Goal: Information Seeking & Learning: Learn about a topic

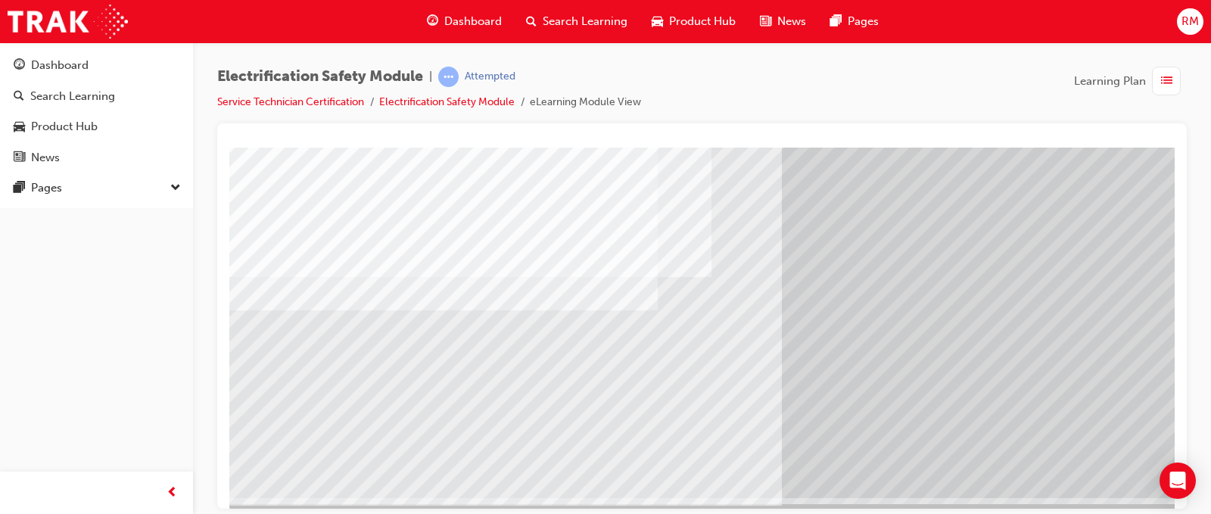
scroll to position [218, 0]
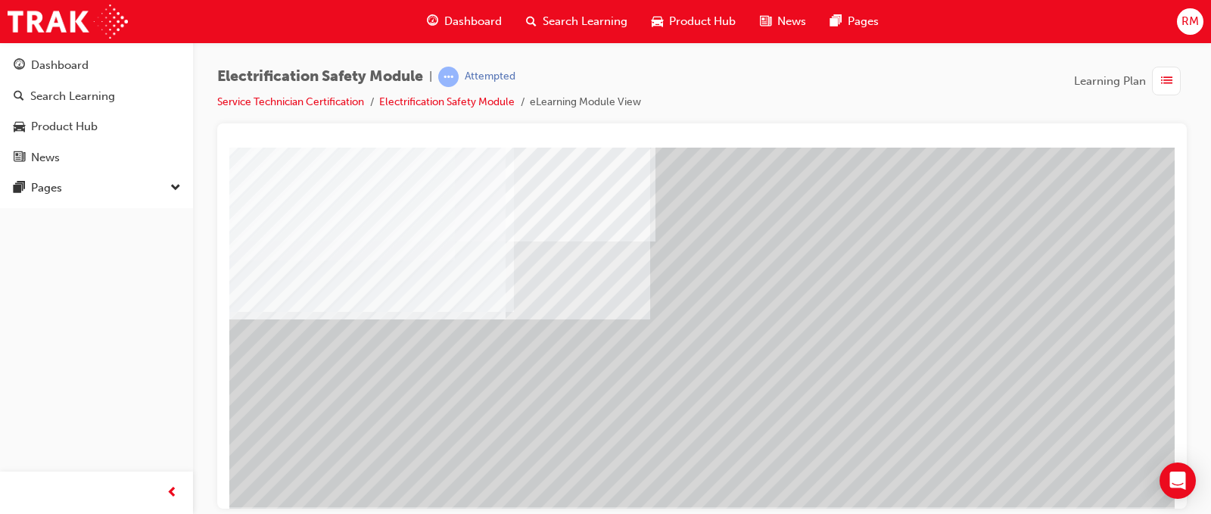
scroll to position [218, 56]
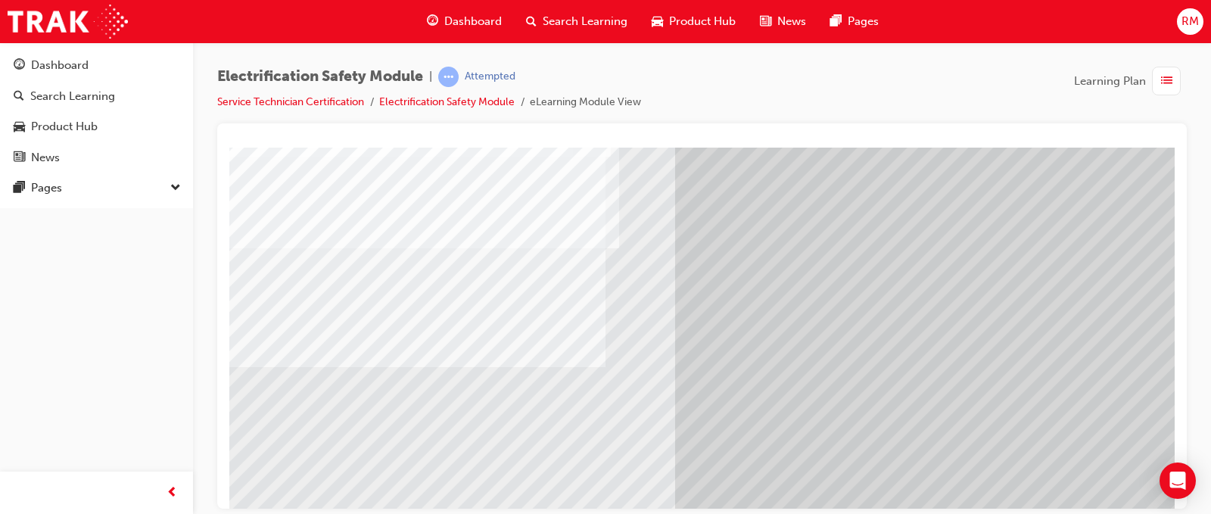
scroll to position [151, 88]
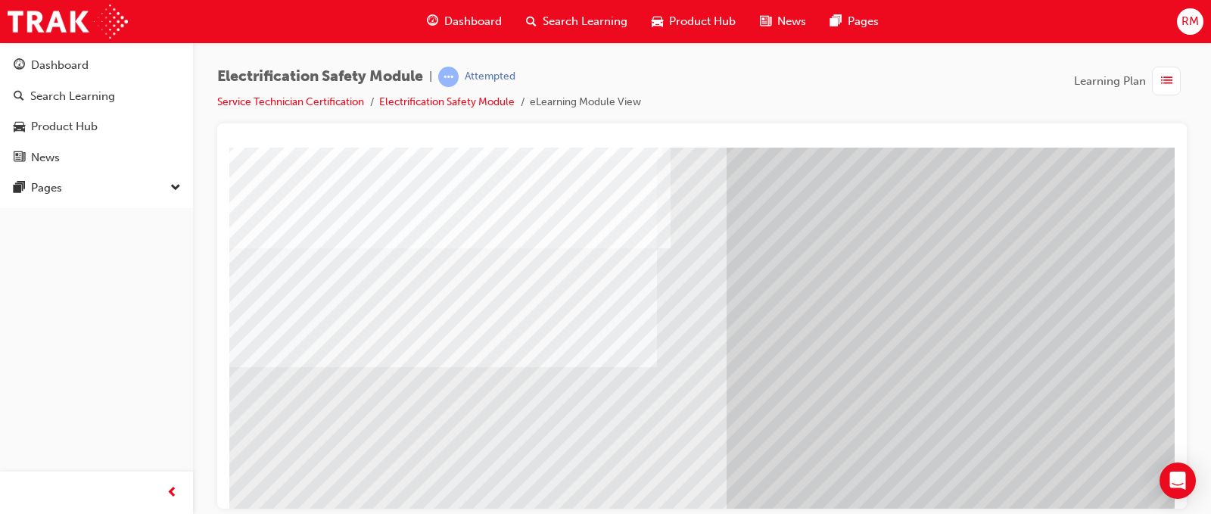
scroll to position [151, 17]
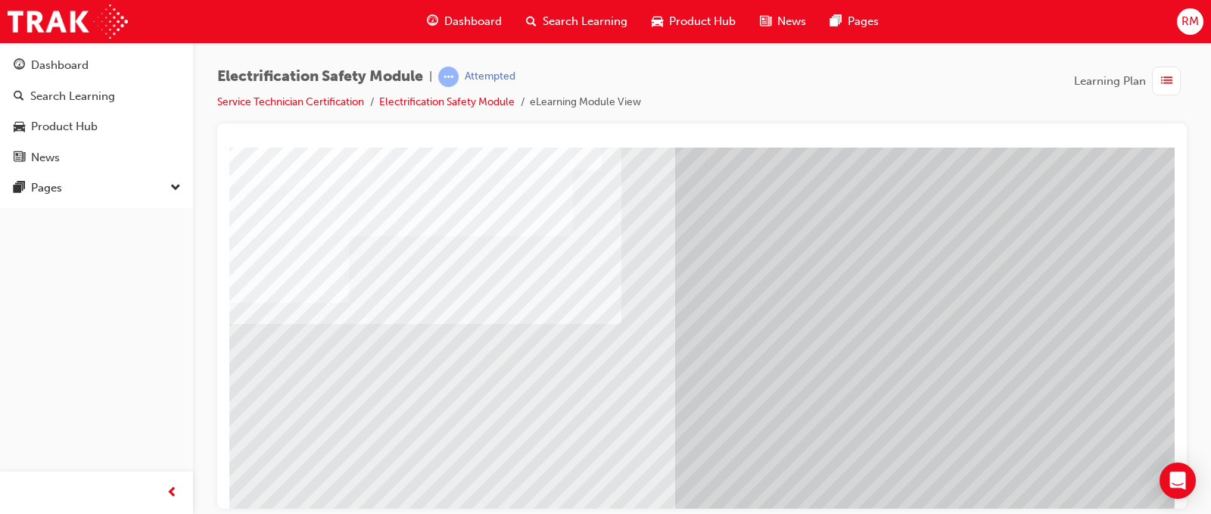
scroll to position [151, 95]
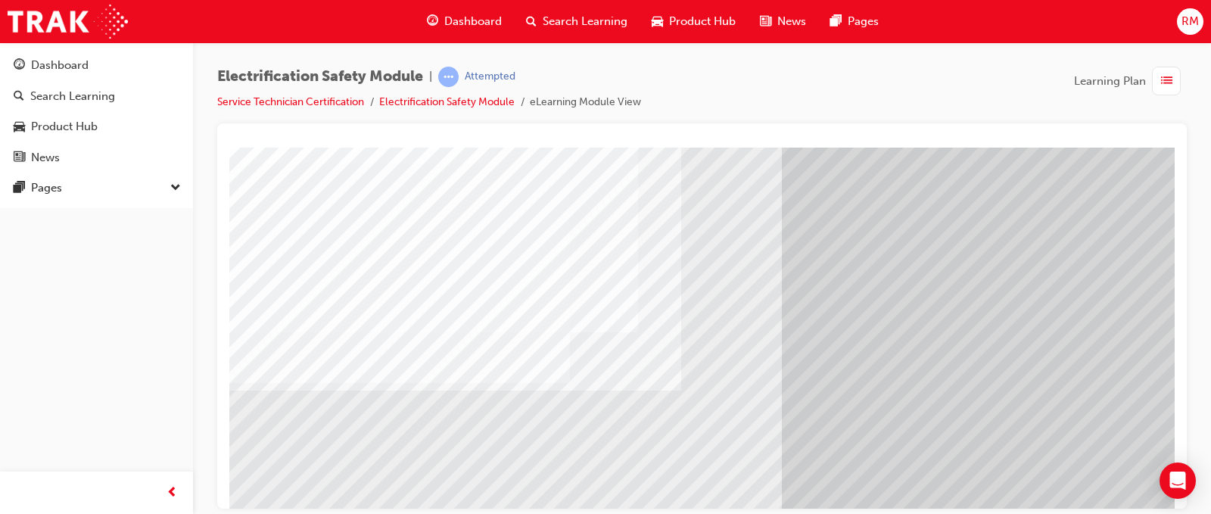
scroll to position [151, 0]
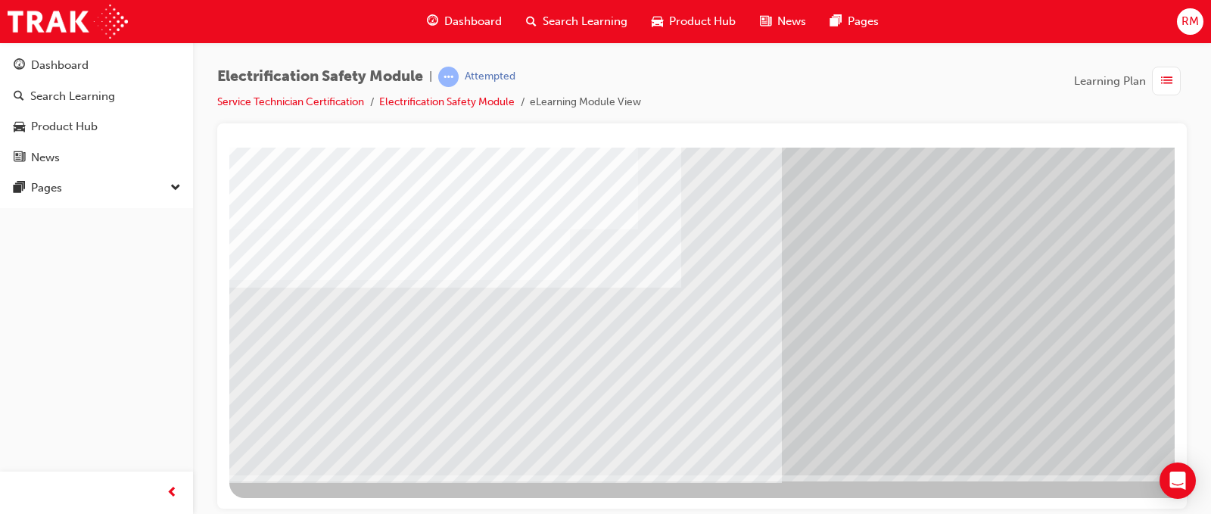
scroll to position [218, 0]
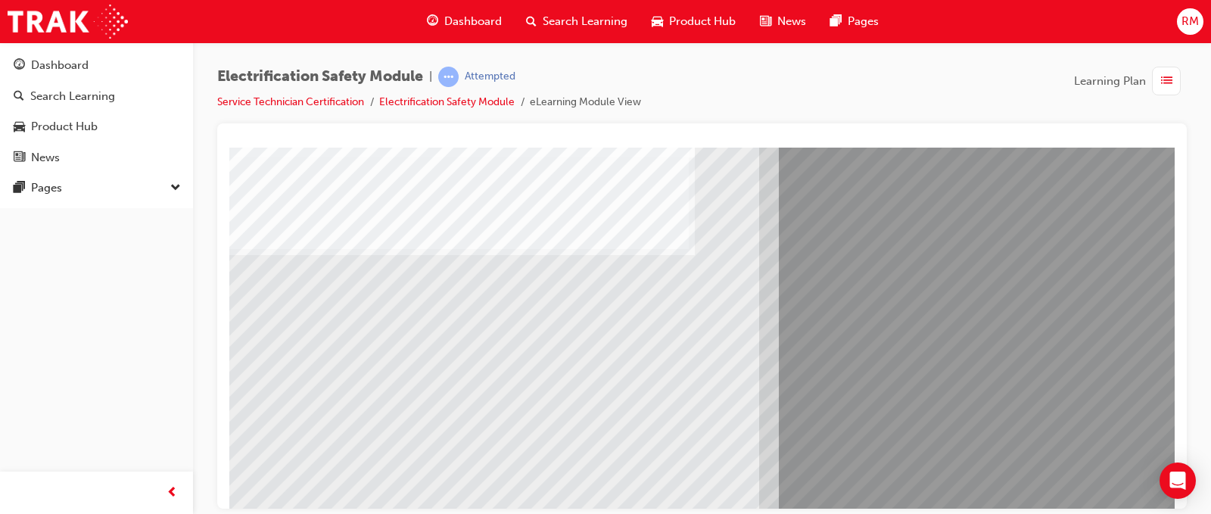
scroll to position [151, 0]
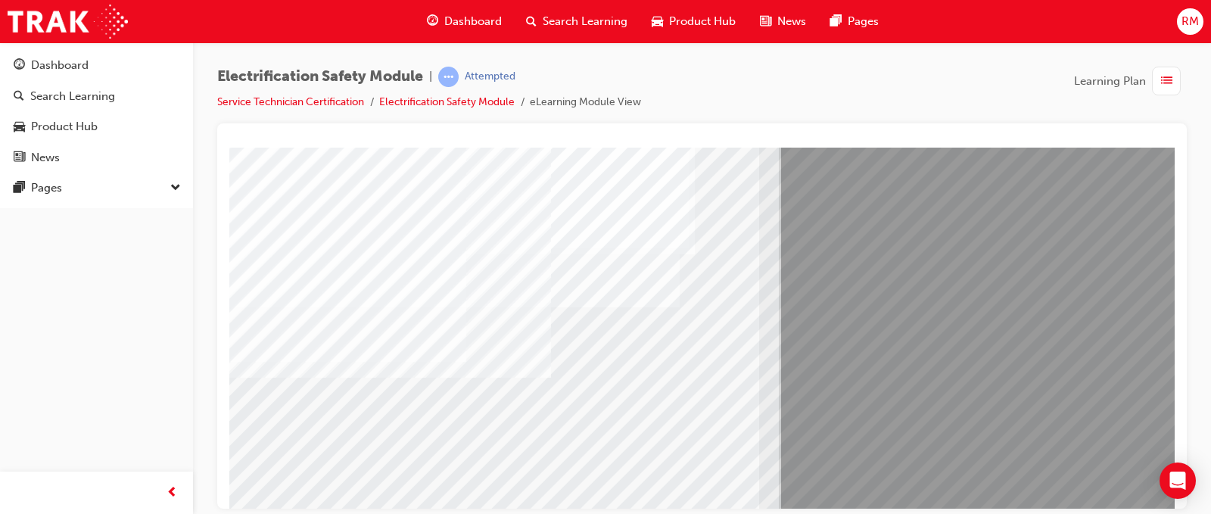
scroll to position [218, 0]
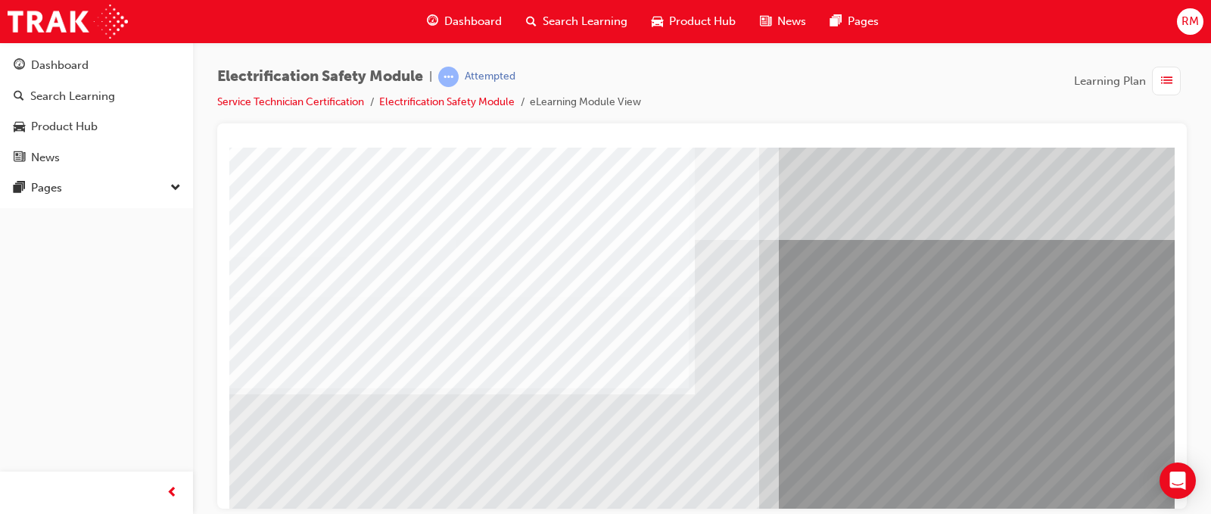
scroll to position [151, 0]
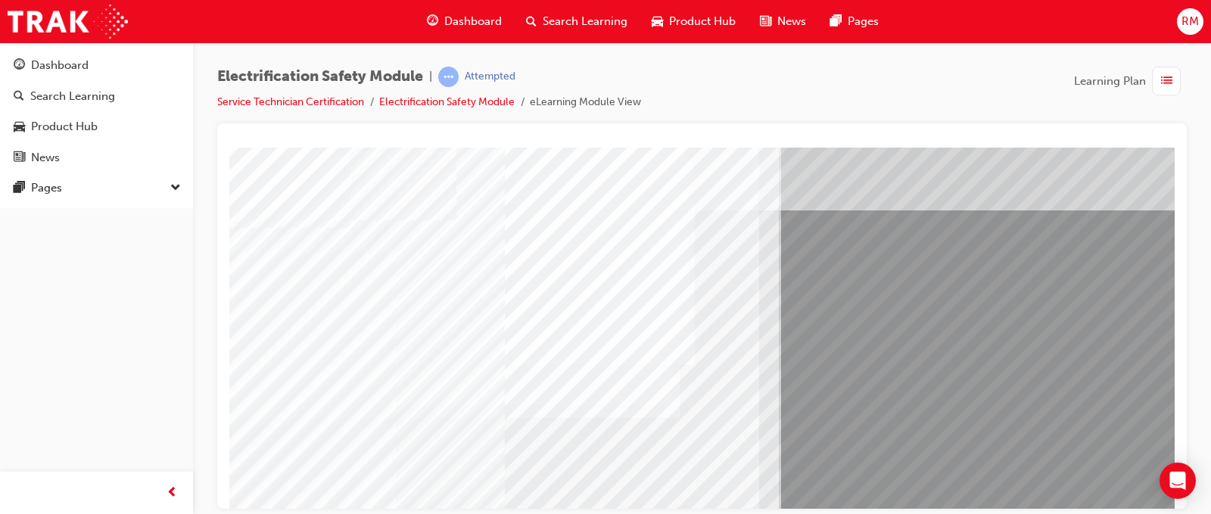
scroll to position [76, 0]
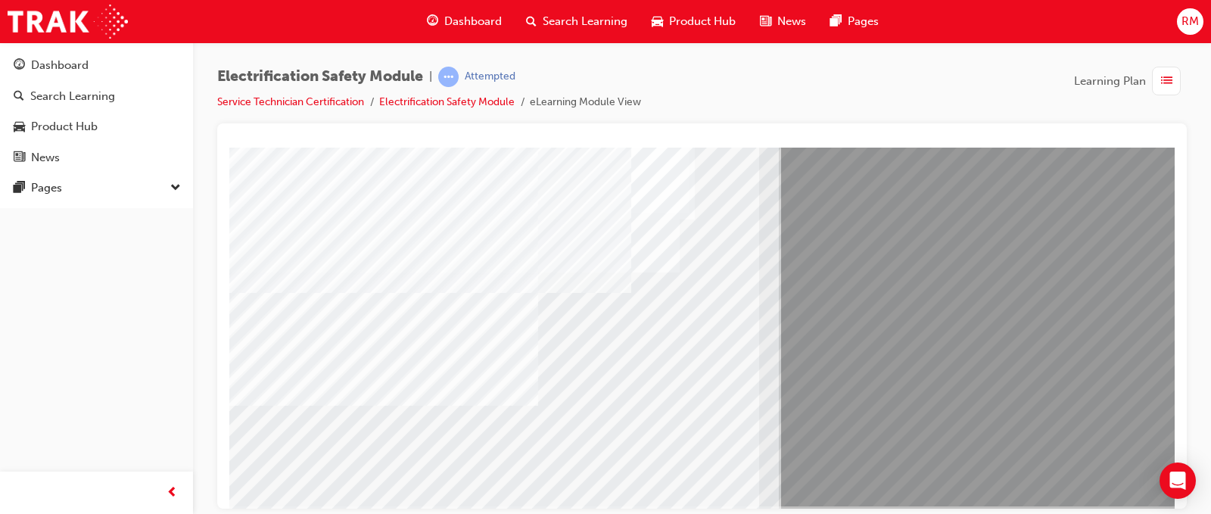
scroll to position [218, 0]
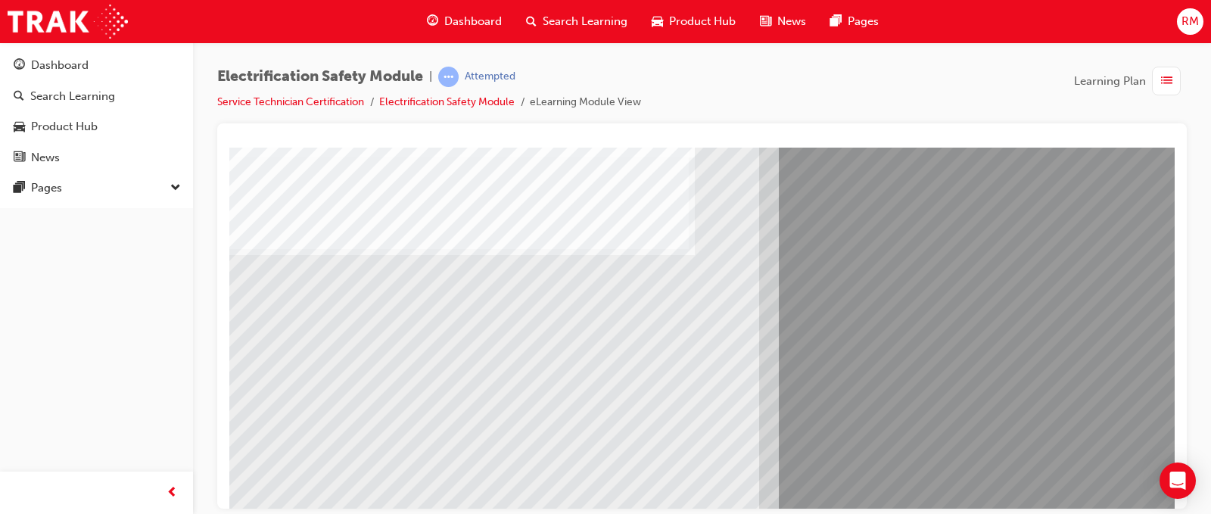
scroll to position [151, 0]
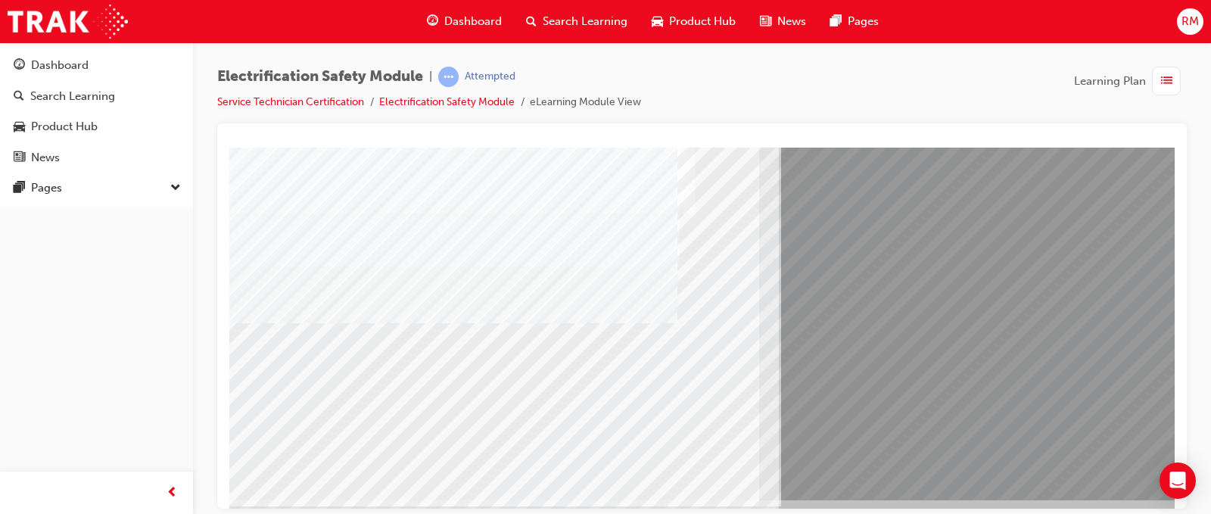
scroll to position [218, 0]
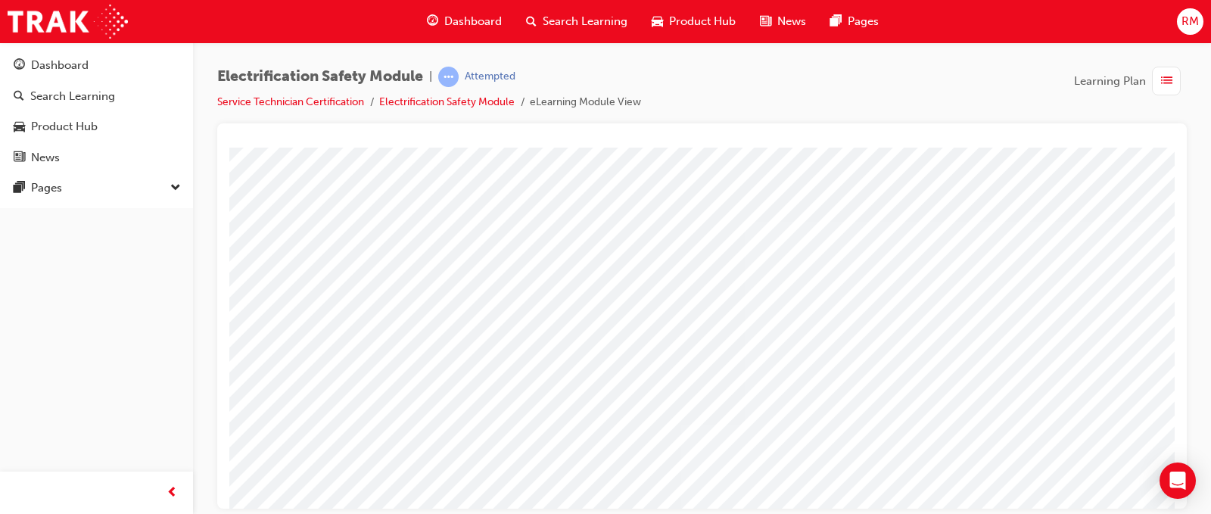
scroll to position [76, 0]
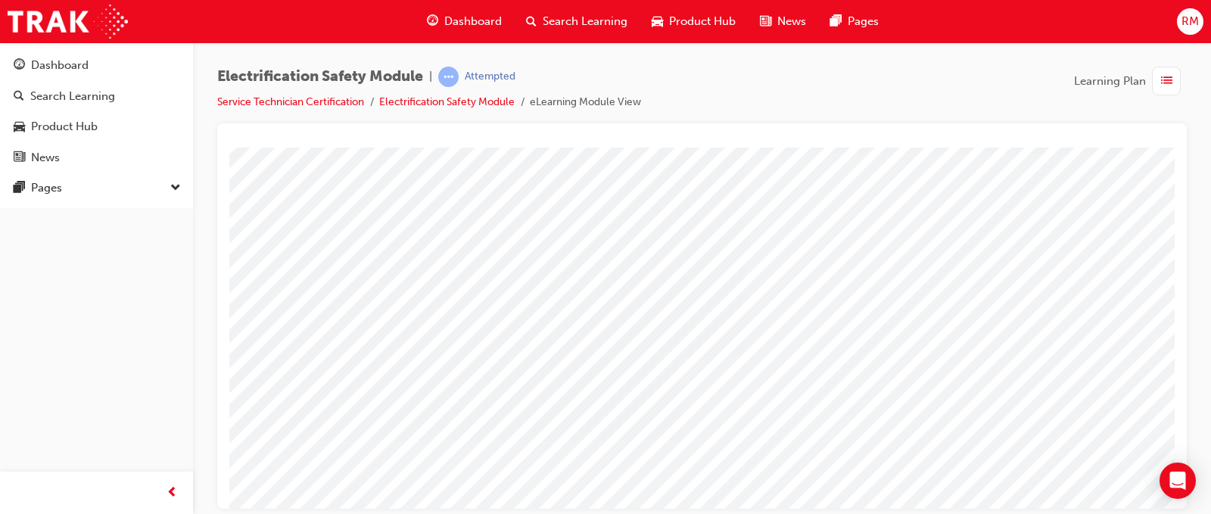
scroll to position [151, 0]
drag, startPoint x: 1044, startPoint y: 318, endPoint x: 1054, endPoint y: 318, distance: 10.6
click at [1053, 319] on div "multistate" at bounding box center [743, 267] width 1029 height 545
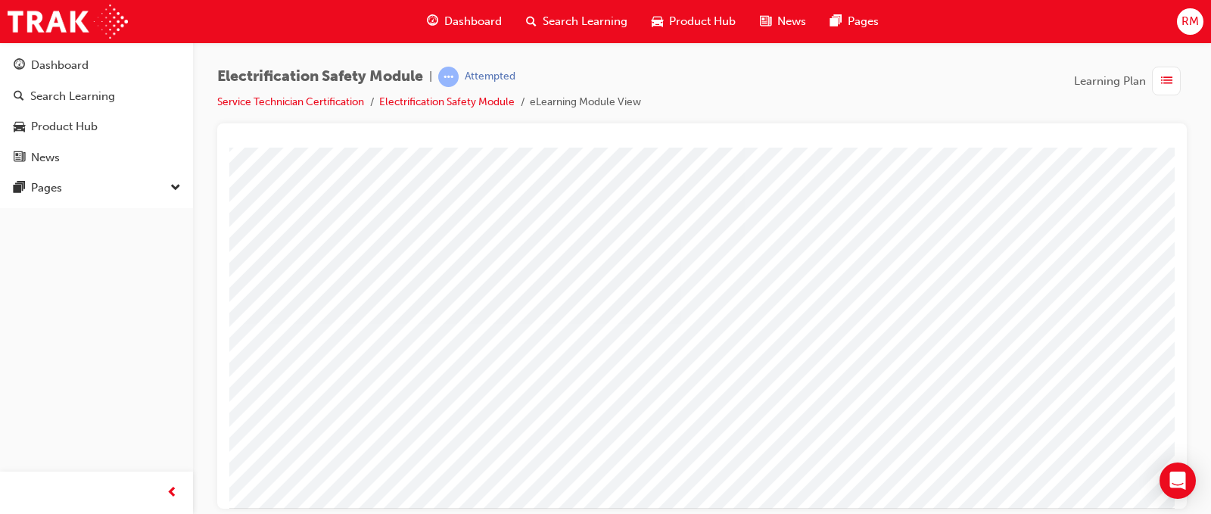
scroll to position [218, 0]
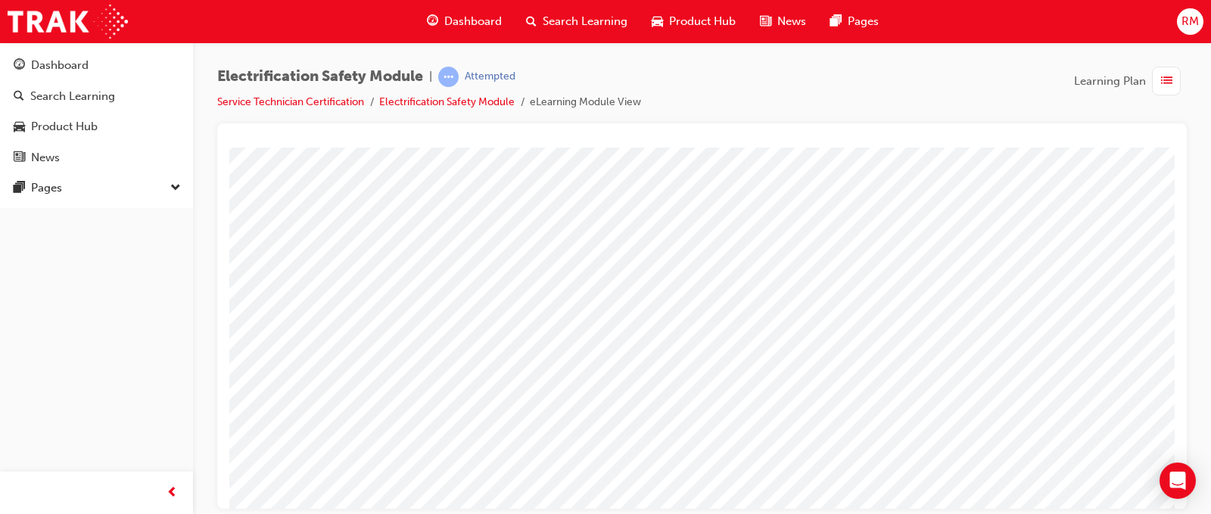
scroll to position [0, 0]
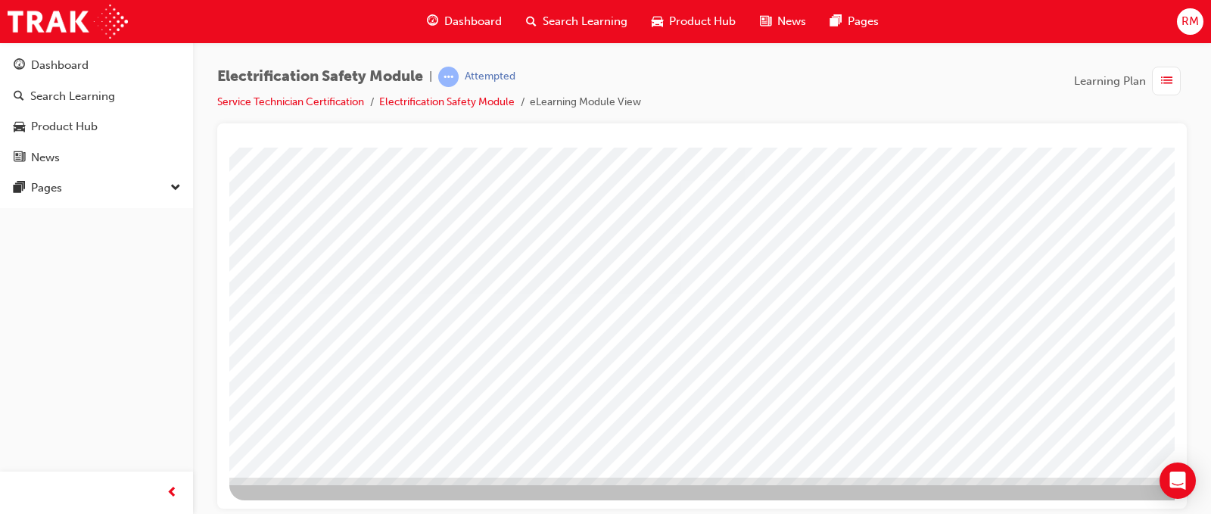
scroll to position [218, 0]
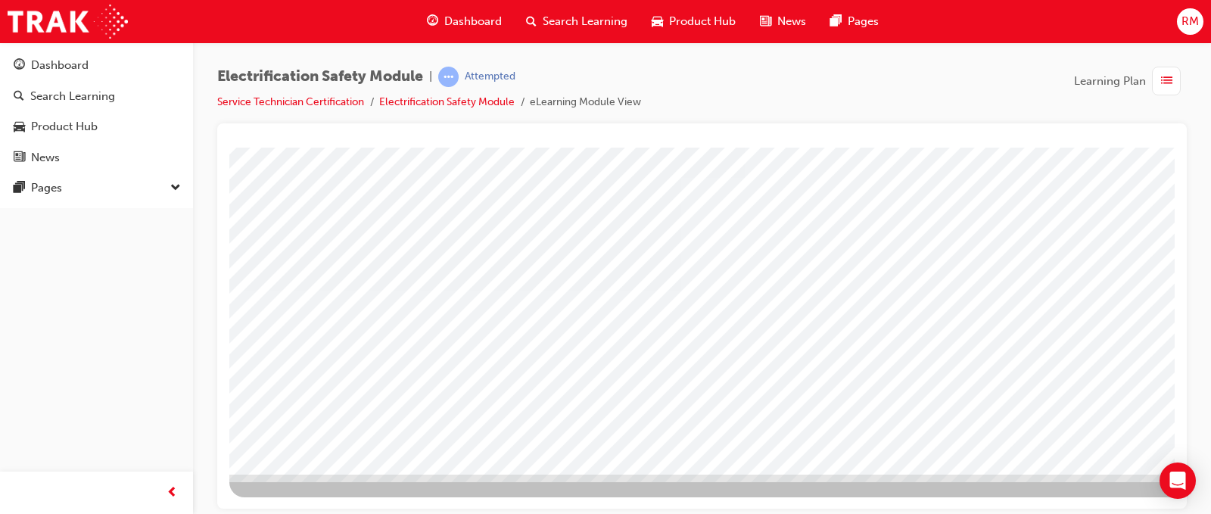
drag, startPoint x: 1142, startPoint y: 450, endPoint x: 1131, endPoint y: 447, distance: 10.8
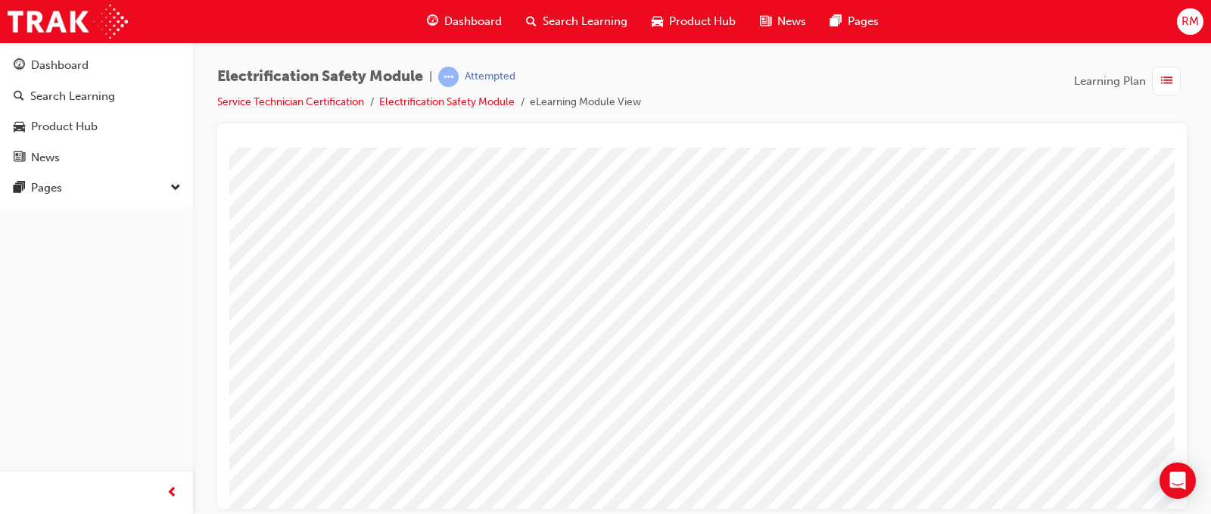
scroll to position [151, 0]
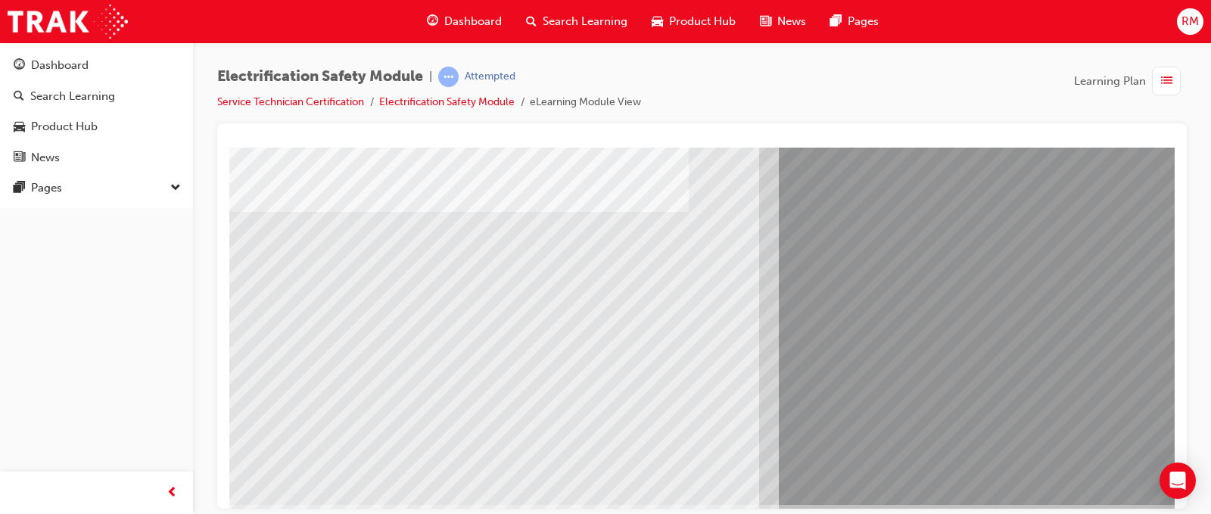
scroll to position [218, 0]
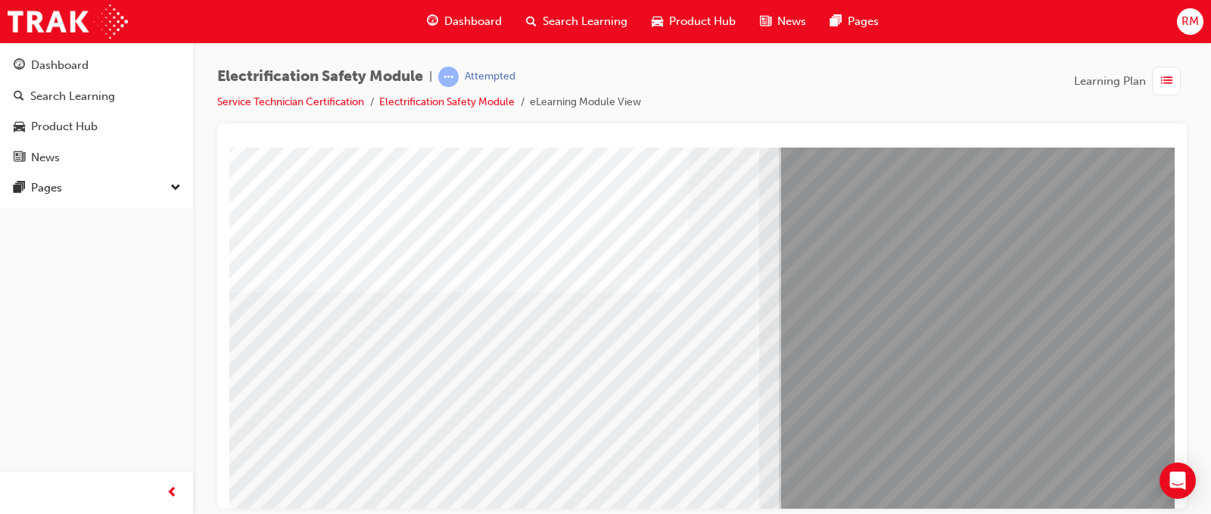
scroll to position [0, 0]
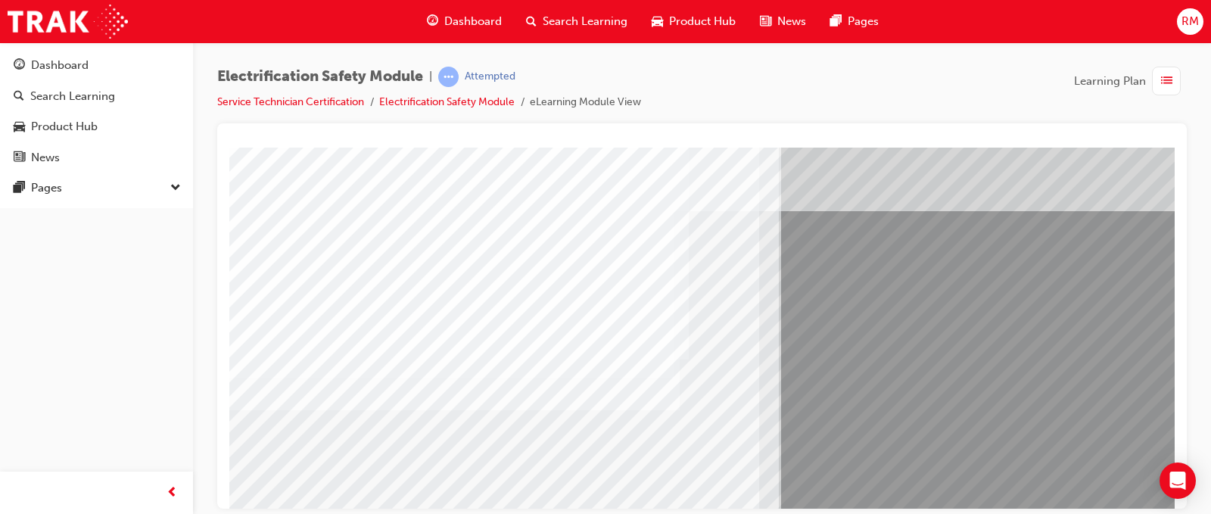
scroll to position [151, 0]
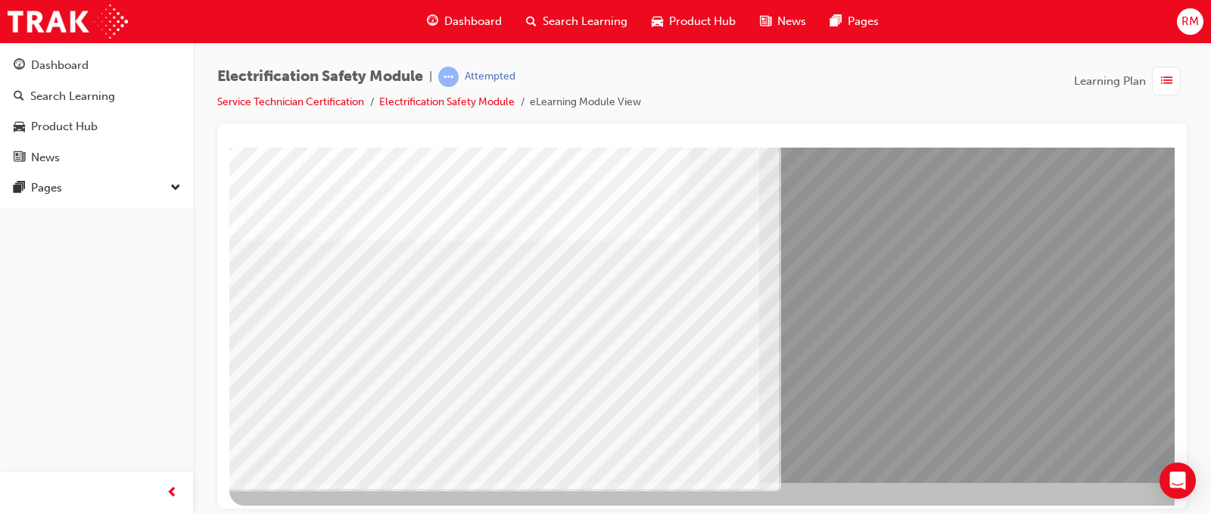
scroll to position [218, 0]
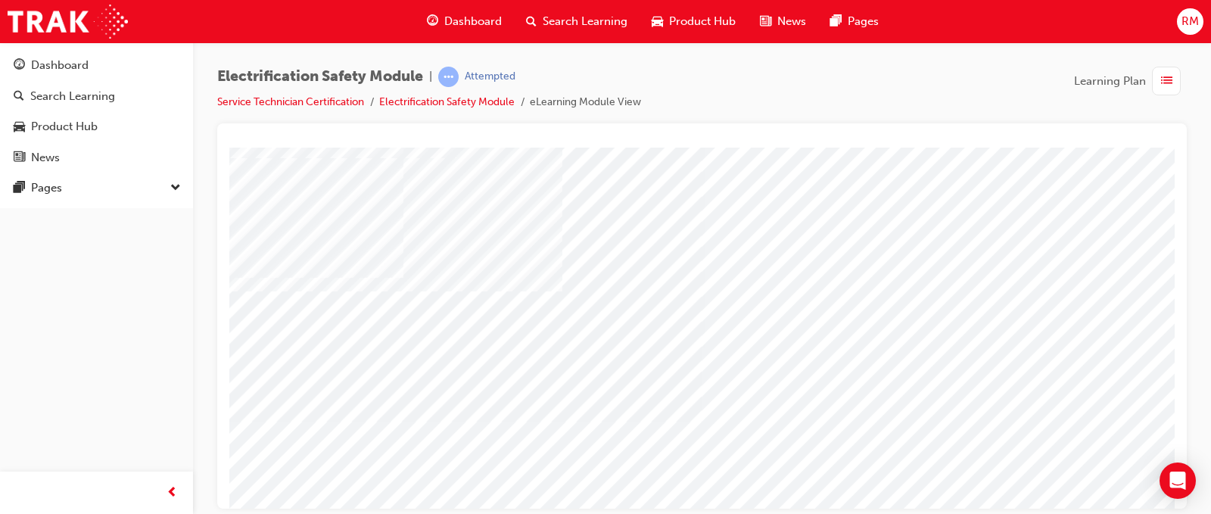
scroll to position [76, 0]
drag, startPoint x: 467, startPoint y: 395, endPoint x: 451, endPoint y: 421, distance: 30.2
drag, startPoint x: 451, startPoint y: 421, endPoint x: 403, endPoint y: 224, distance: 202.4
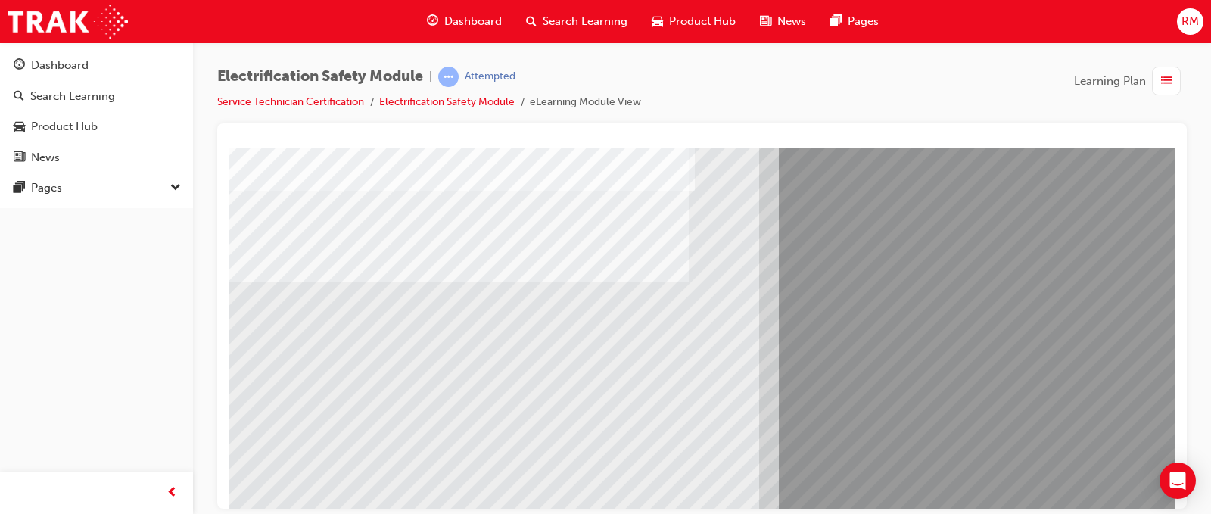
scroll to position [151, 0]
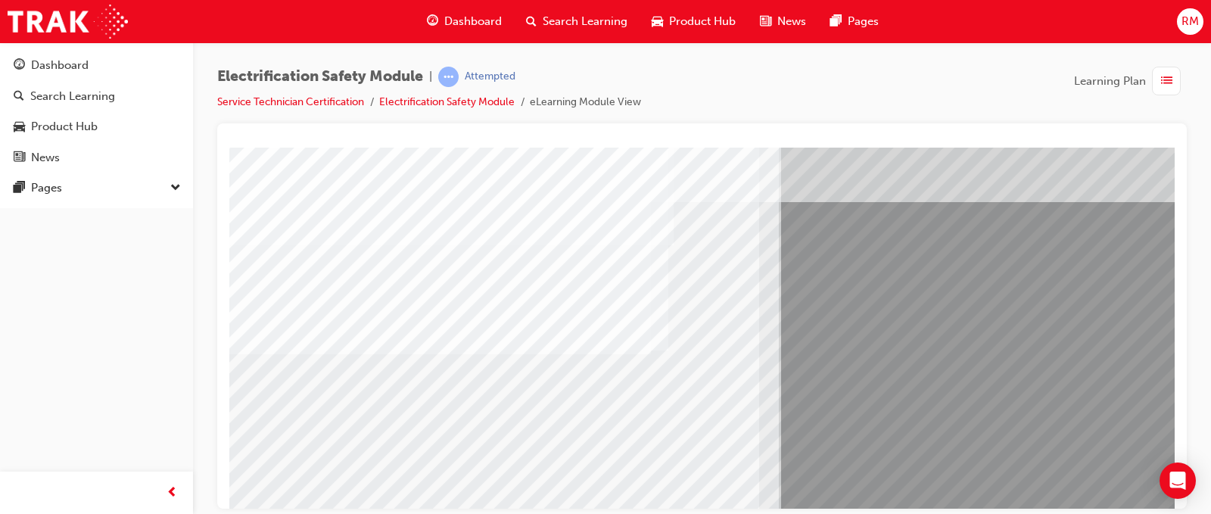
scroll to position [76, 0]
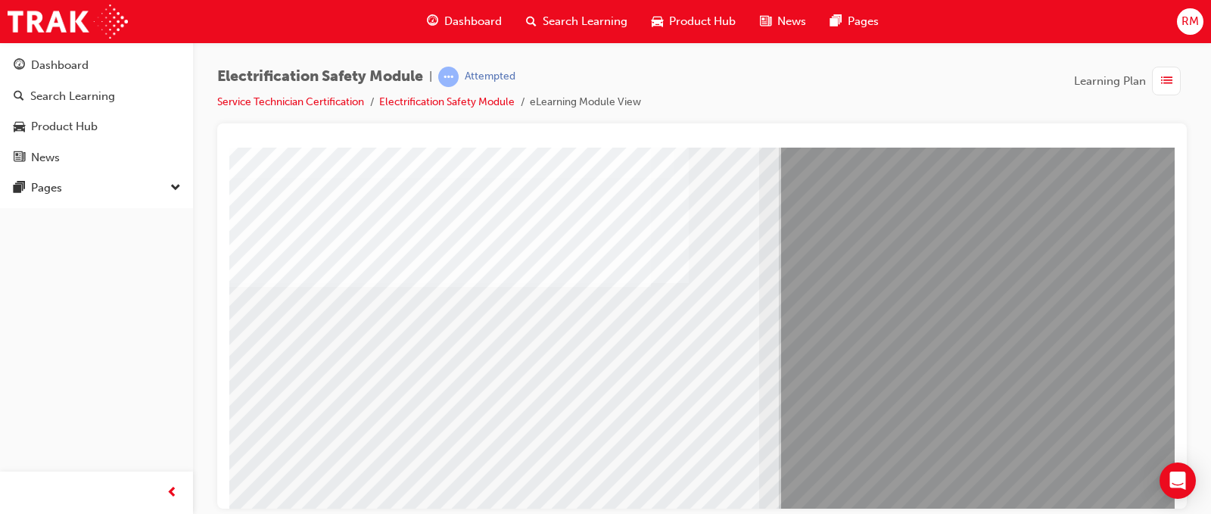
scroll to position [151, 0]
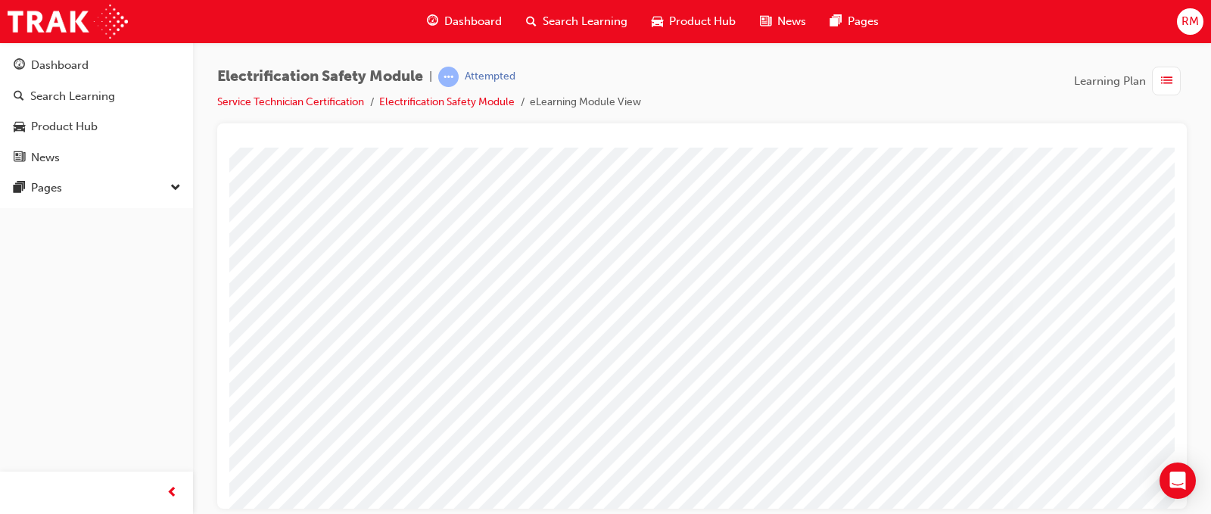
scroll to position [151, 0]
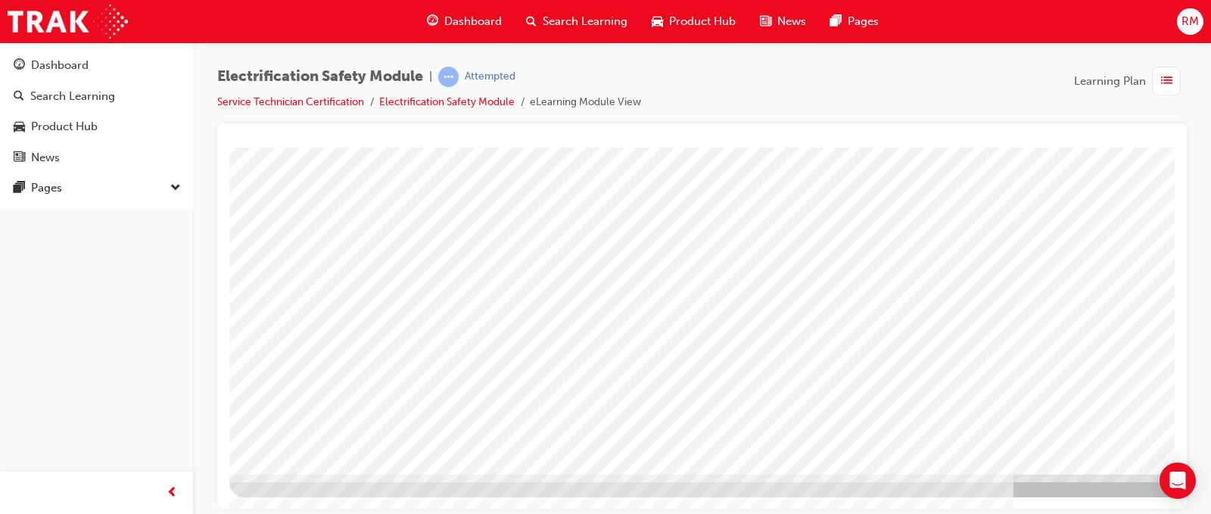
drag, startPoint x: 1145, startPoint y: 439, endPoint x: 1133, endPoint y: 433, distance: 13.5
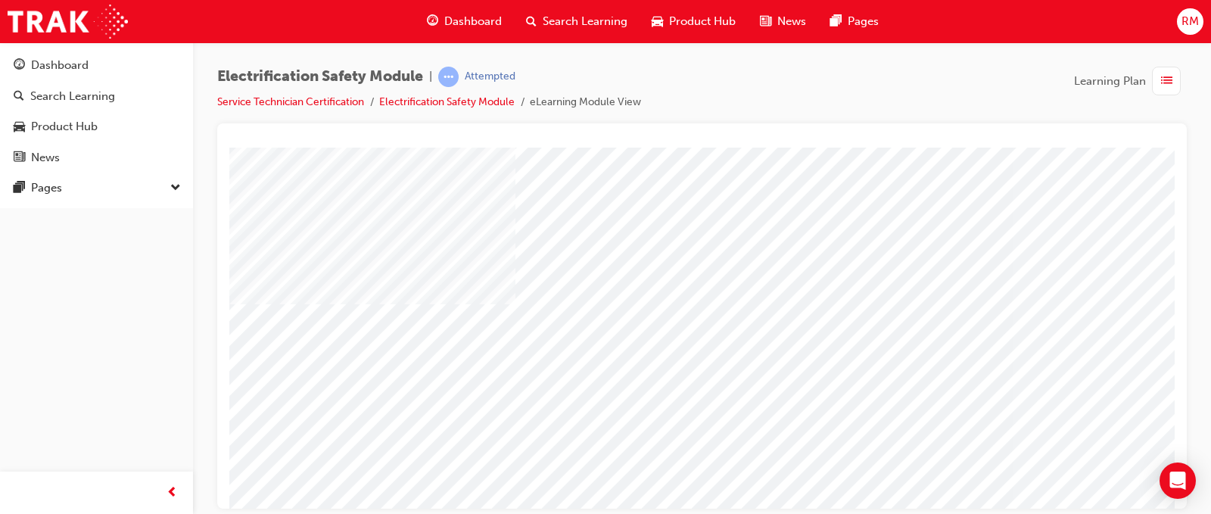
scroll to position [76, 0]
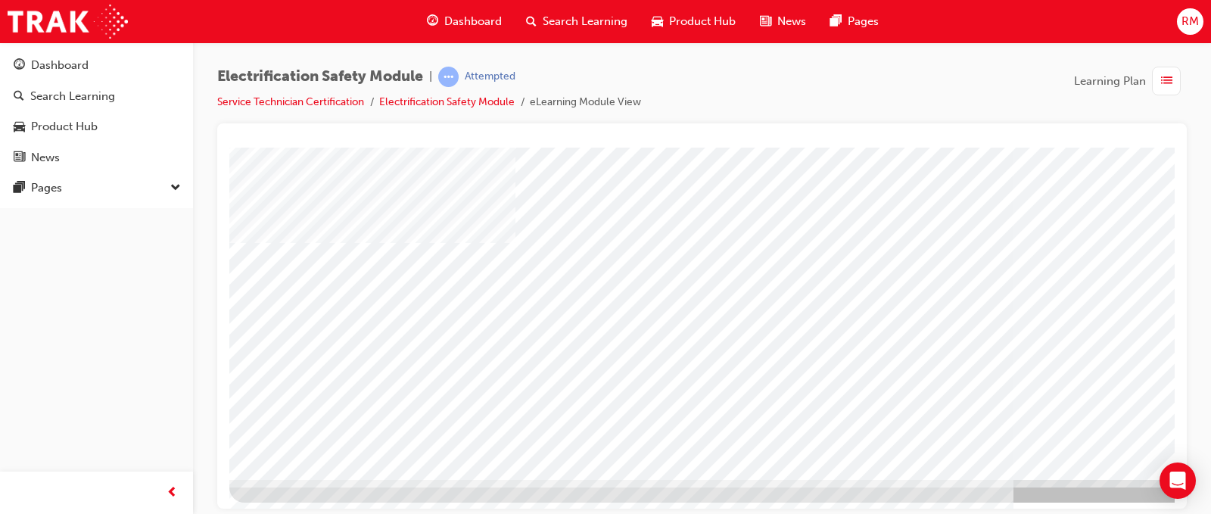
scroll to position [218, 0]
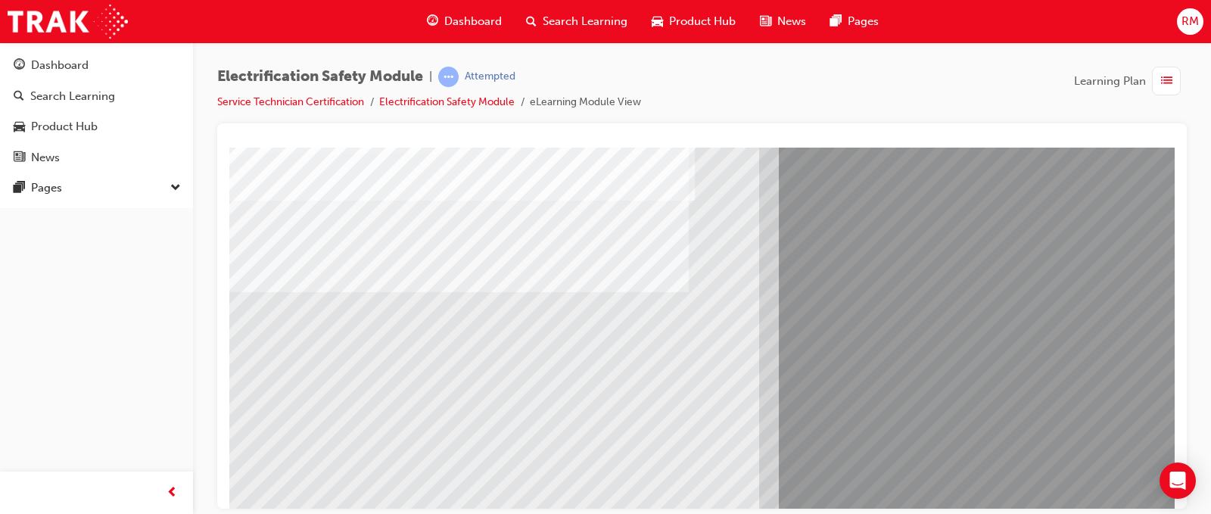
scroll to position [151, 0]
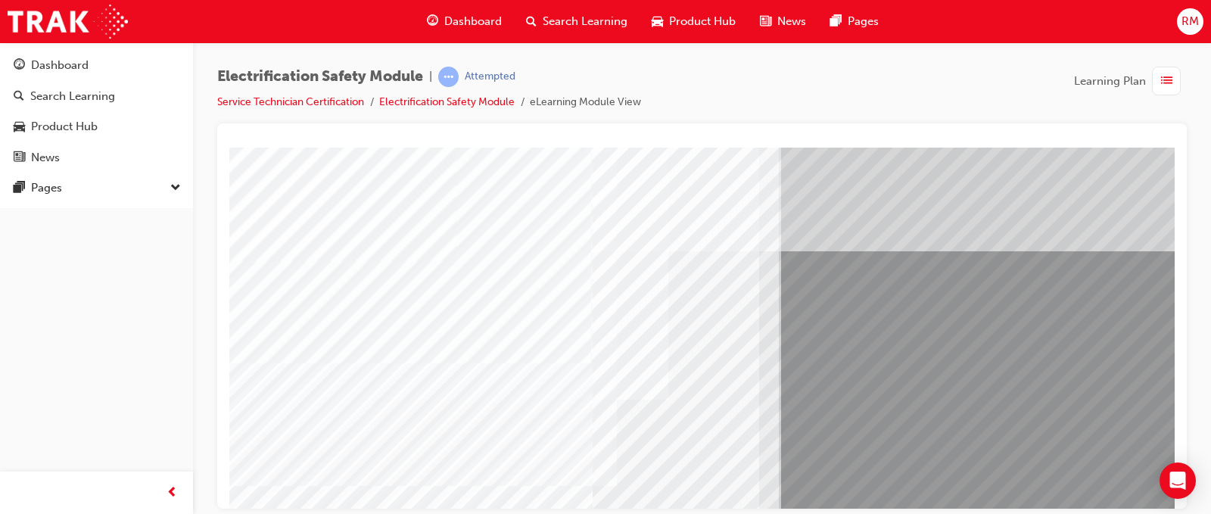
scroll to position [76, 0]
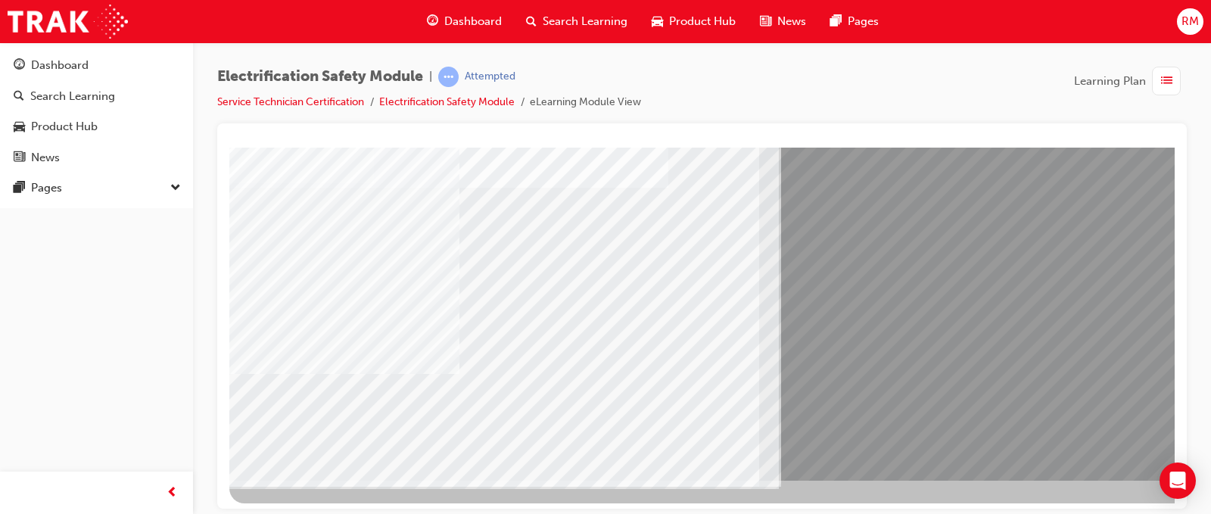
scroll to position [218, 0]
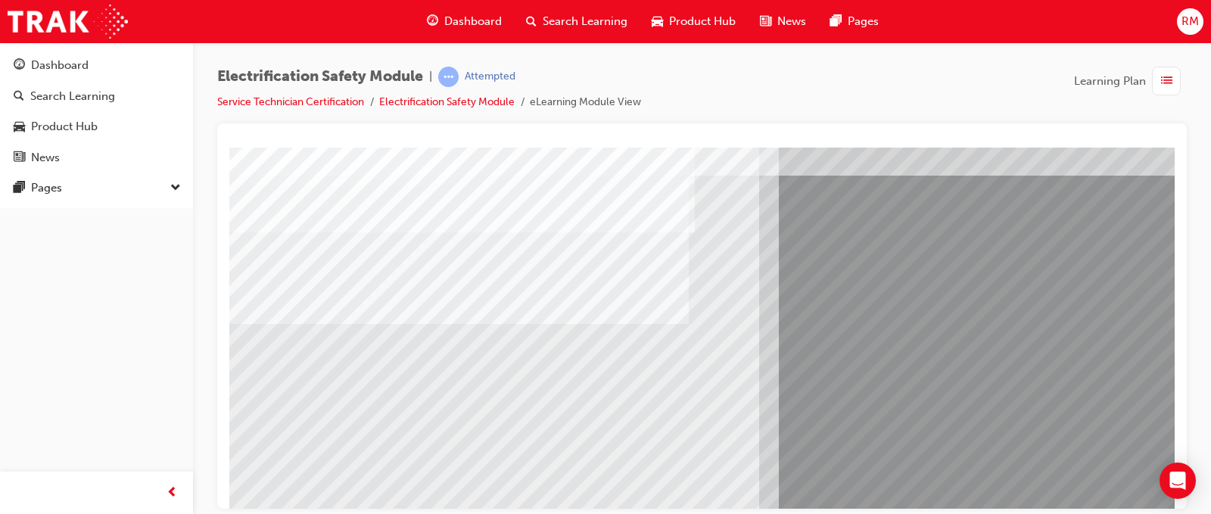
scroll to position [151, 0]
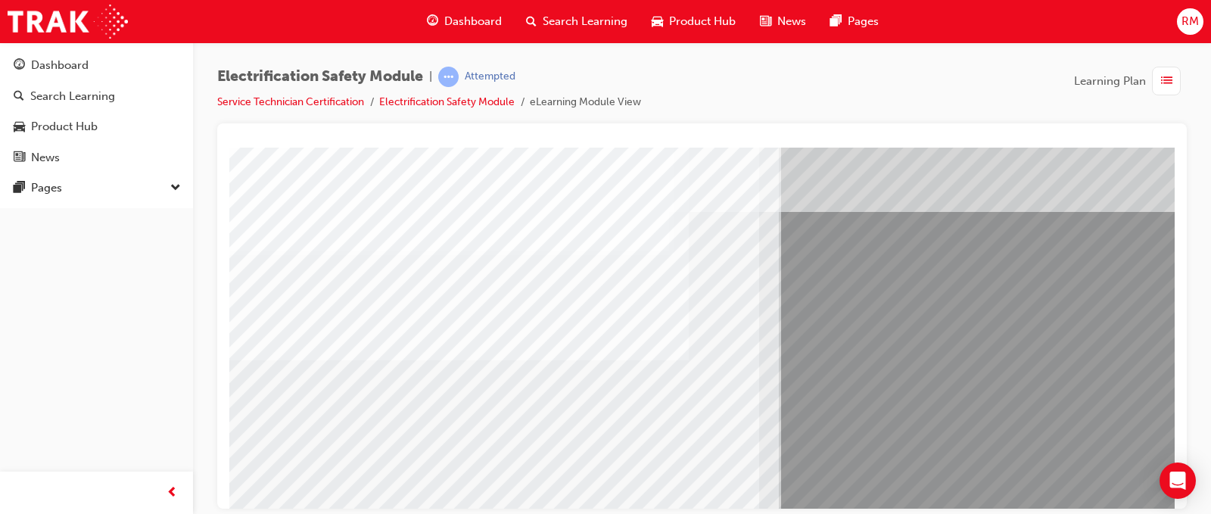
scroll to position [76, 0]
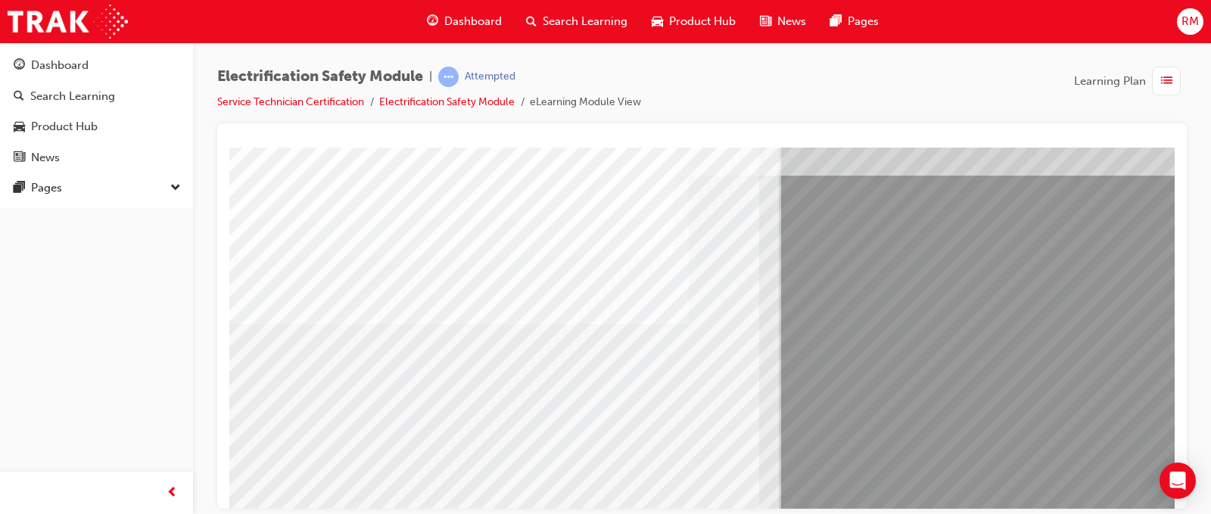
scroll to position [151, 0]
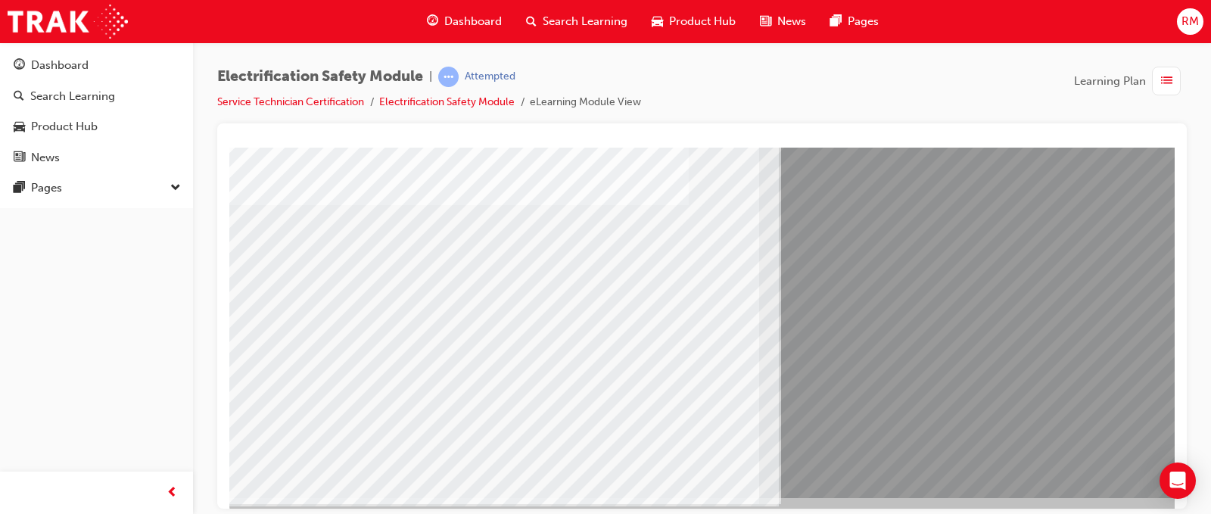
scroll to position [218, 0]
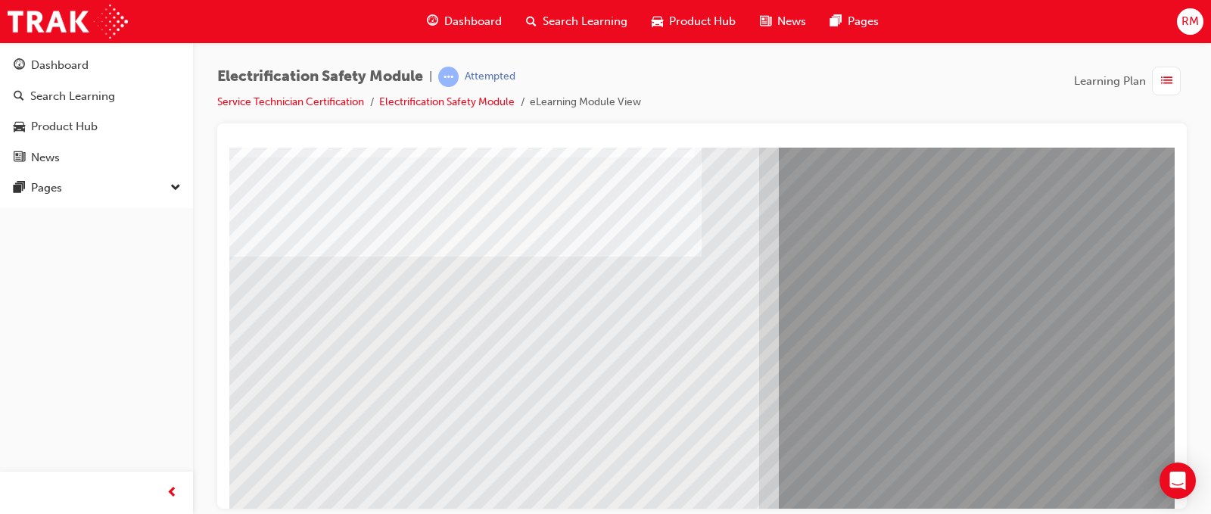
scroll to position [151, 0]
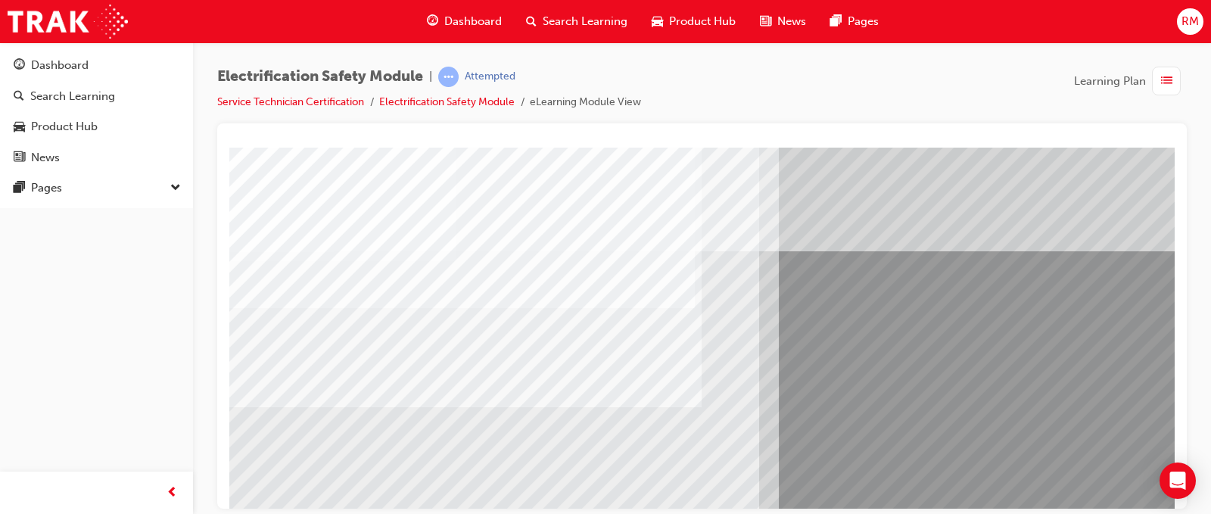
scroll to position [76, 0]
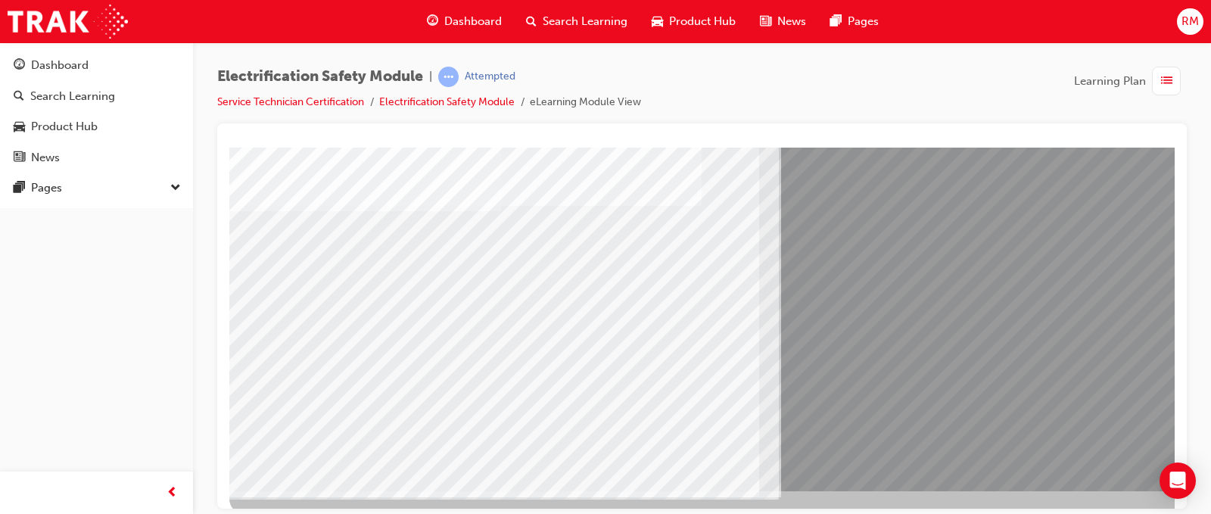
scroll to position [218, 0]
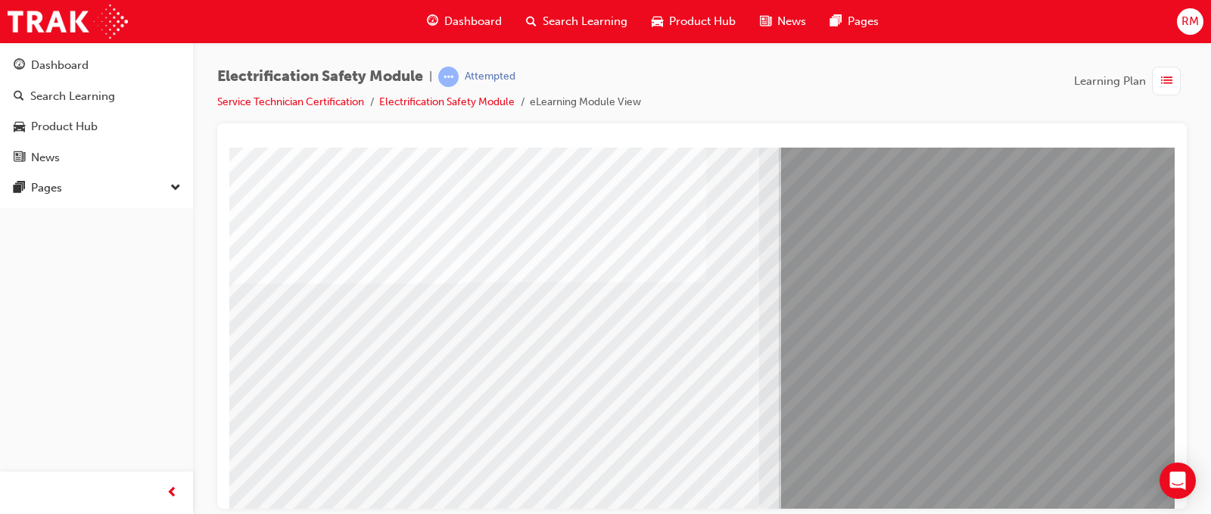
scroll to position [151, 0]
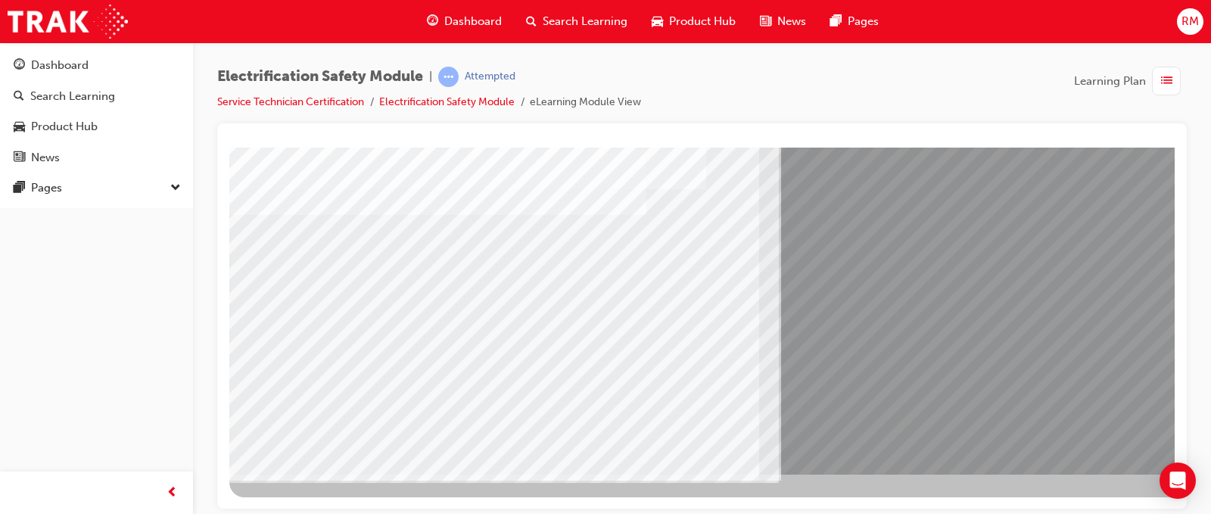
drag, startPoint x: 1129, startPoint y: 434, endPoint x: 1120, endPoint y: 437, distance: 9.6
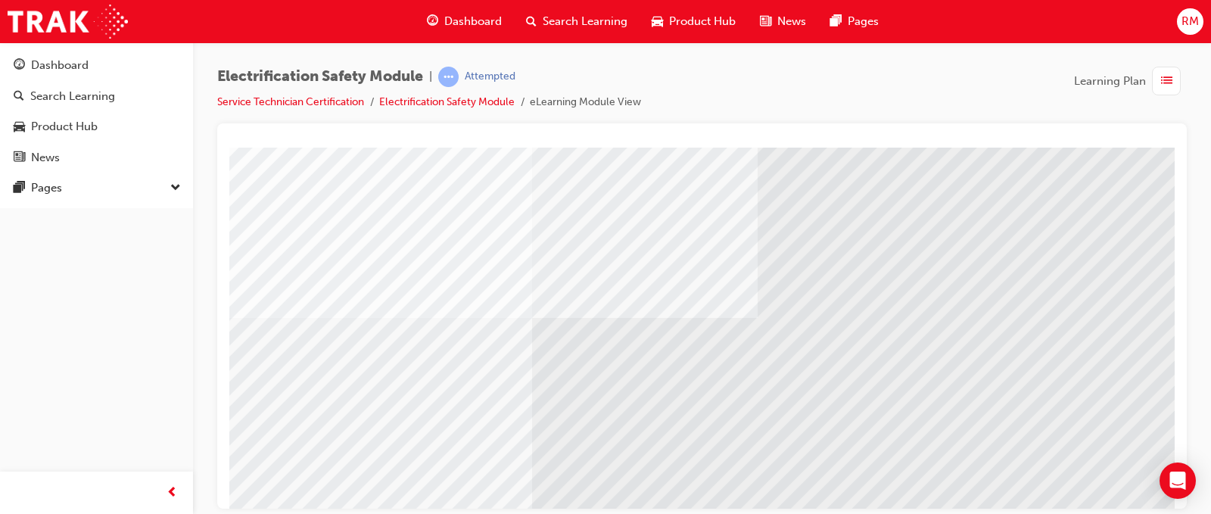
scroll to position [151, 0]
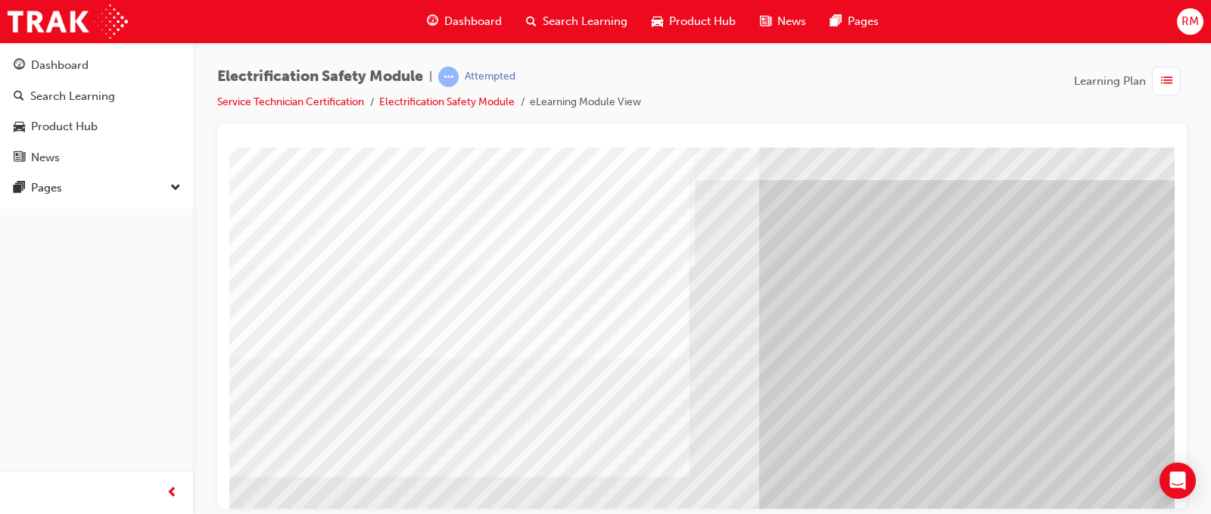
scroll to position [76, 0]
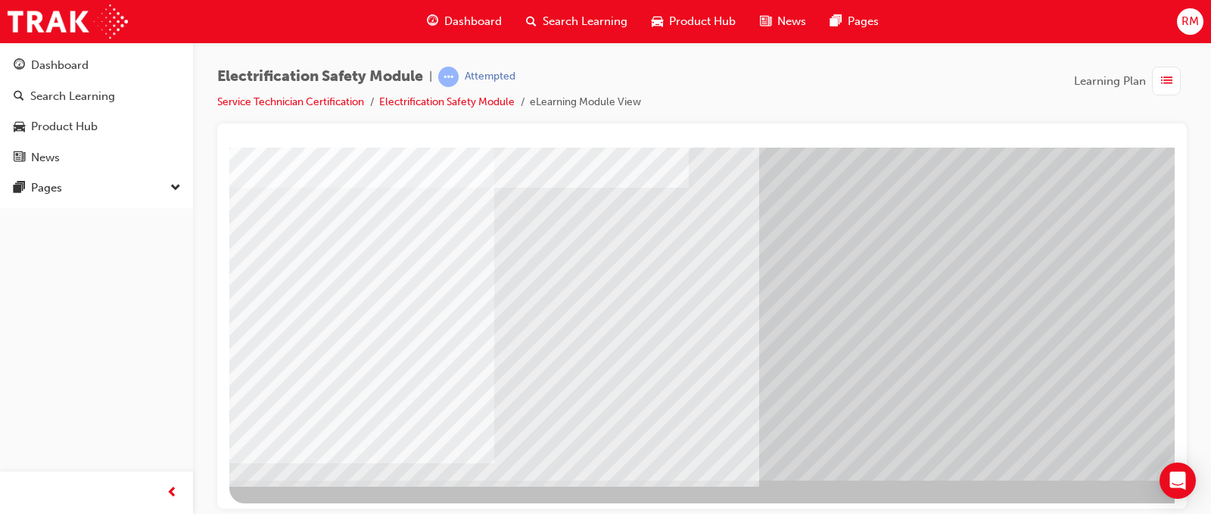
scroll to position [218, 0]
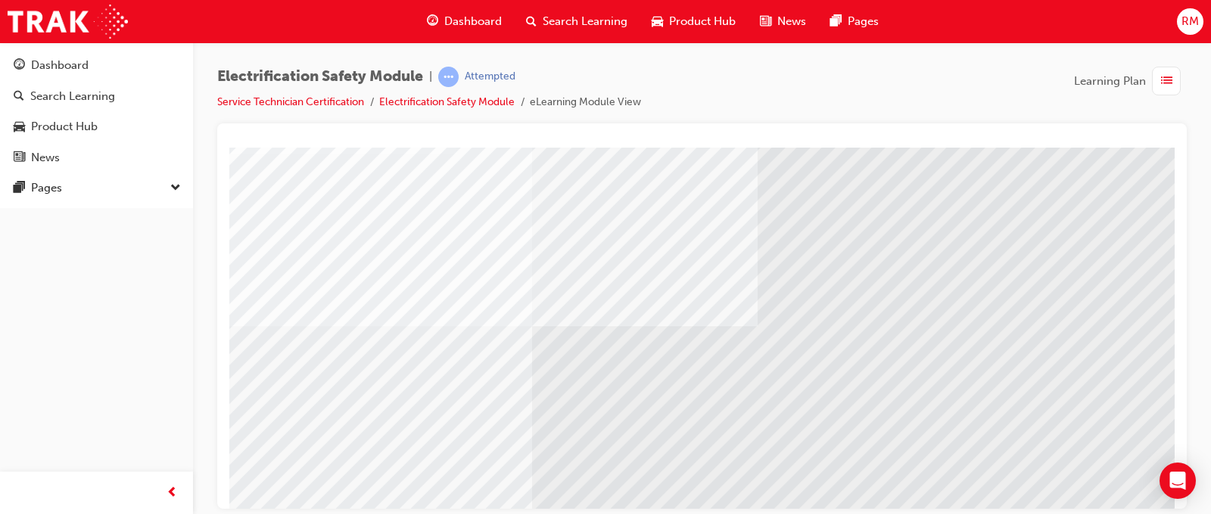
scroll to position [151, 0]
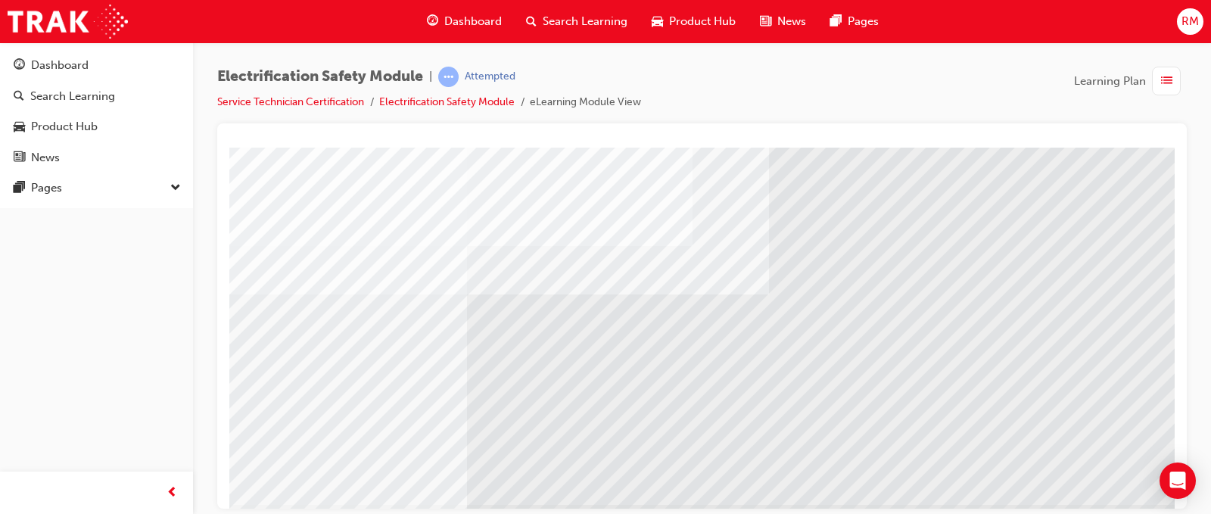
scroll to position [218, 65]
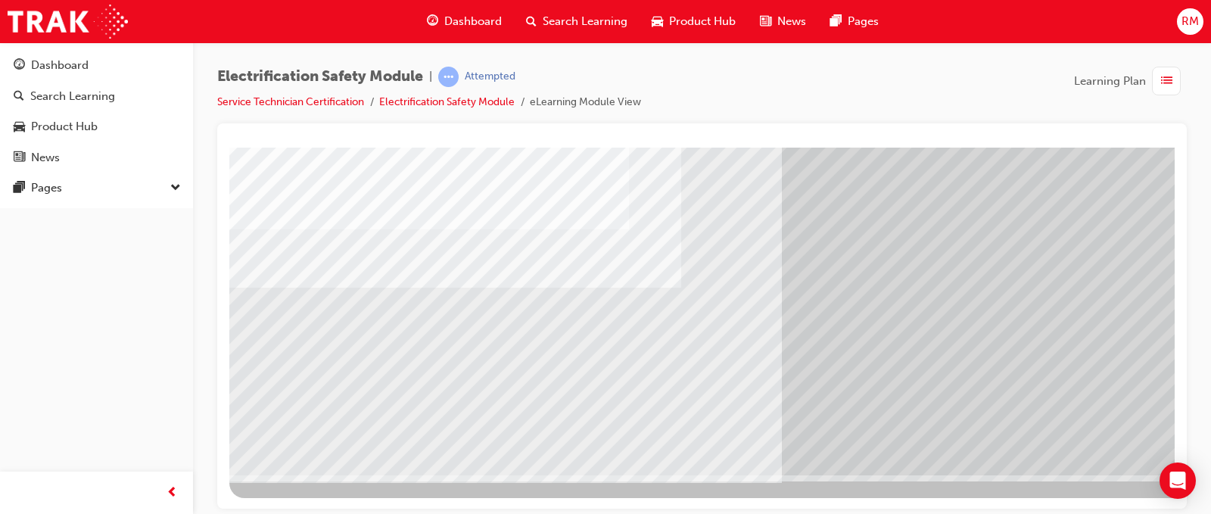
scroll to position [218, 0]
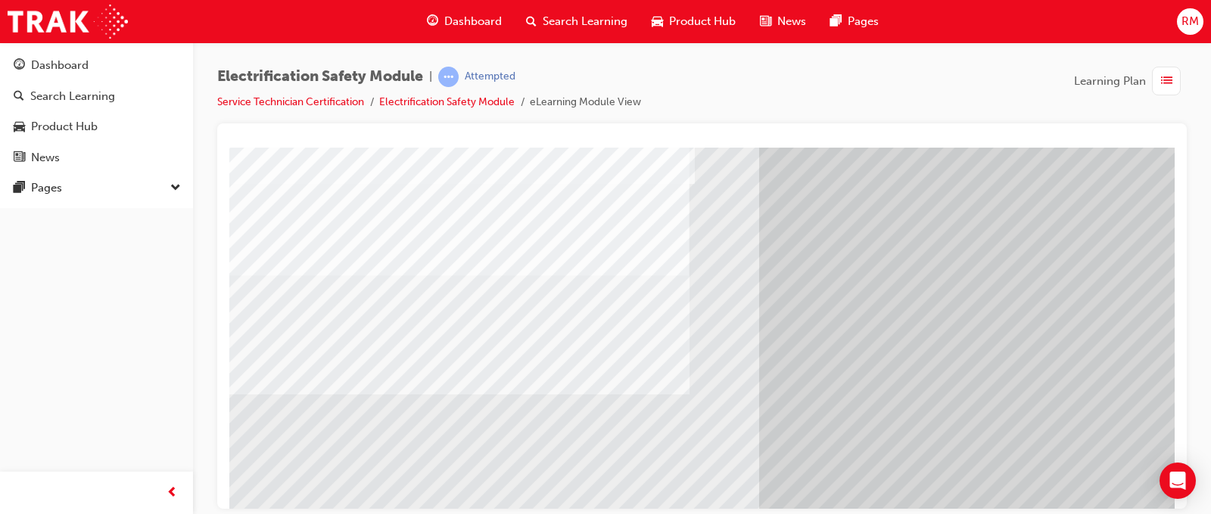
scroll to position [151, 0]
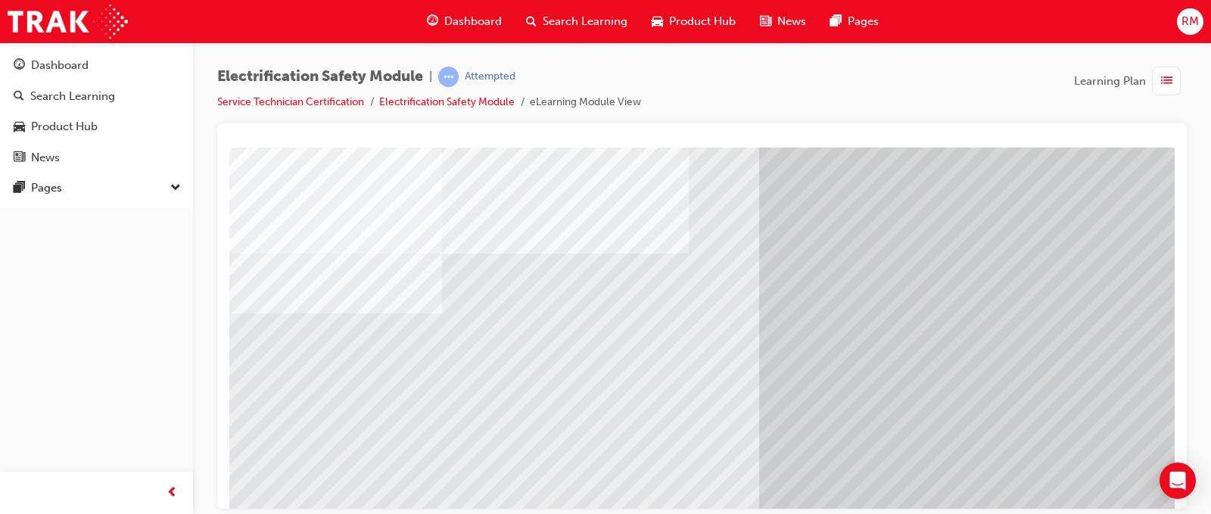
scroll to position [142, 0]
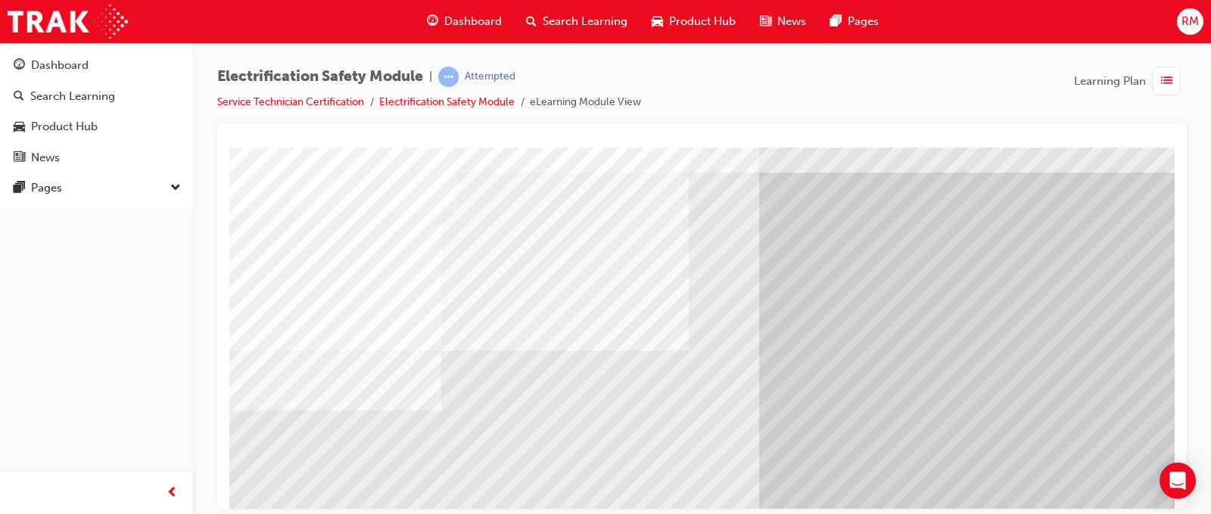
scroll to position [76, 0]
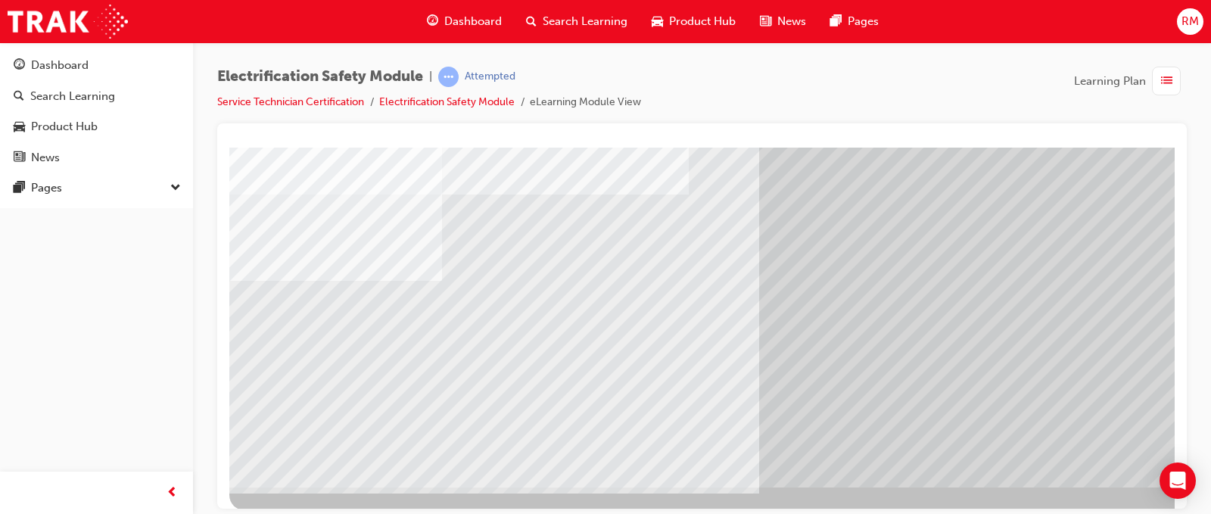
scroll to position [218, 0]
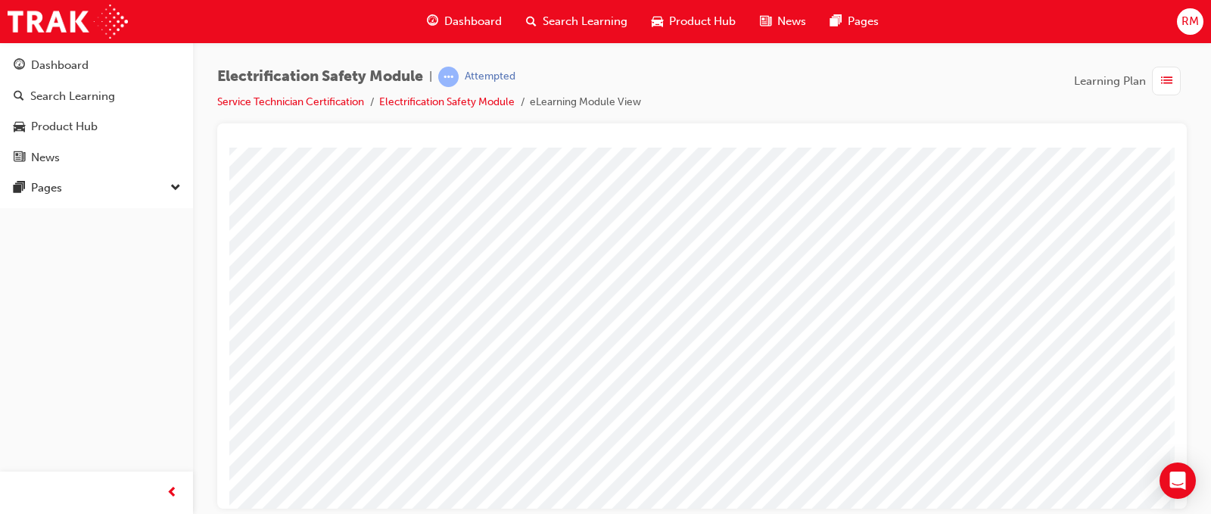
scroll to position [218, 95]
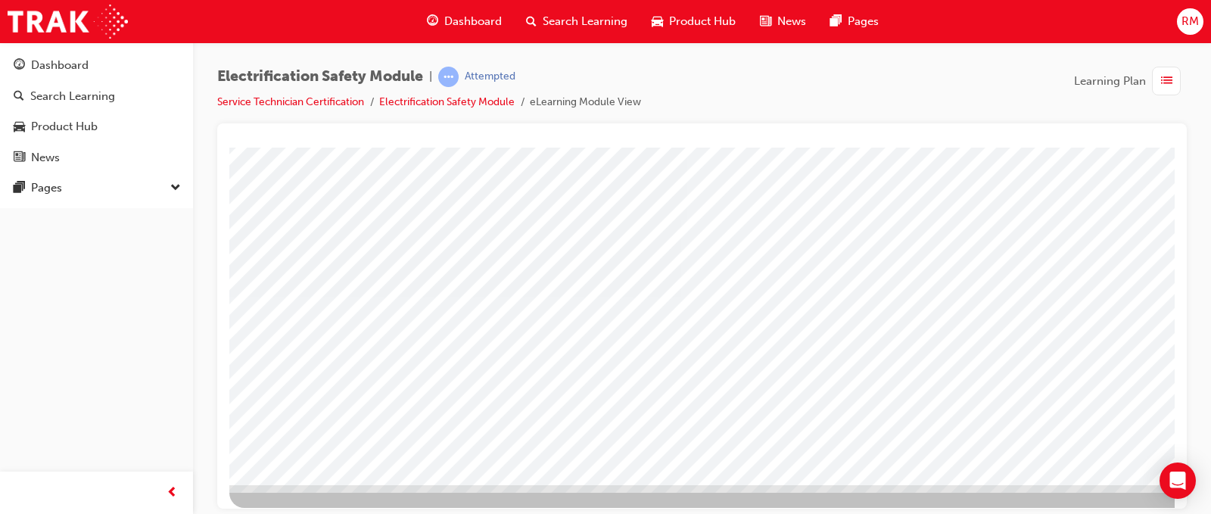
scroll to position [218, 0]
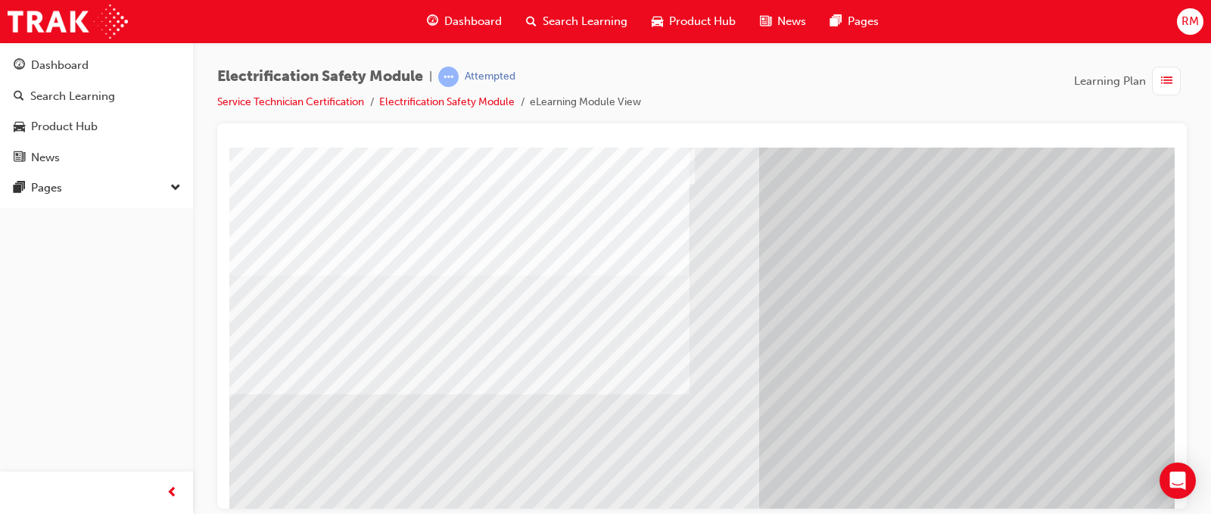
scroll to position [151, 0]
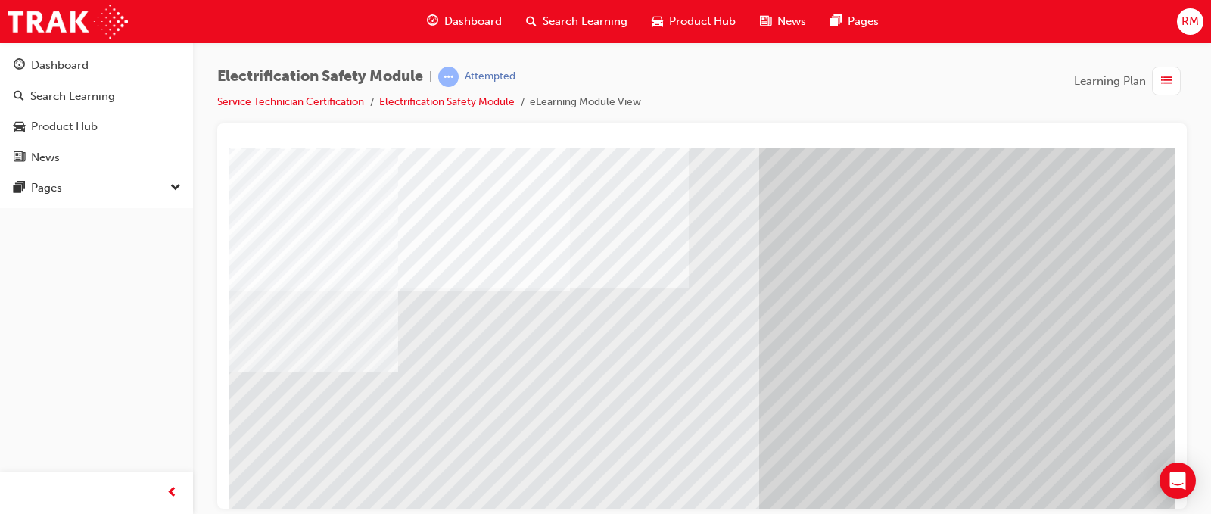
scroll to position [76, 0]
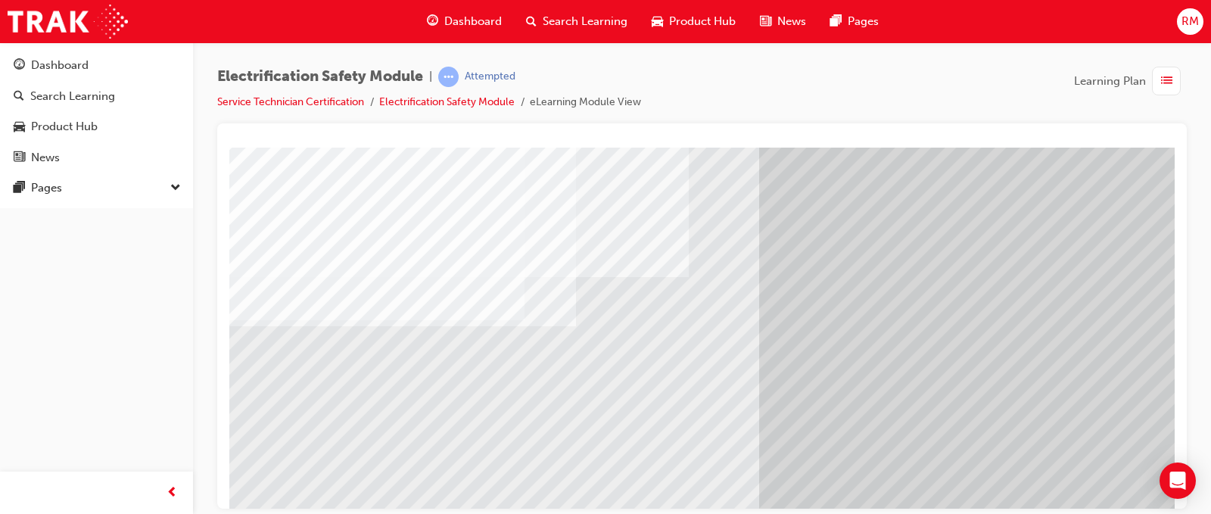
scroll to position [218, 0]
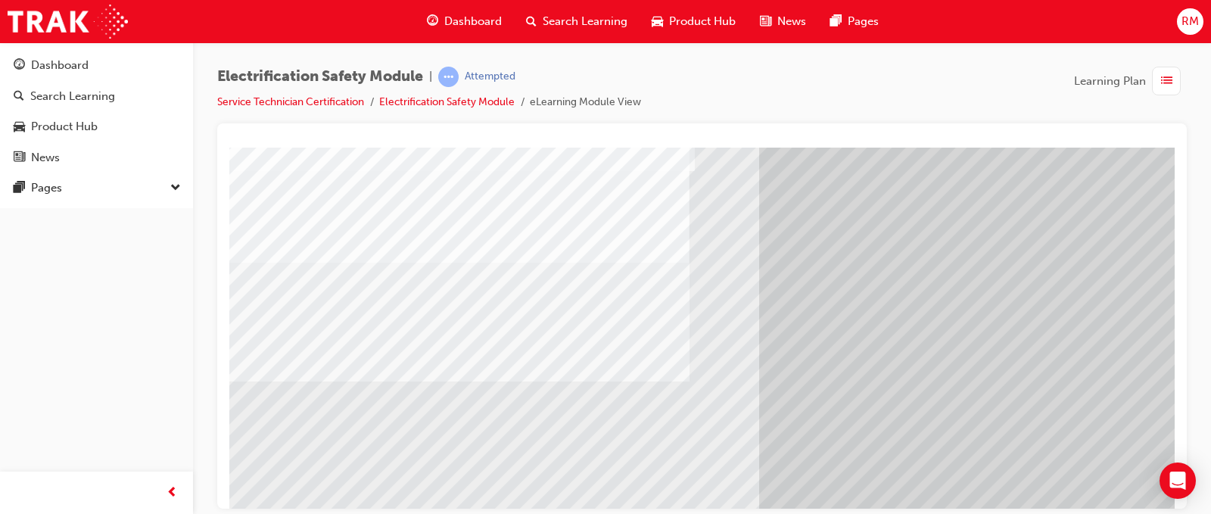
scroll to position [151, 0]
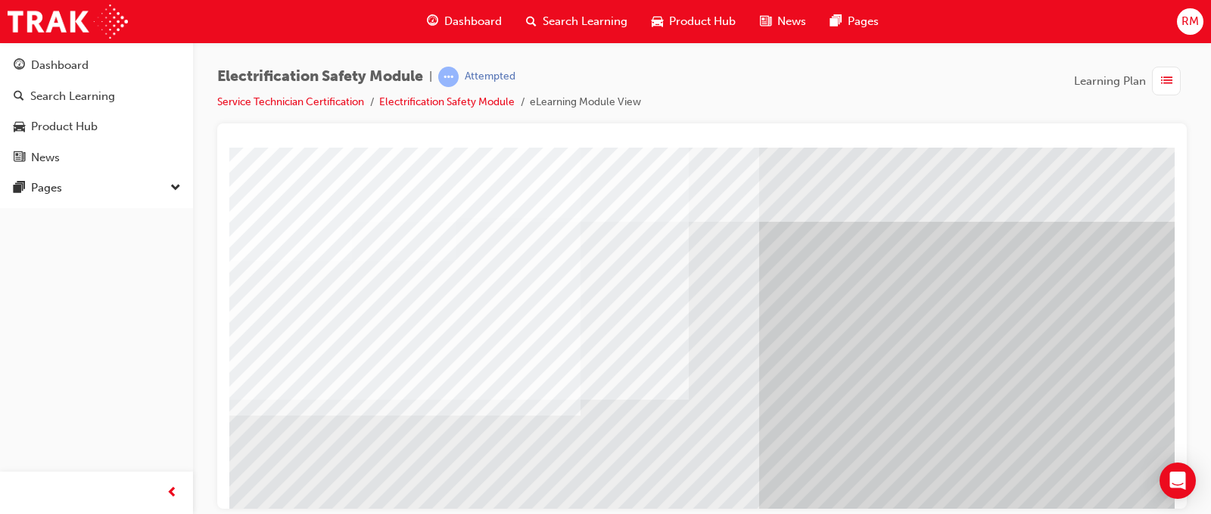
scroll to position [76, 0]
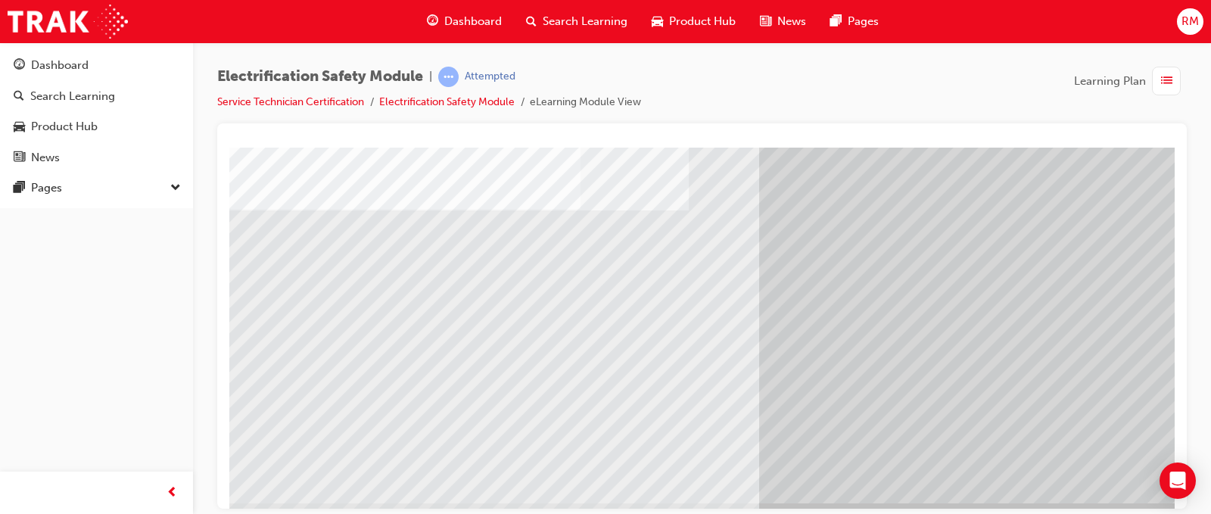
scroll to position [218, 0]
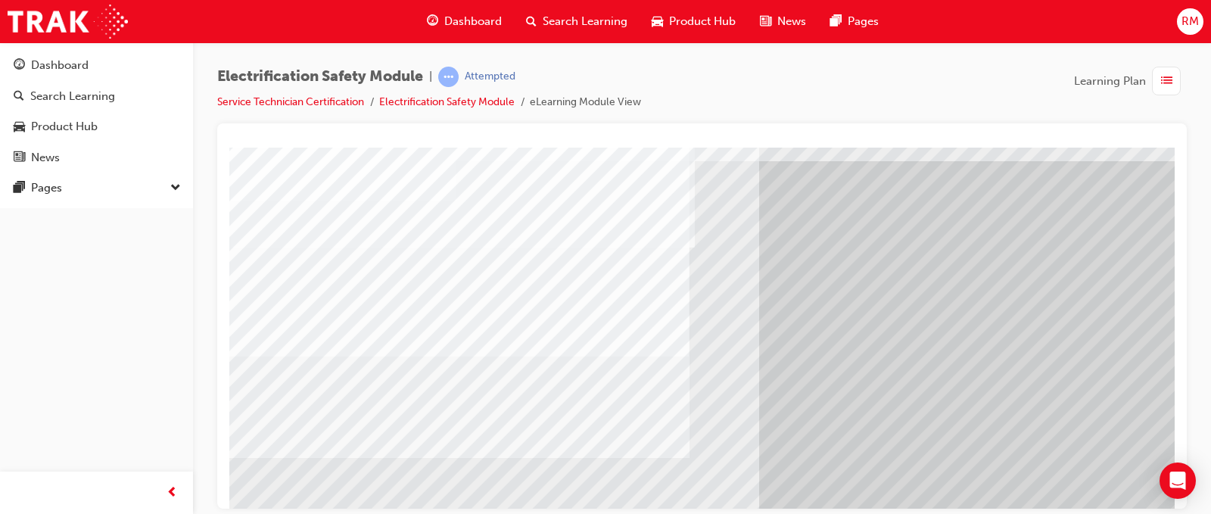
scroll to position [151, 0]
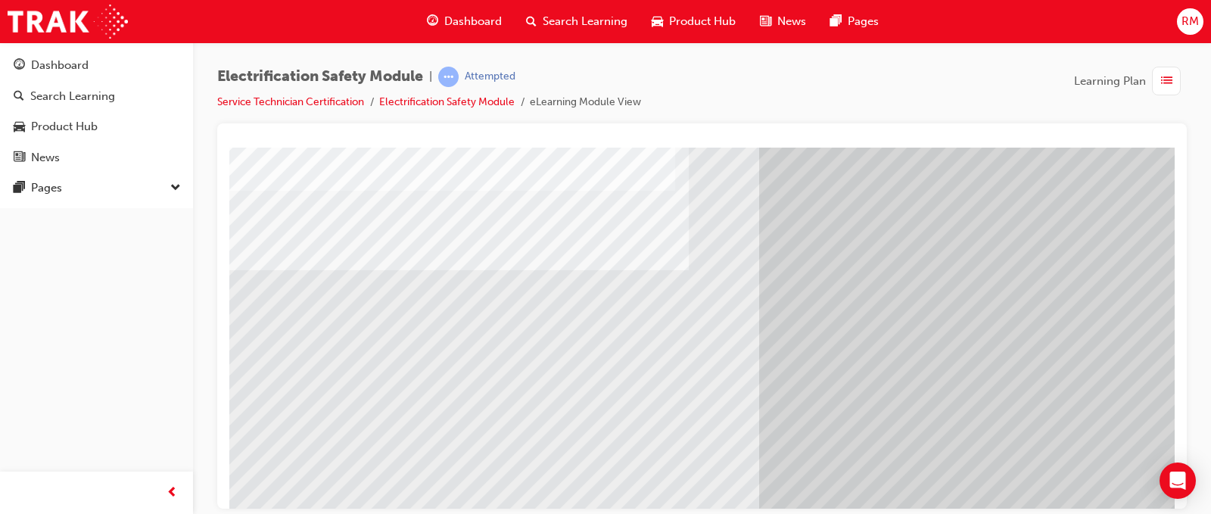
scroll to position [76, 0]
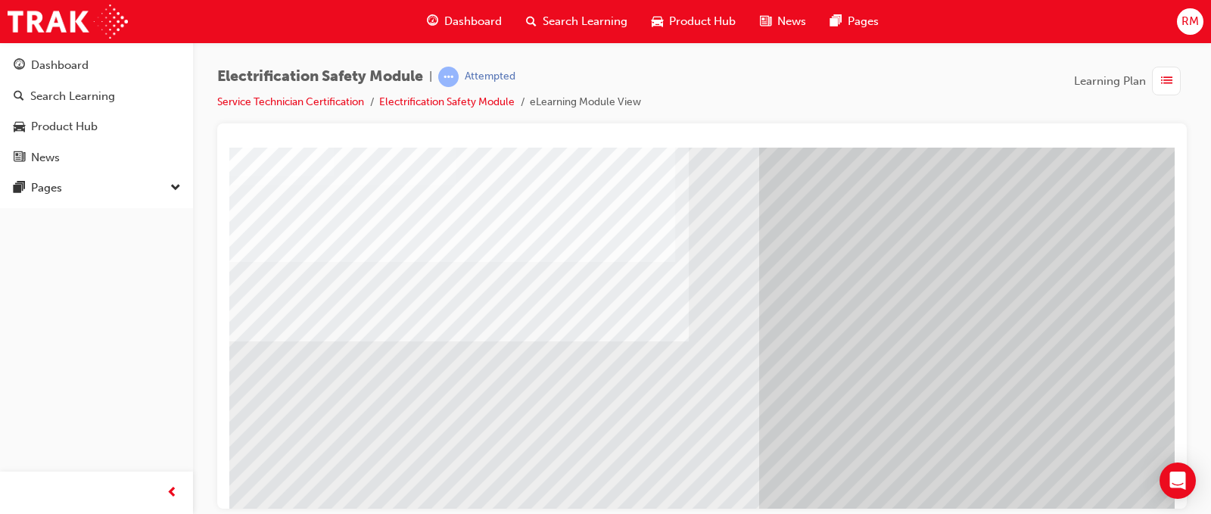
click at [1156, 70] on div "button" at bounding box center [1166, 81] width 29 height 29
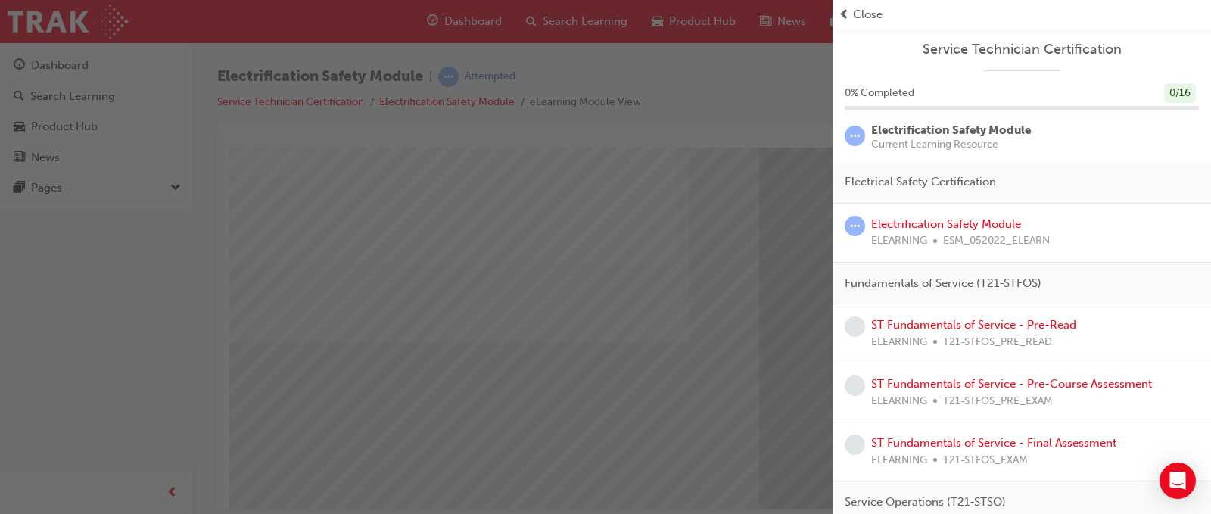
click at [851, 12] on div "Close" at bounding box center [1021, 14] width 366 height 17
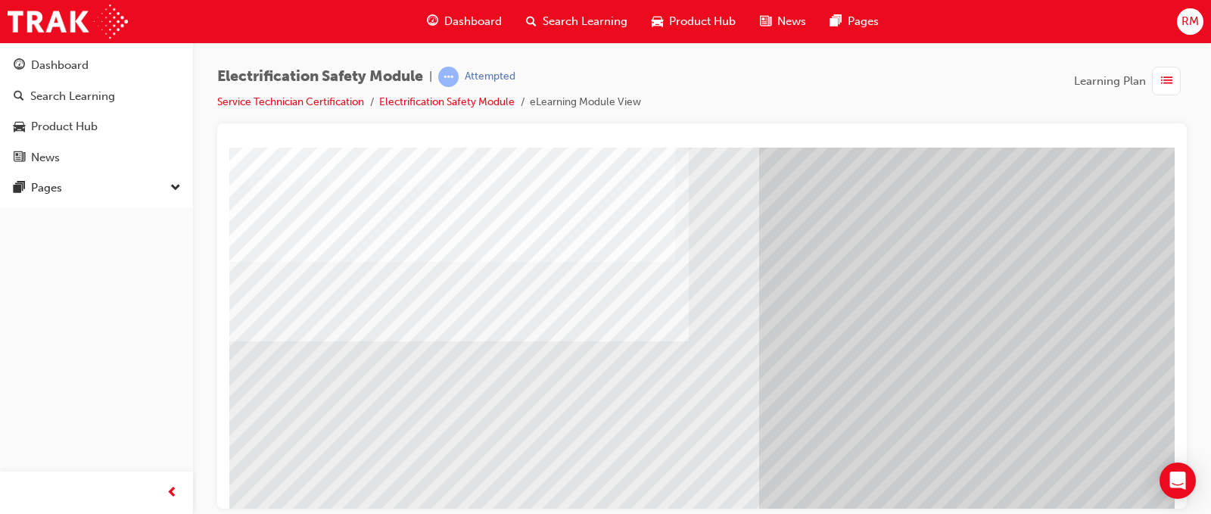
scroll to position [151, 0]
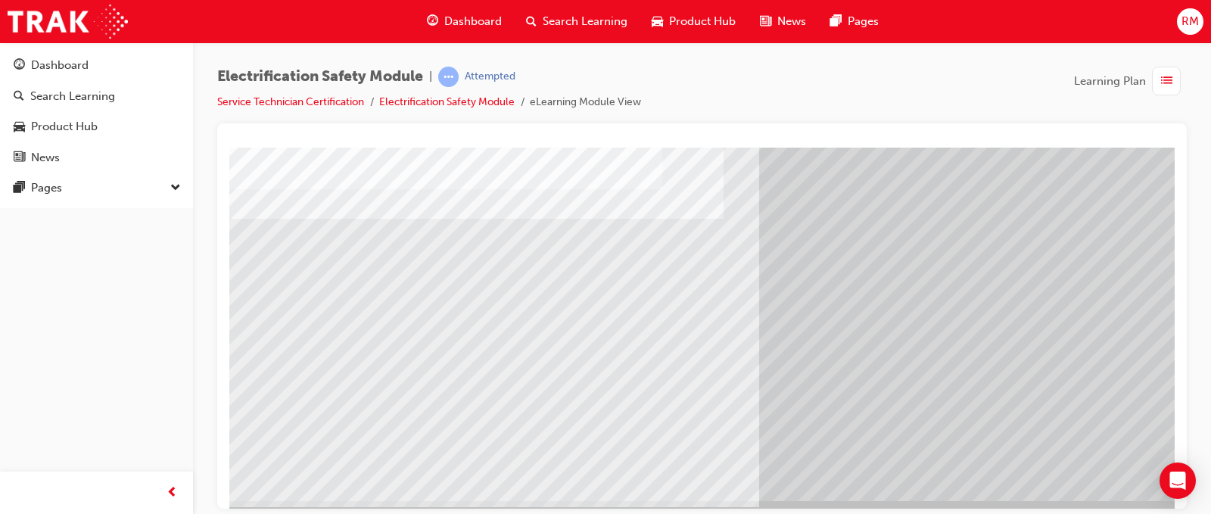
scroll to position [218, 0]
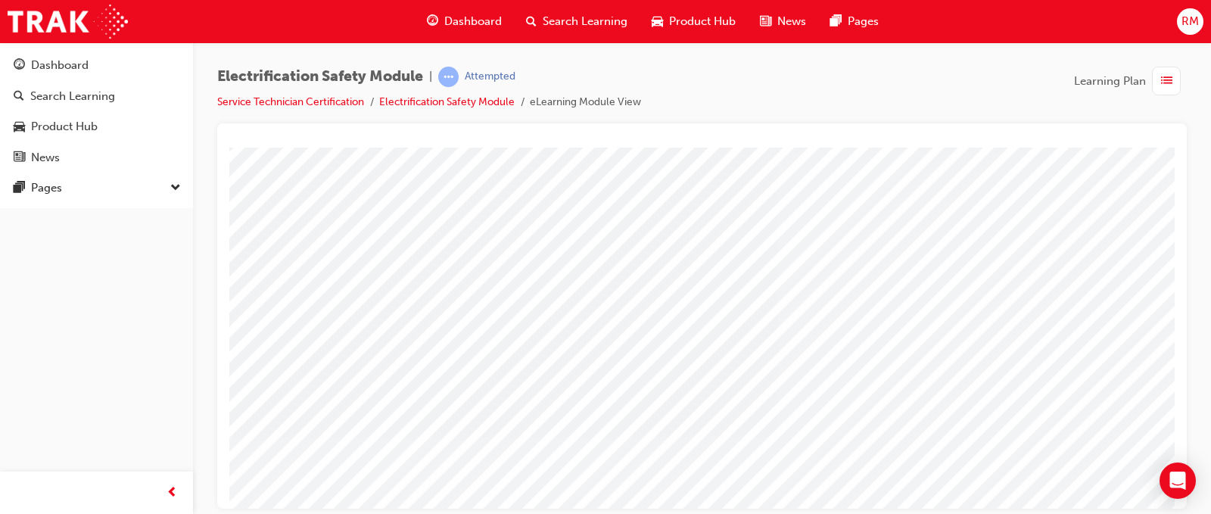
scroll to position [76, 0]
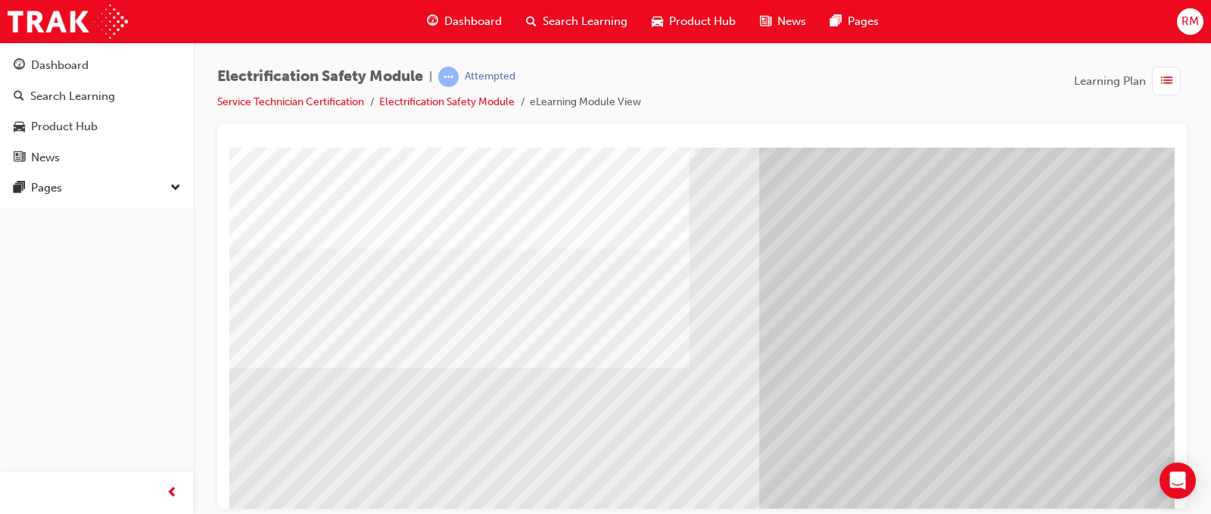
scroll to position [151, 0]
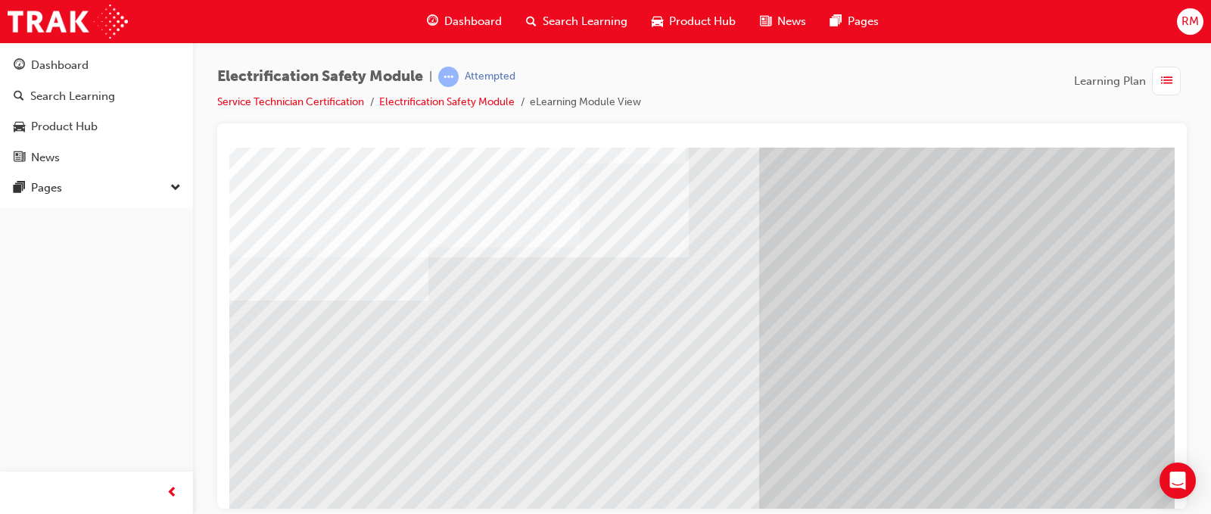
scroll to position [218, 0]
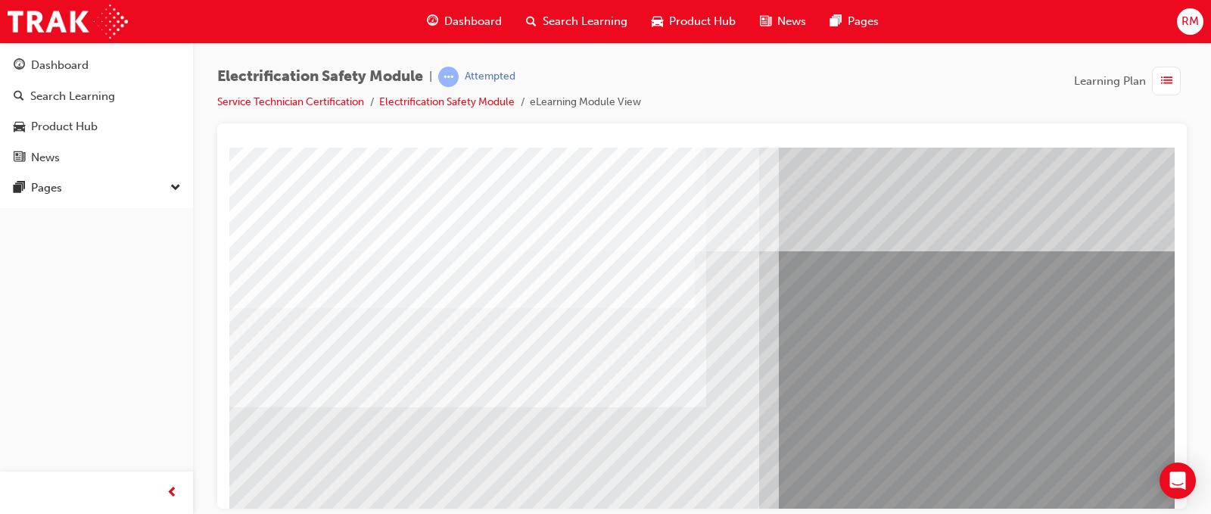
scroll to position [76, 0]
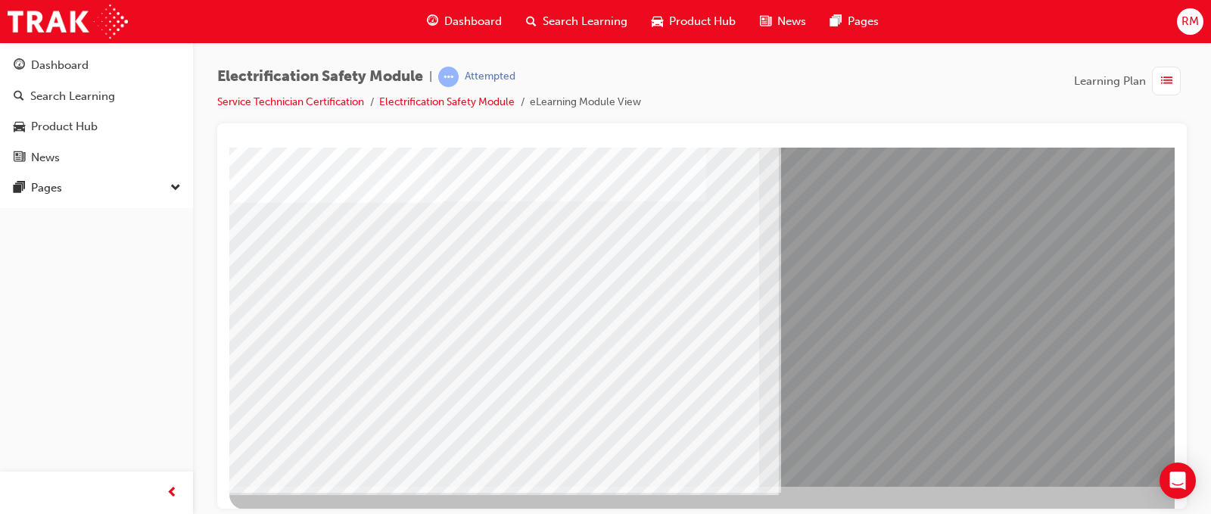
scroll to position [218, 0]
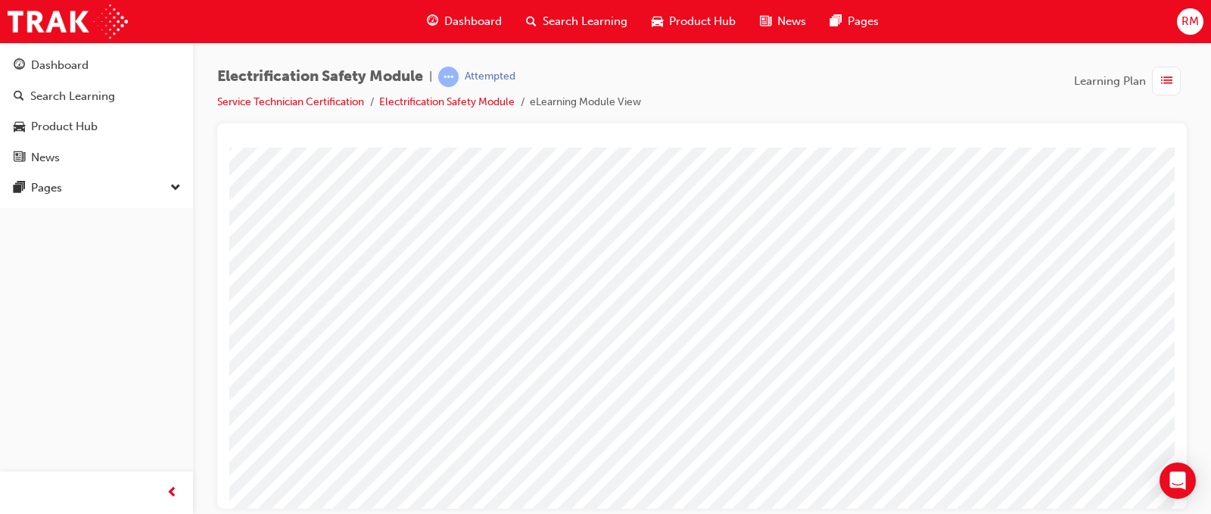
scroll to position [151, 0]
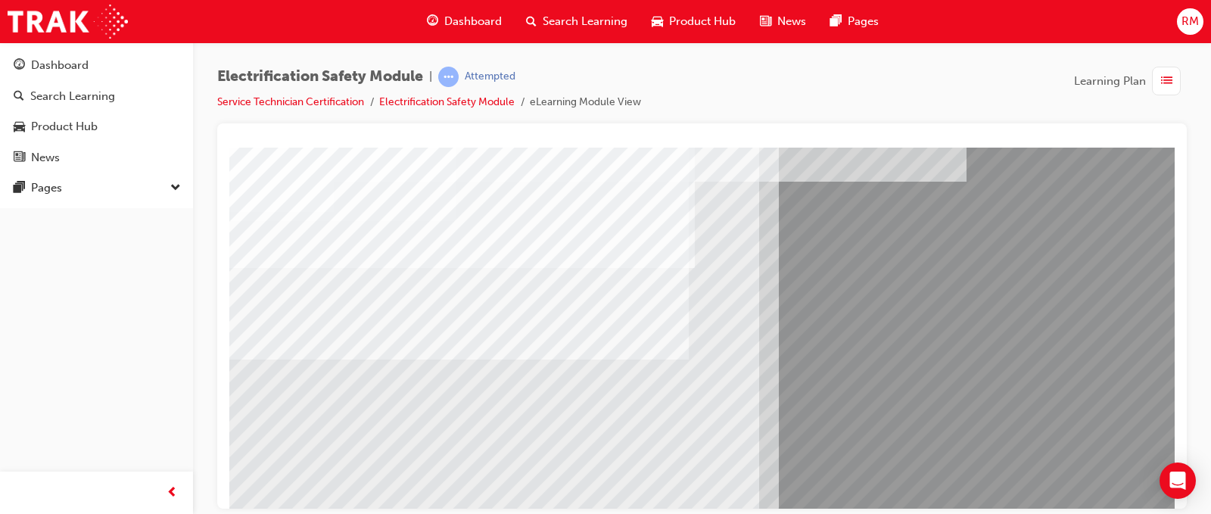
scroll to position [76, 0]
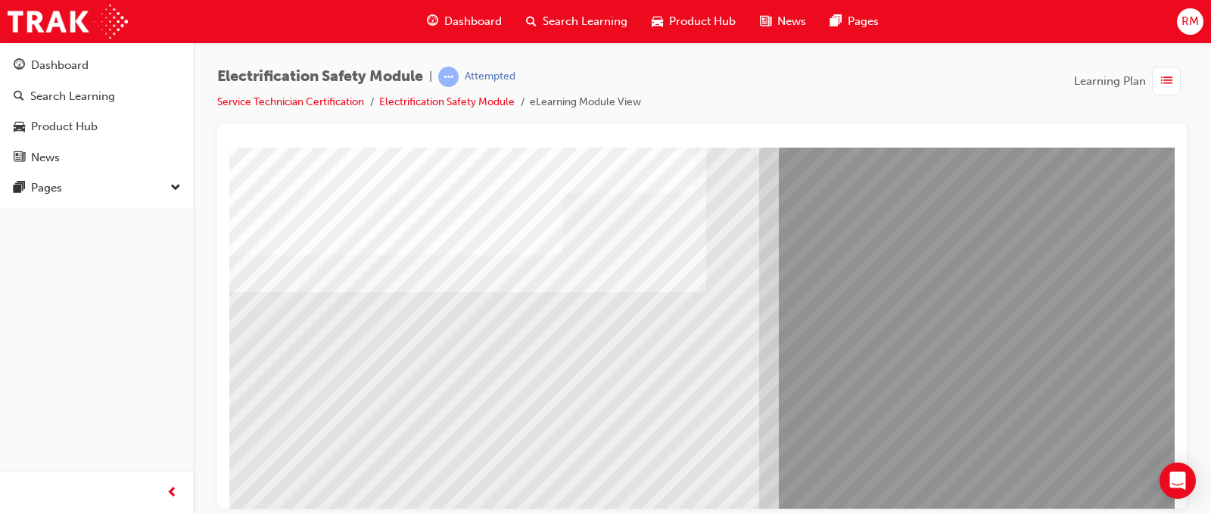
scroll to position [151, 0]
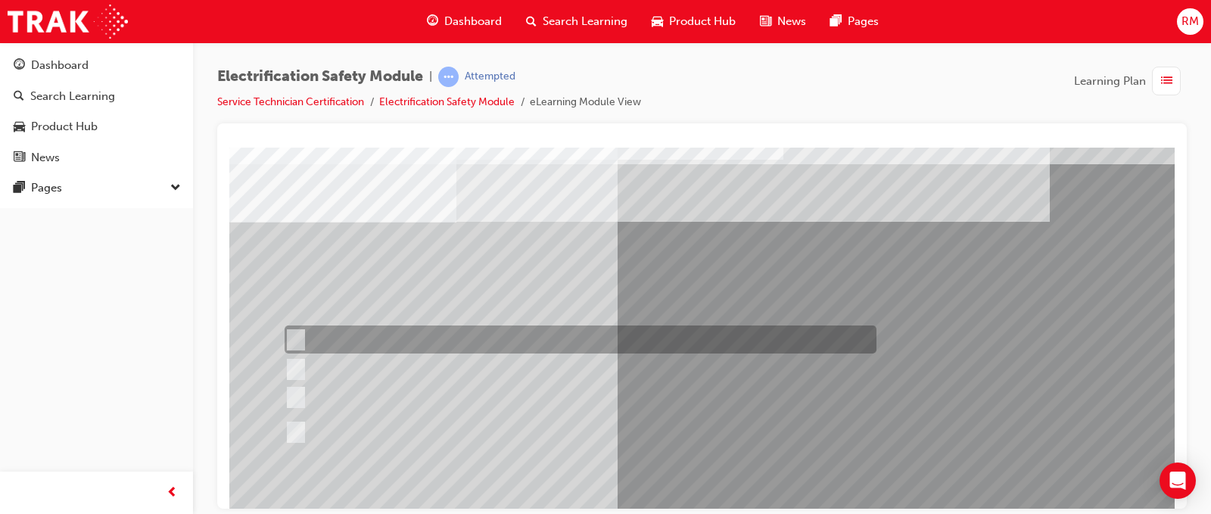
scroll to position [76, 0]
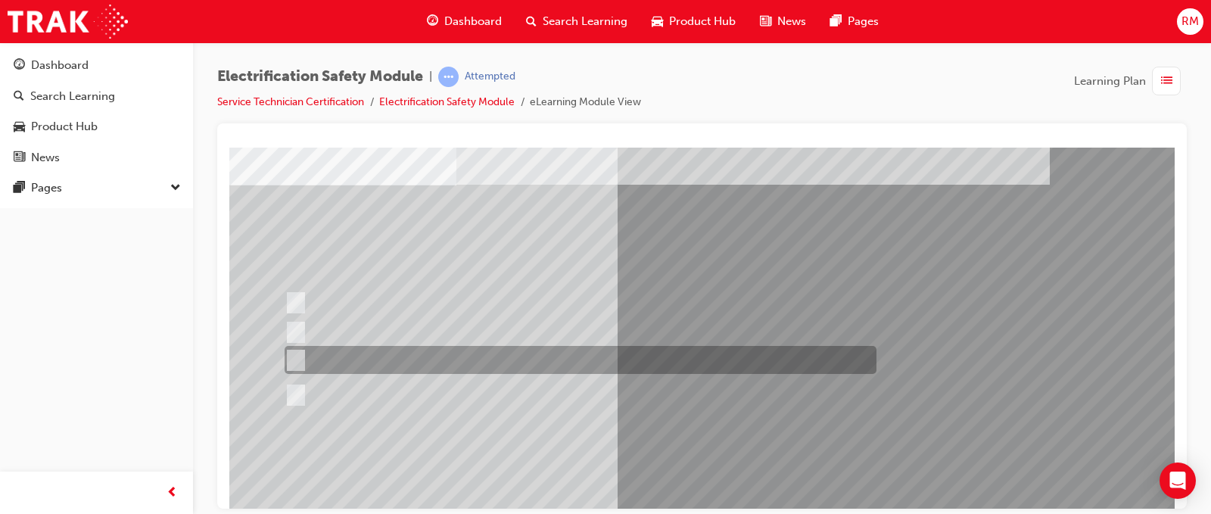
click at [290, 357] on input "The Plug-in Hybrid Electric does not use a petrol engine." at bounding box center [293, 360] width 17 height 17
radio input "true"
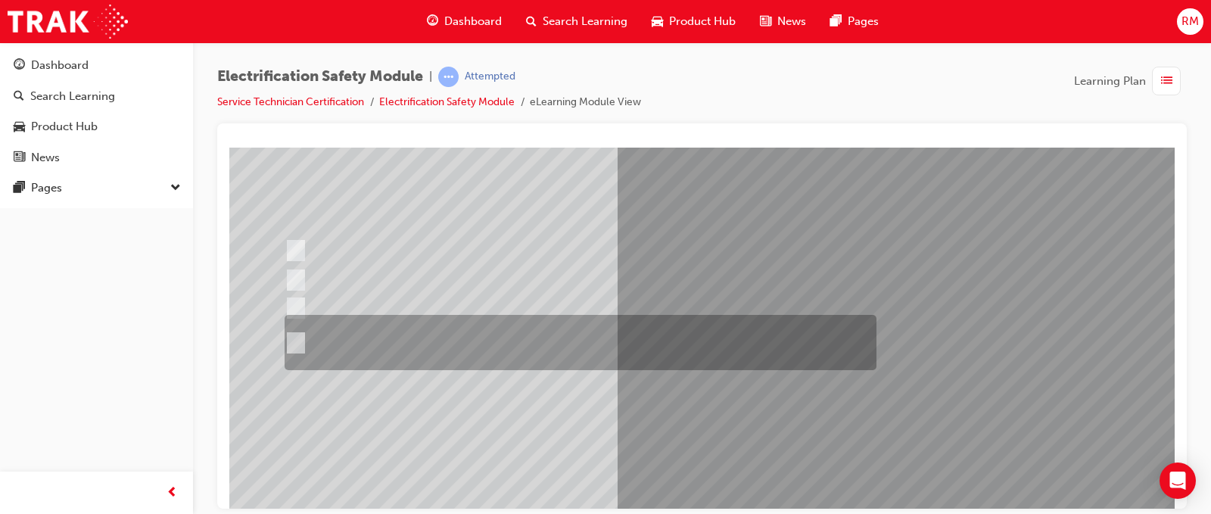
scroll to position [218, 0]
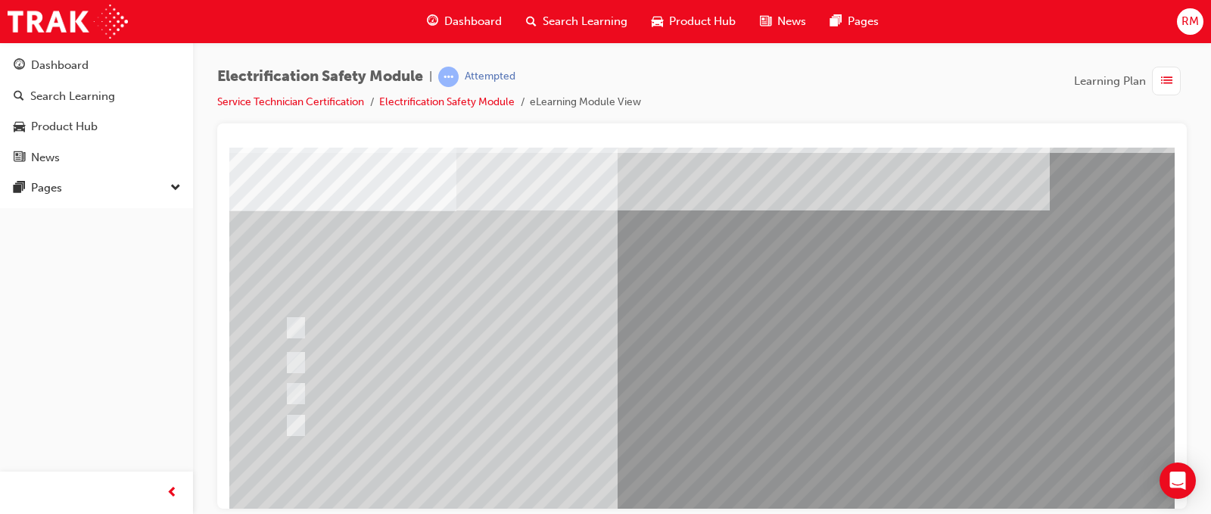
scroll to position [76, 0]
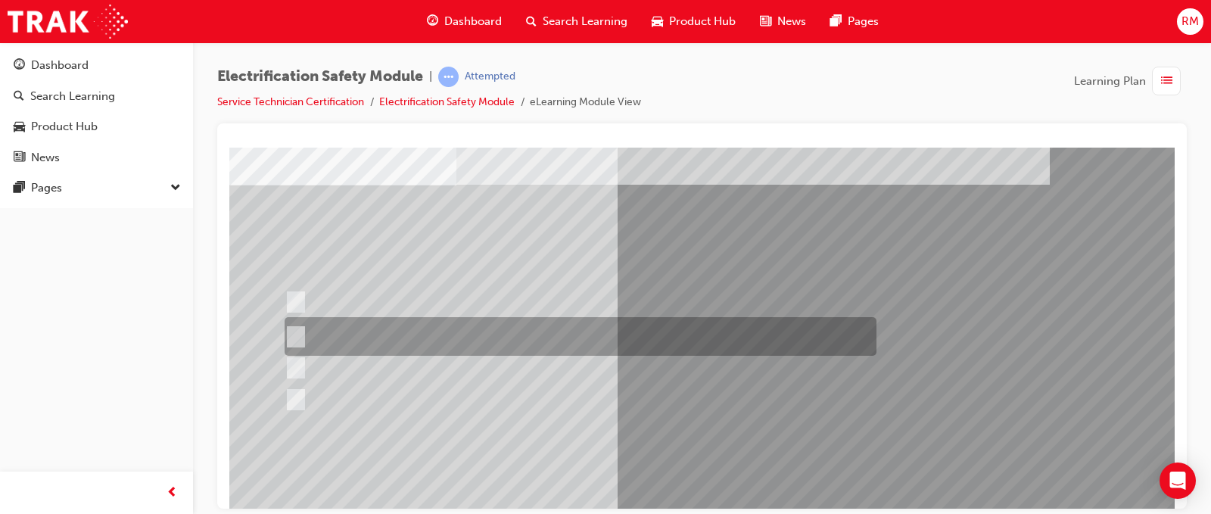
click at [297, 331] on input "The Battery Electric uses AC & DC charging capability and has no petrol engine." at bounding box center [293, 336] width 17 height 17
radio input "true"
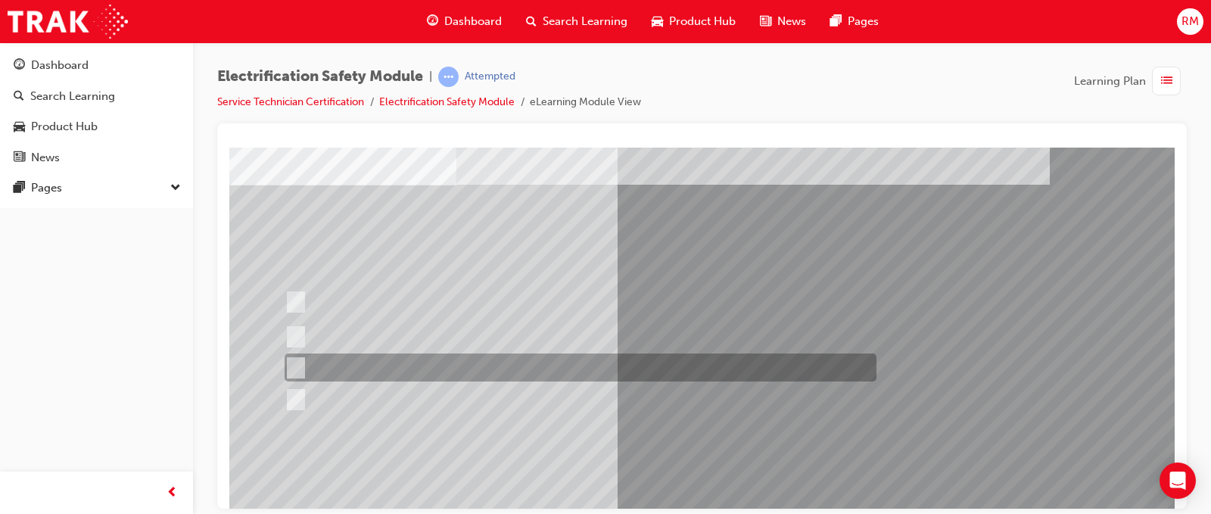
scroll to position [151, 0]
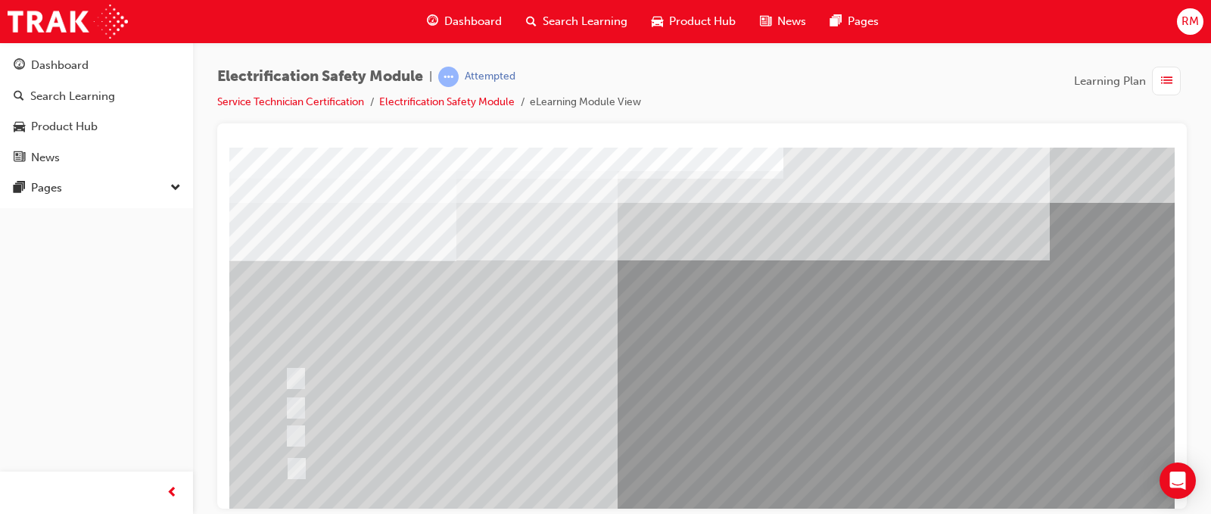
scroll to position [76, 0]
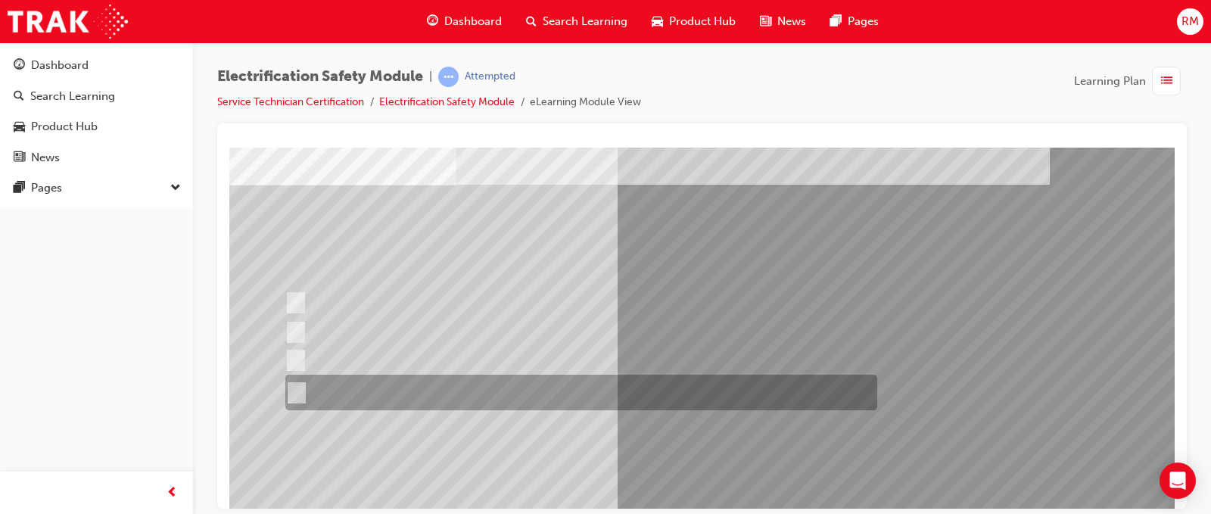
click at [729, 389] on div at bounding box center [578, 393] width 592 height 36
radio input "true"
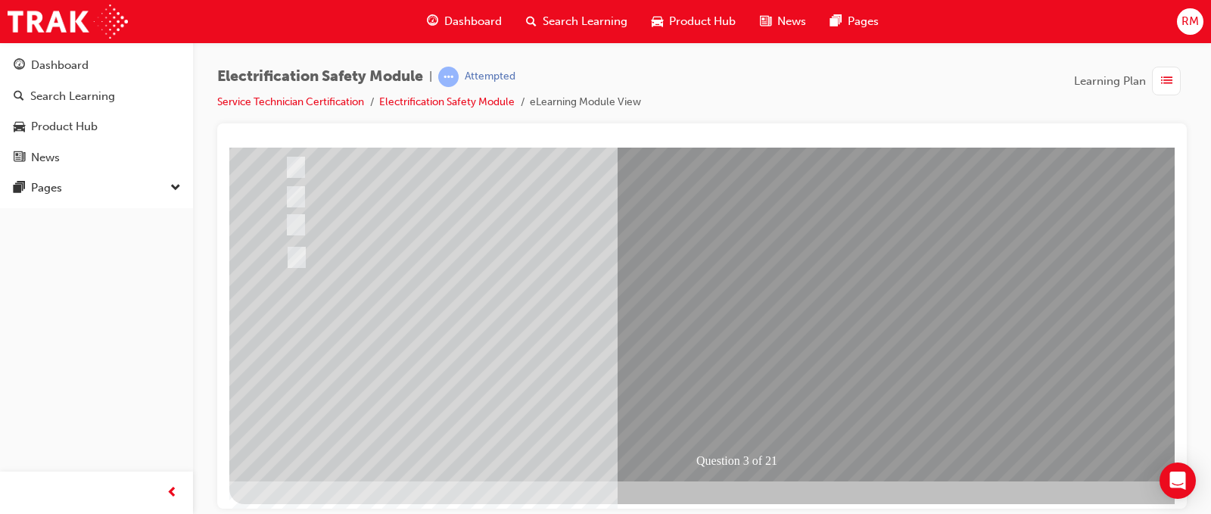
scroll to position [218, 0]
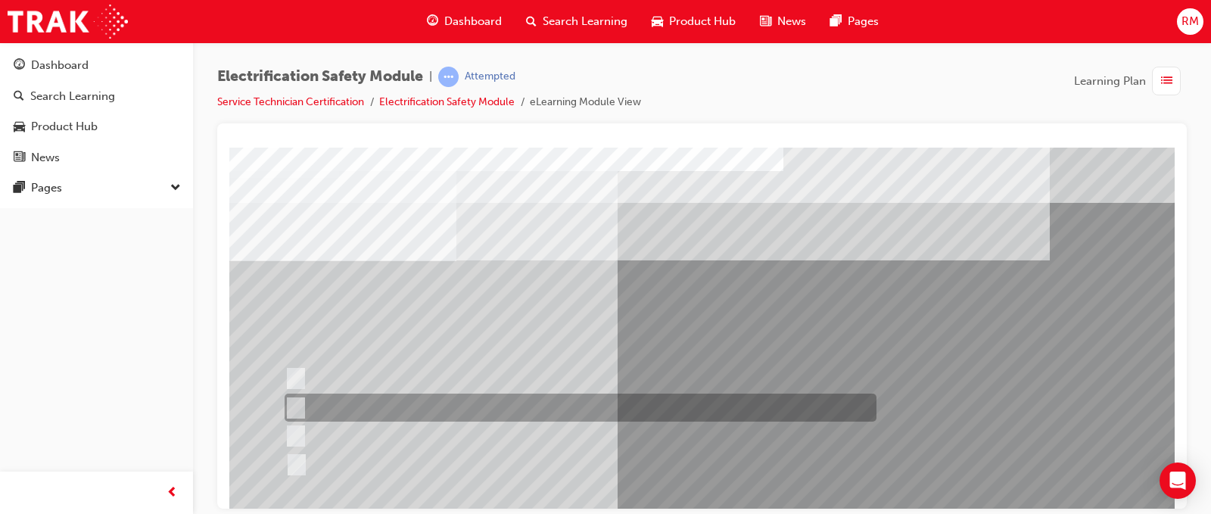
scroll to position [76, 0]
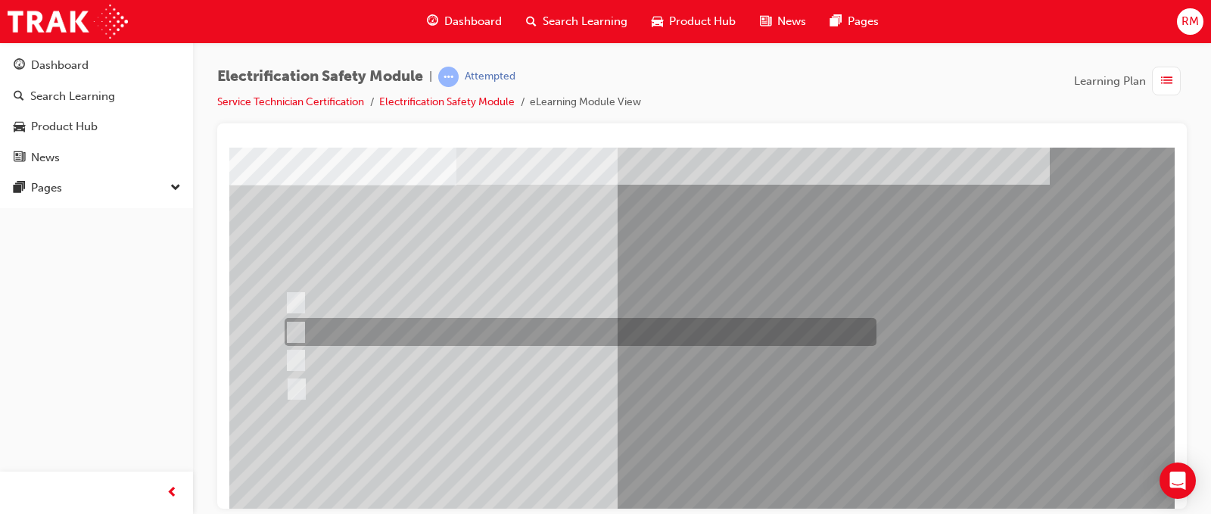
click at [341, 328] on div at bounding box center [577, 332] width 592 height 28
checkbox input "true"
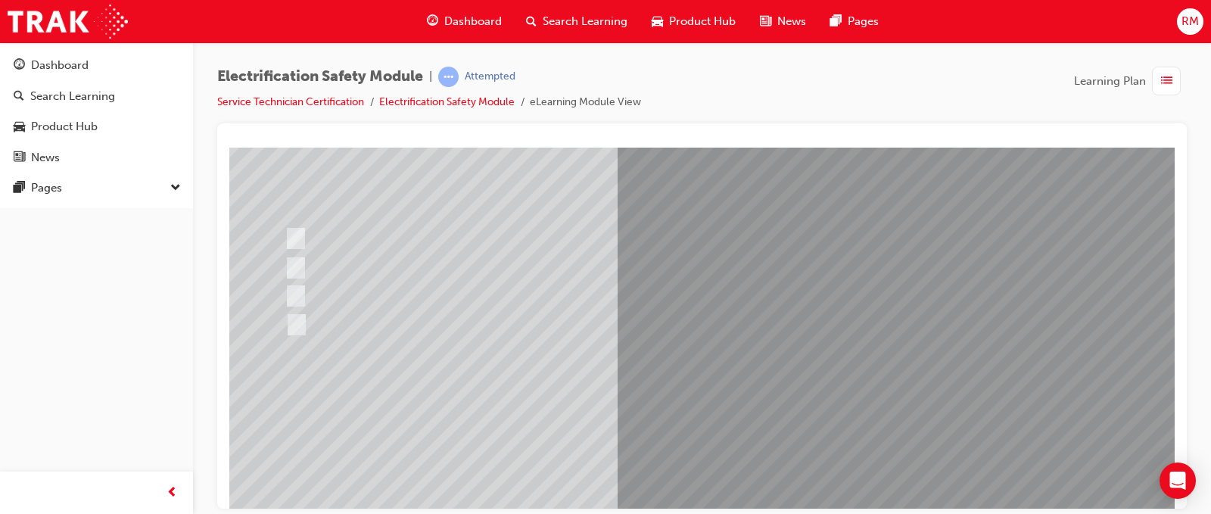
scroll to position [218, 0]
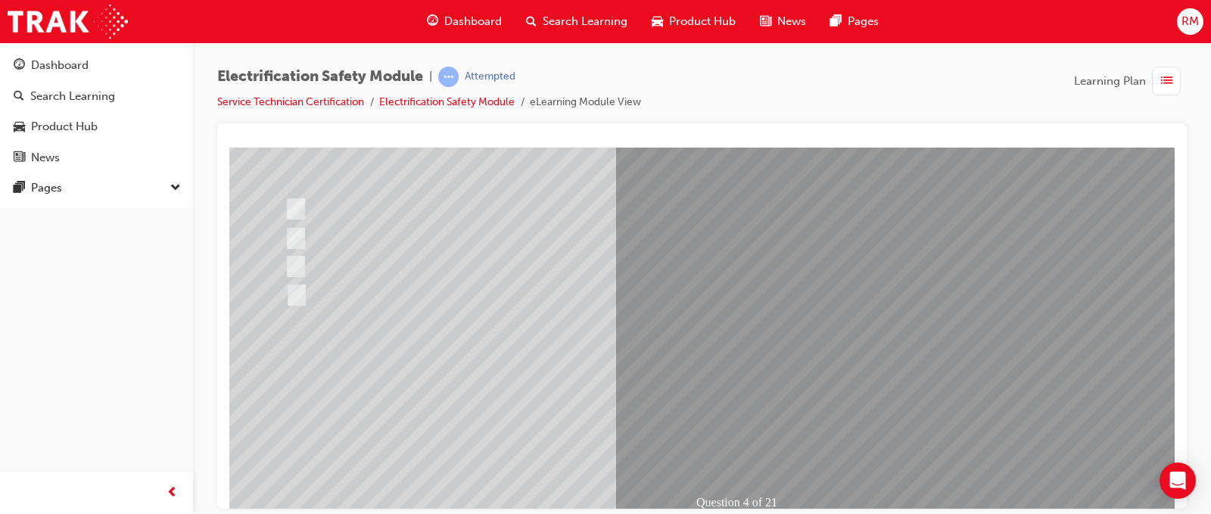
scroll to position [142, 0]
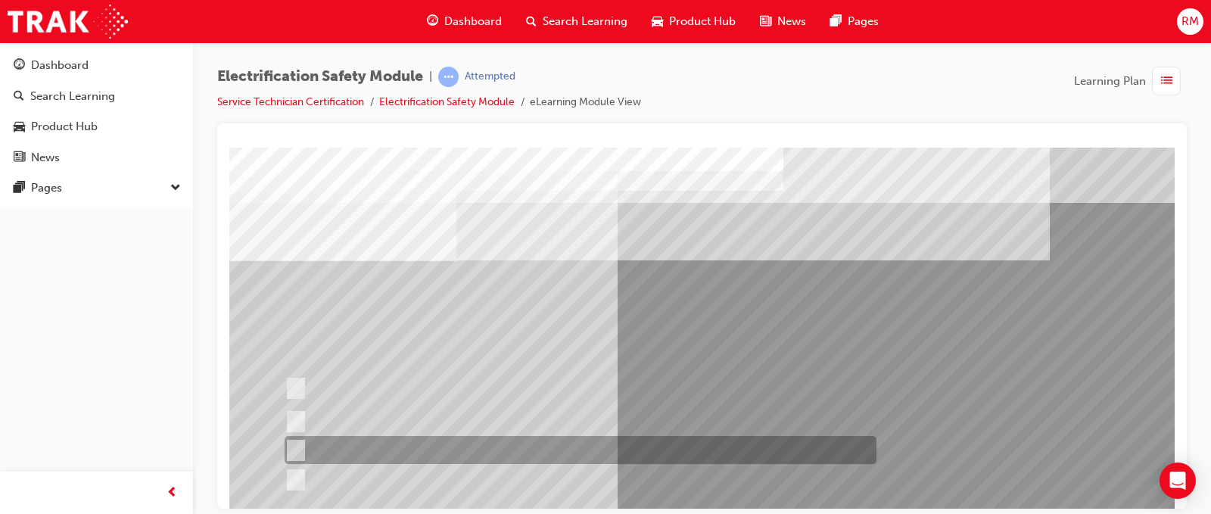
scroll to position [76, 0]
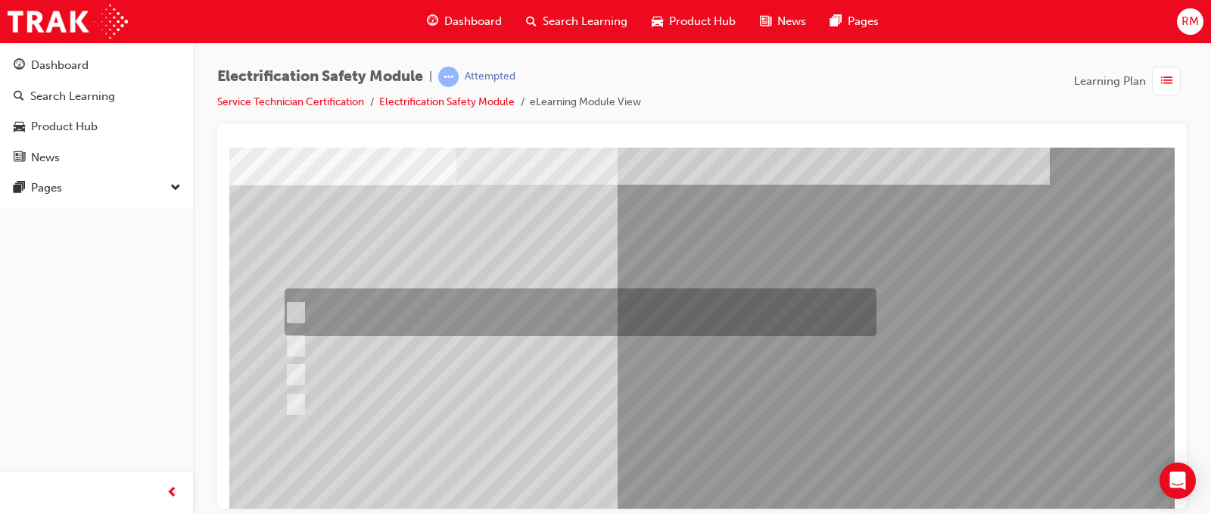
click at [493, 297] on div at bounding box center [577, 312] width 592 height 48
checkbox input "true"
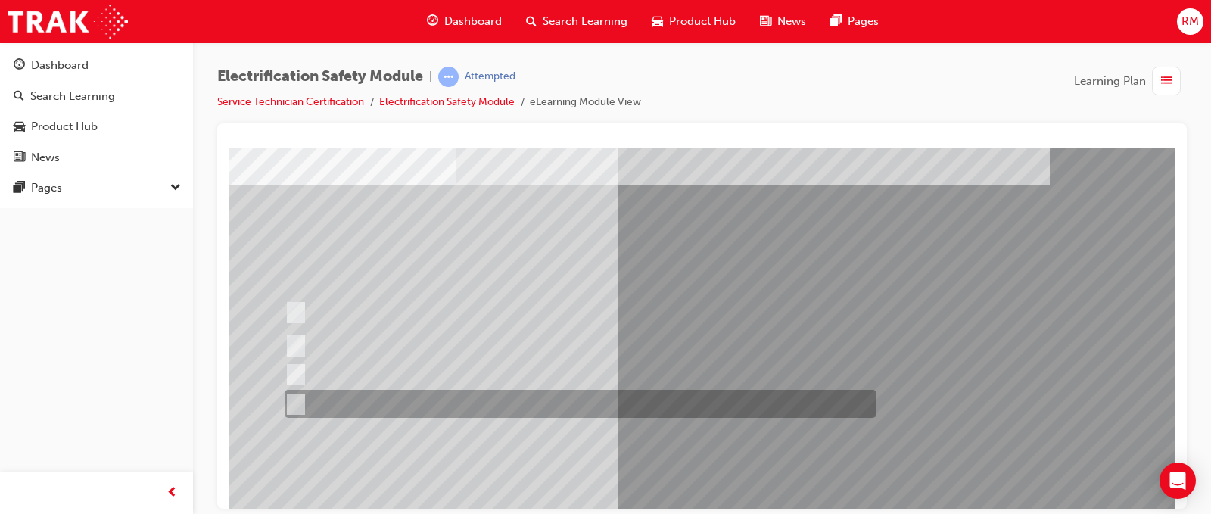
click at [575, 397] on div at bounding box center [577, 404] width 592 height 28
checkbox input "true"
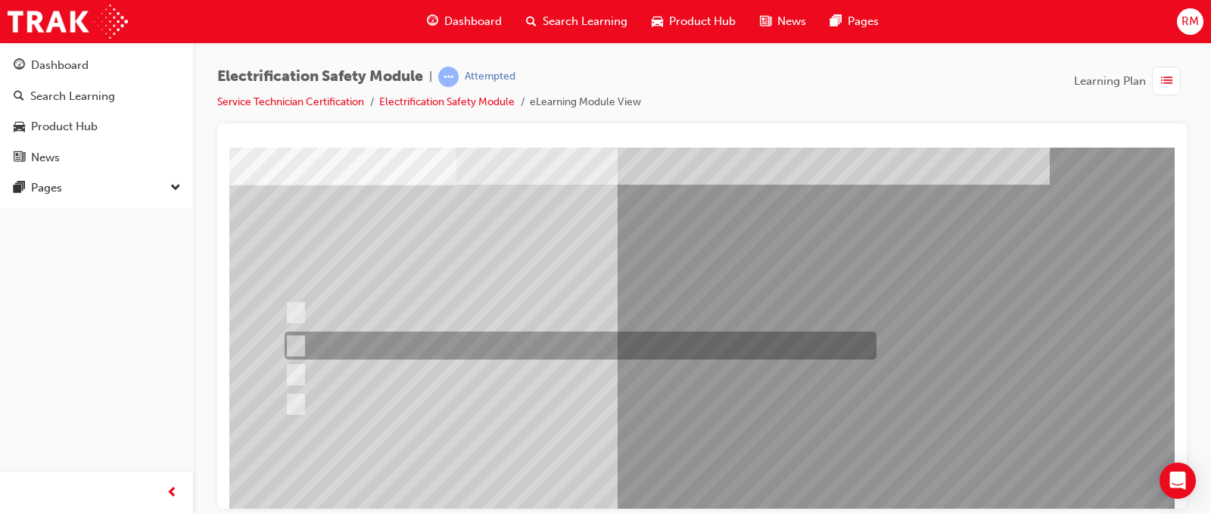
click at [591, 341] on div at bounding box center [577, 345] width 592 height 28
checkbox input "true"
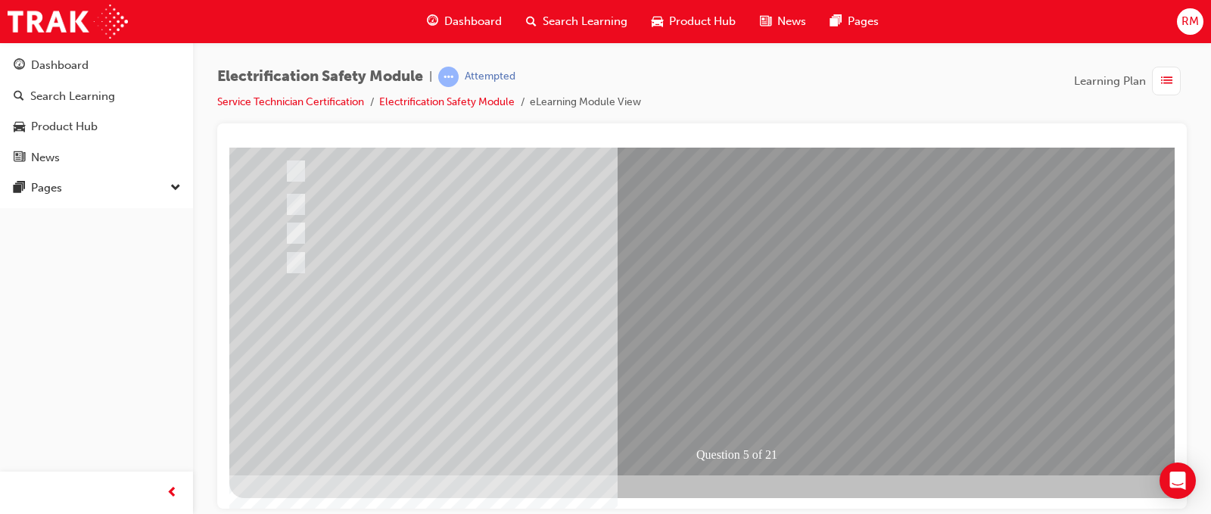
scroll to position [218, 0]
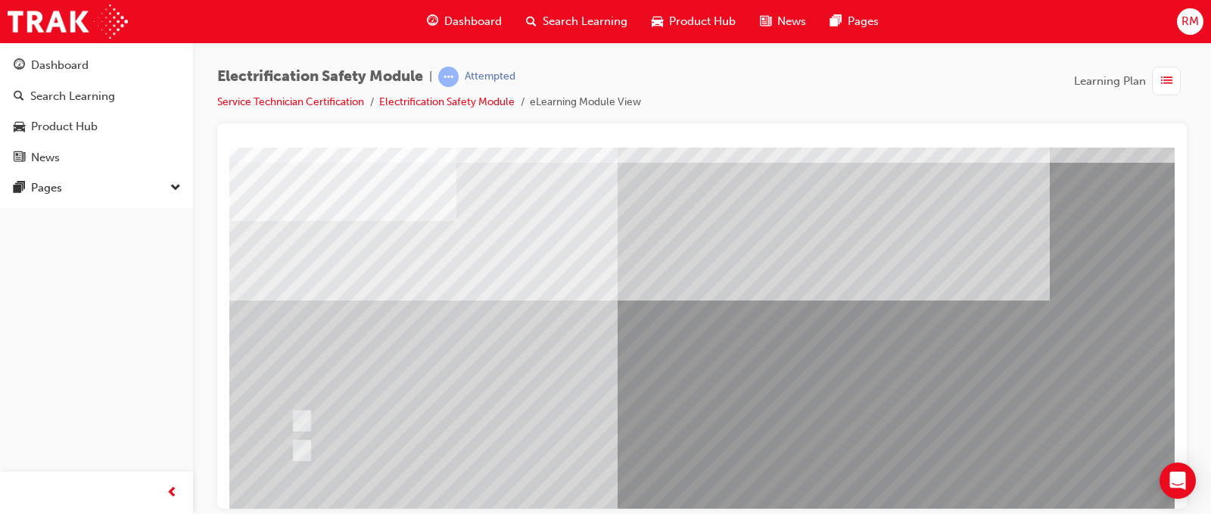
scroll to position [76, 0]
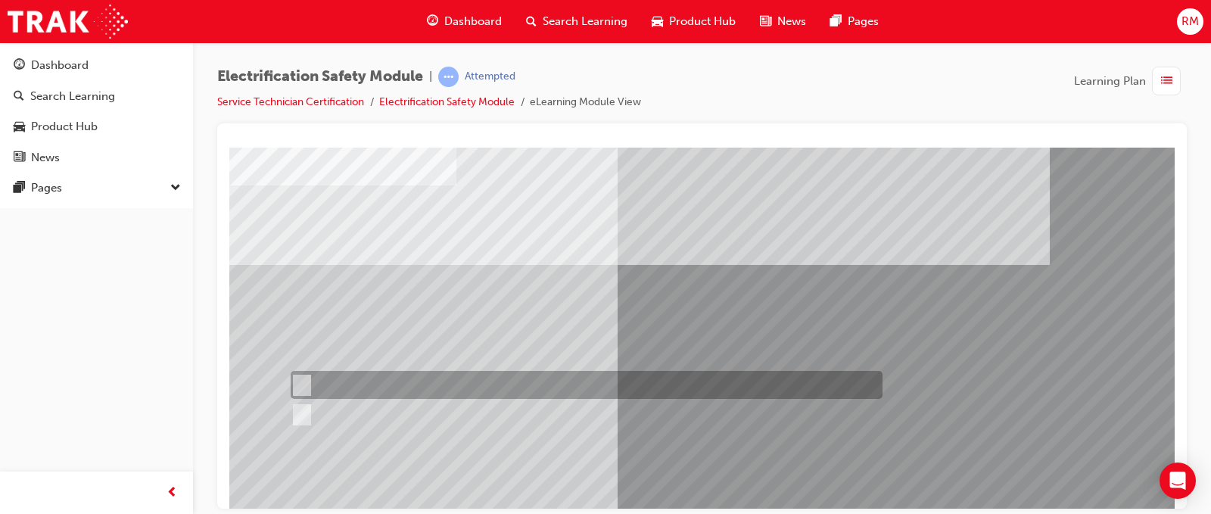
click at [303, 384] on input "True" at bounding box center [299, 385] width 17 height 17
radio input "true"
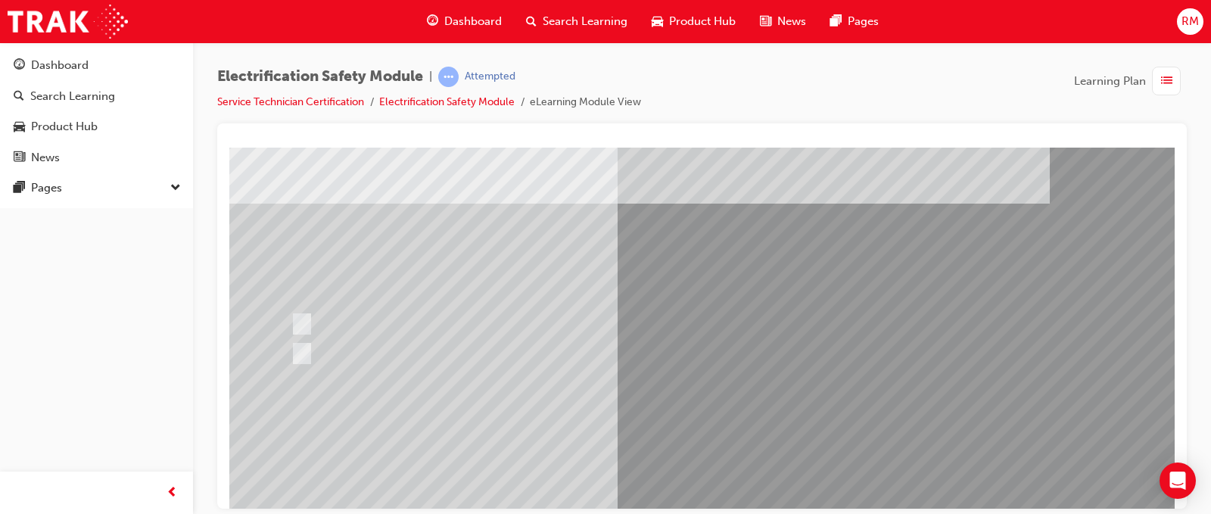
scroll to position [218, 0]
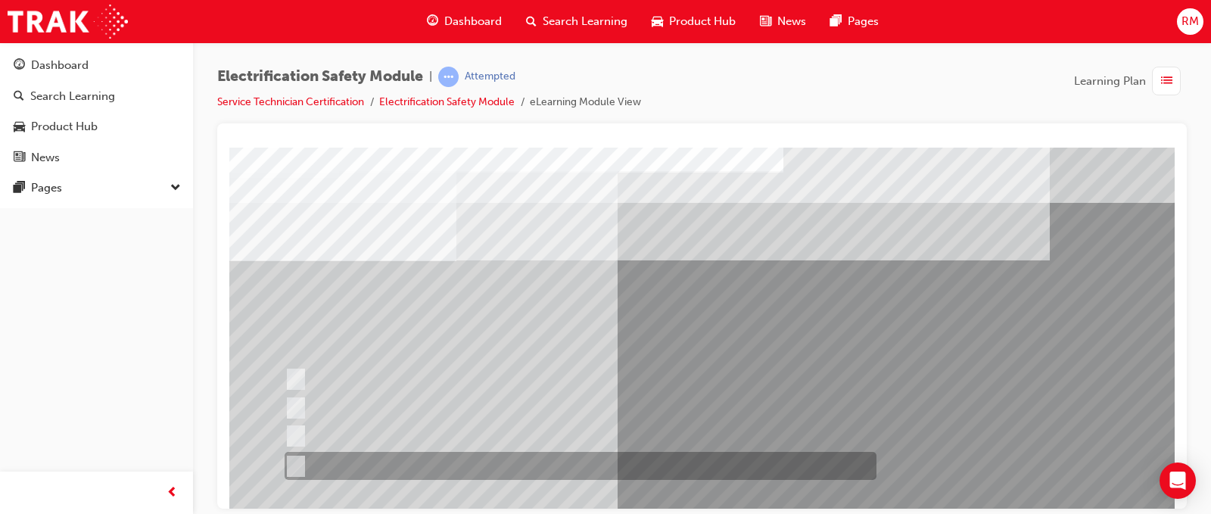
click at [334, 459] on div at bounding box center [577, 466] width 592 height 28
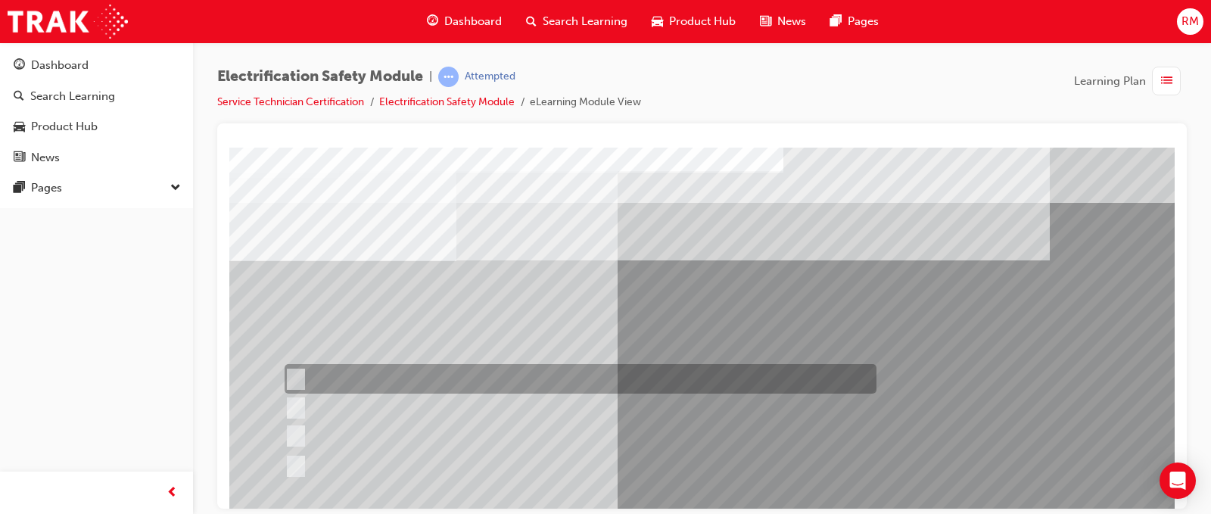
scroll to position [76, 0]
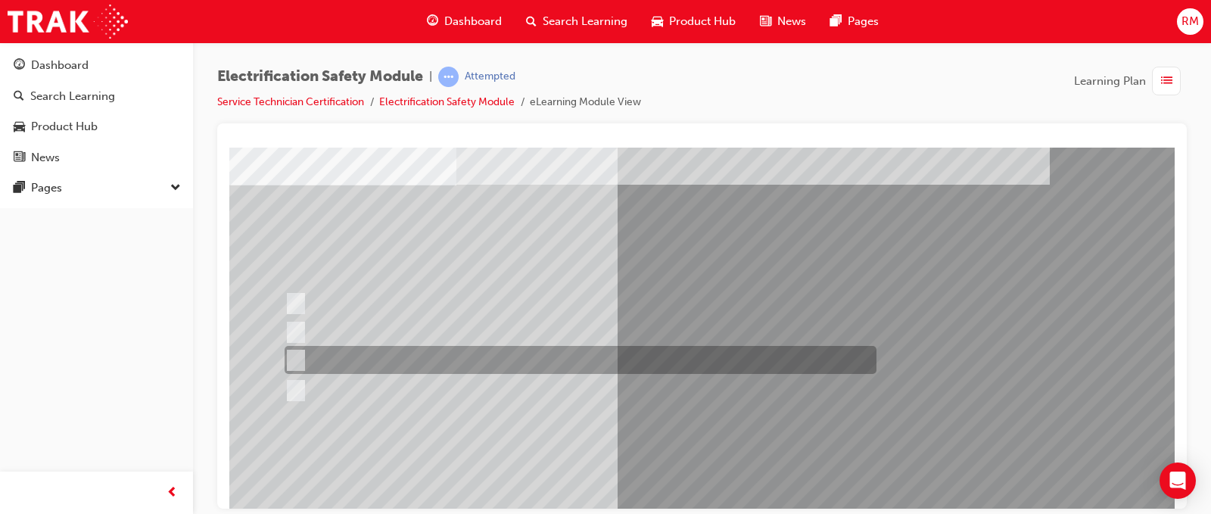
click at [545, 356] on div at bounding box center [577, 360] width 592 height 28
radio input "false"
radio input "true"
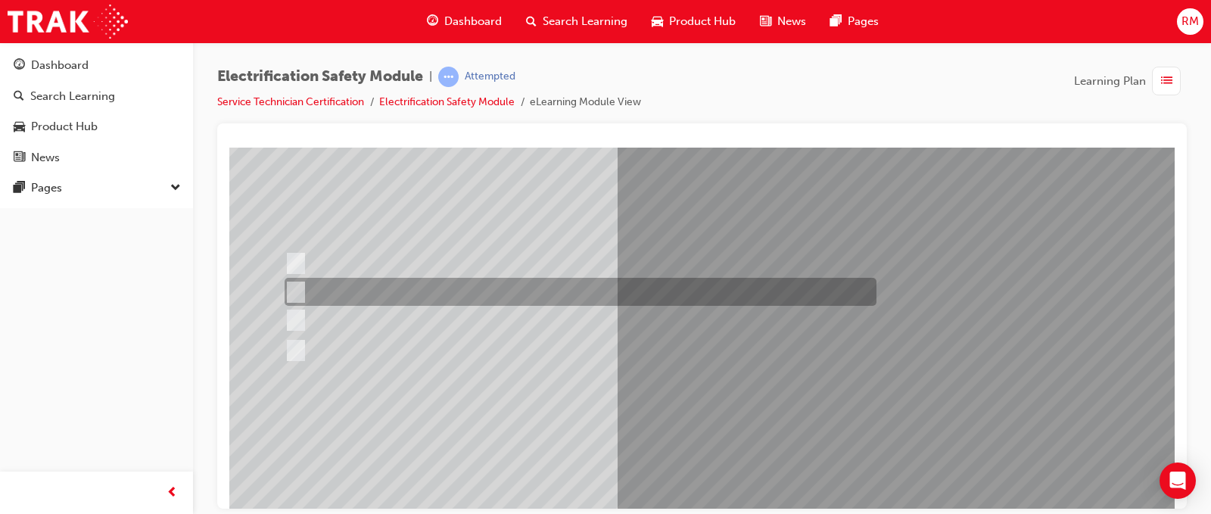
scroll to position [151, 0]
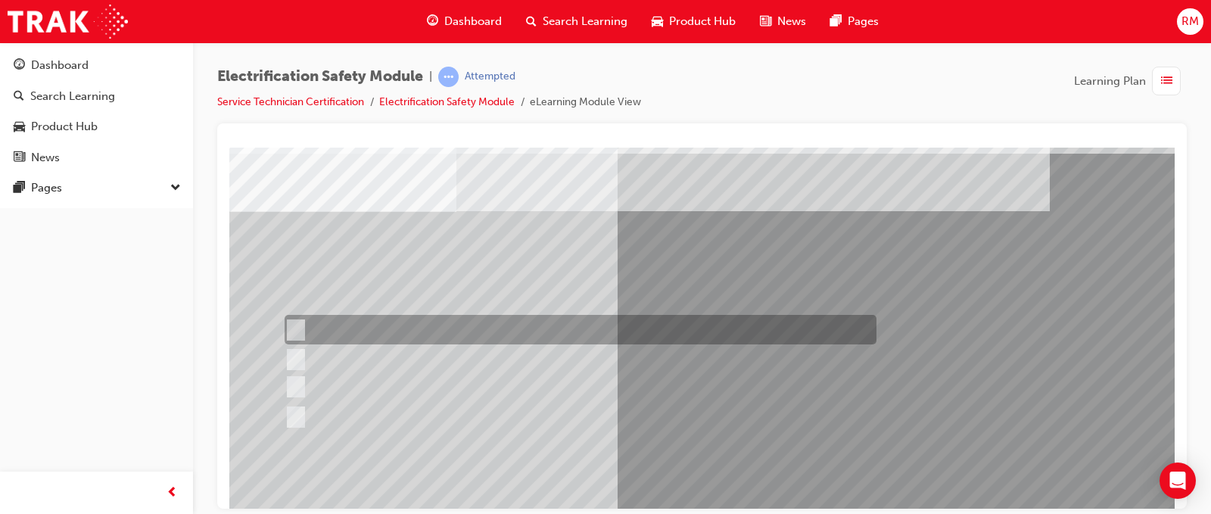
scroll to position [76, 0]
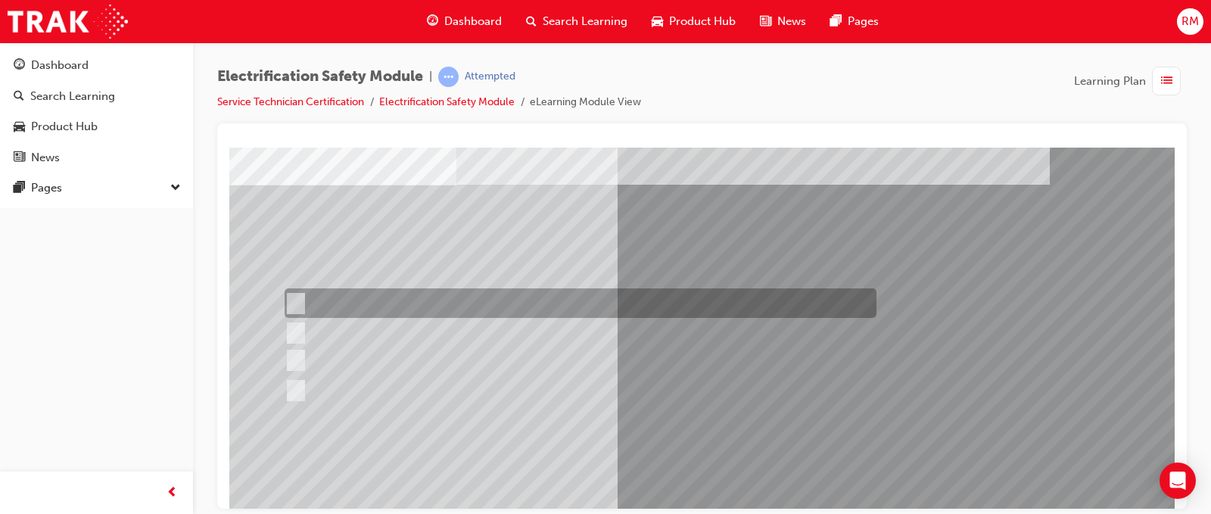
click at [531, 305] on div at bounding box center [577, 303] width 592 height 30
radio input "true"
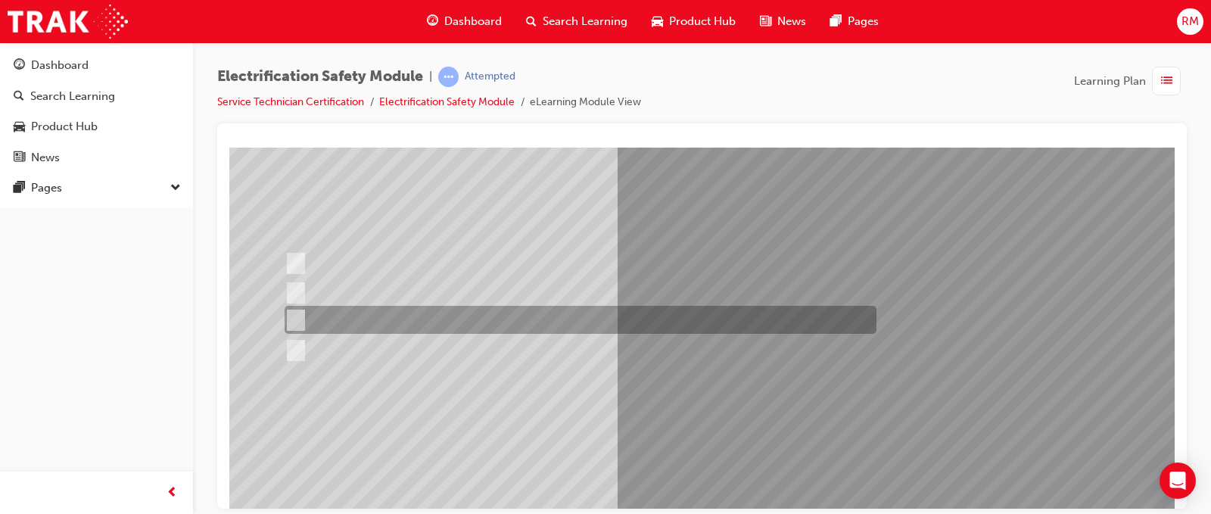
scroll to position [151, 0]
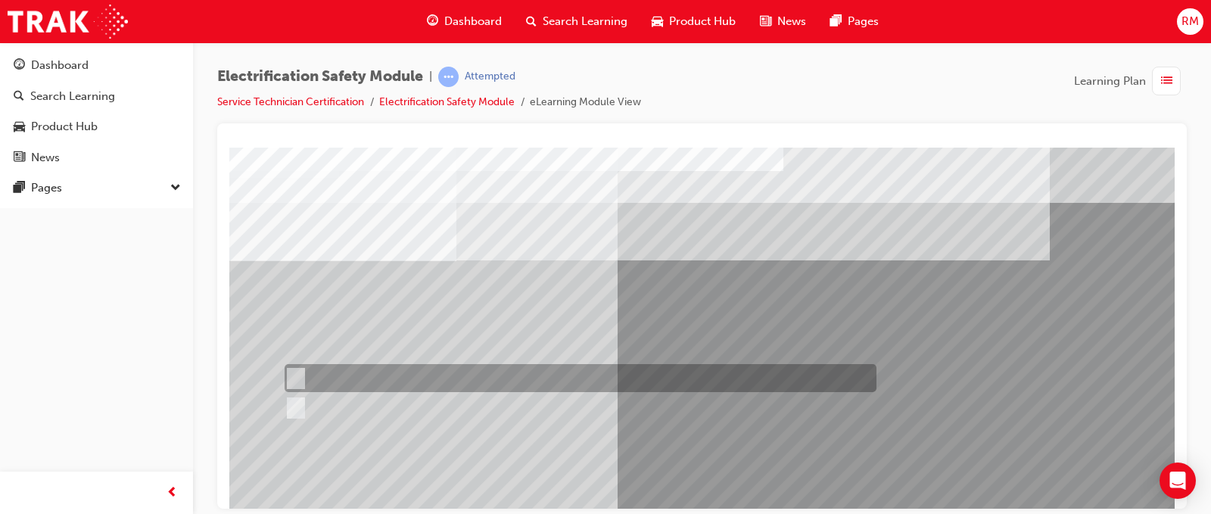
click at [335, 365] on div at bounding box center [577, 378] width 592 height 28
radio input "true"
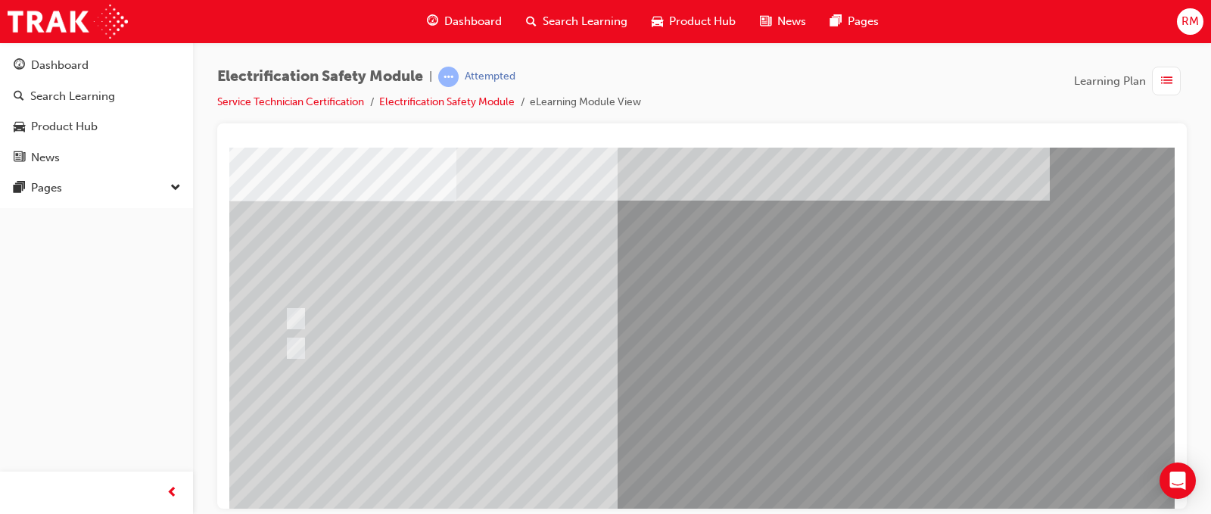
scroll to position [151, 0]
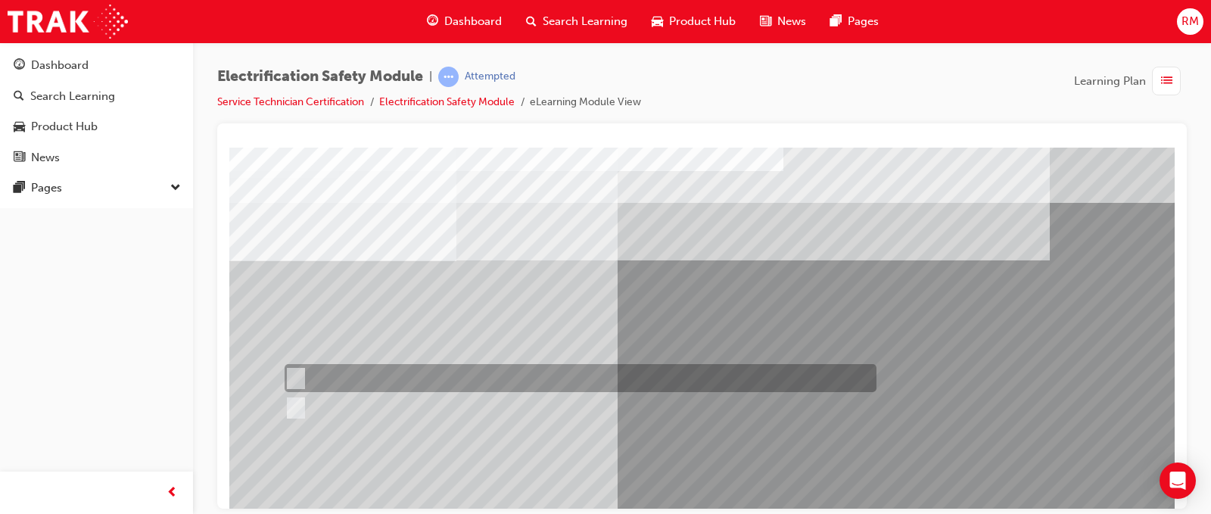
click at [432, 374] on div at bounding box center [577, 378] width 592 height 28
radio input "true"
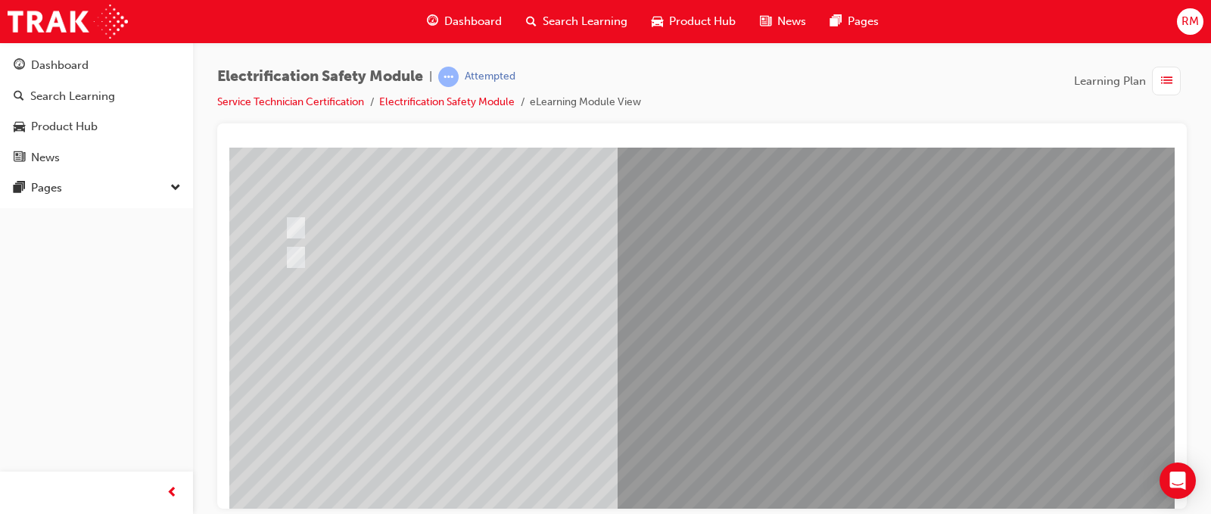
scroll to position [151, 0]
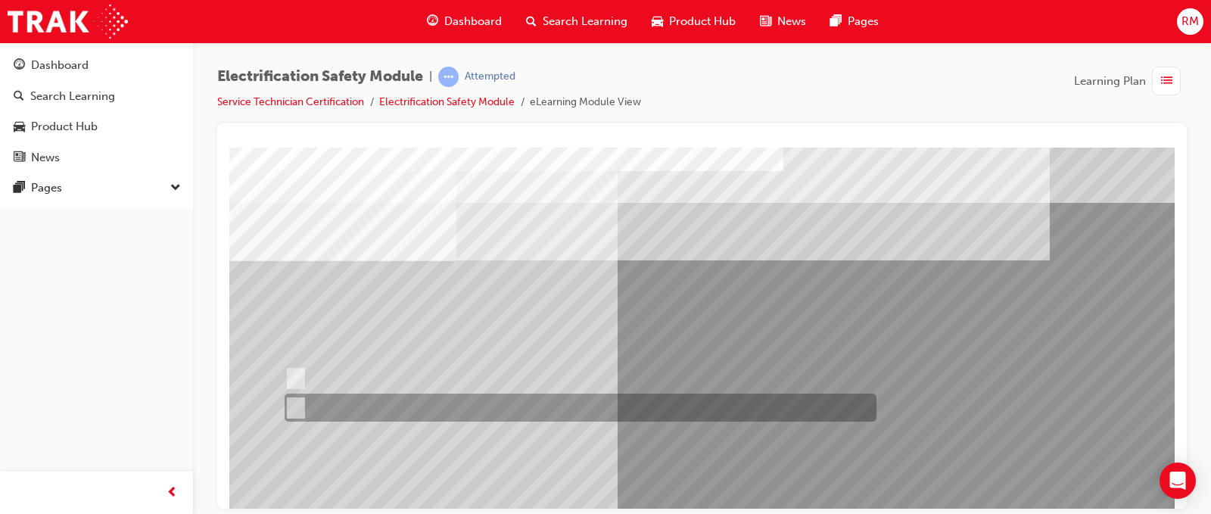
click at [331, 401] on div at bounding box center [577, 408] width 592 height 28
radio input "true"
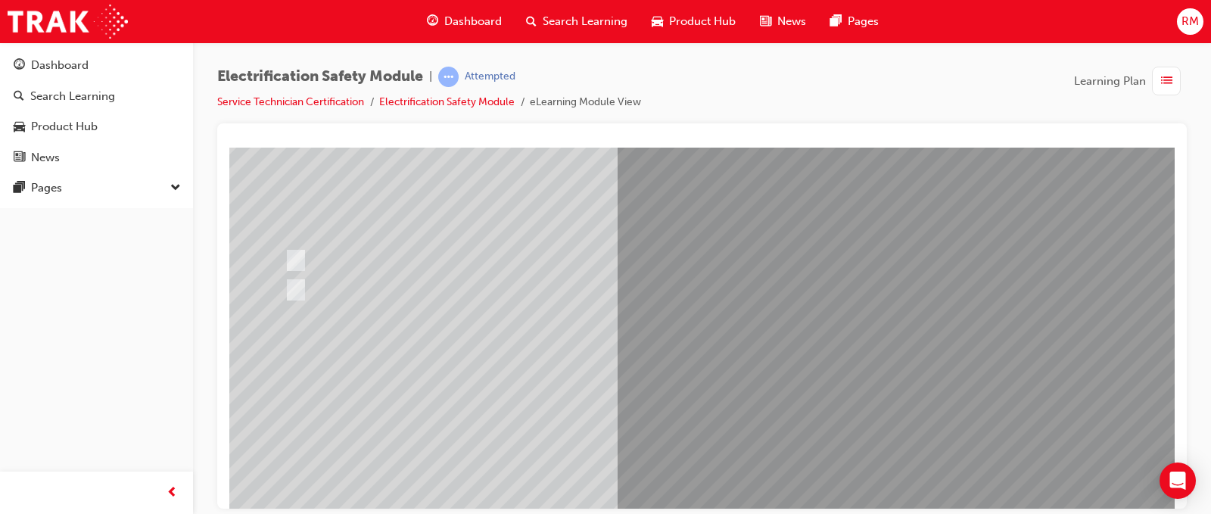
scroll to position [151, 0]
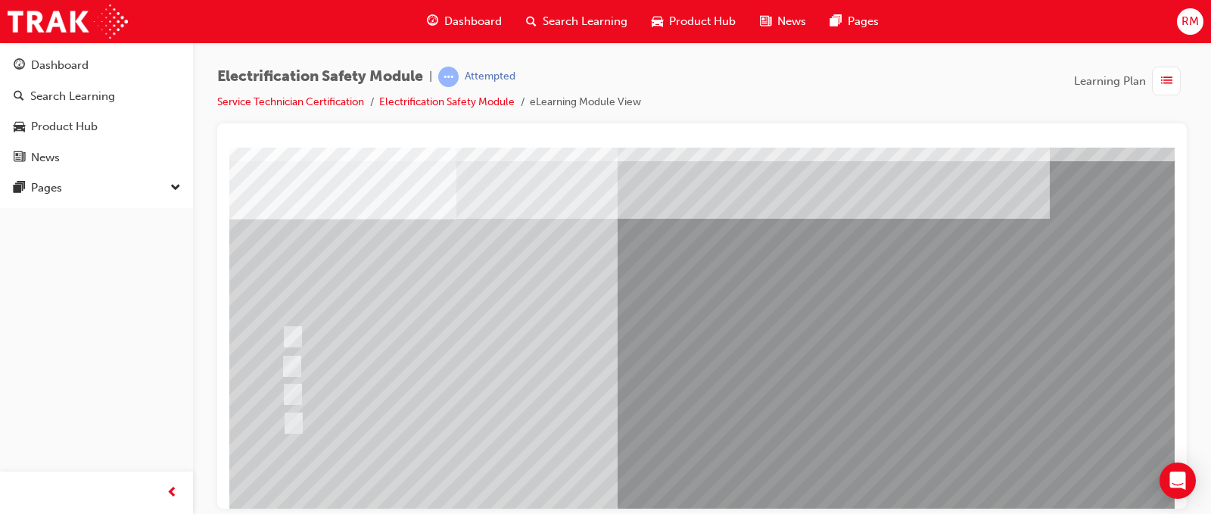
scroll to position [76, 0]
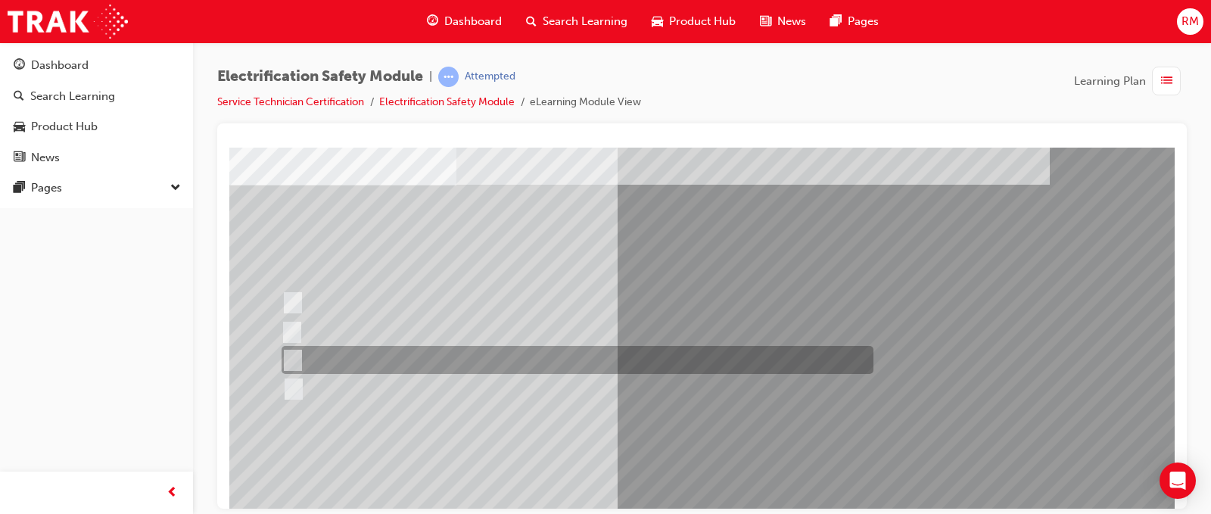
click at [506, 363] on div at bounding box center [574, 360] width 592 height 28
radio input "true"
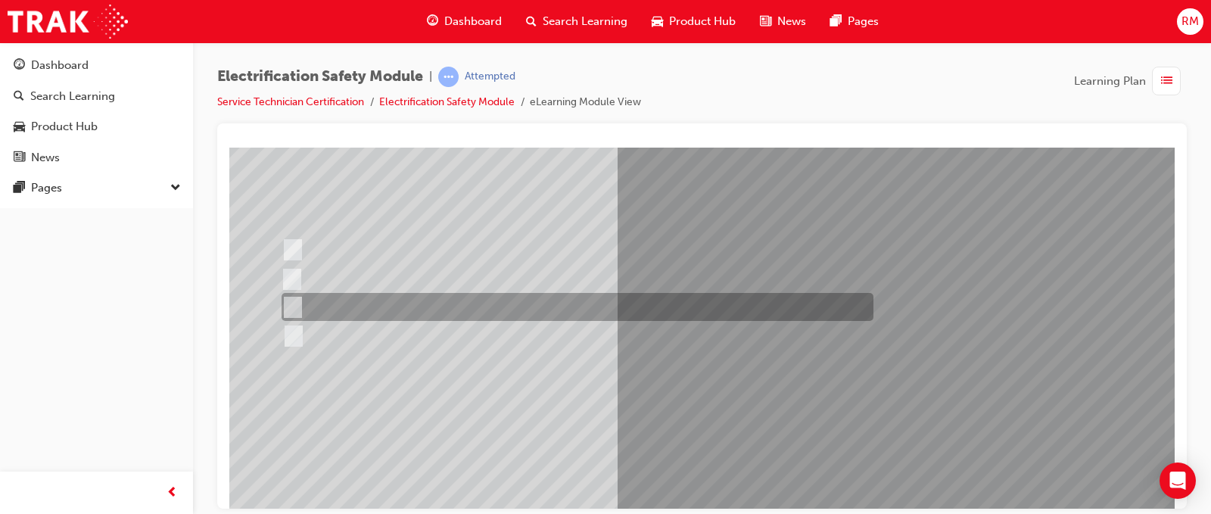
scroll to position [151, 0]
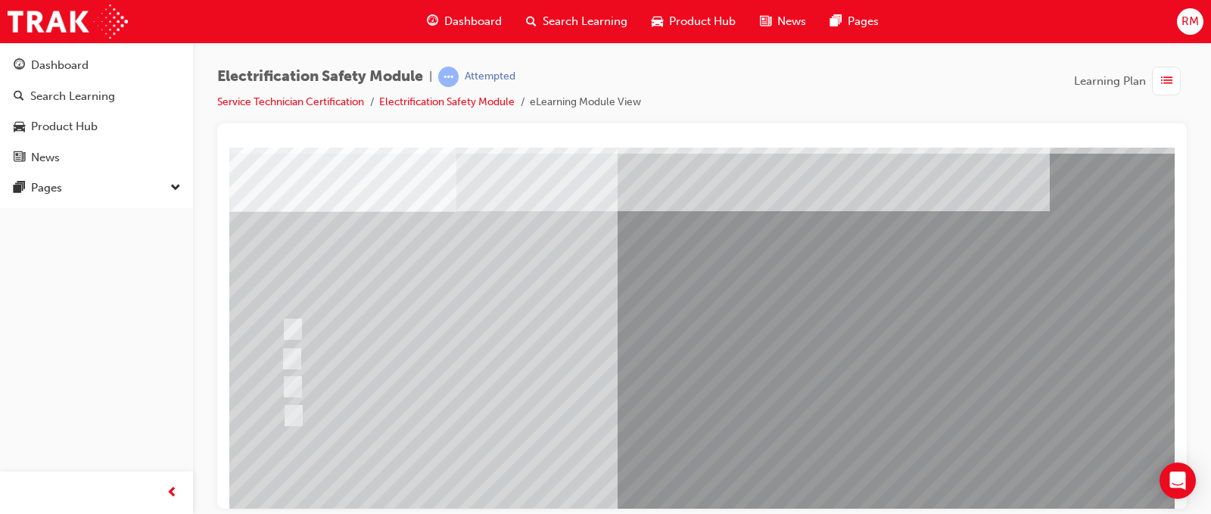
scroll to position [76, 0]
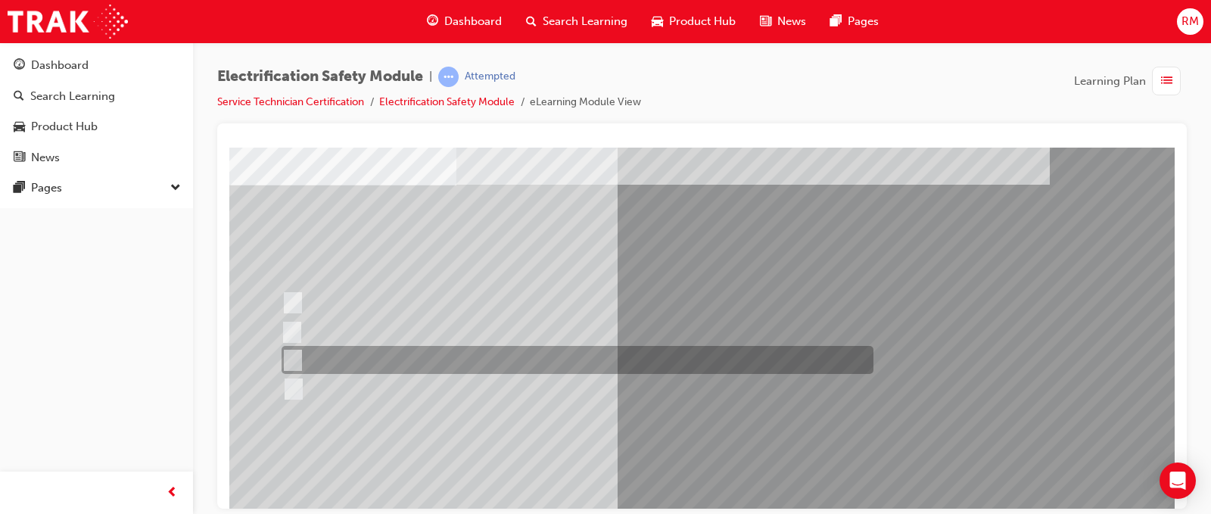
click at [502, 360] on div at bounding box center [574, 360] width 592 height 28
radio input "true"
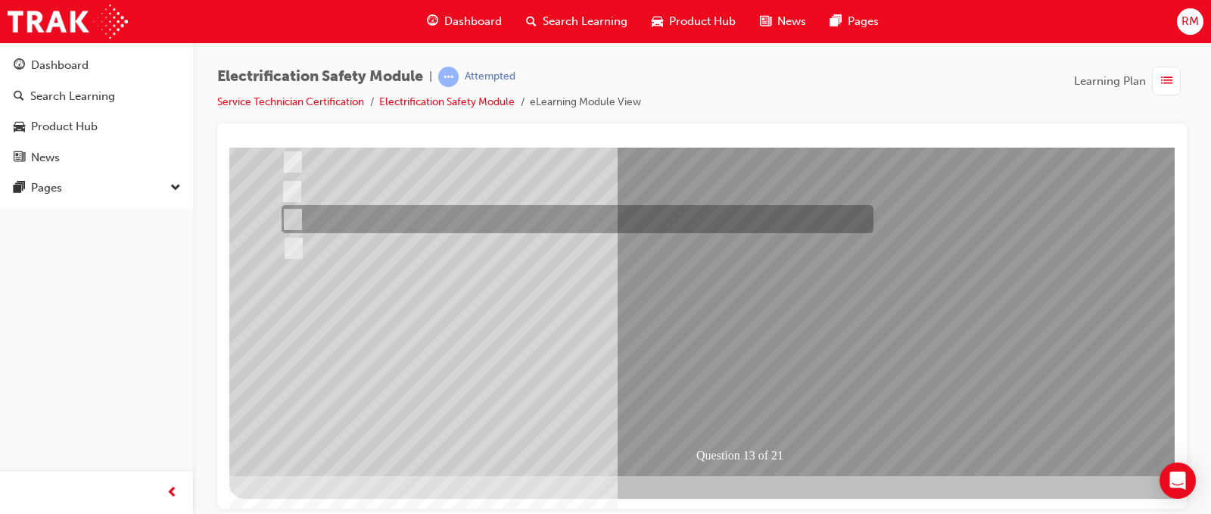
scroll to position [218, 0]
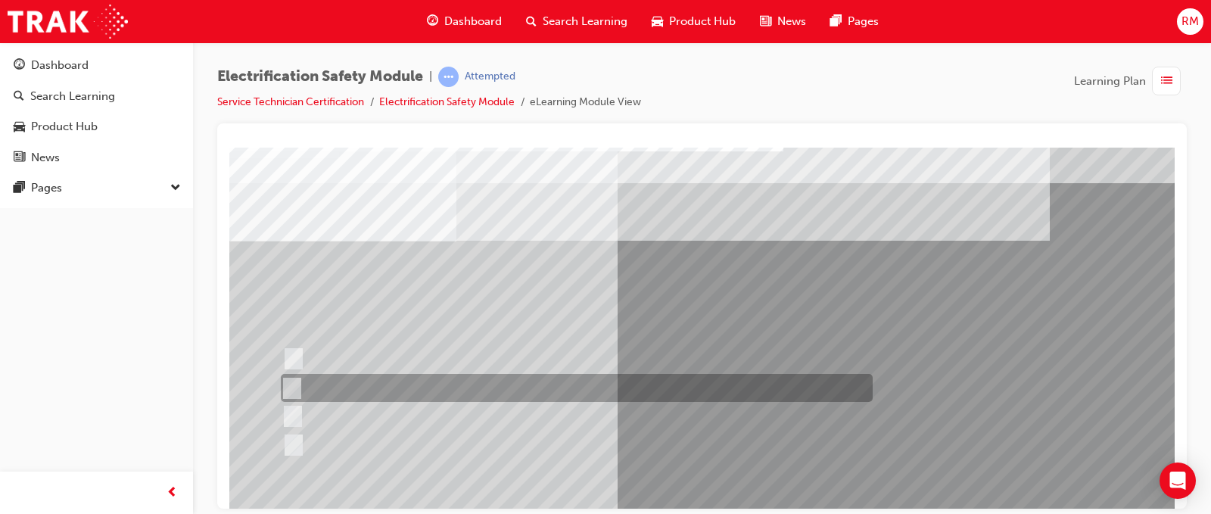
scroll to position [76, 0]
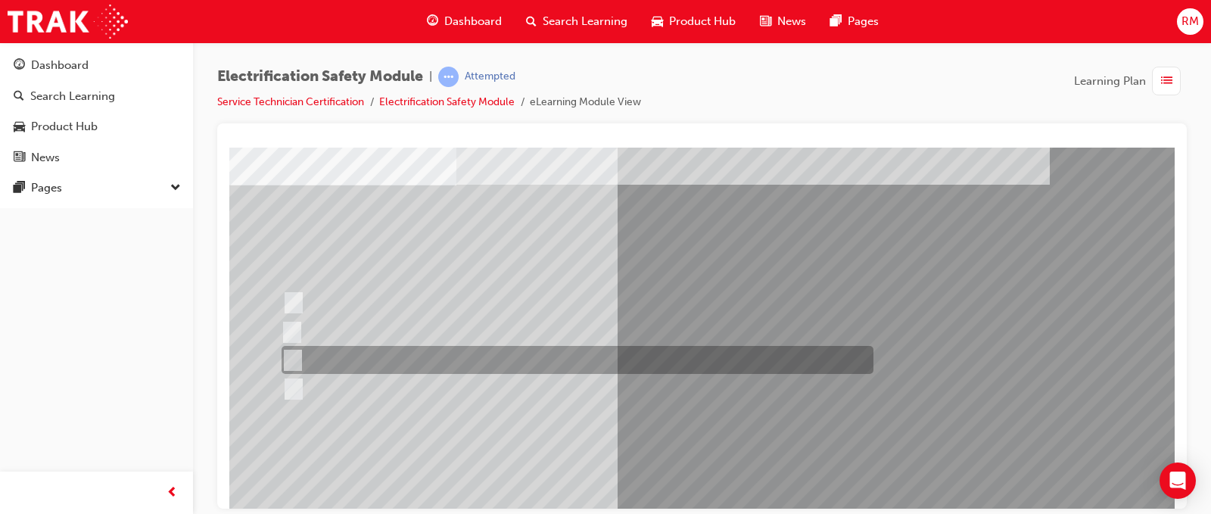
click at [673, 367] on div at bounding box center [574, 360] width 592 height 28
radio input "true"
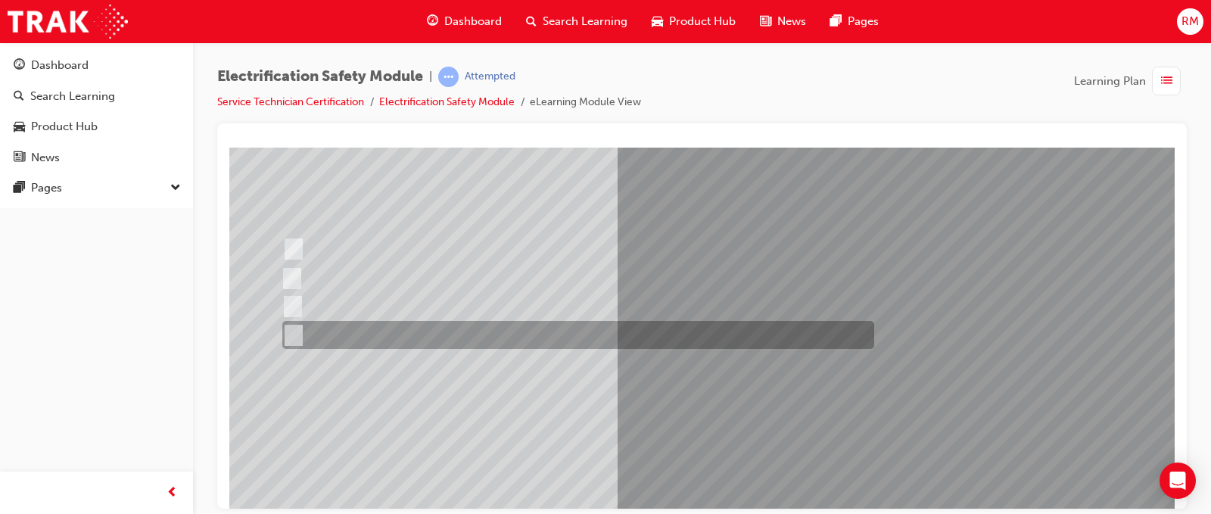
scroll to position [218, 0]
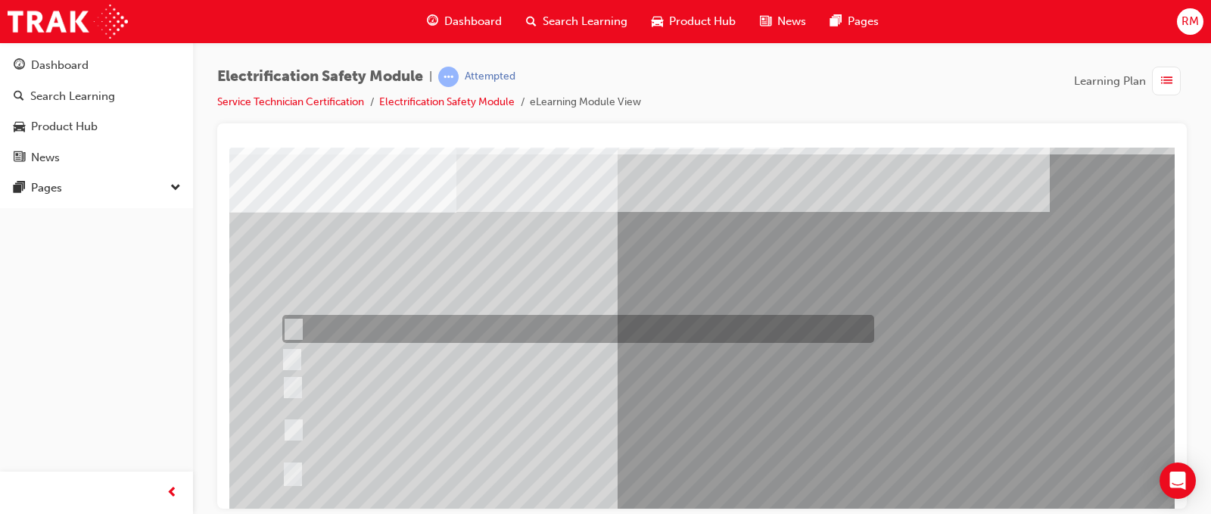
scroll to position [76, 0]
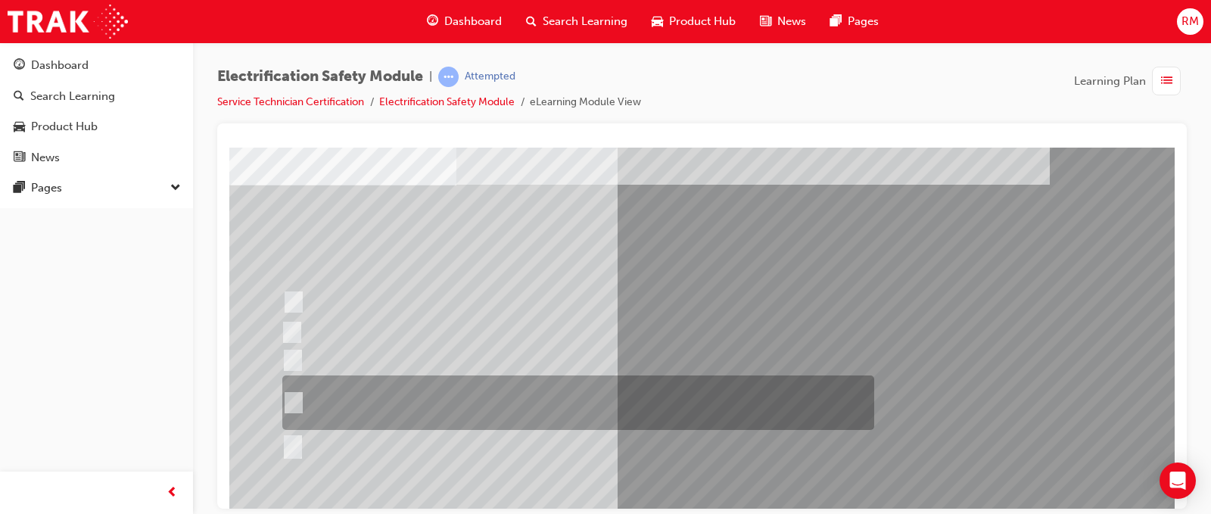
click at [537, 392] on div at bounding box center [574, 402] width 592 height 54
radio input "true"
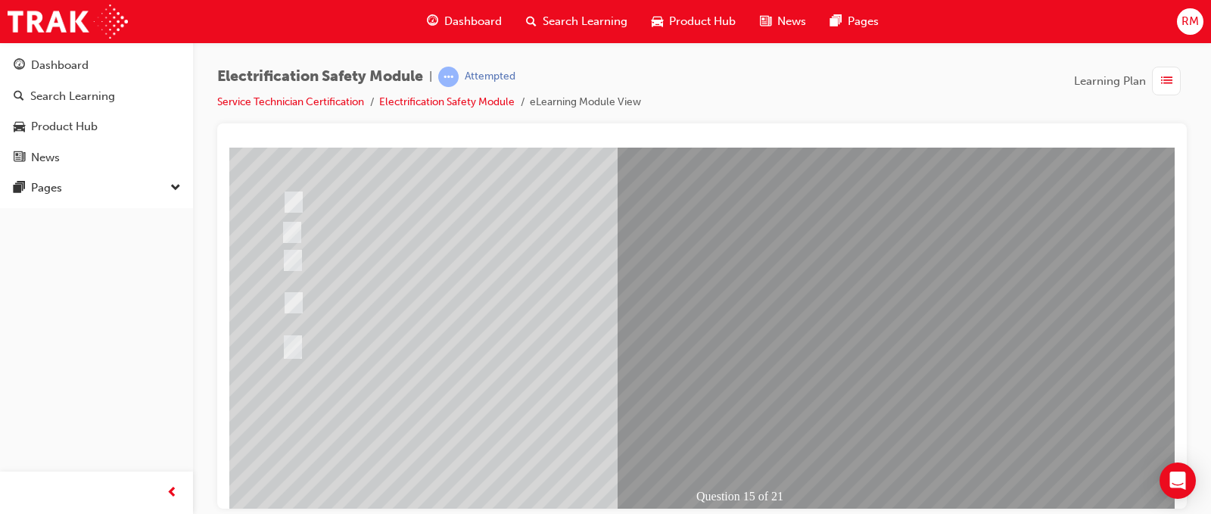
scroll to position [218, 0]
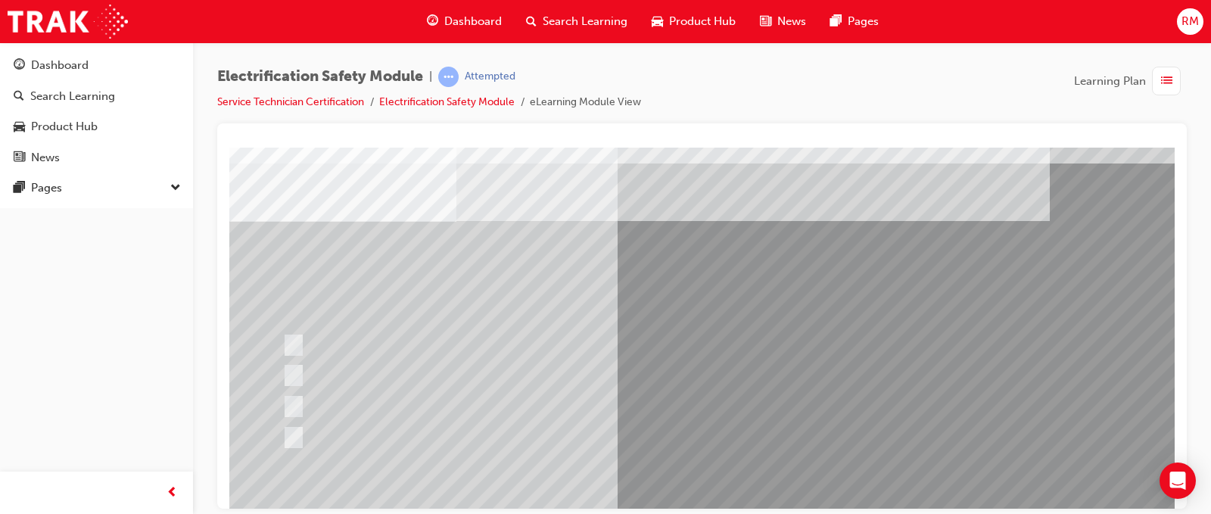
scroll to position [76, 0]
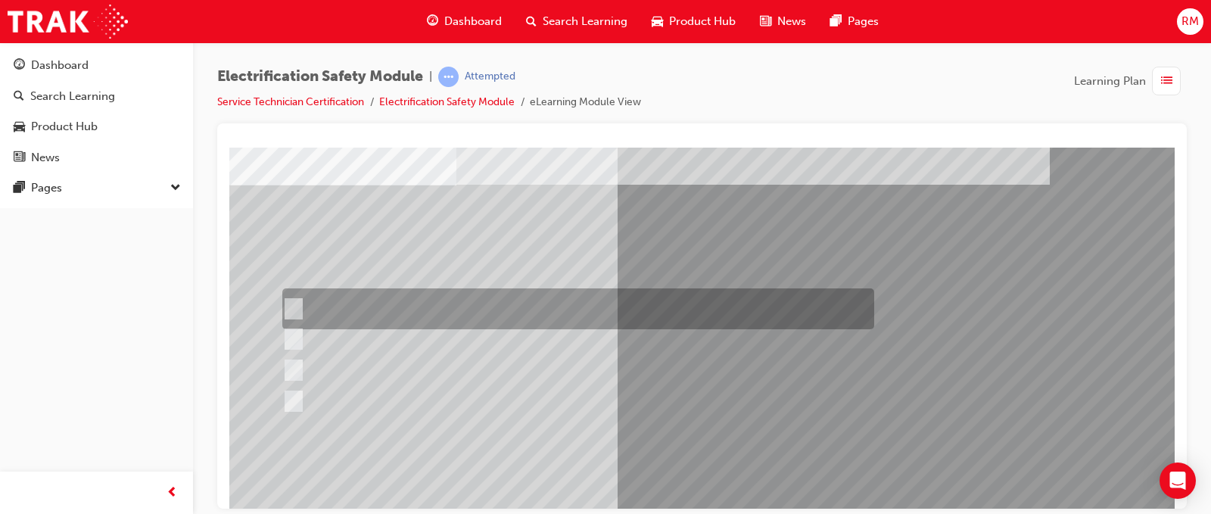
click at [550, 313] on div at bounding box center [574, 308] width 592 height 41
radio input "true"
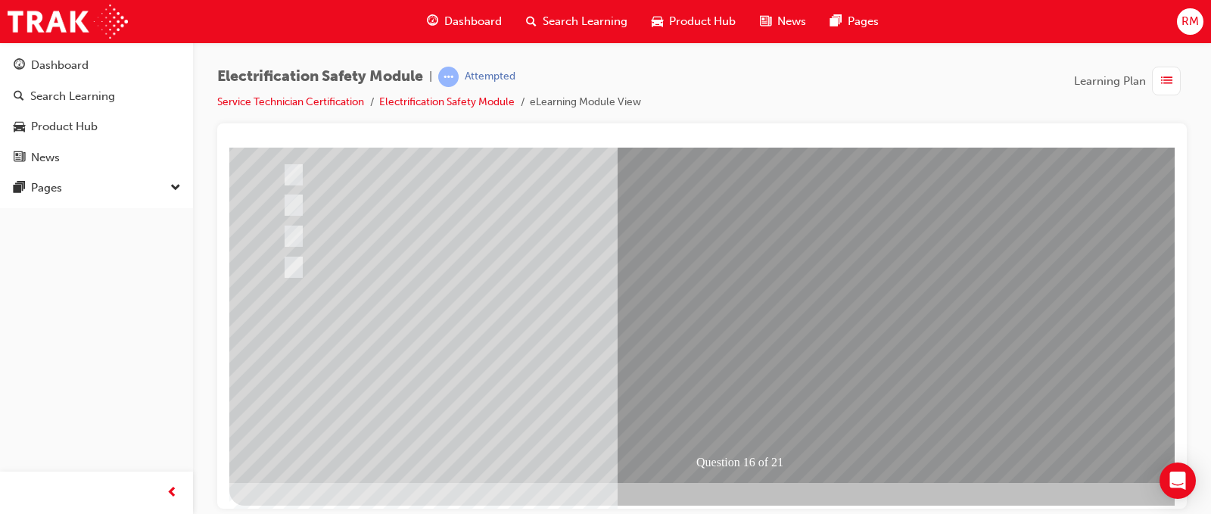
scroll to position [218, 0]
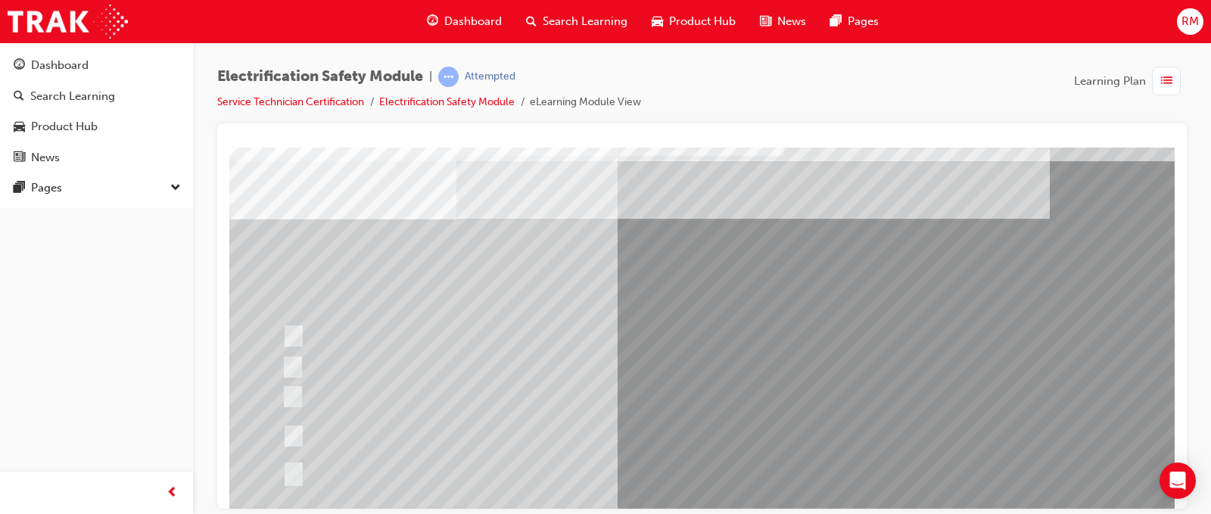
scroll to position [76, 0]
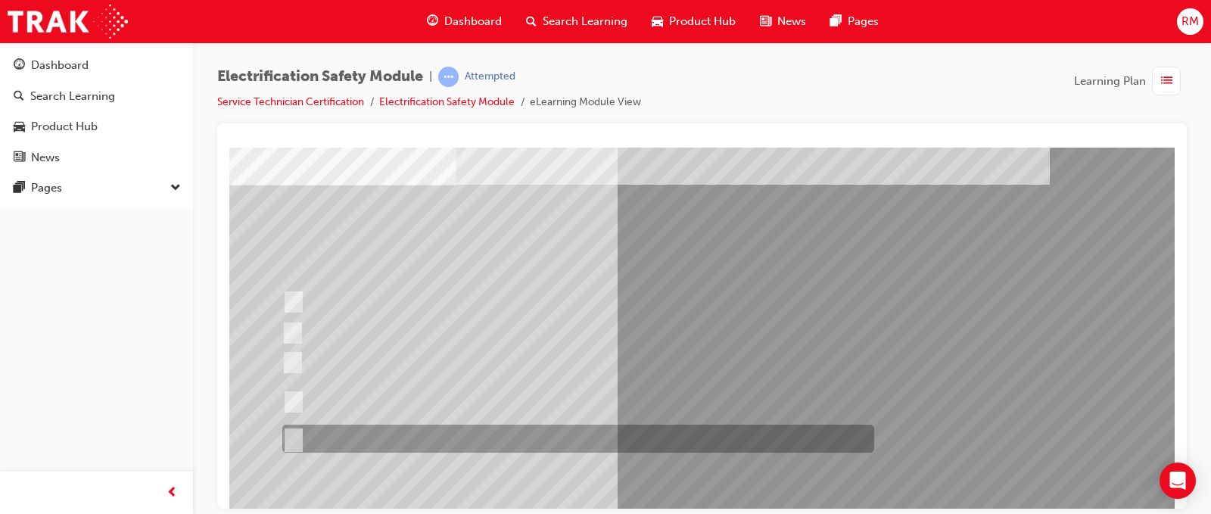
click at [502, 425] on div at bounding box center [574, 439] width 592 height 28
radio input "true"
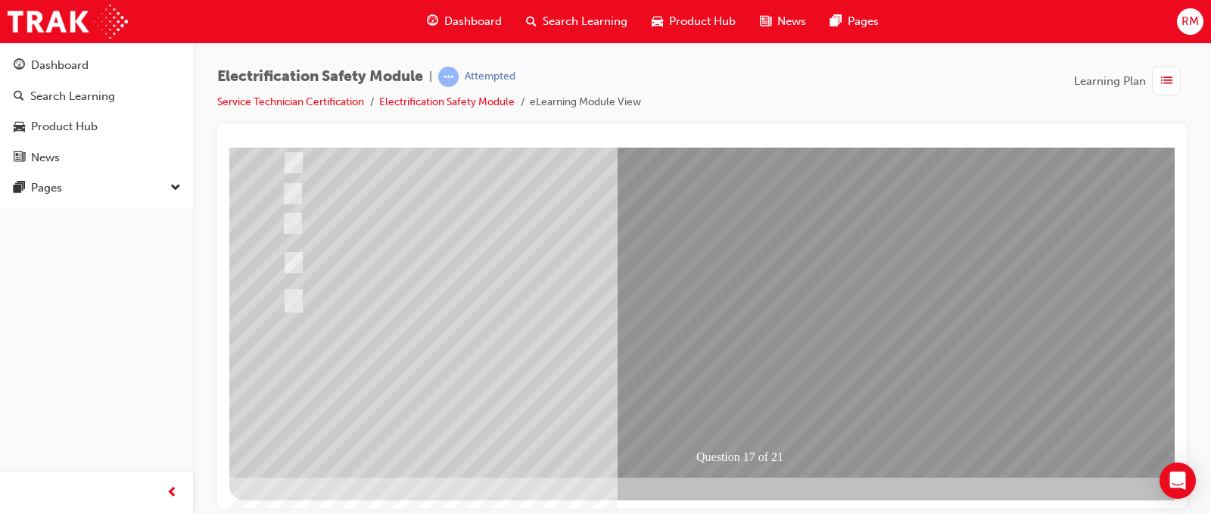
scroll to position [218, 0]
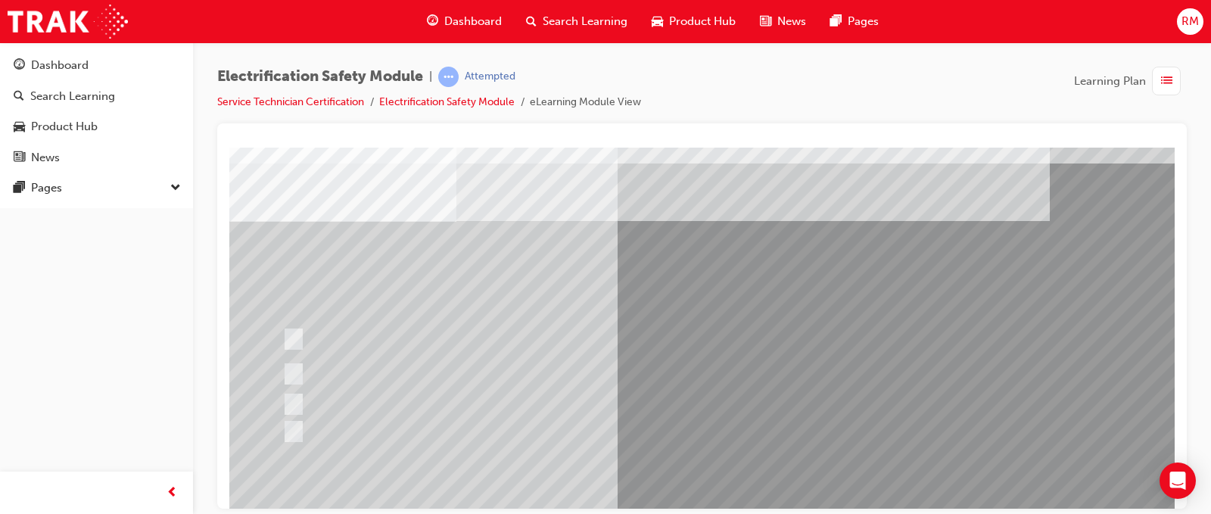
scroll to position [76, 0]
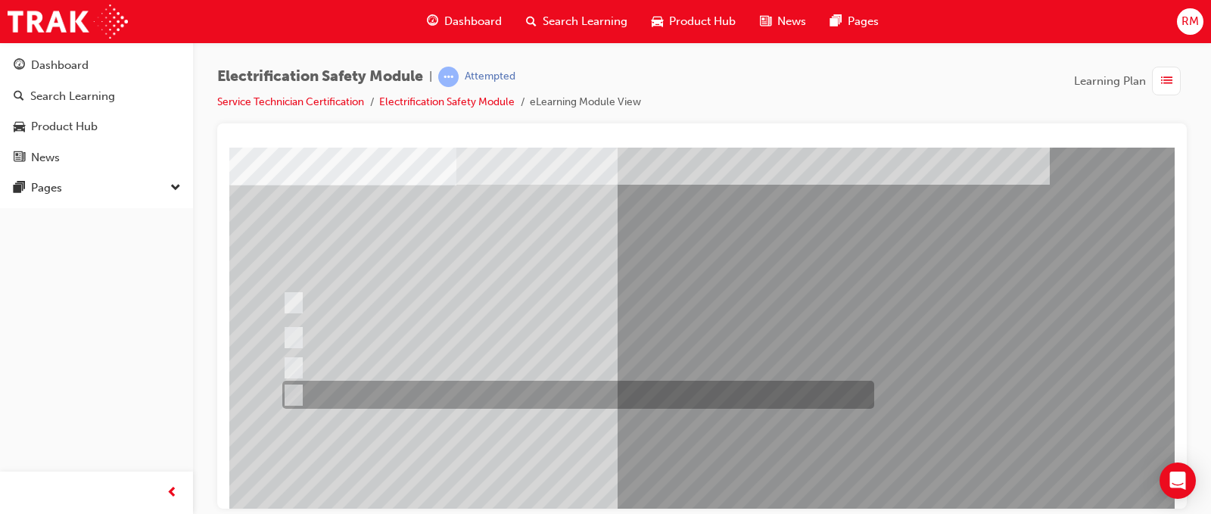
click at [497, 394] on div at bounding box center [574, 395] width 592 height 28
radio input "true"
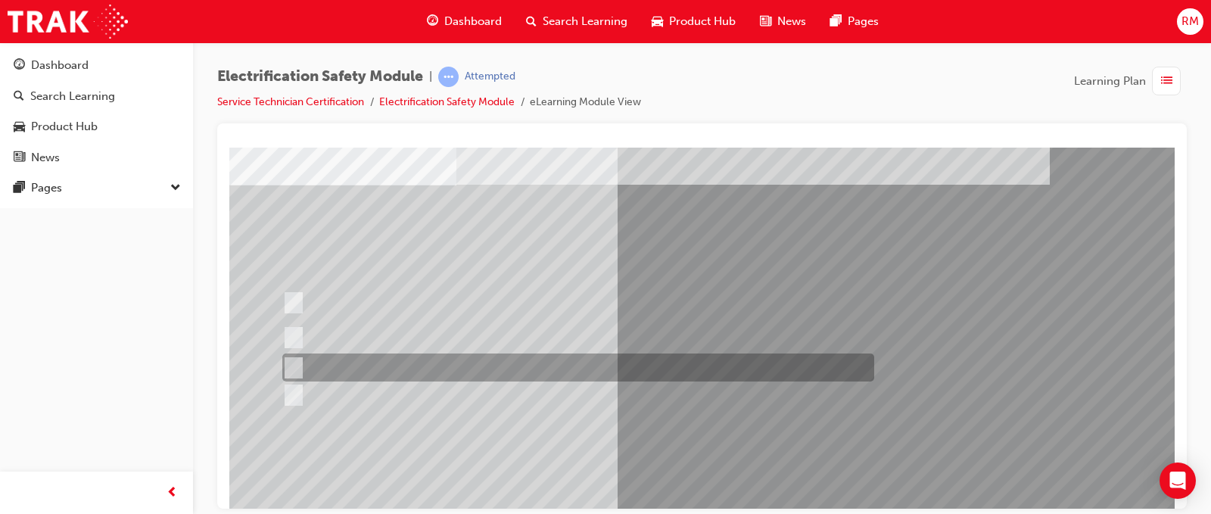
click at [470, 369] on div at bounding box center [574, 367] width 592 height 28
radio input "true"
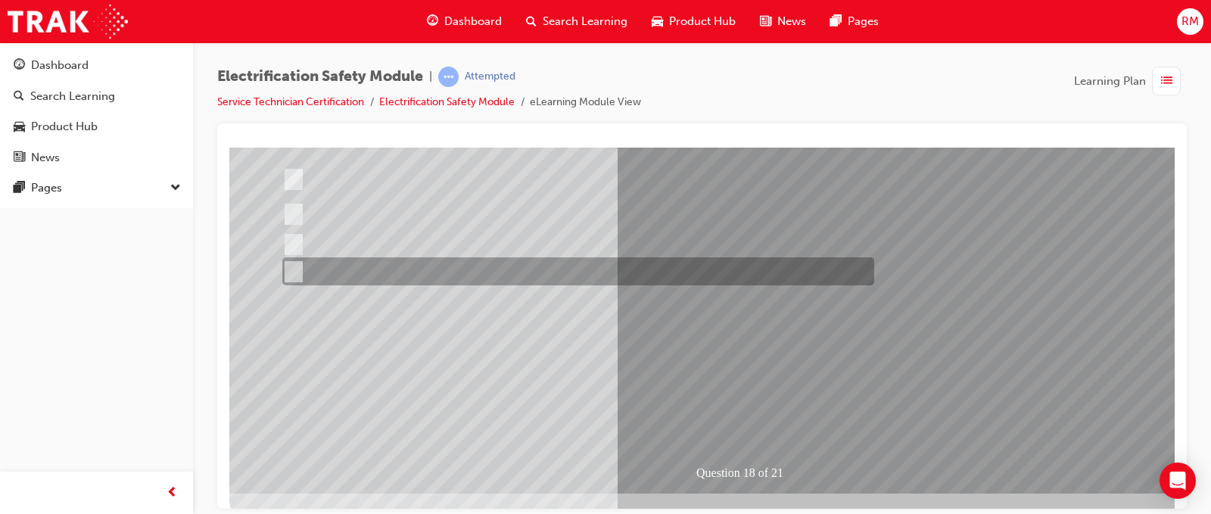
scroll to position [218, 0]
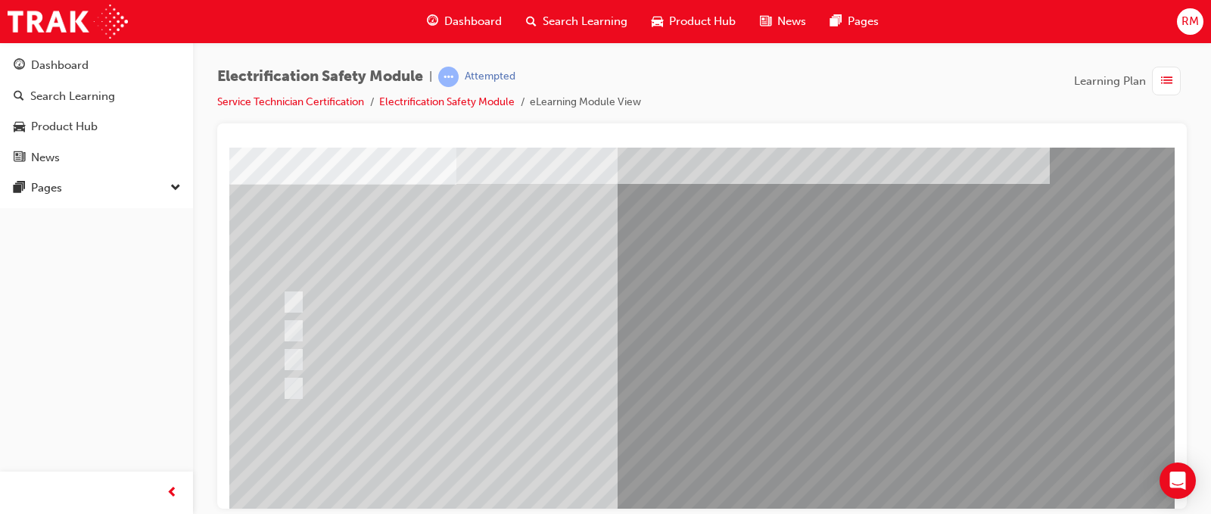
scroll to position [76, 0]
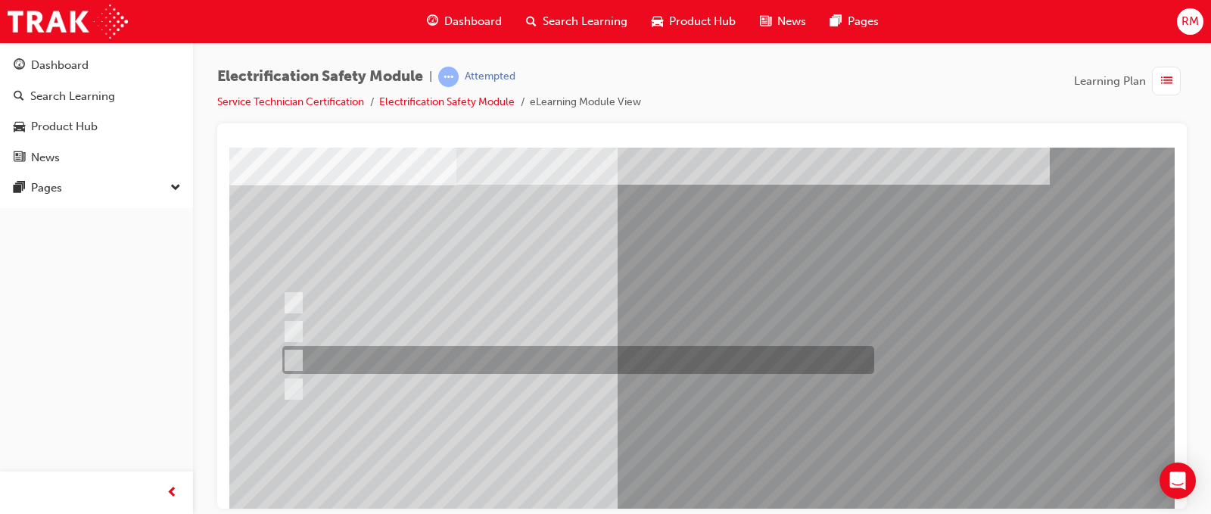
click at [504, 349] on div at bounding box center [574, 360] width 592 height 28
radio input "true"
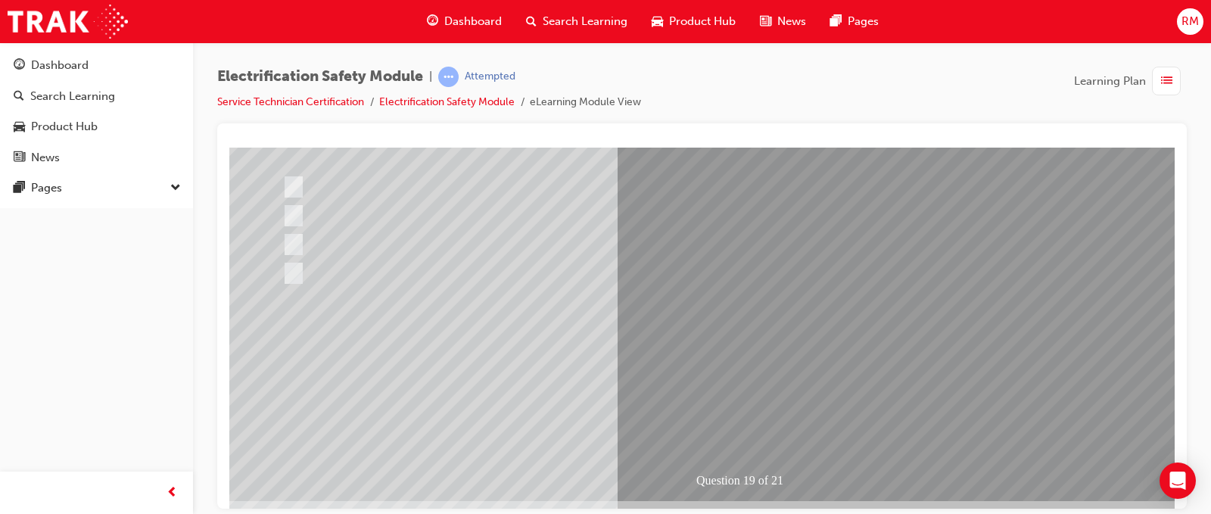
scroll to position [218, 0]
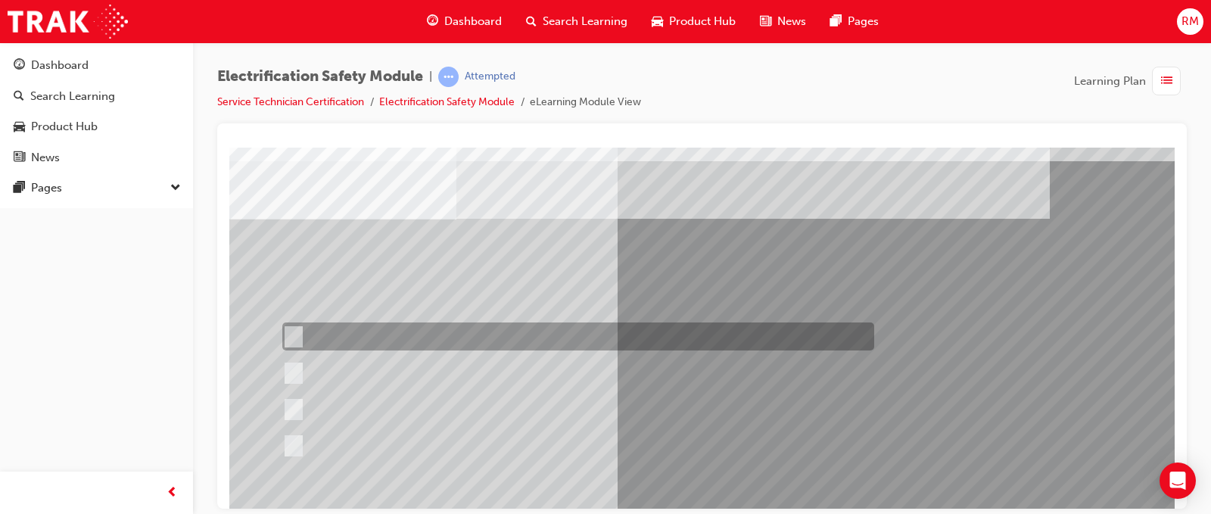
scroll to position [76, 0]
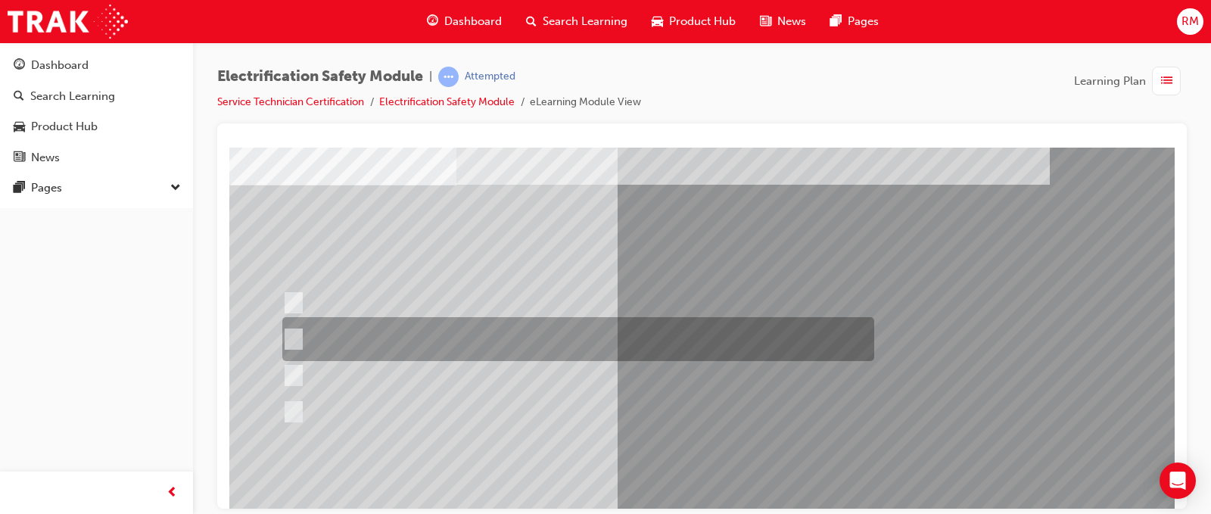
click at [483, 338] on div at bounding box center [574, 339] width 592 height 44
radio input "true"
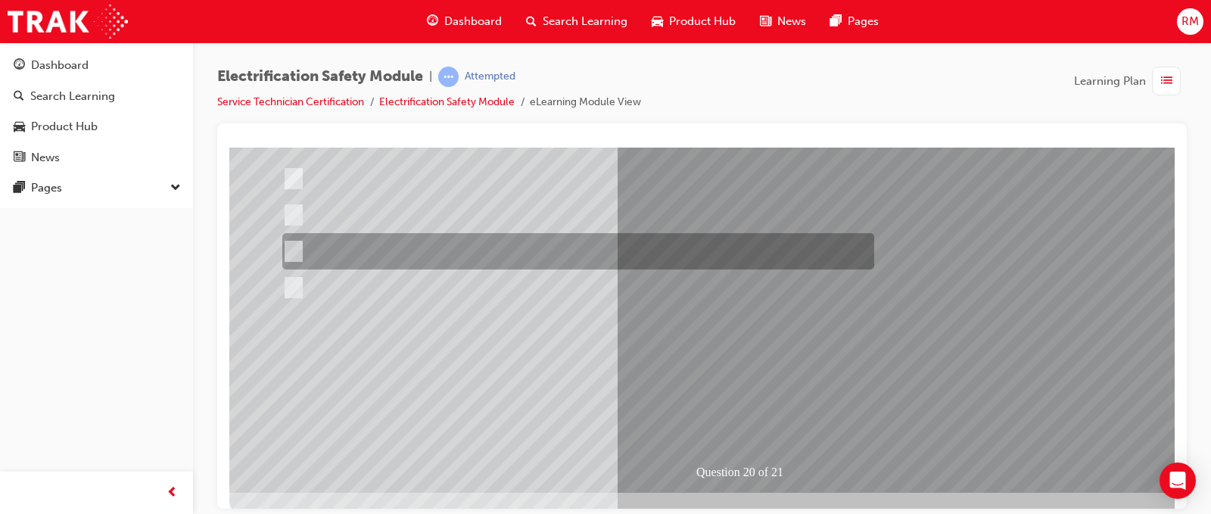
scroll to position [218, 0]
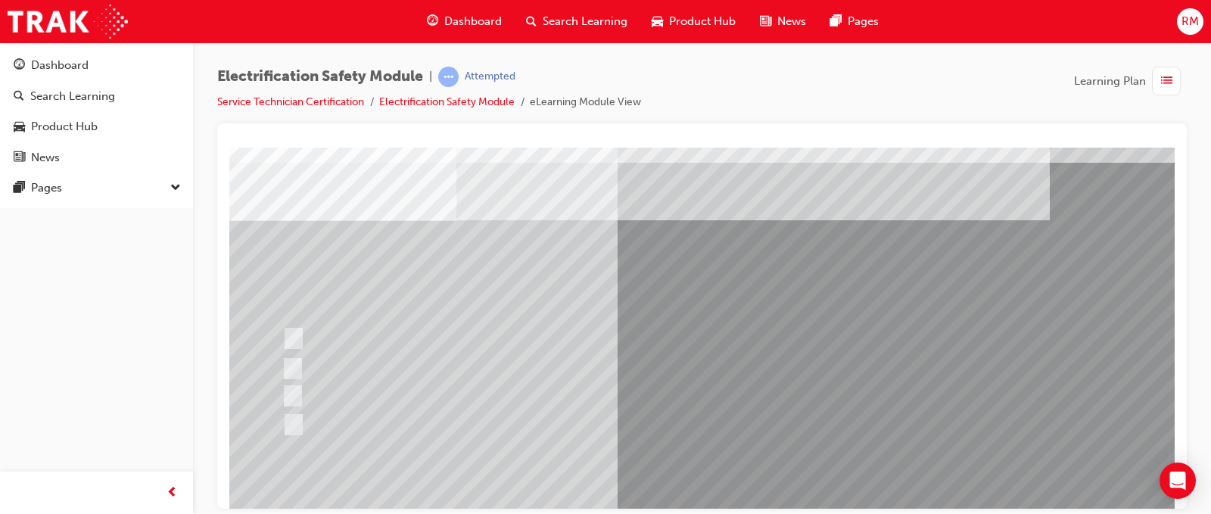
scroll to position [76, 0]
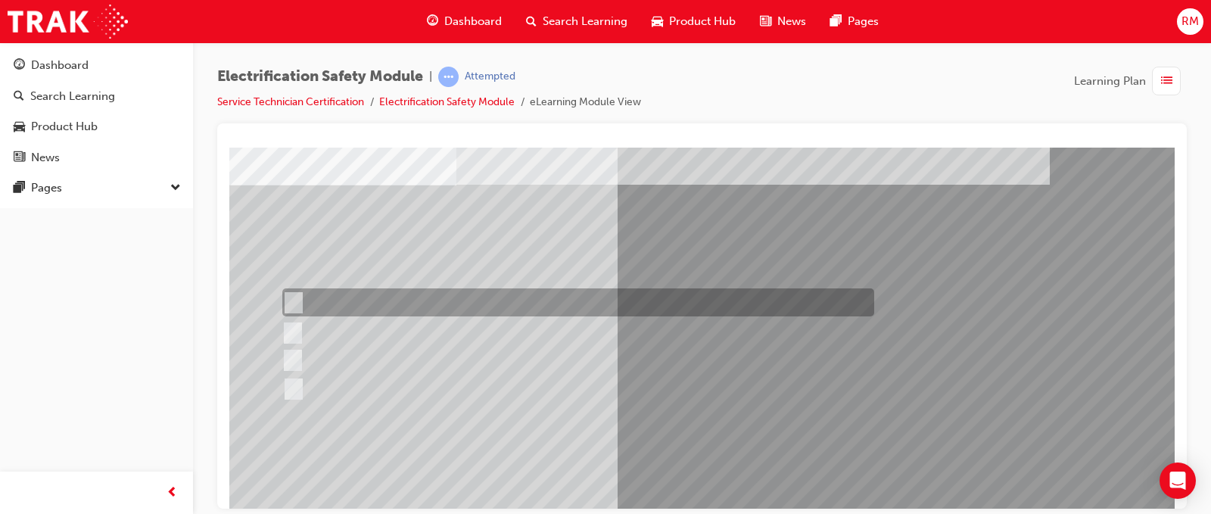
click at [403, 313] on div at bounding box center [574, 302] width 592 height 28
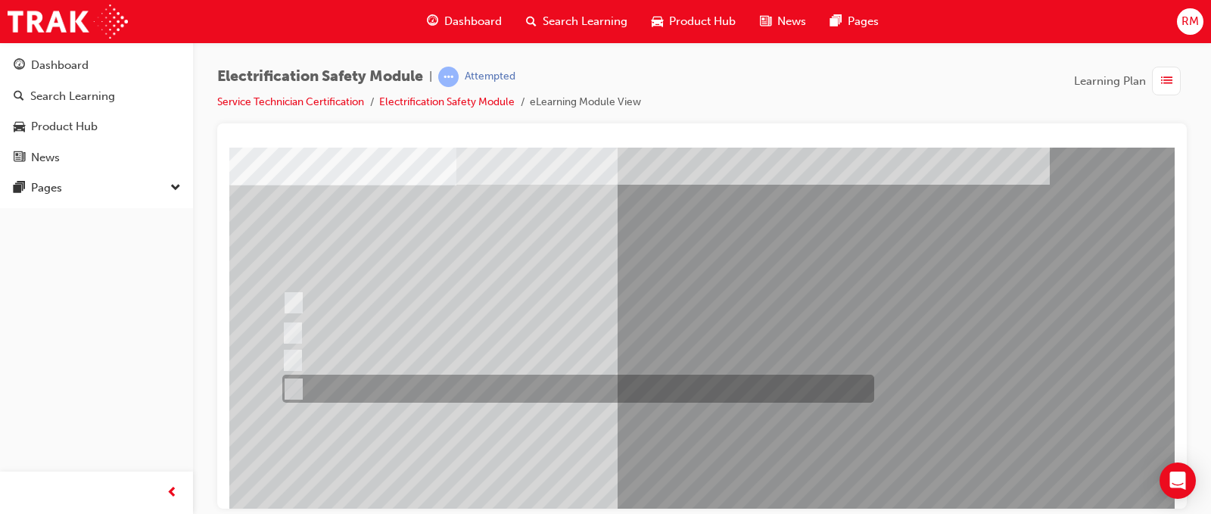
click at [551, 388] on div at bounding box center [574, 389] width 592 height 28
radio input "false"
radio input "true"
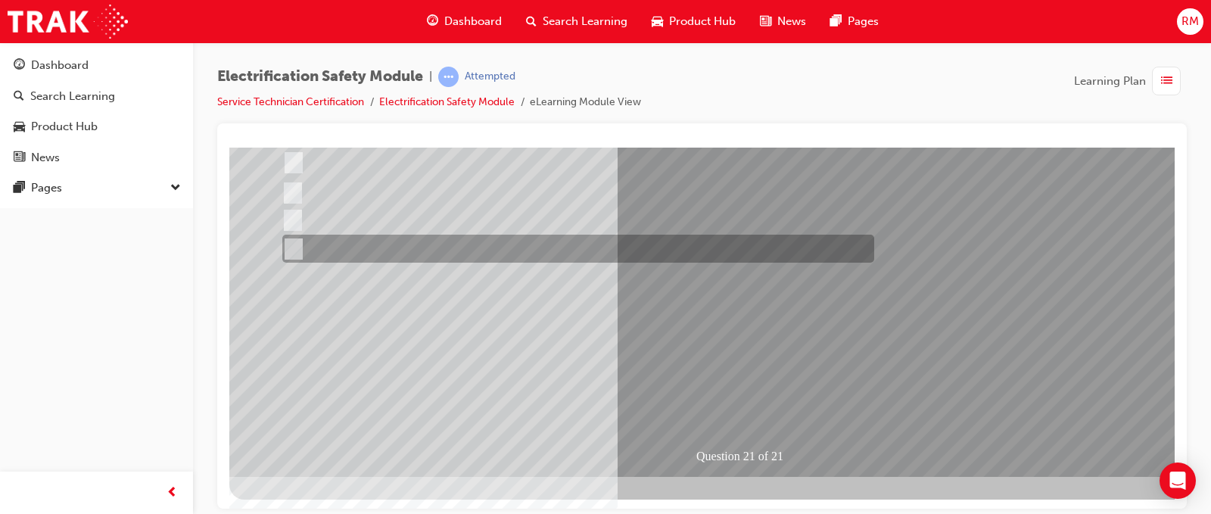
scroll to position [218, 0]
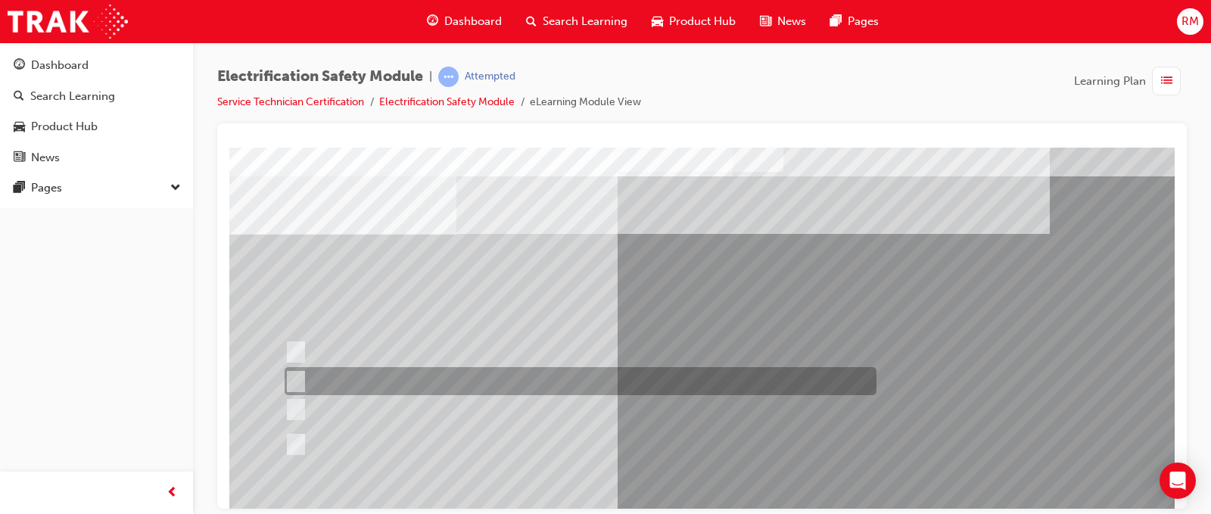
scroll to position [0, 0]
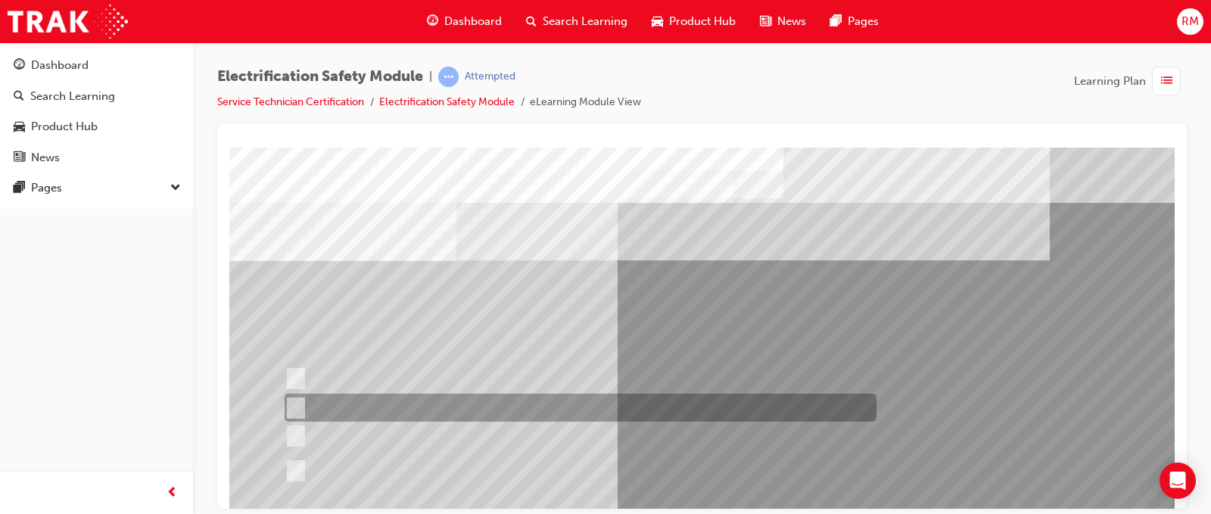
click at [733, 402] on div at bounding box center [577, 408] width 592 height 28
radio input "true"
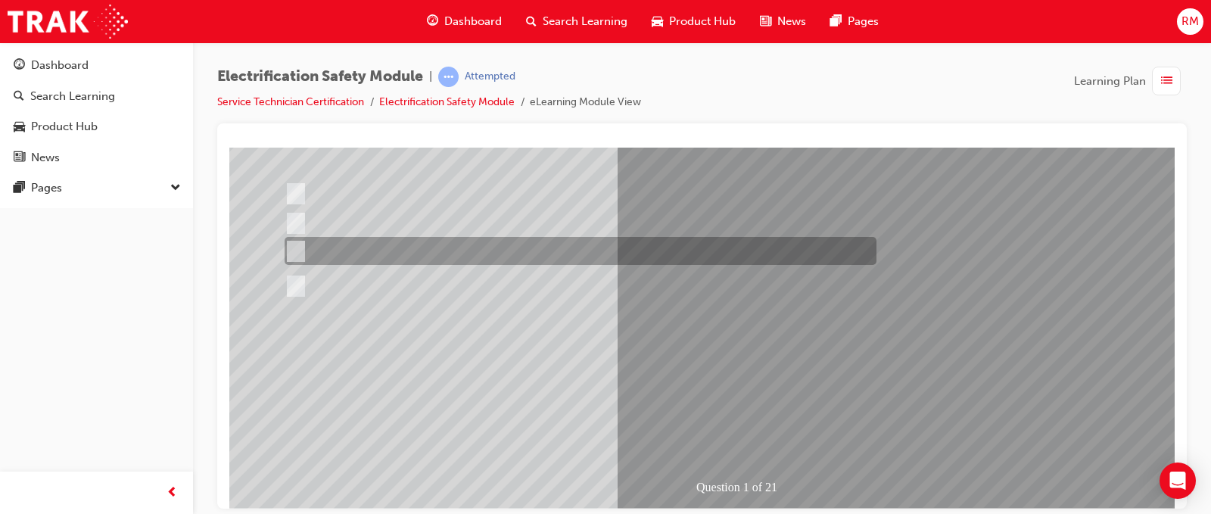
scroll to position [218, 0]
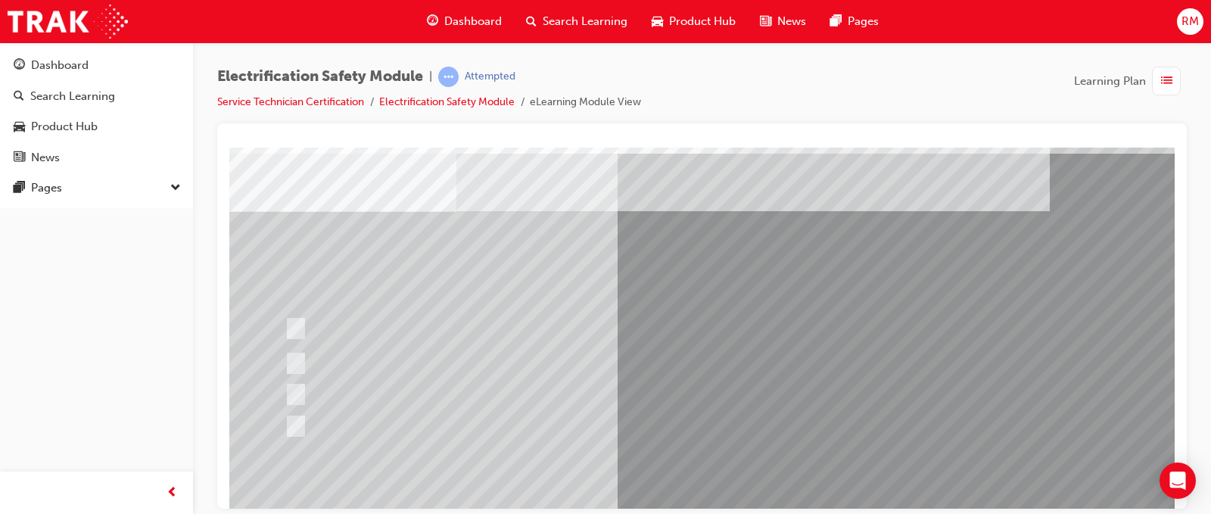
scroll to position [76, 0]
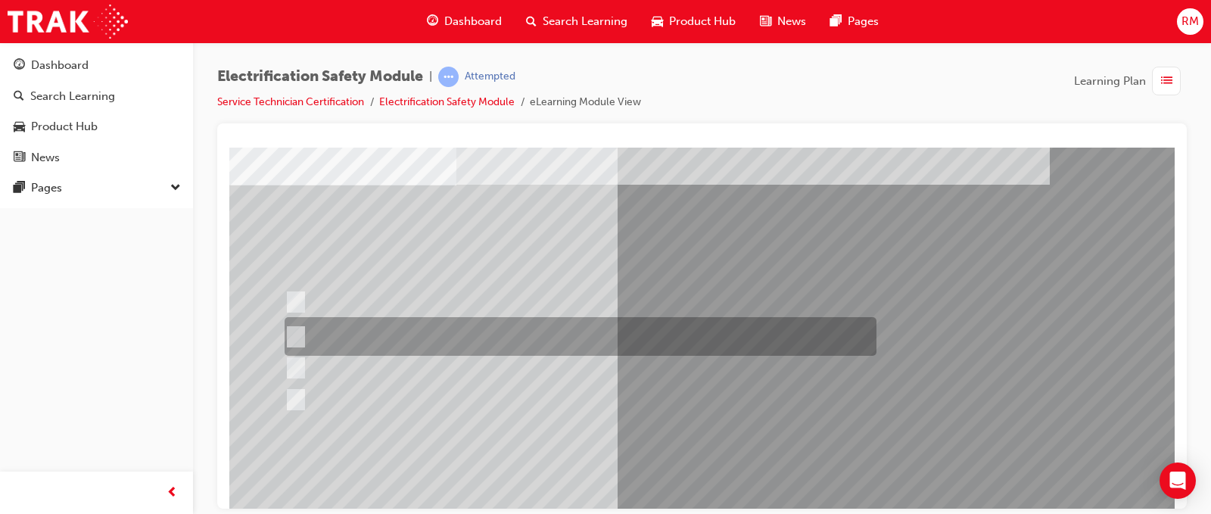
click at [645, 334] on div at bounding box center [577, 336] width 592 height 39
radio input "true"
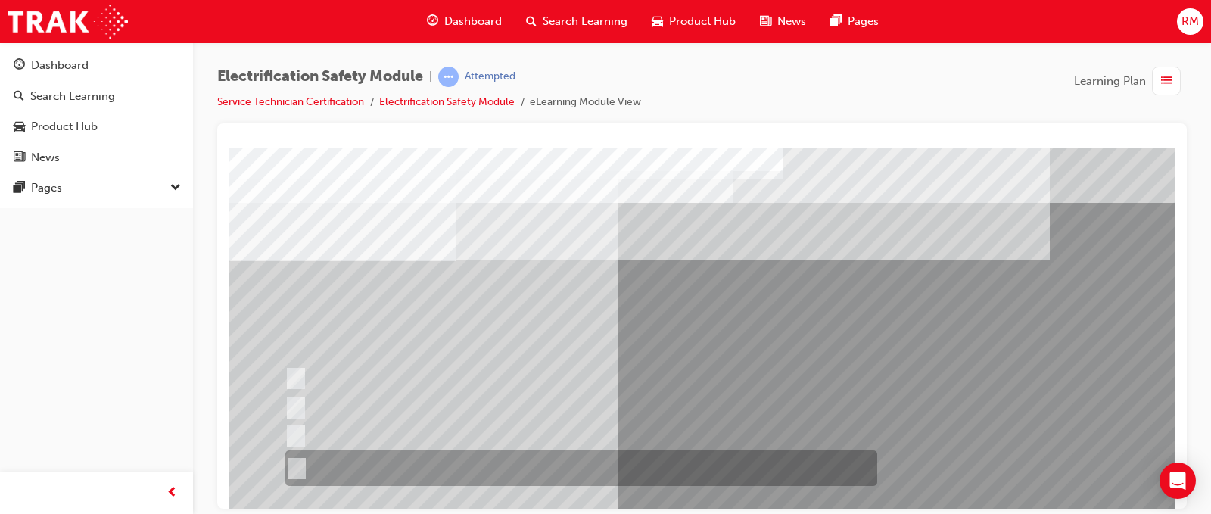
click at [638, 460] on div at bounding box center [578, 468] width 592 height 36
radio input "true"
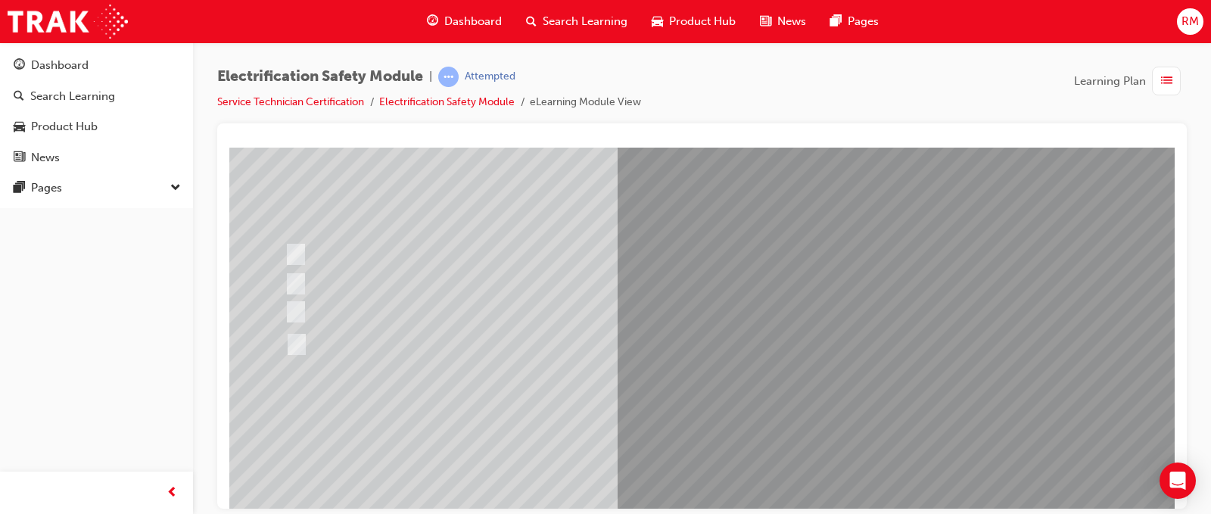
scroll to position [151, 0]
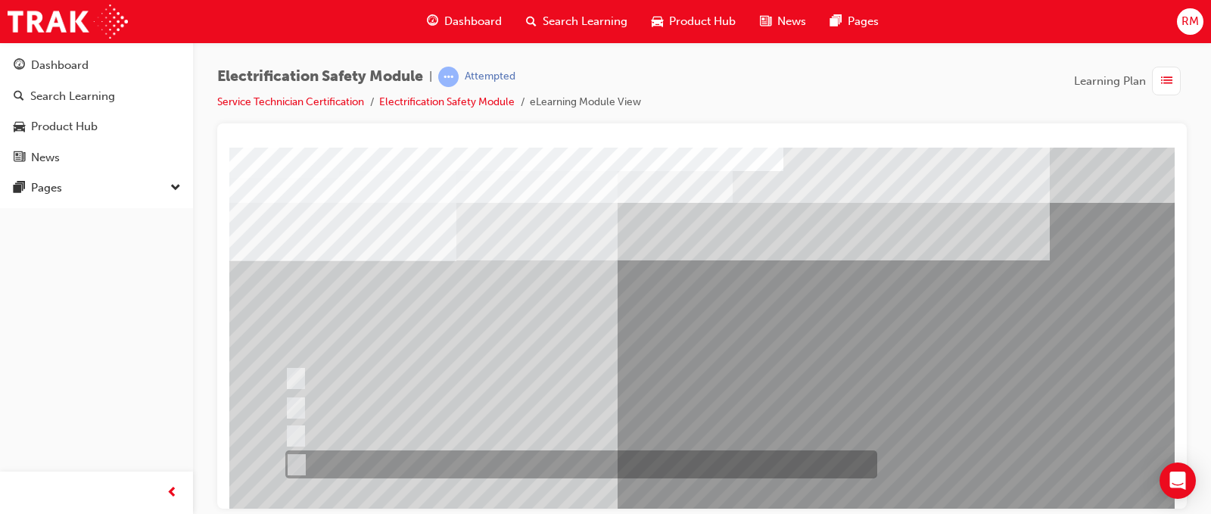
click at [646, 456] on div at bounding box center [578, 464] width 592 height 28
checkbox input "true"
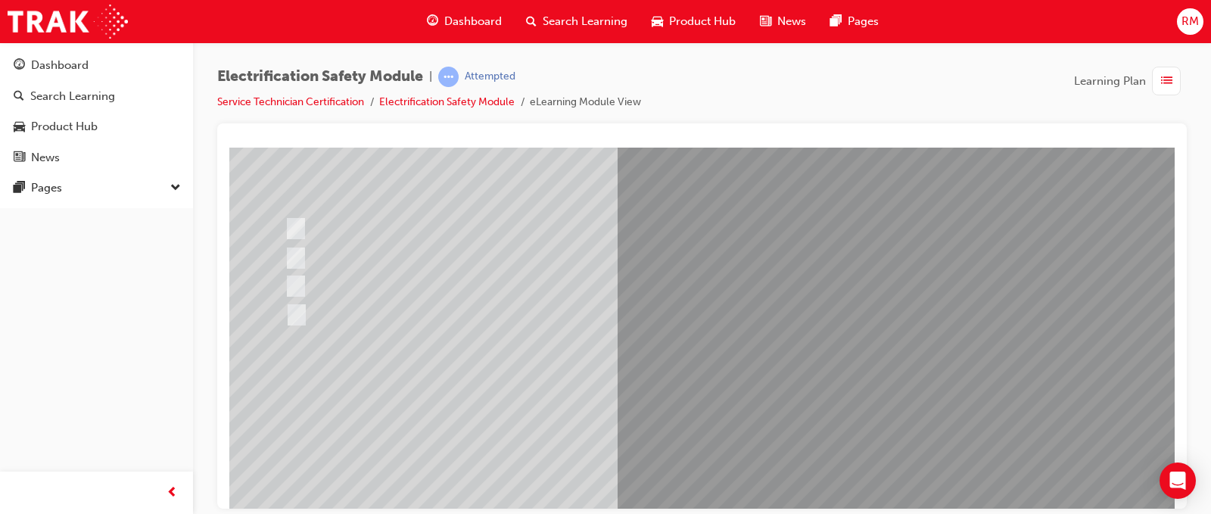
scroll to position [151, 0]
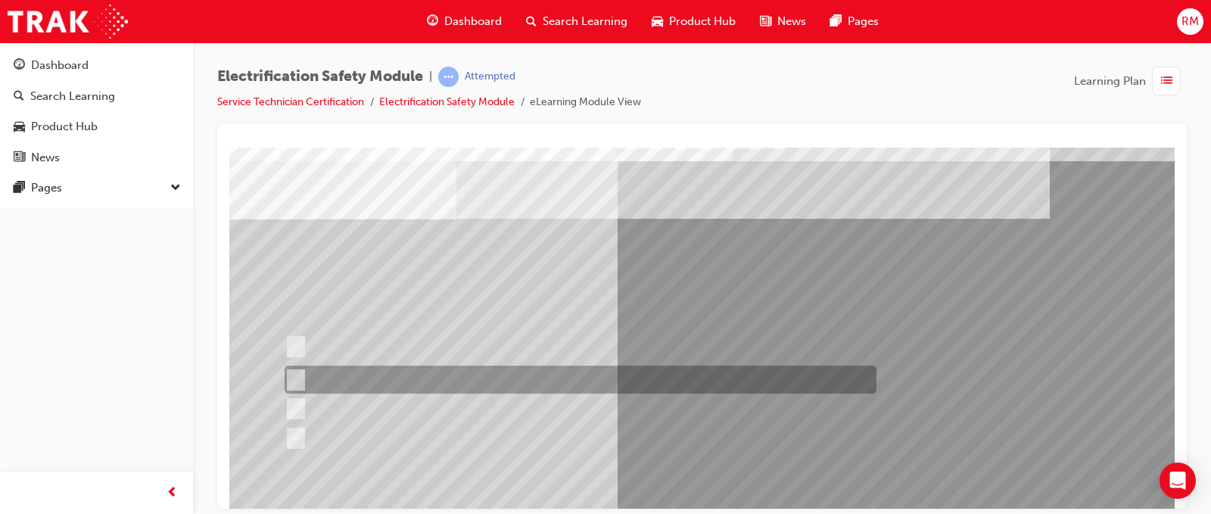
scroll to position [76, 0]
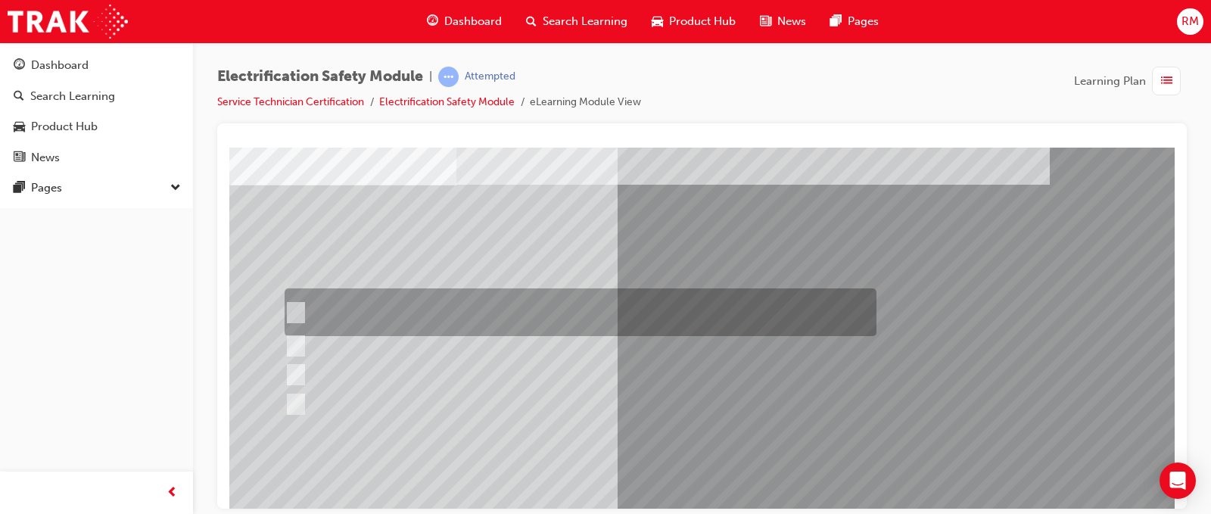
click at [673, 307] on div at bounding box center [577, 312] width 592 height 48
checkbox input "true"
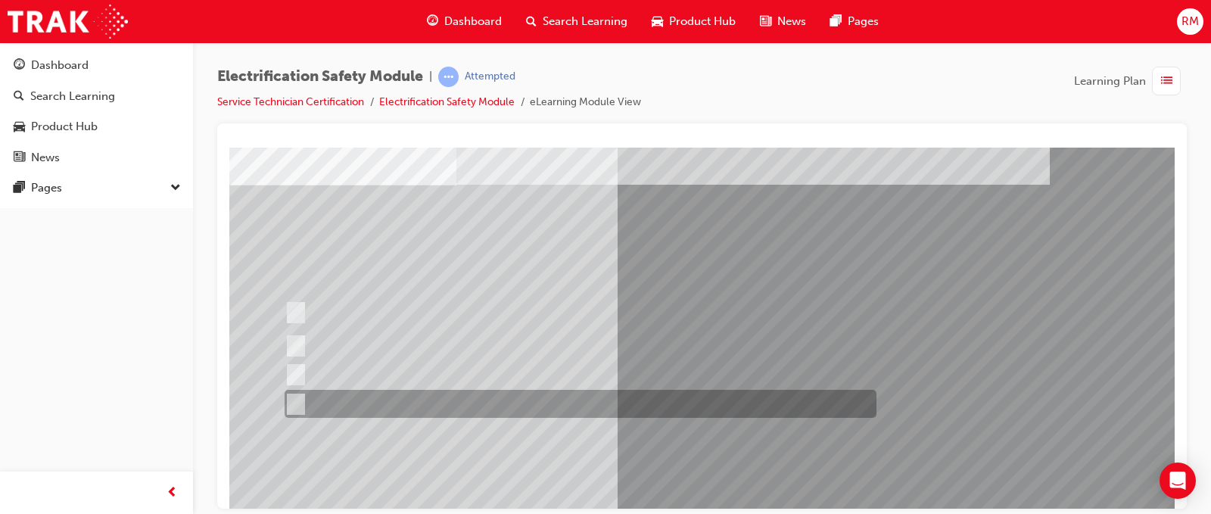
click at [674, 394] on div at bounding box center [577, 404] width 592 height 28
checkbox input "true"
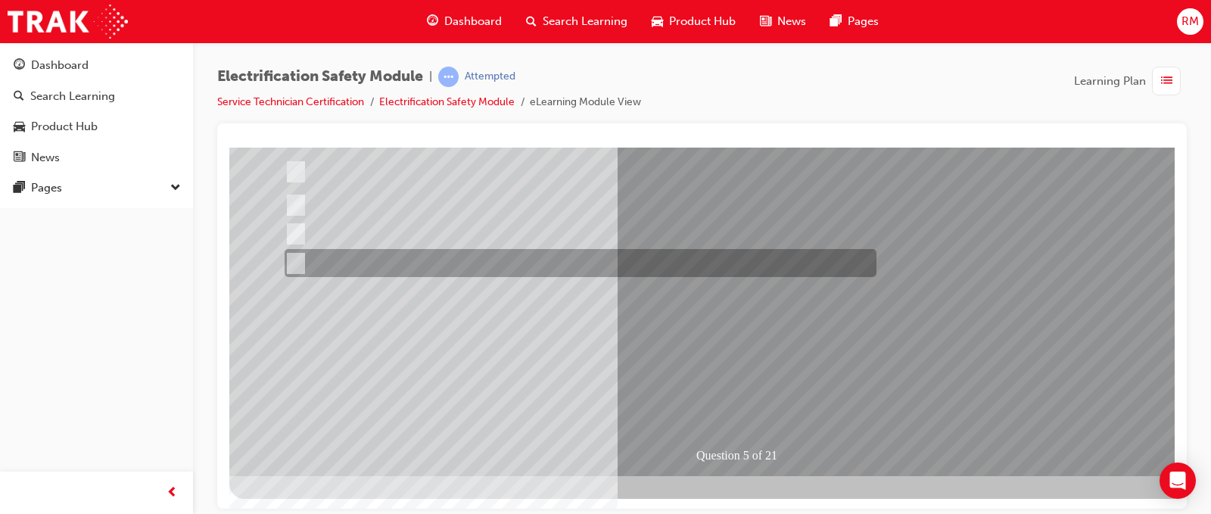
scroll to position [218, 0]
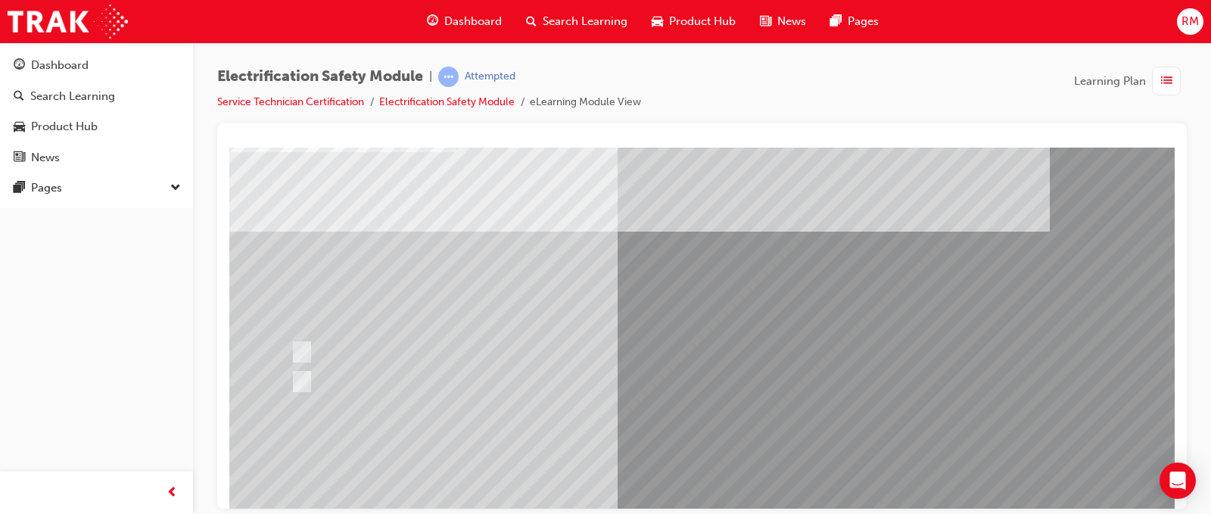
scroll to position [151, 0]
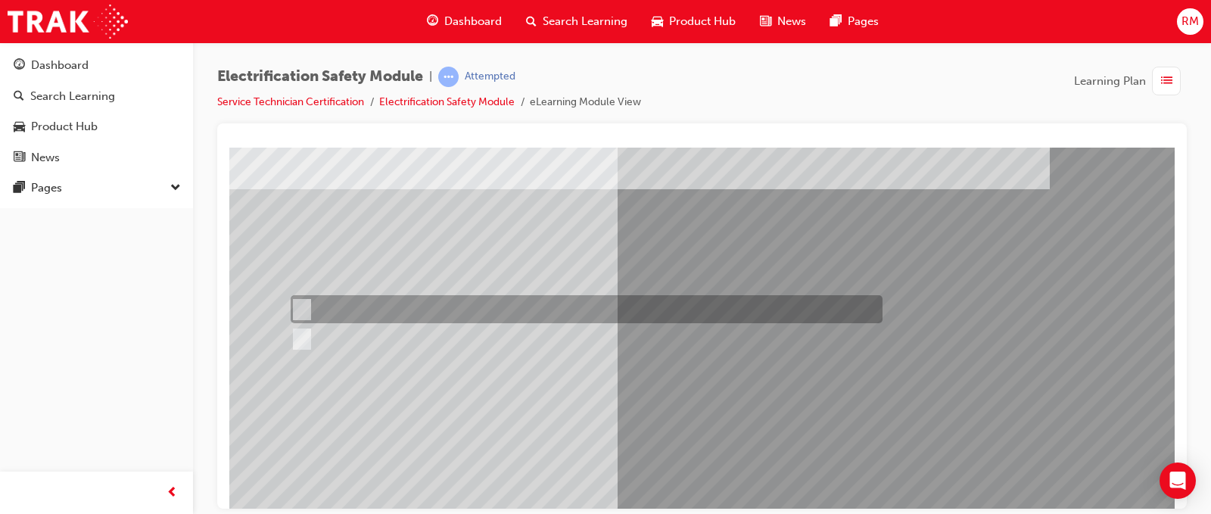
click at [383, 302] on div at bounding box center [583, 309] width 592 height 28
radio input "true"
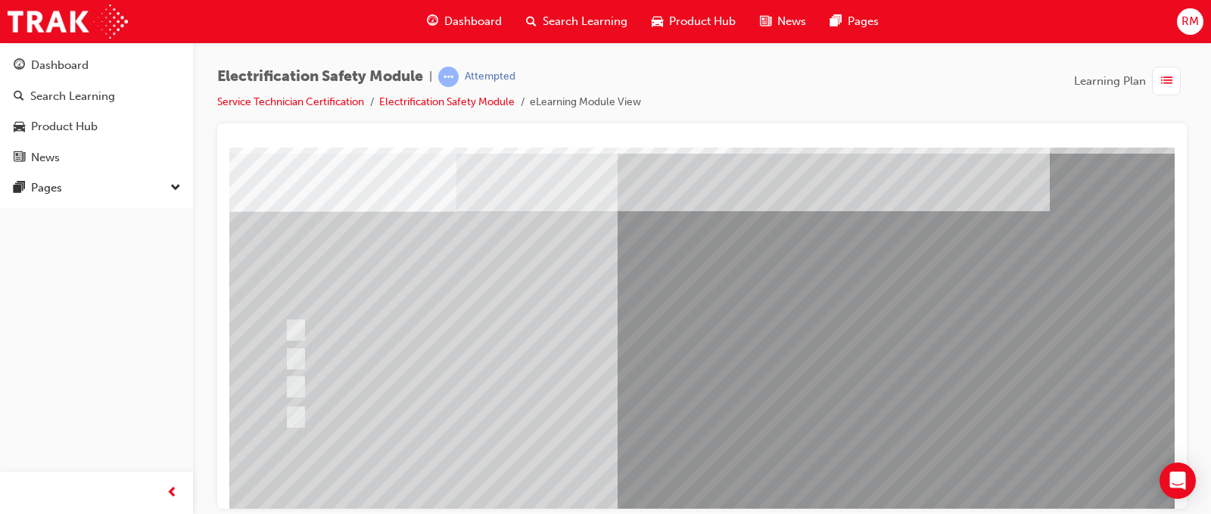
scroll to position [76, 0]
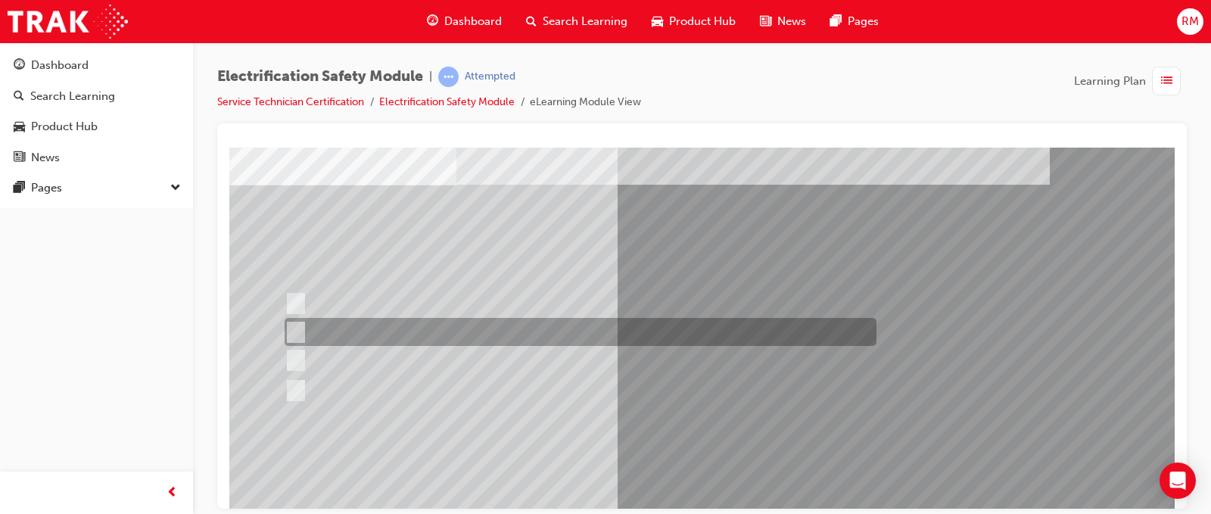
click at [493, 338] on div at bounding box center [577, 332] width 592 height 28
radio input "true"
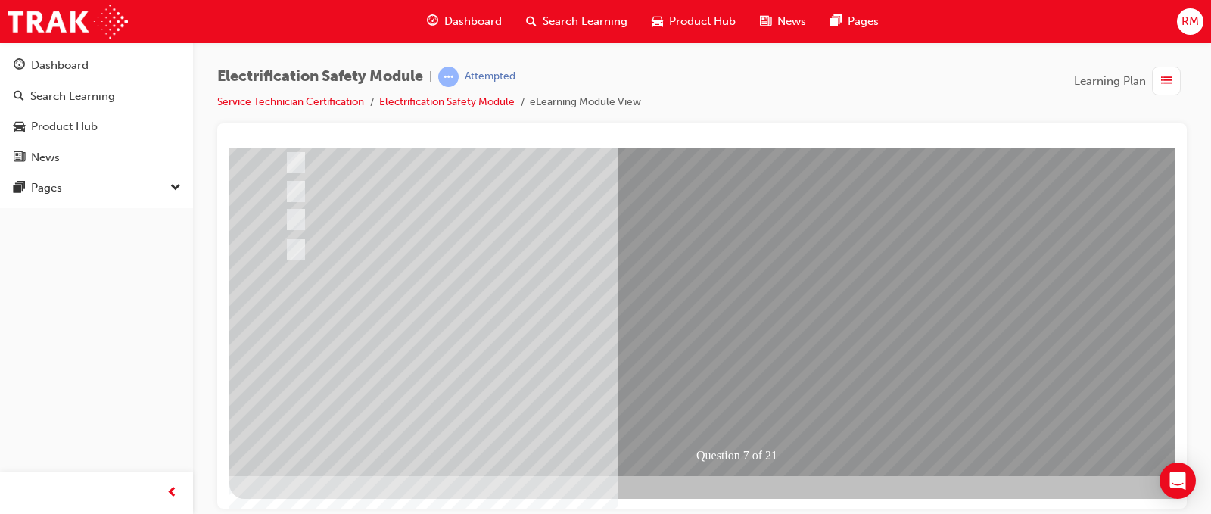
scroll to position [218, 0]
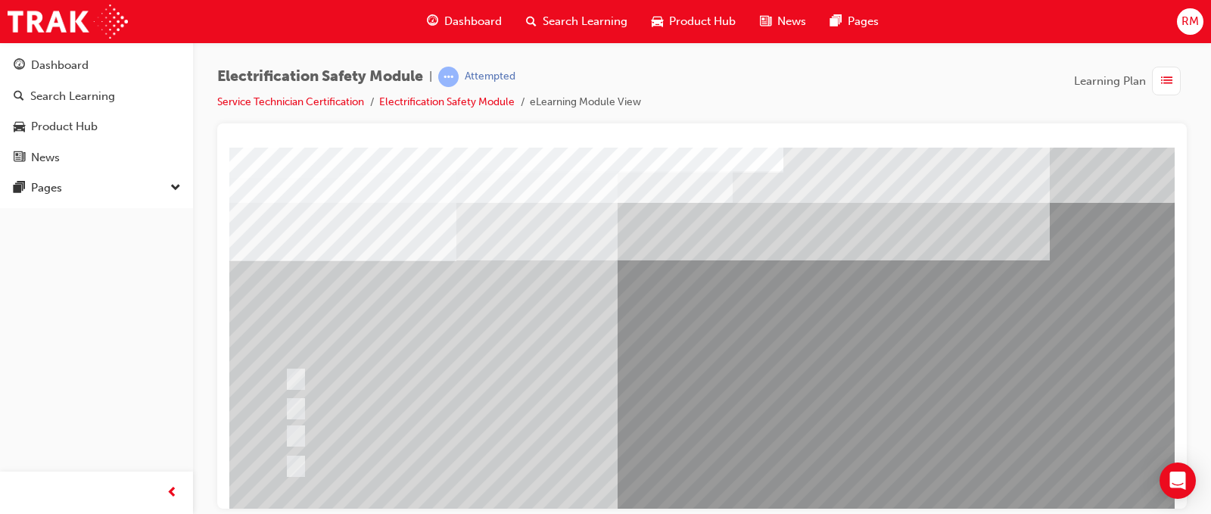
scroll to position [76, 0]
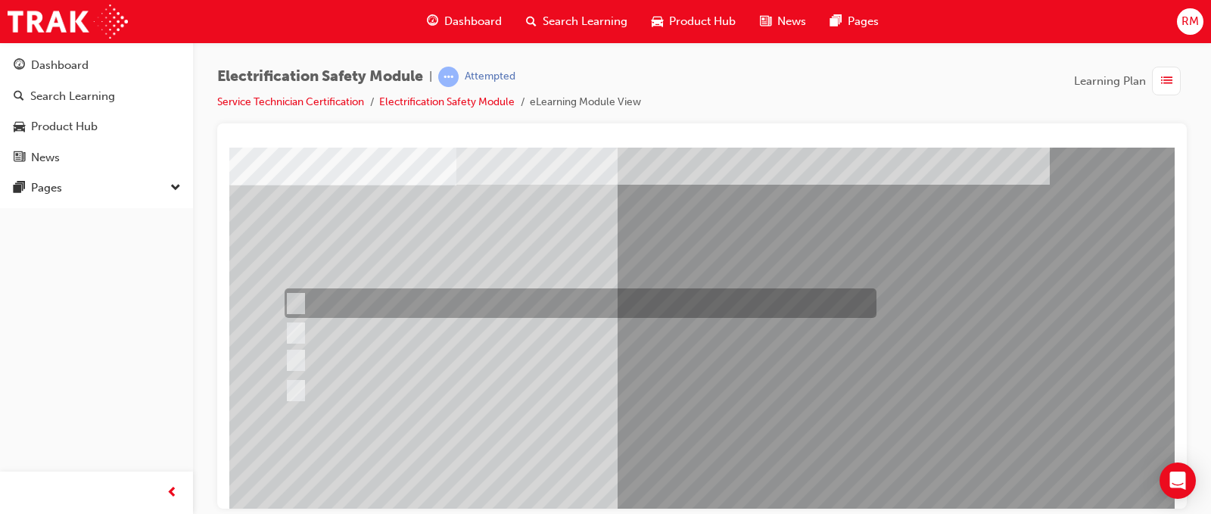
click at [399, 307] on div at bounding box center [577, 303] width 592 height 30
radio input "true"
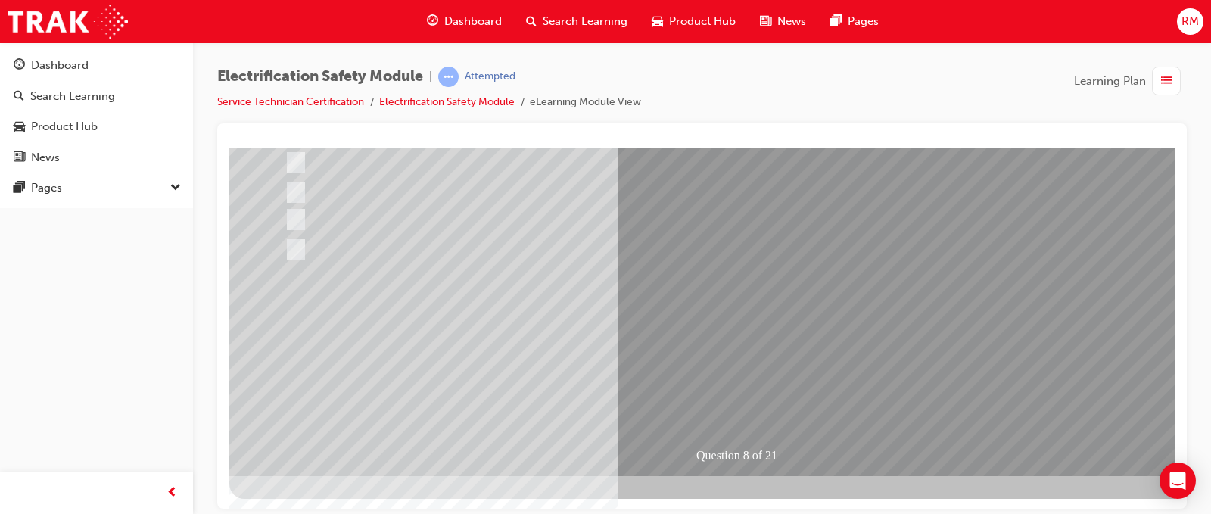
scroll to position [218, 0]
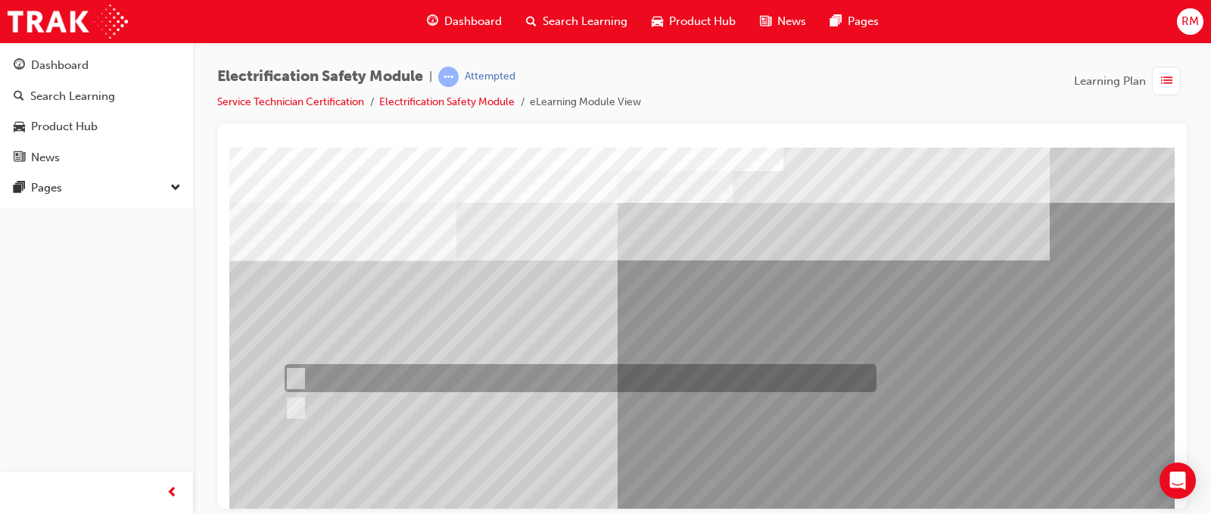
click at [512, 380] on div at bounding box center [577, 378] width 592 height 28
radio input "true"
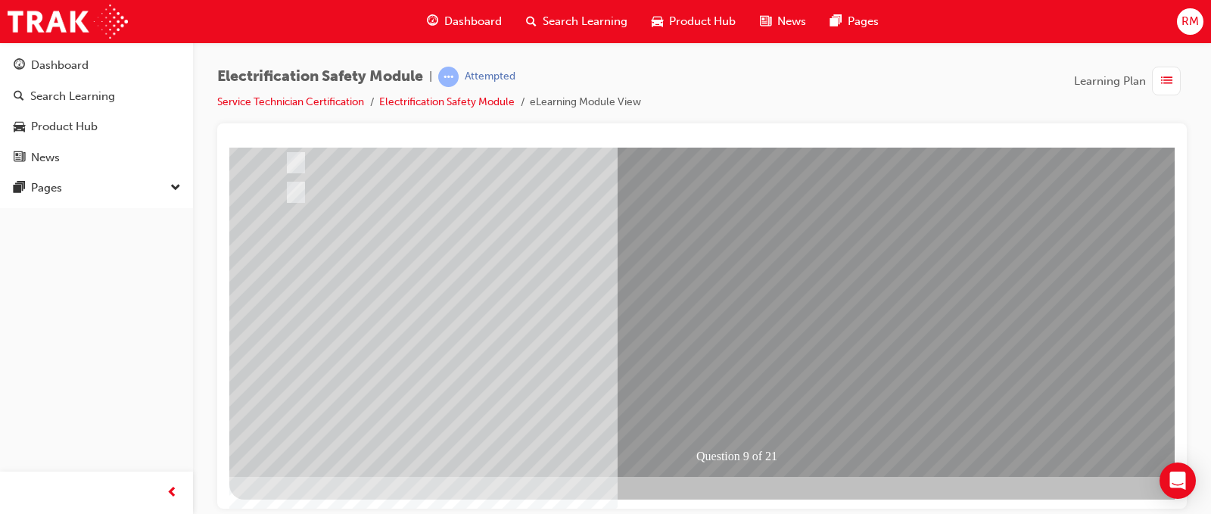
scroll to position [218, 0]
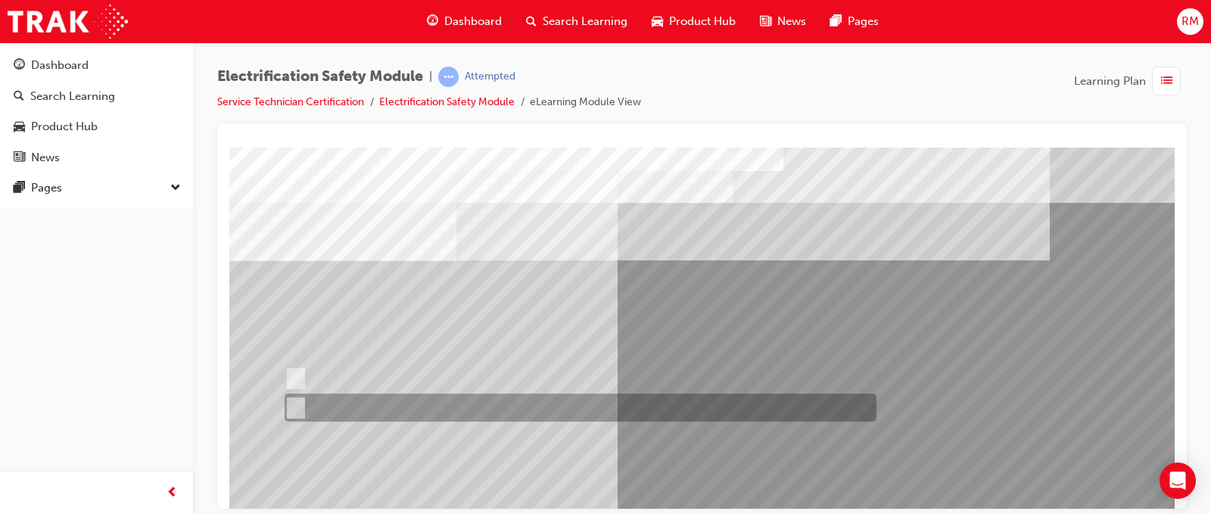
click at [362, 412] on div at bounding box center [577, 408] width 592 height 28
radio input "true"
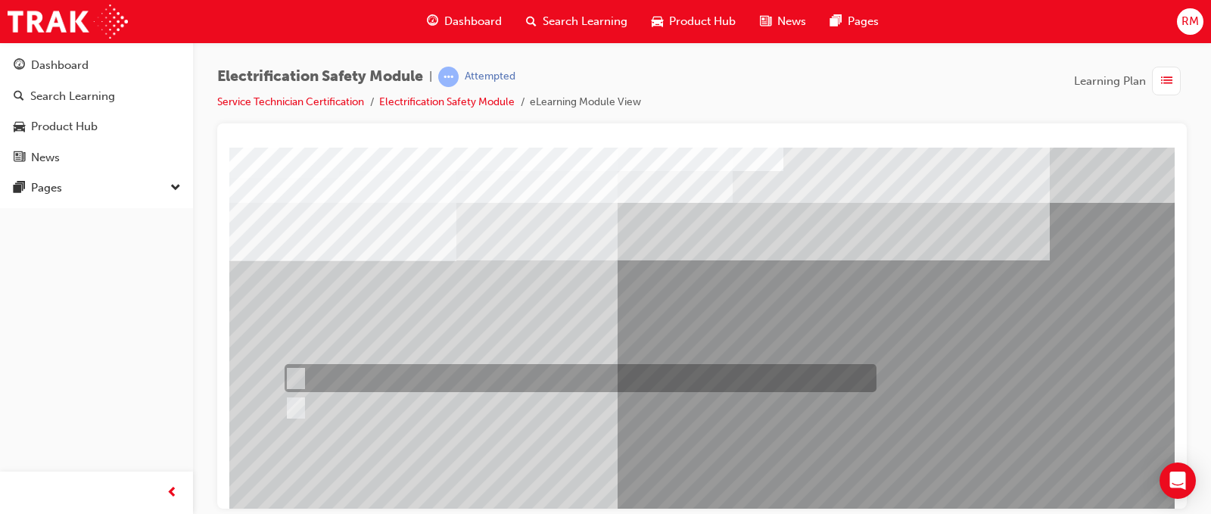
click at [368, 373] on div at bounding box center [577, 378] width 592 height 28
radio input "true"
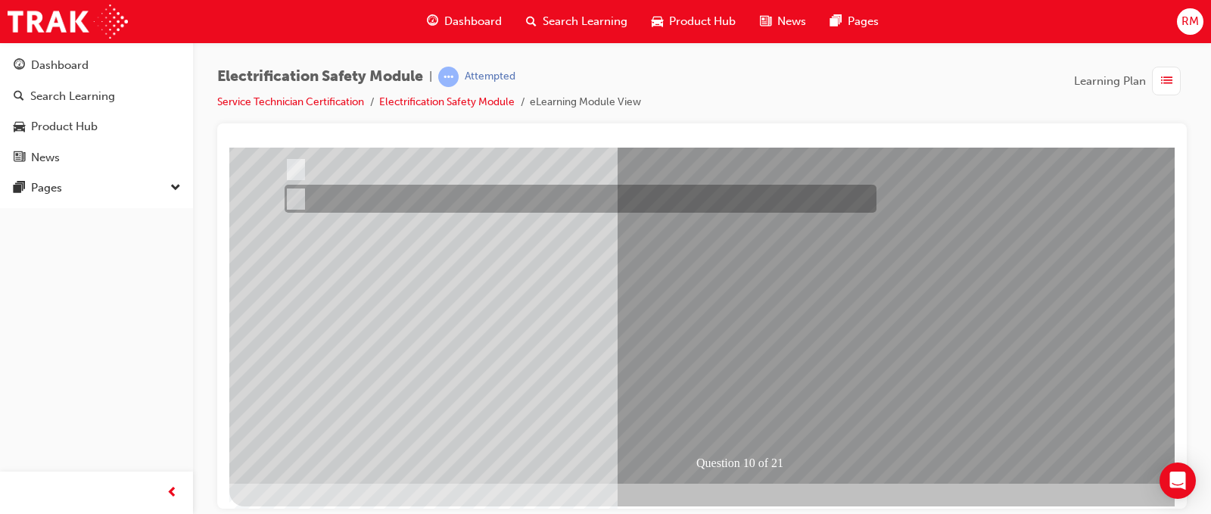
scroll to position [218, 0]
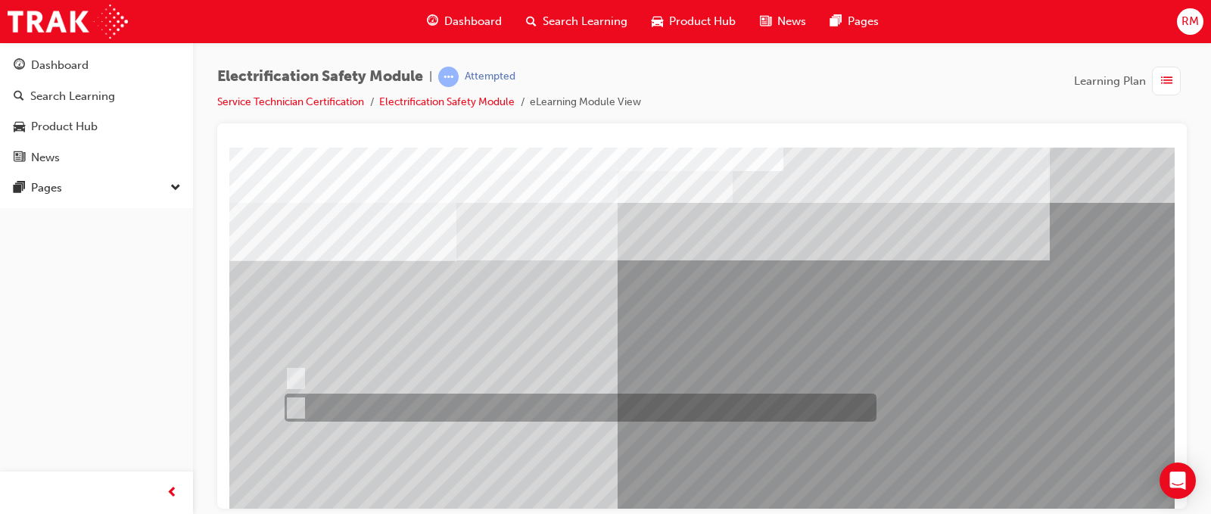
click at [370, 406] on div at bounding box center [577, 408] width 592 height 28
radio input "true"
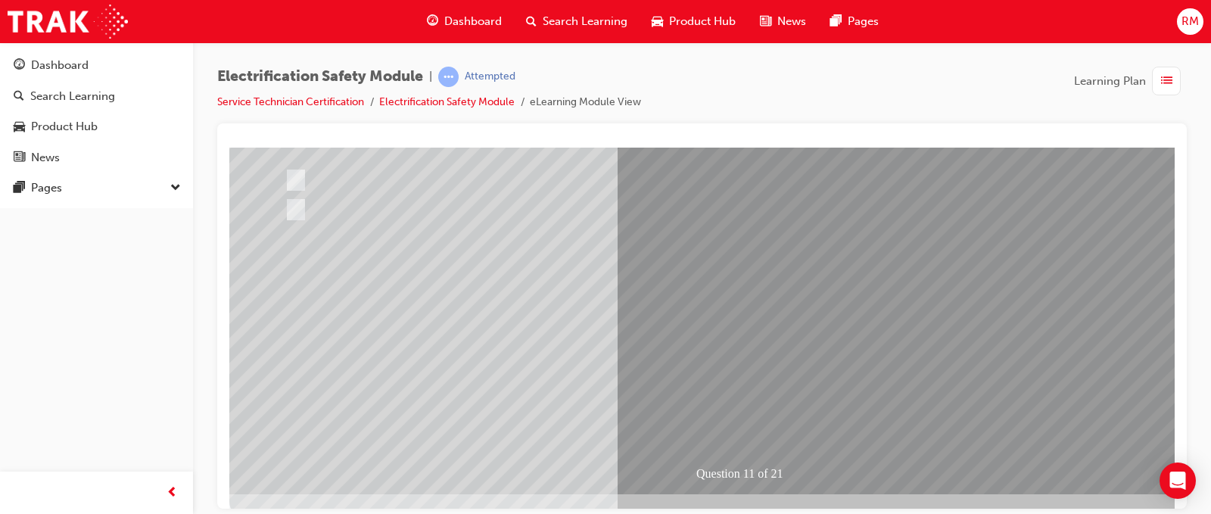
scroll to position [218, 0]
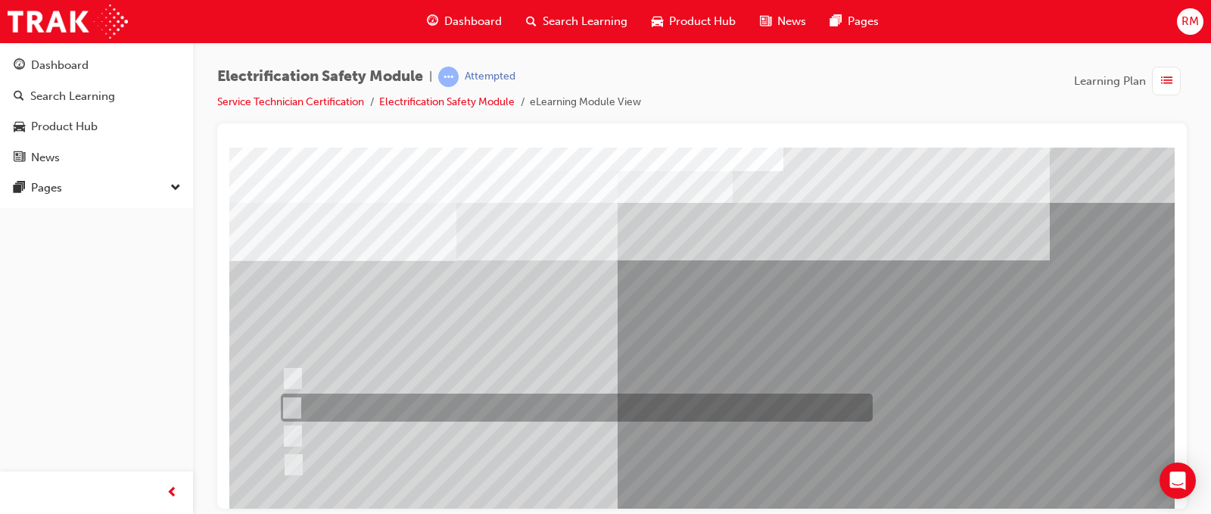
click at [409, 428] on div at bounding box center [574, 436] width 592 height 28
radio input "true"
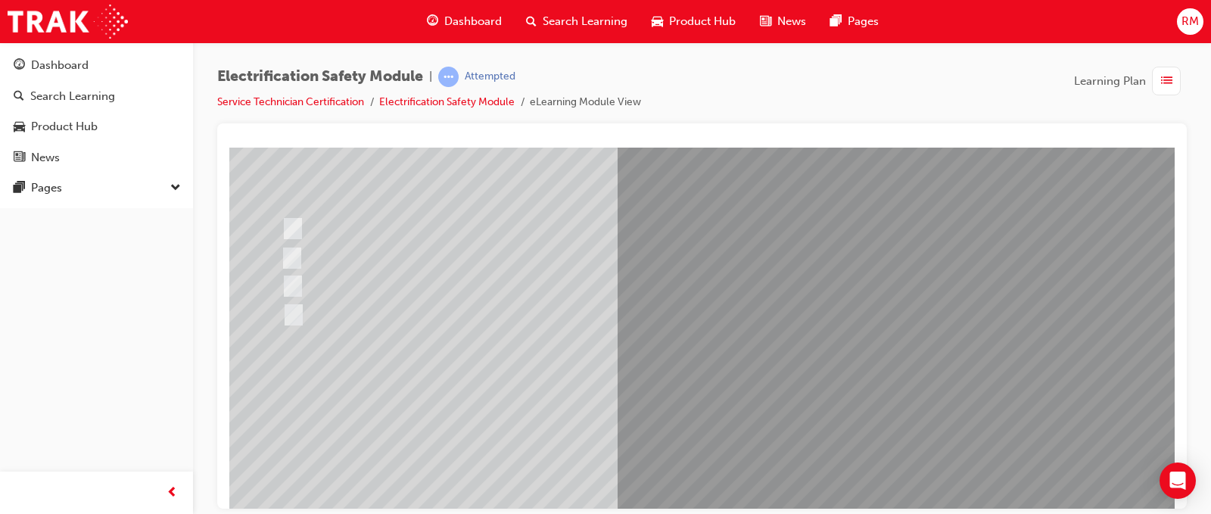
scroll to position [151, 0]
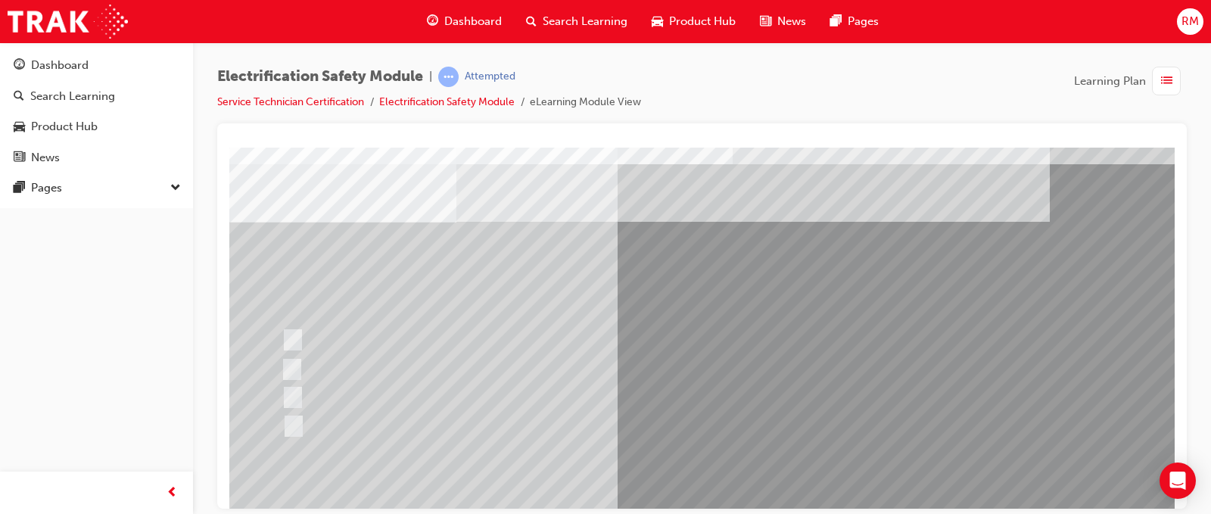
scroll to position [76, 0]
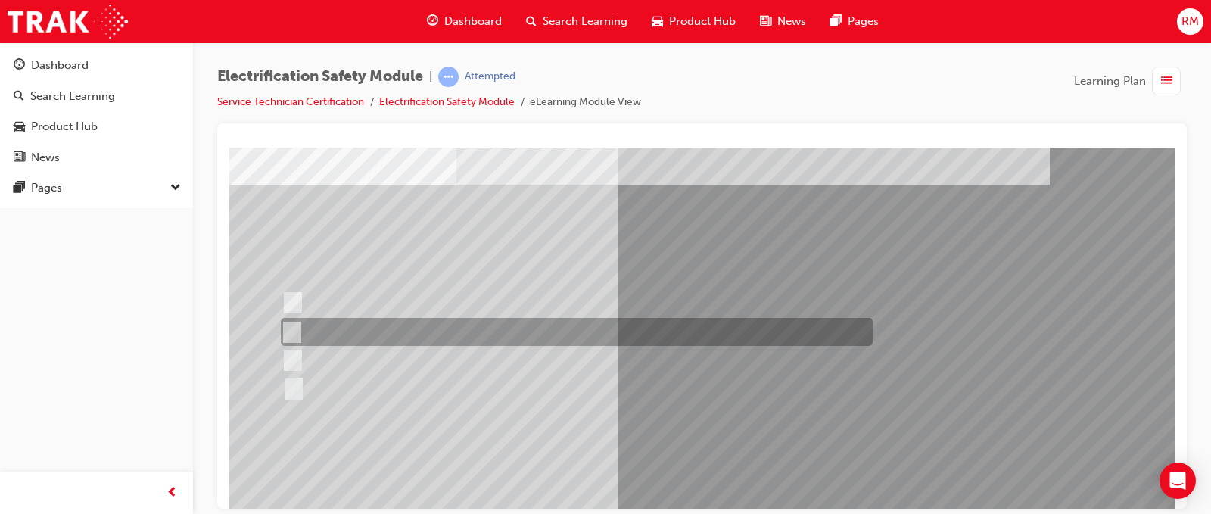
click at [438, 314] on div at bounding box center [574, 302] width 592 height 28
click at [446, 324] on div at bounding box center [573, 332] width 592 height 28
radio input "false"
radio input "true"
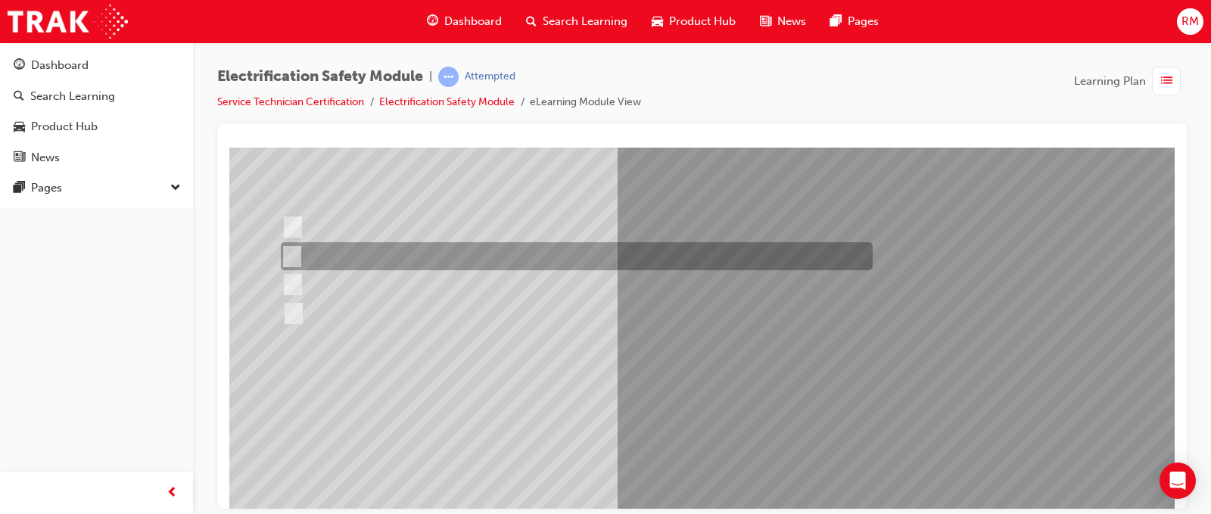
scroll to position [218, 0]
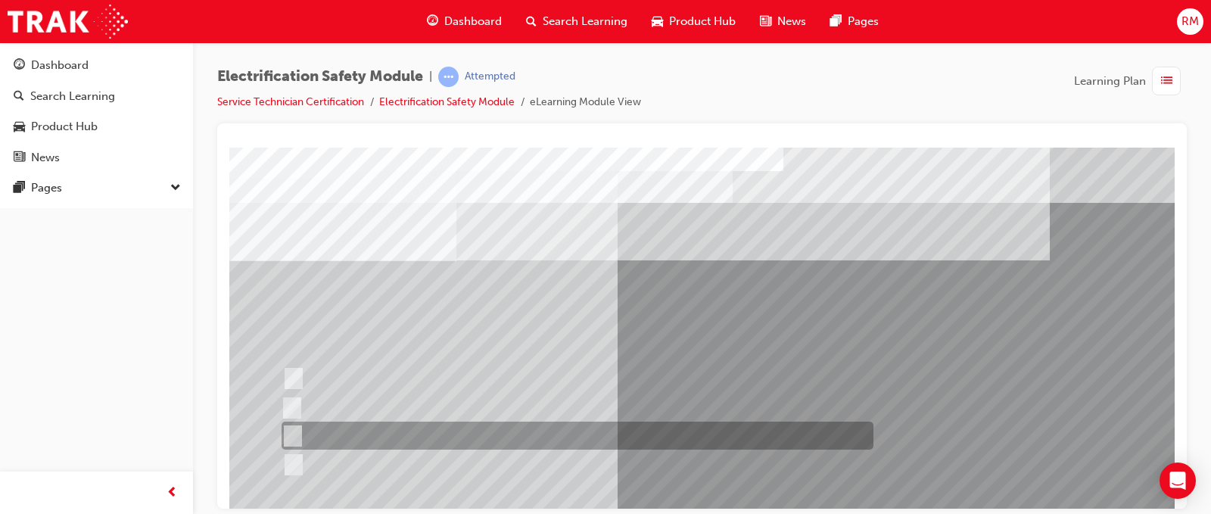
click at [386, 429] on div at bounding box center [574, 436] width 592 height 28
radio input "true"
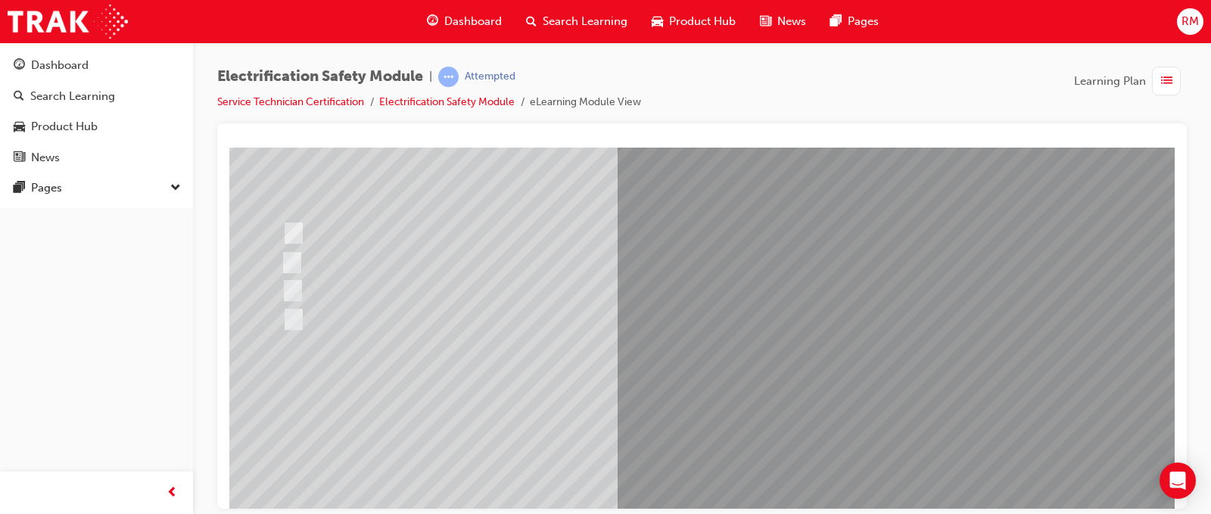
scroll to position [151, 0]
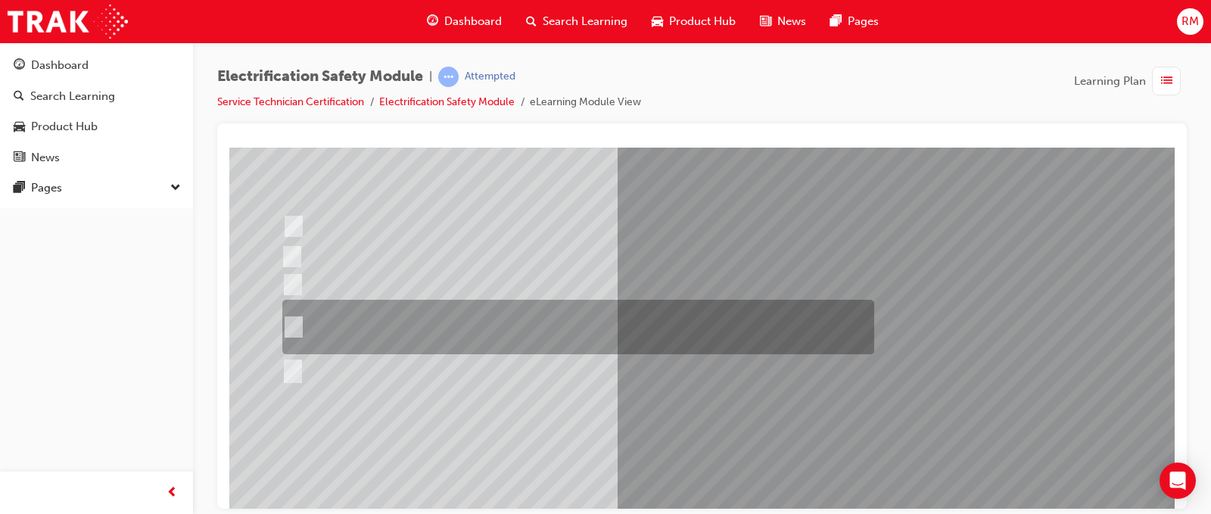
click at [441, 328] on div at bounding box center [574, 327] width 592 height 54
radio input "true"
click at [696, 317] on div at bounding box center [574, 327] width 592 height 54
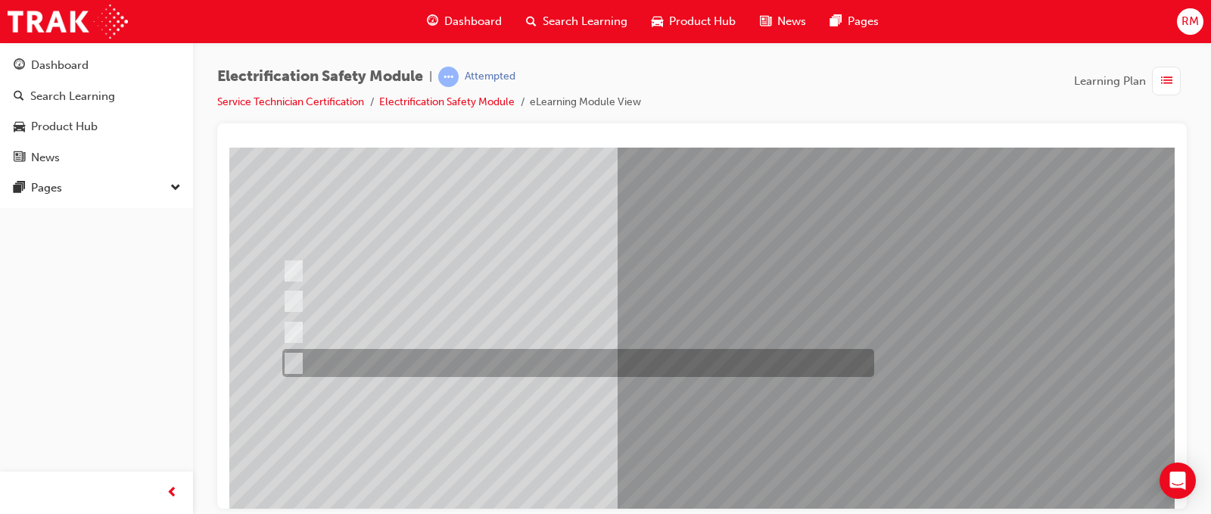
scroll to position [76, 0]
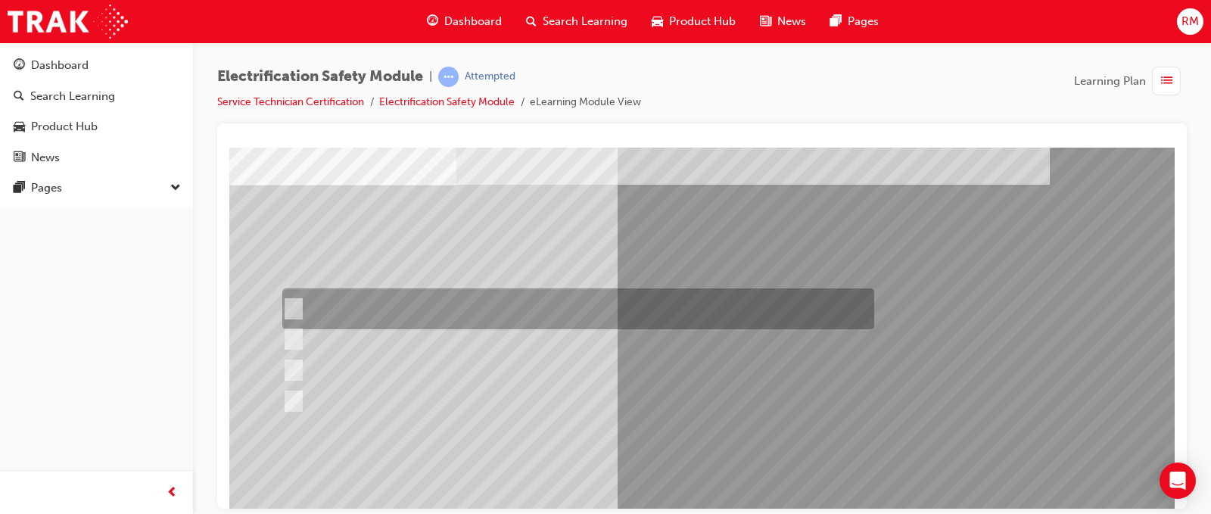
drag, startPoint x: 402, startPoint y: 293, endPoint x: 410, endPoint y: 282, distance: 13.5
click at [406, 287] on div "Question 16 of 21" at bounding box center [743, 343] width 1029 height 545
click at [423, 314] on div at bounding box center [574, 308] width 592 height 41
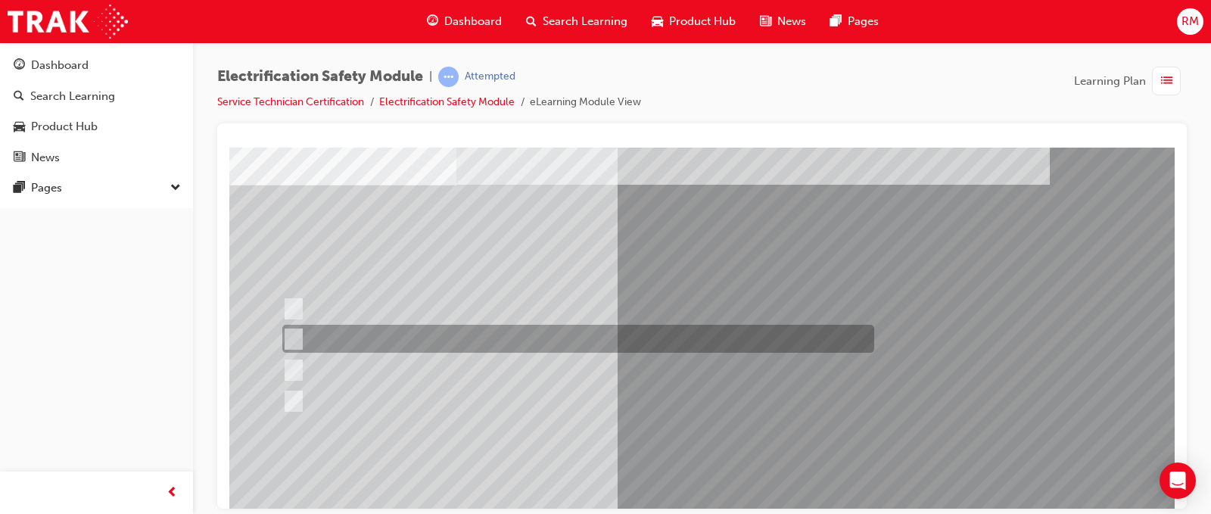
click at [427, 332] on div at bounding box center [574, 339] width 592 height 28
radio input "false"
radio input "true"
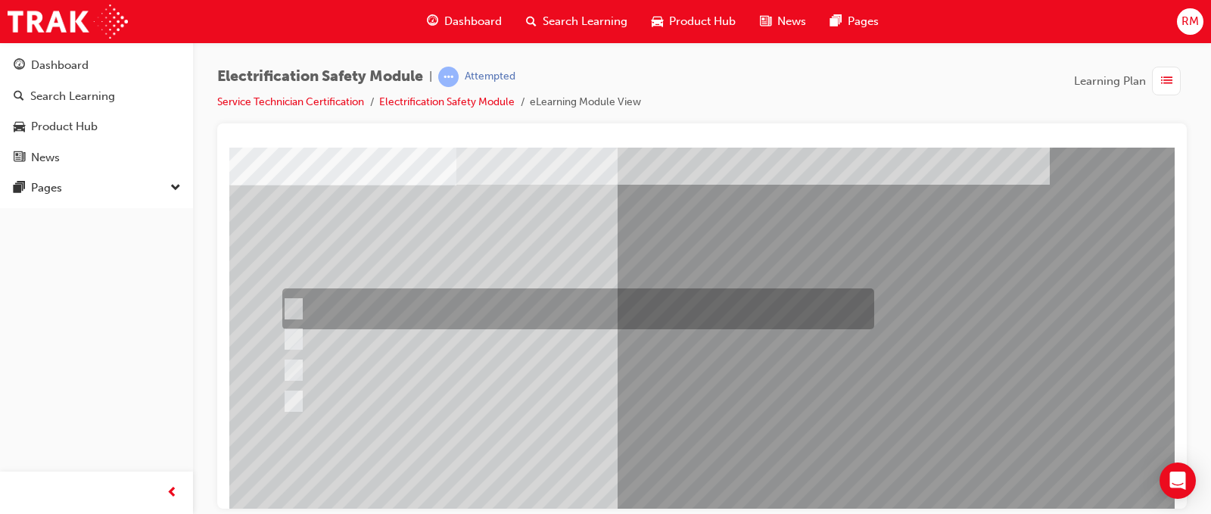
click at [394, 319] on div at bounding box center [574, 308] width 592 height 41
radio input "true"
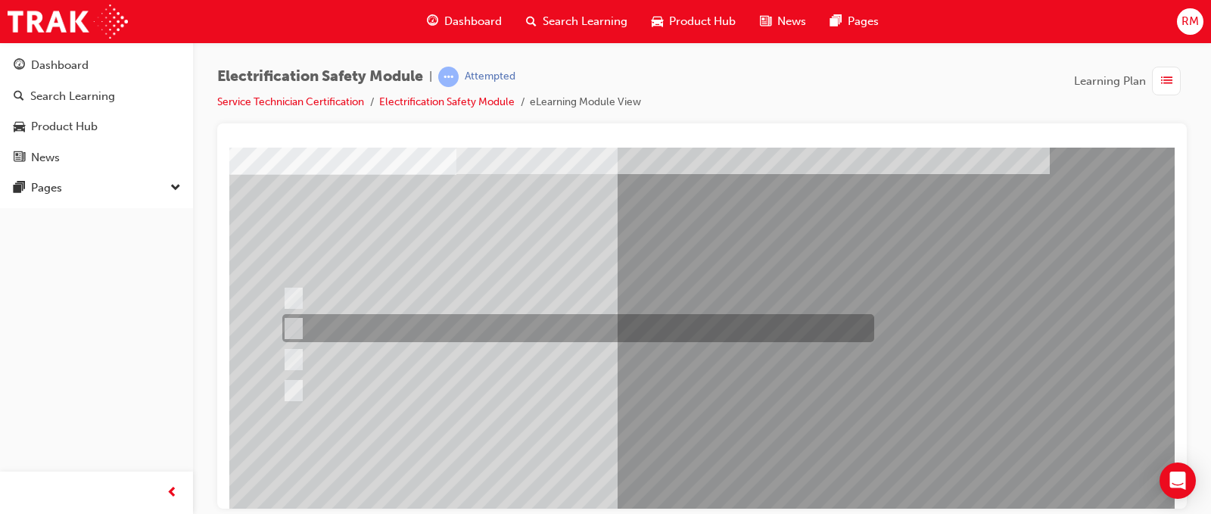
scroll to position [218, 0]
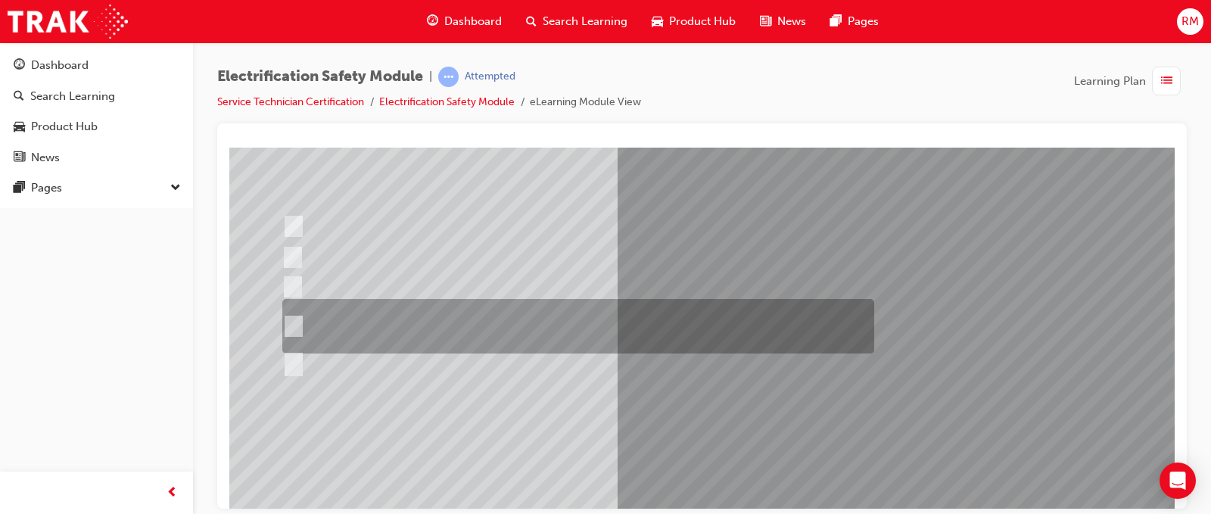
scroll to position [76, 0]
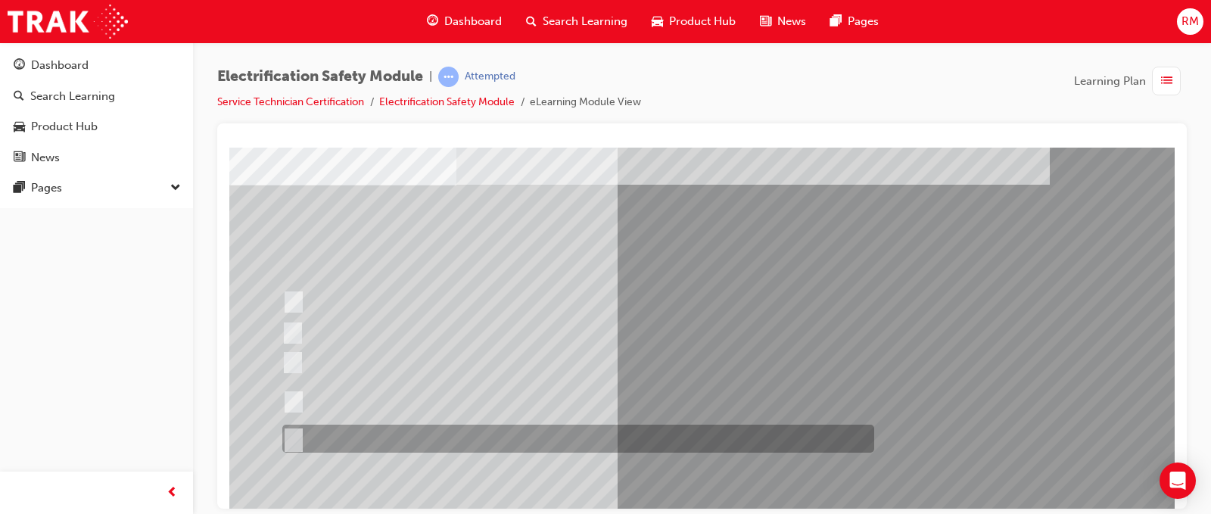
click at [491, 428] on div at bounding box center [574, 439] width 592 height 28
radio input "true"
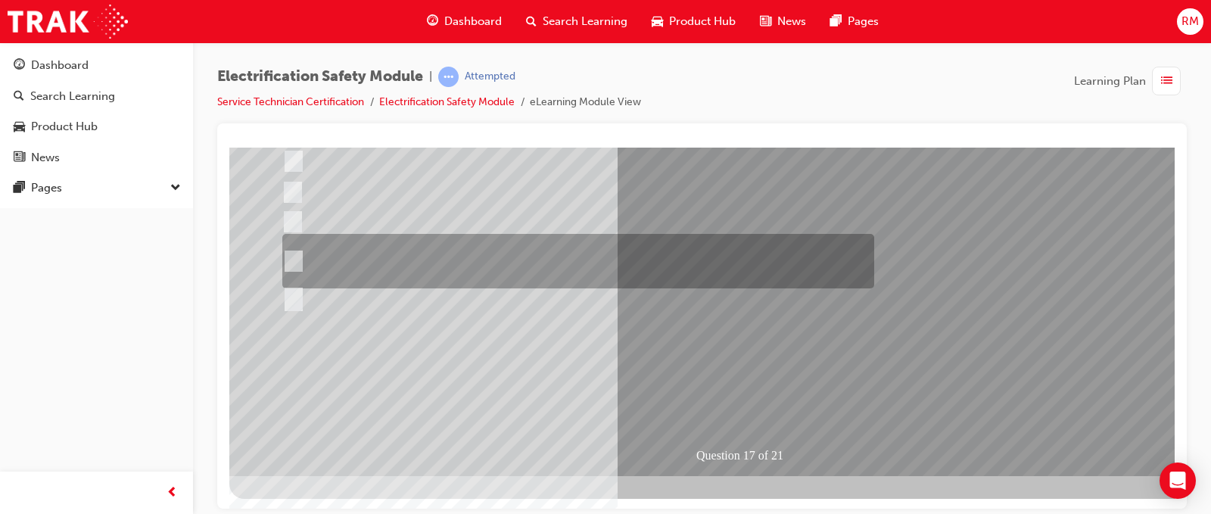
scroll to position [218, 0]
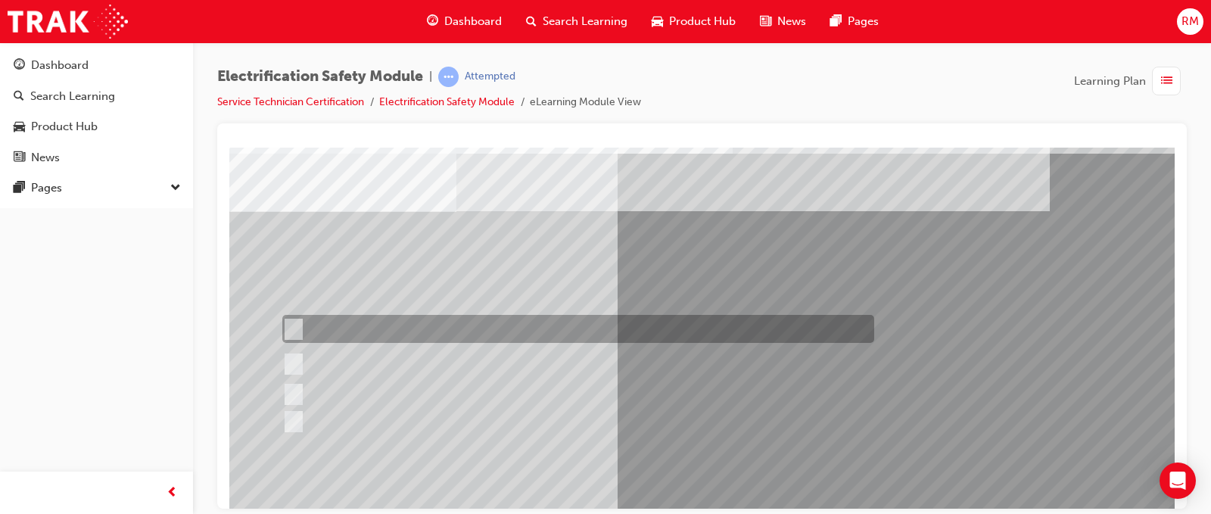
scroll to position [76, 0]
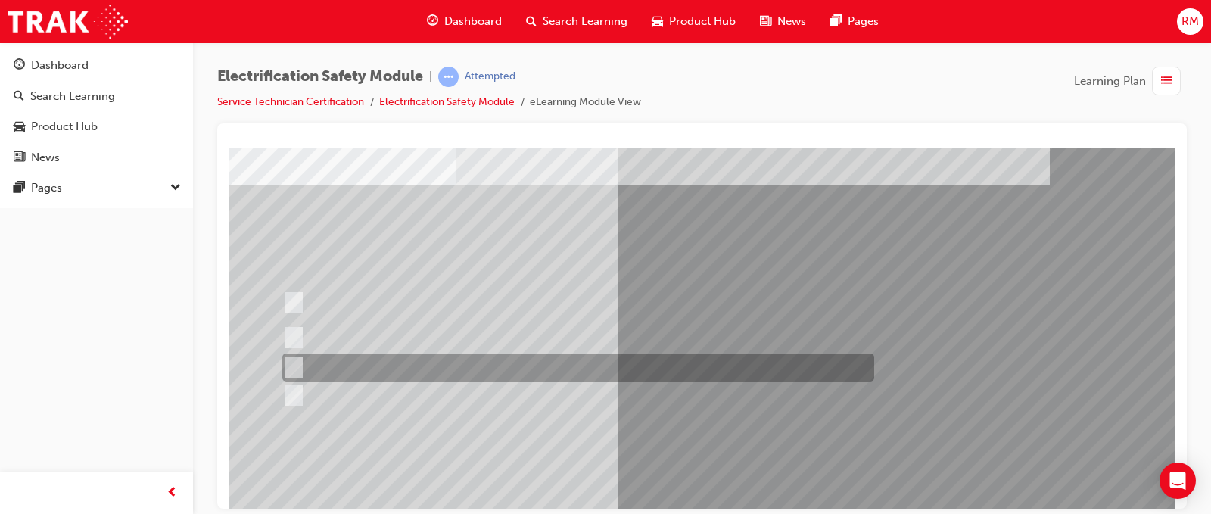
click at [532, 371] on div at bounding box center [574, 367] width 592 height 28
radio input "true"
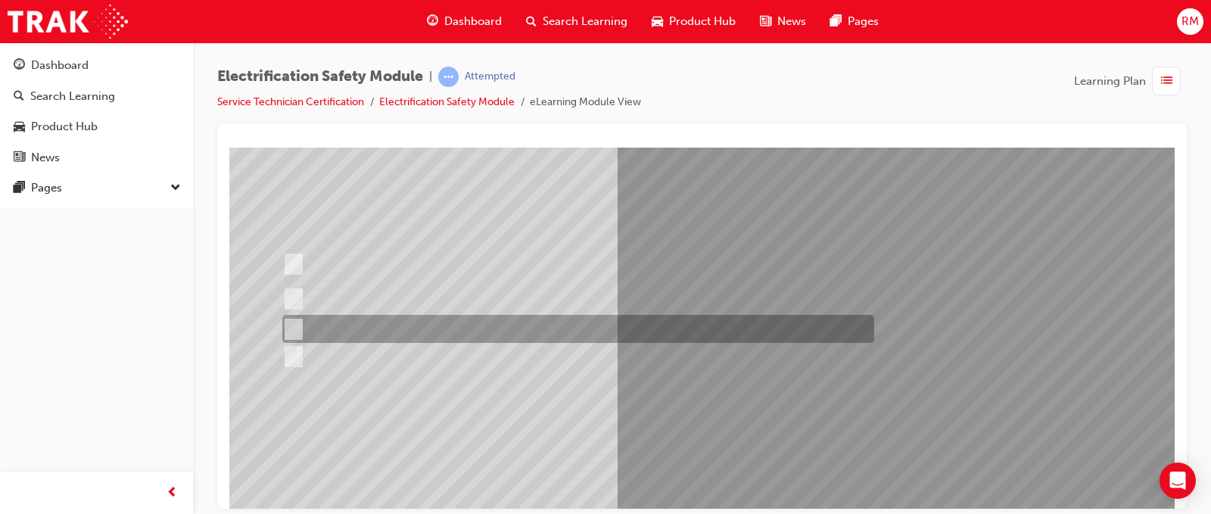
scroll to position [151, 0]
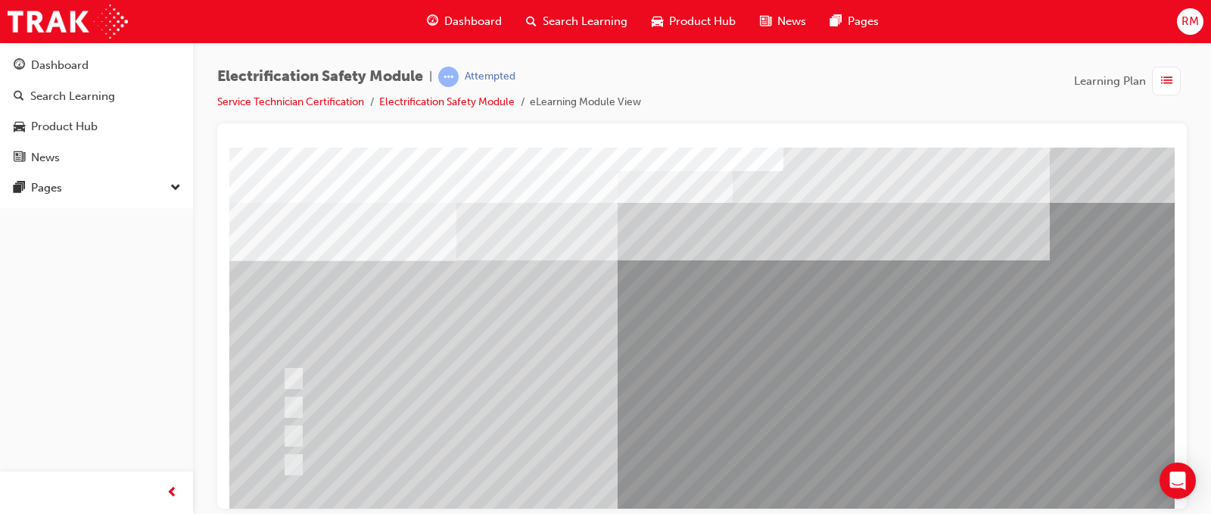
scroll to position [76, 0]
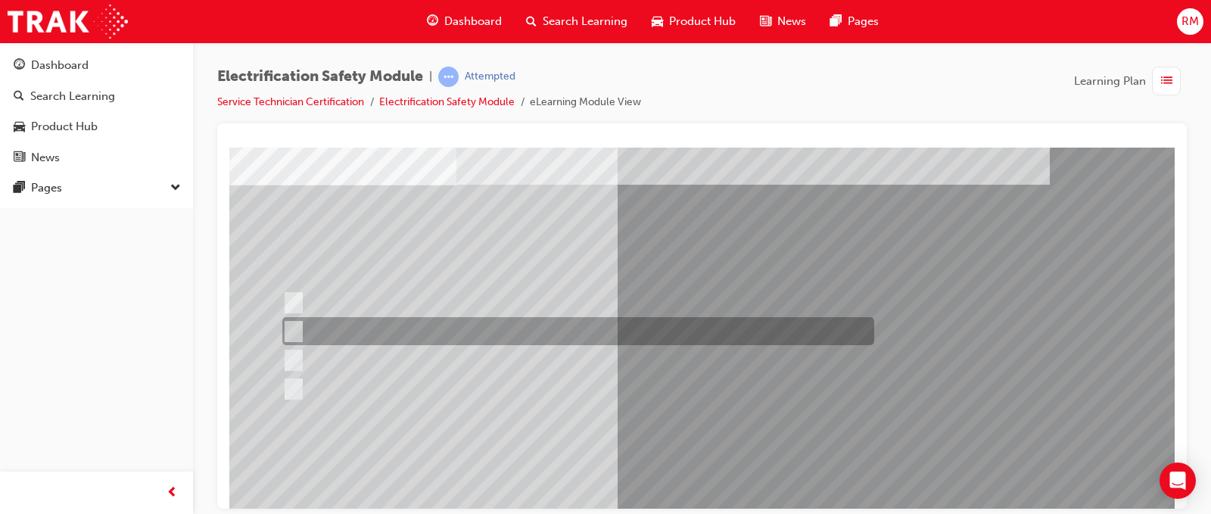
click at [344, 327] on div at bounding box center [574, 331] width 592 height 28
radio input "true"
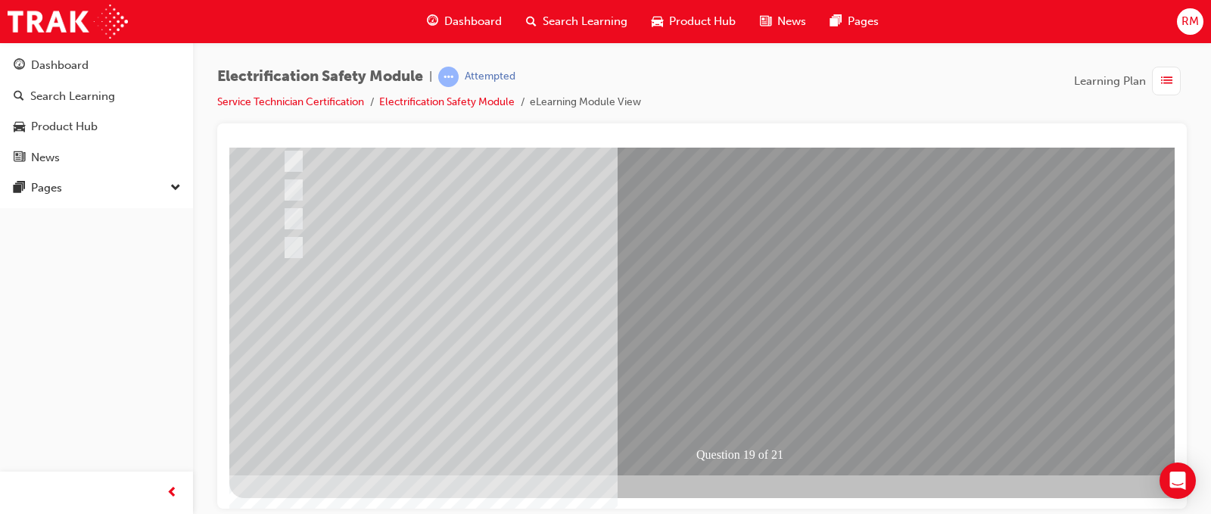
scroll to position [218, 0]
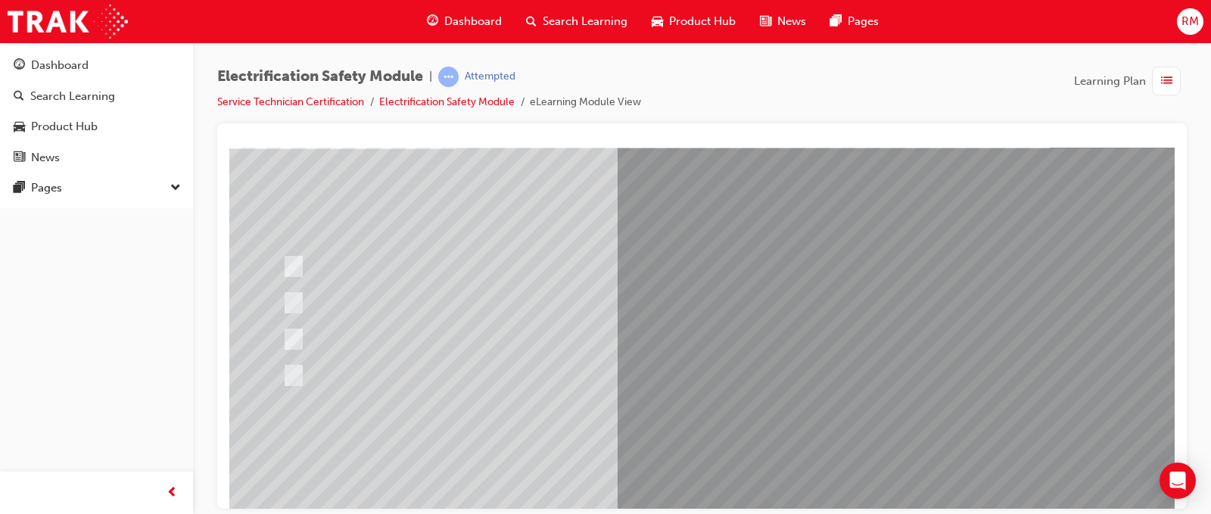
scroll to position [76, 0]
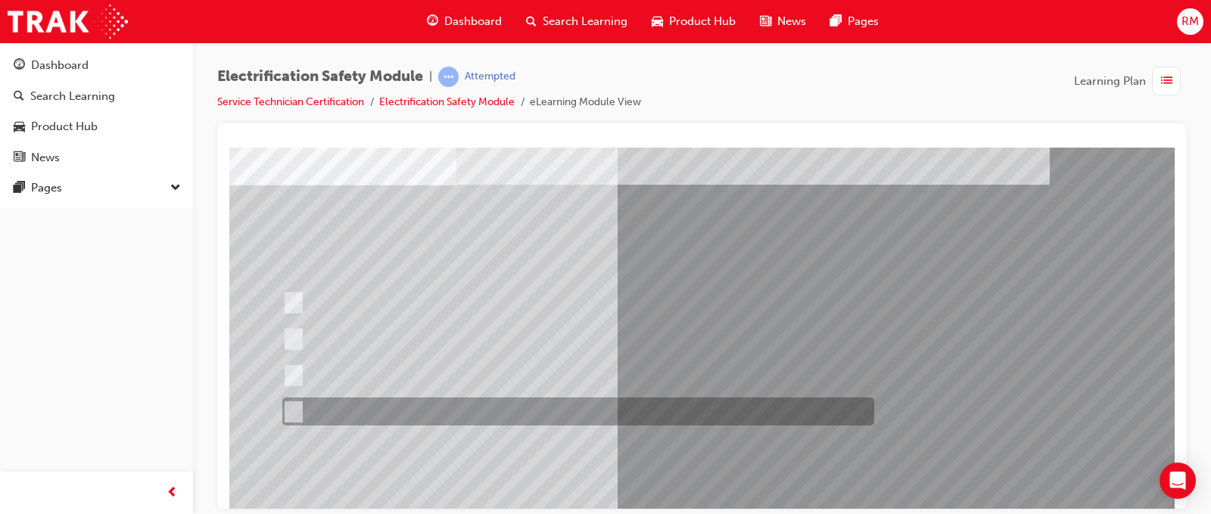
click at [586, 397] on div at bounding box center [574, 411] width 592 height 28
radio input "true"
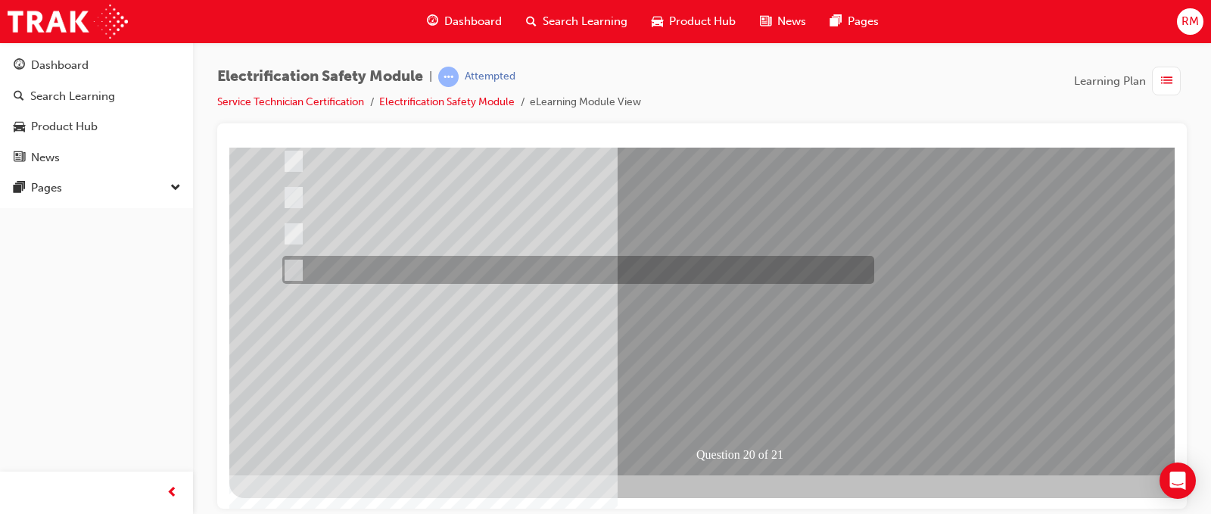
scroll to position [218, 0]
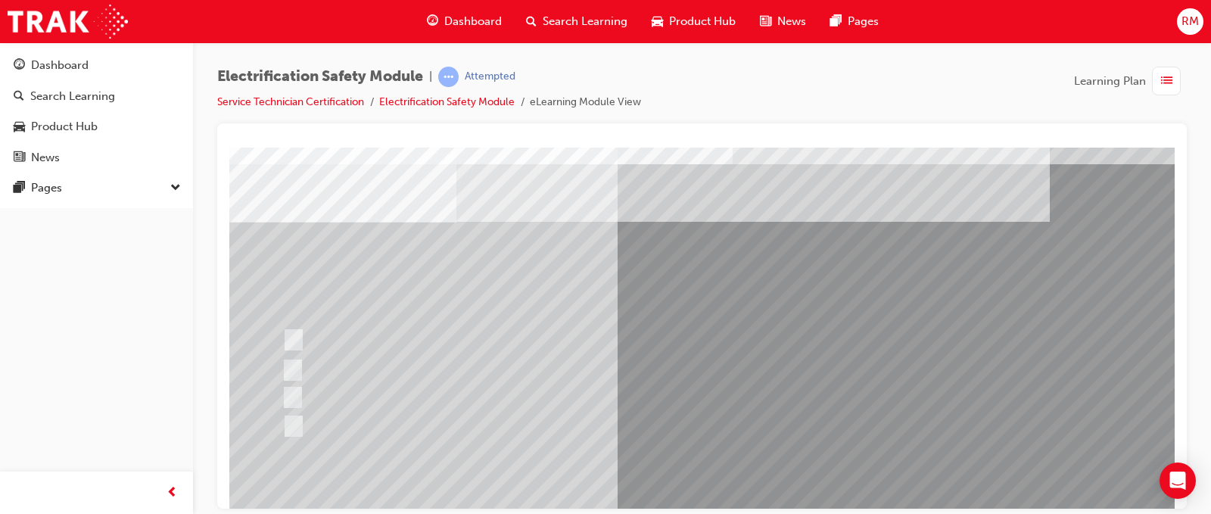
scroll to position [76, 0]
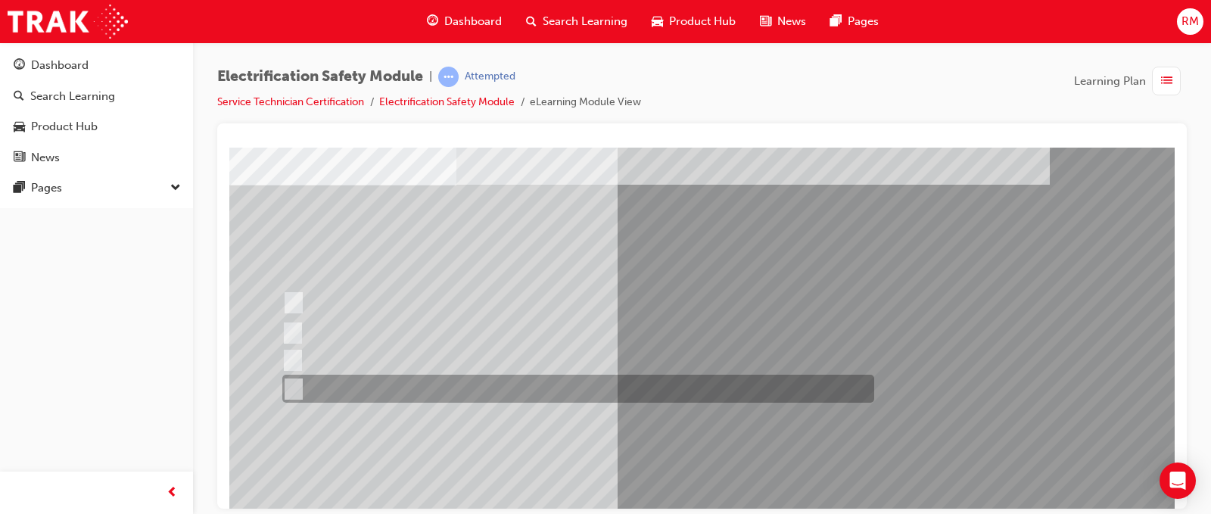
click at [487, 391] on div at bounding box center [574, 389] width 592 height 28
radio input "true"
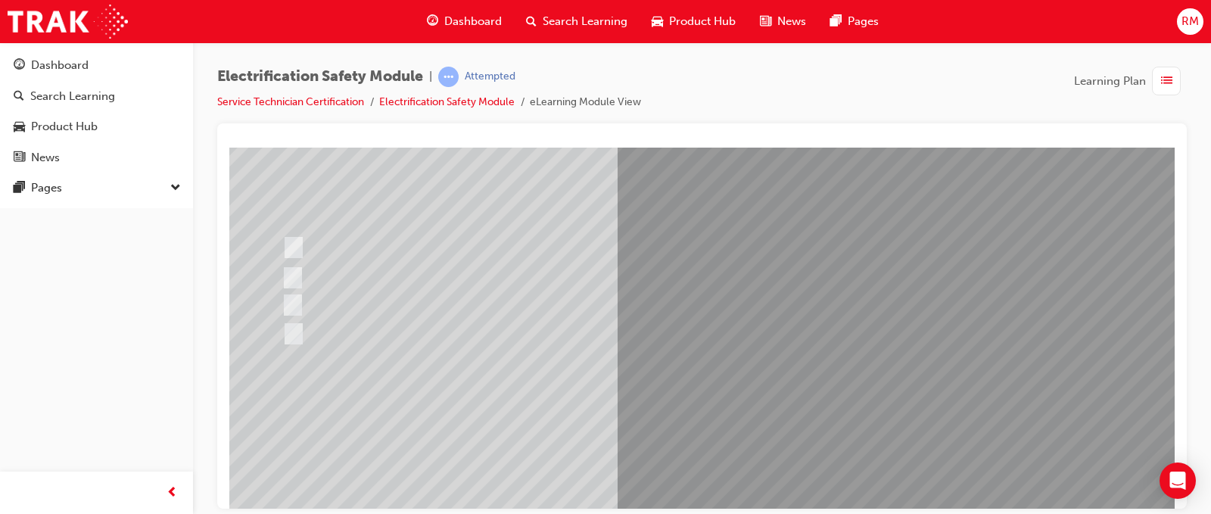
scroll to position [218, 0]
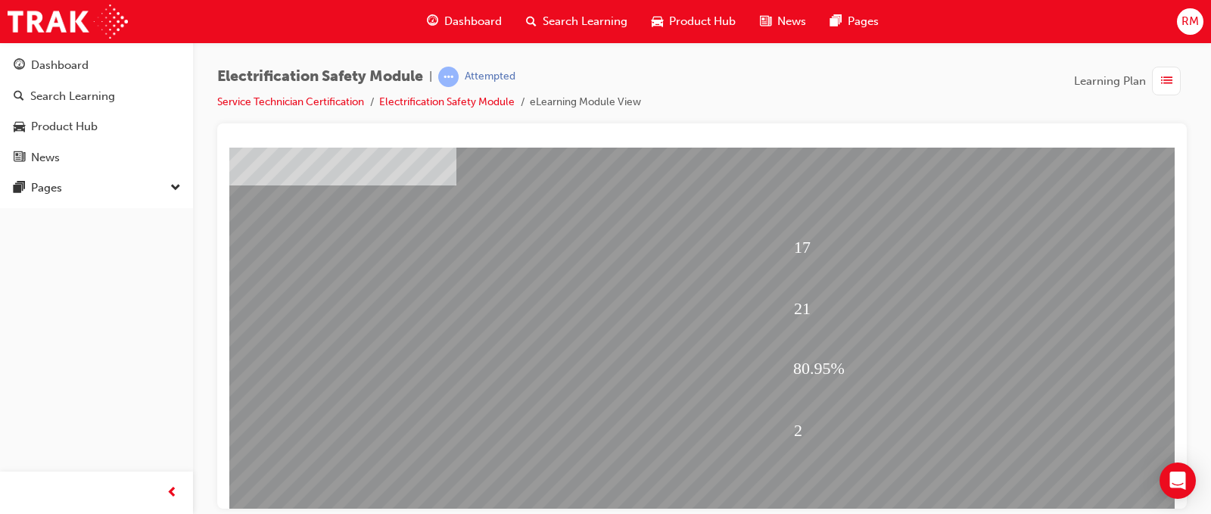
scroll to position [151, 0]
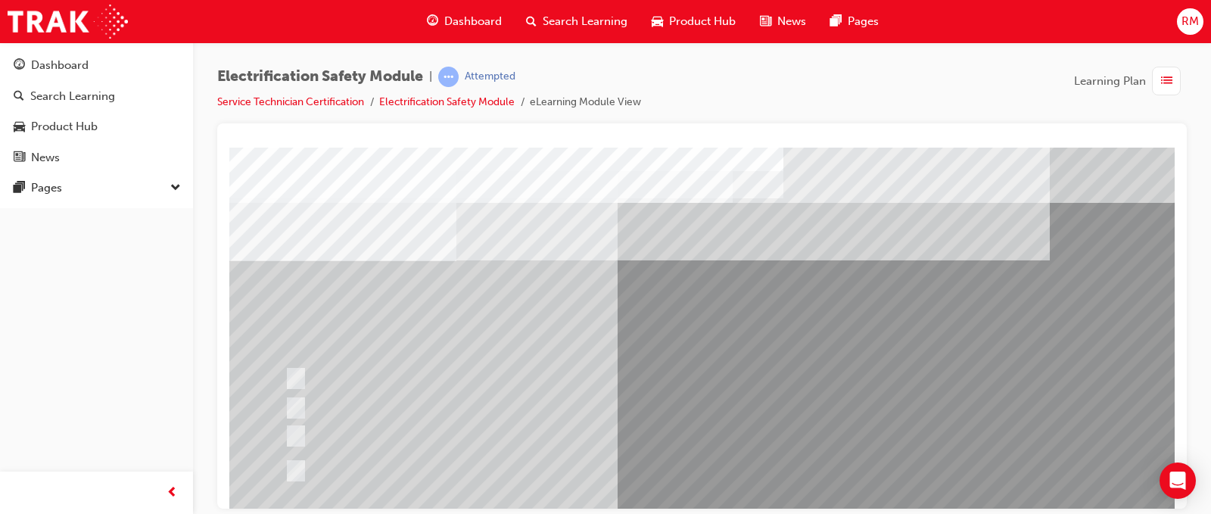
scroll to position [76, 0]
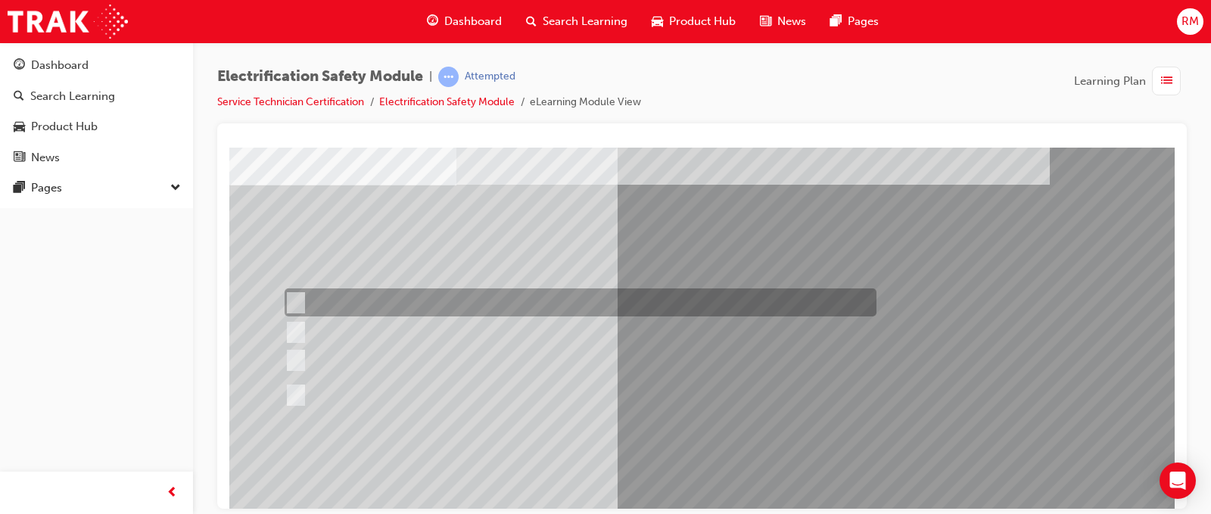
click at [389, 299] on div at bounding box center [577, 302] width 592 height 28
radio input "true"
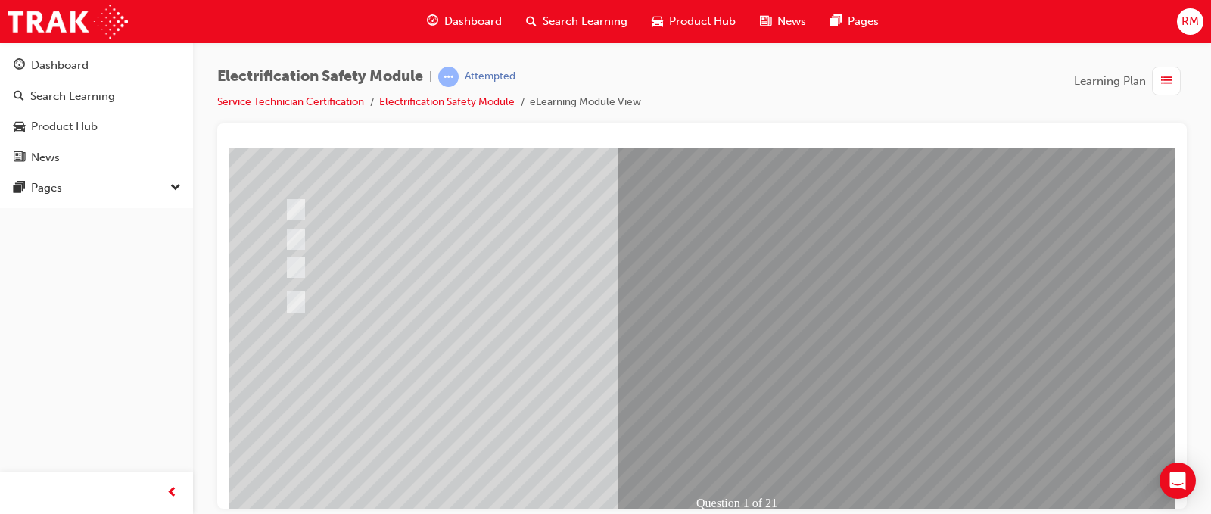
scroll to position [142, 0]
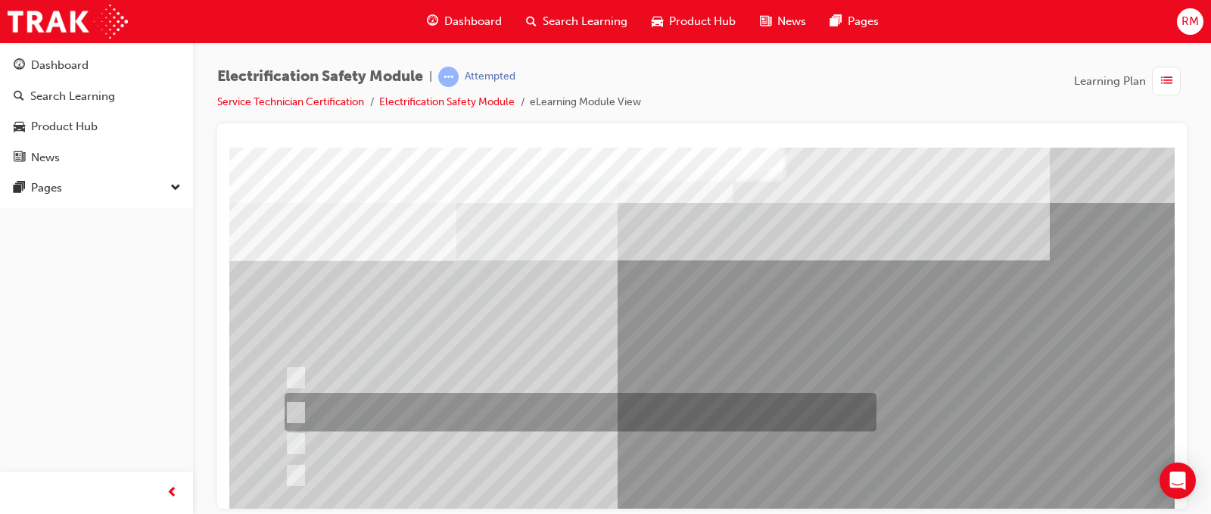
click at [431, 406] on div at bounding box center [577, 412] width 592 height 39
radio input "true"
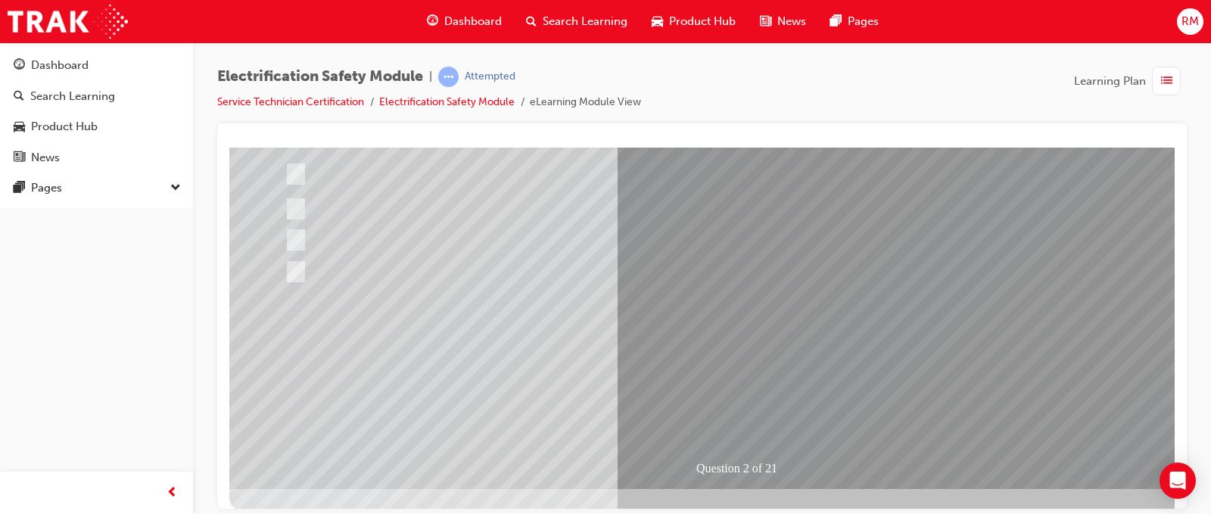
scroll to position [218, 0]
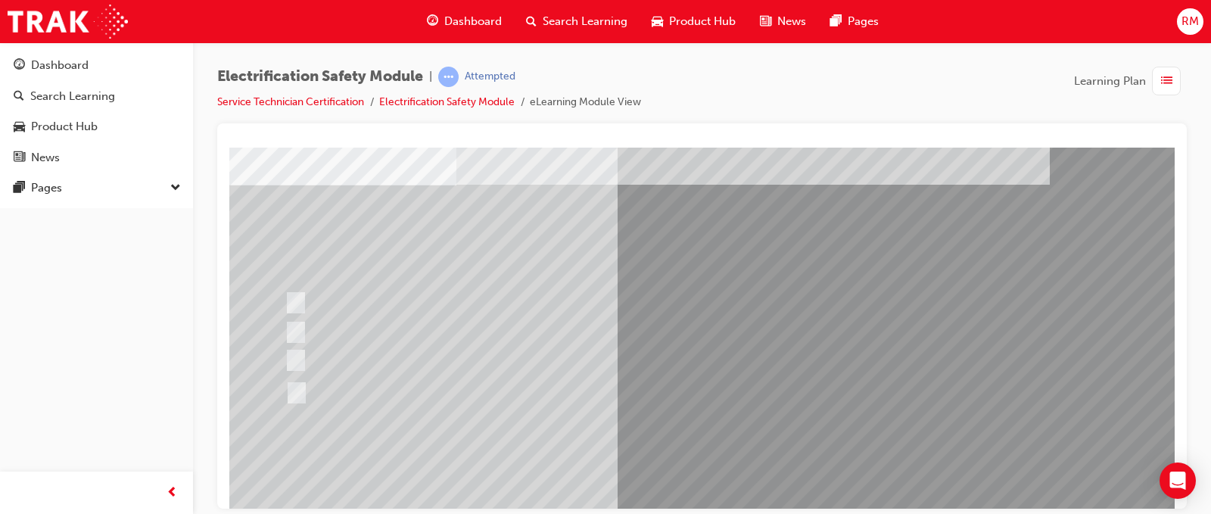
click at [432, 390] on div at bounding box center [578, 393] width 592 height 36
radio input "true"
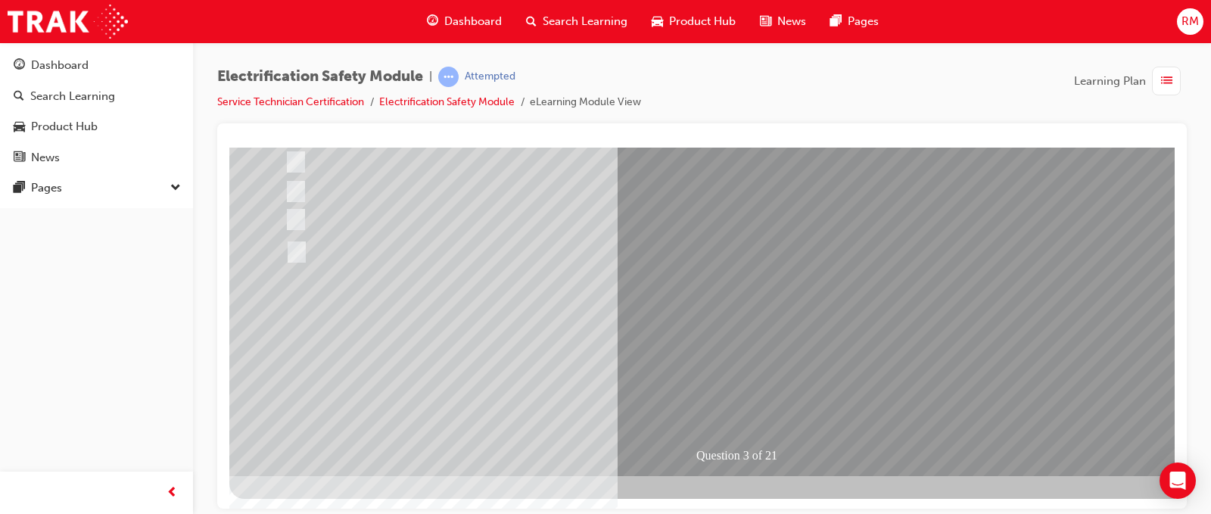
scroll to position [218, 0]
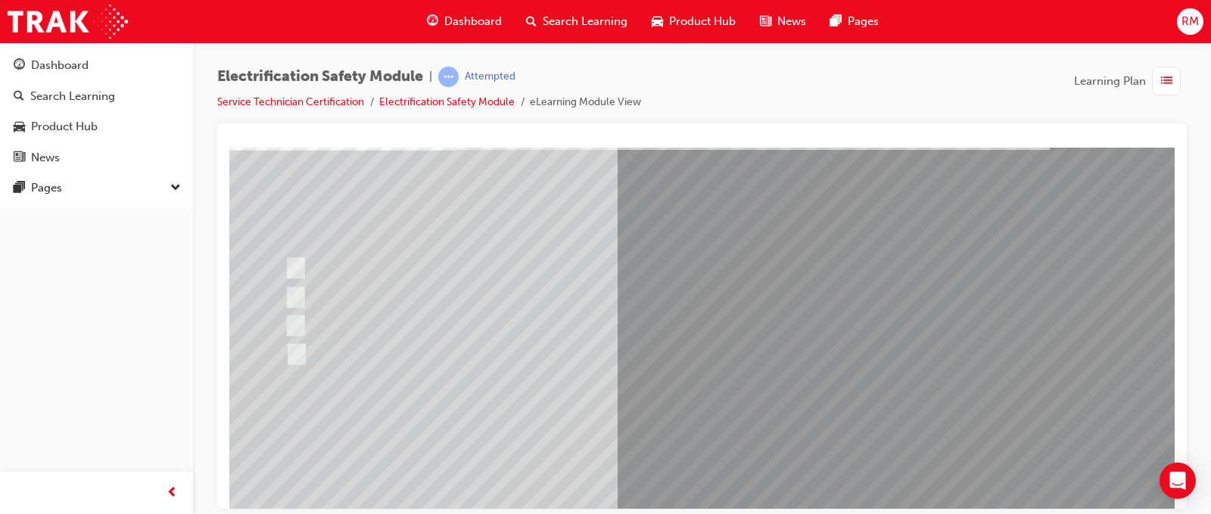
scroll to position [76, 0]
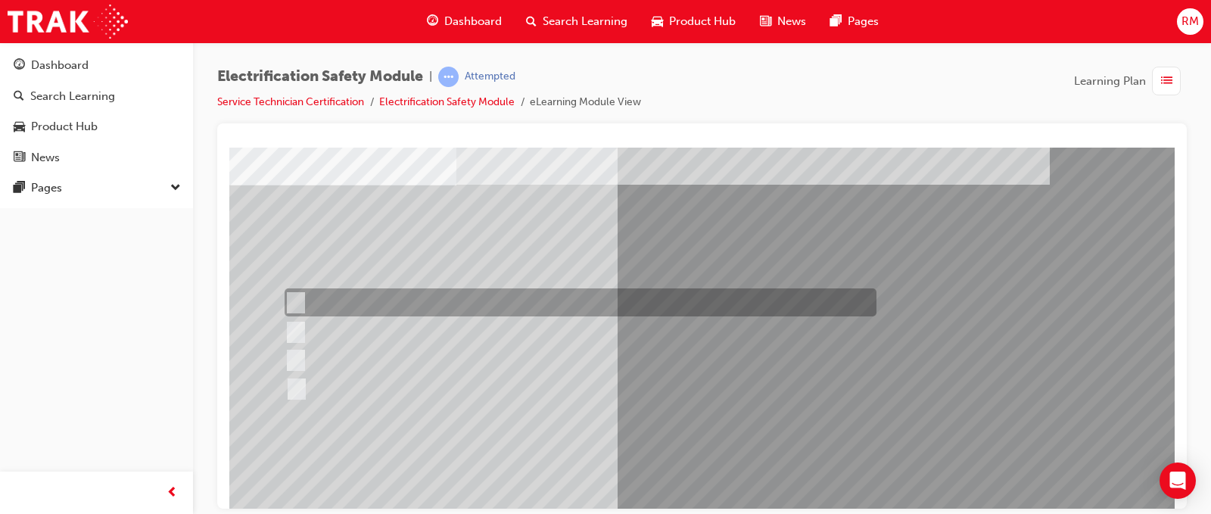
click at [546, 301] on div at bounding box center [577, 302] width 592 height 28
checkbox input "true"
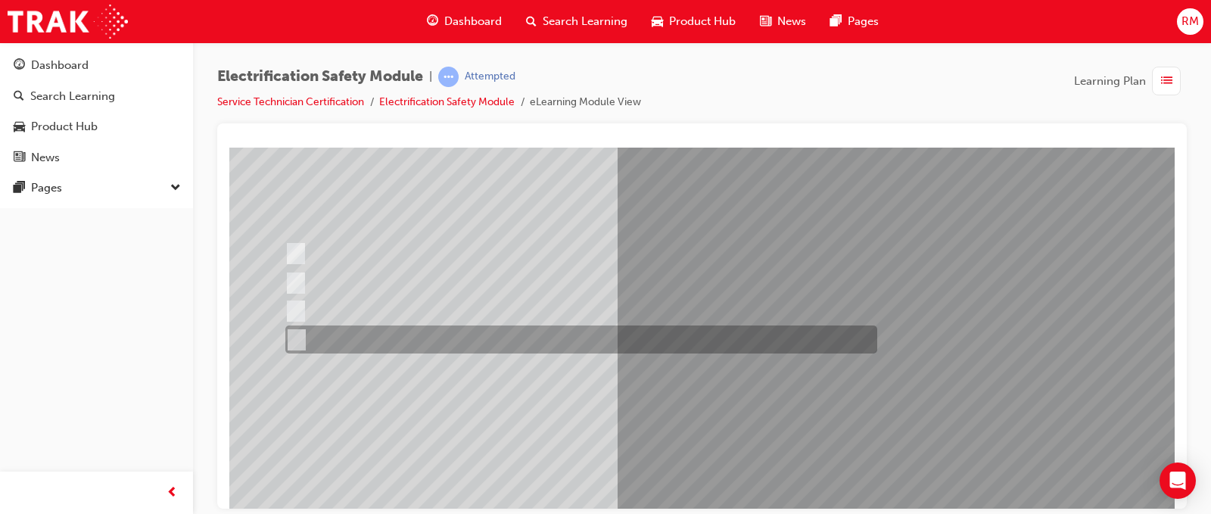
scroll to position [151, 0]
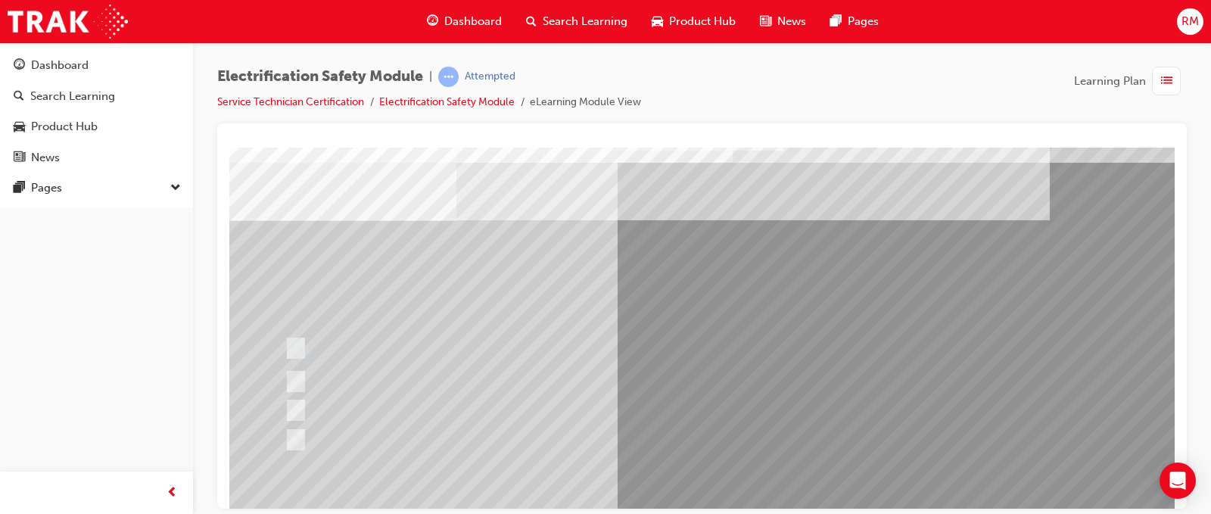
scroll to position [76, 0]
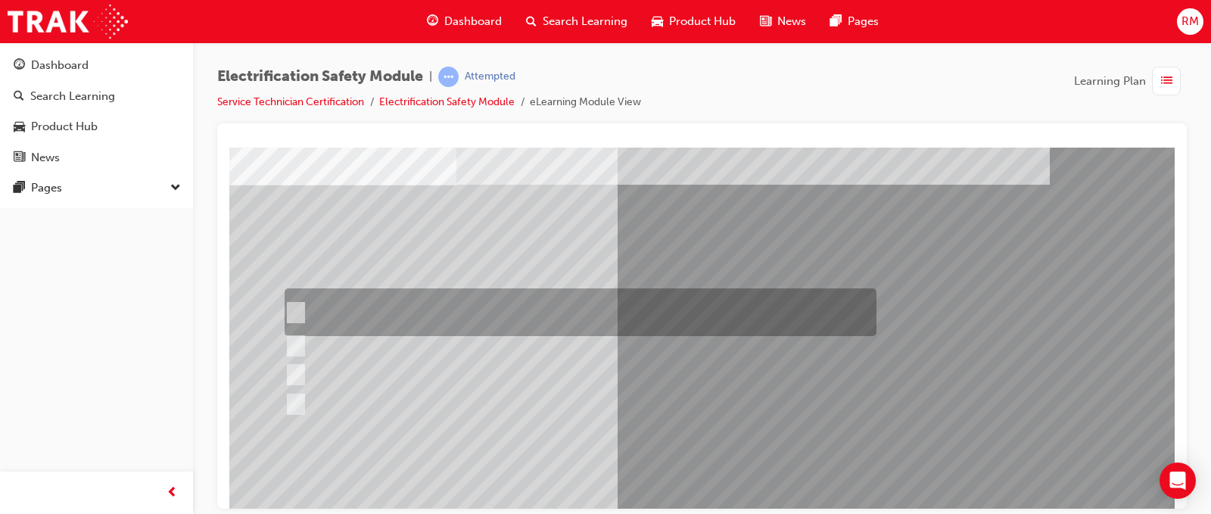
click at [464, 319] on div at bounding box center [577, 312] width 592 height 48
checkbox input "true"
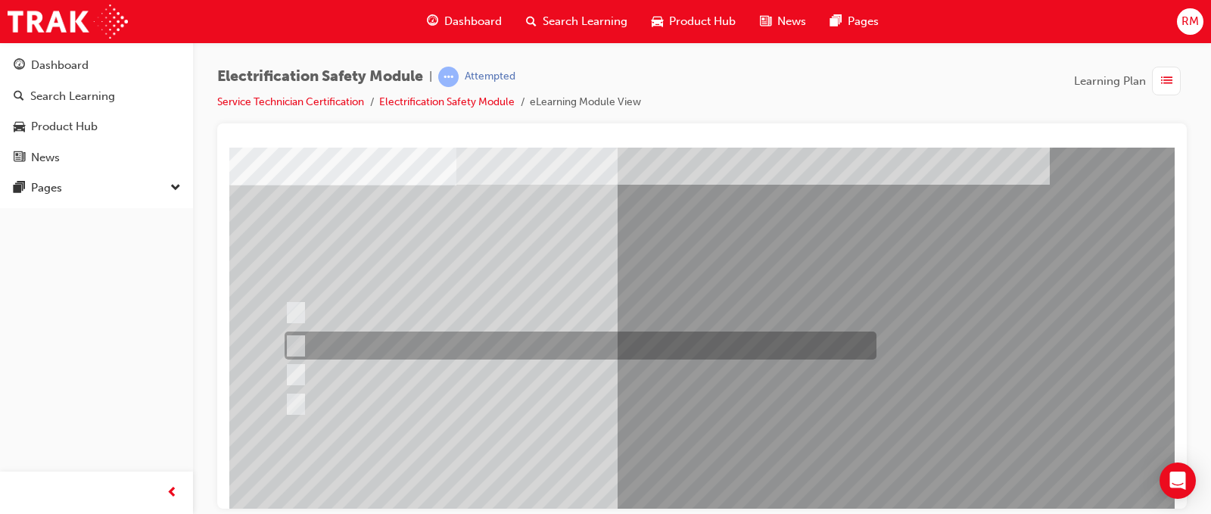
click at [466, 351] on div at bounding box center [577, 345] width 592 height 28
checkbox input "true"
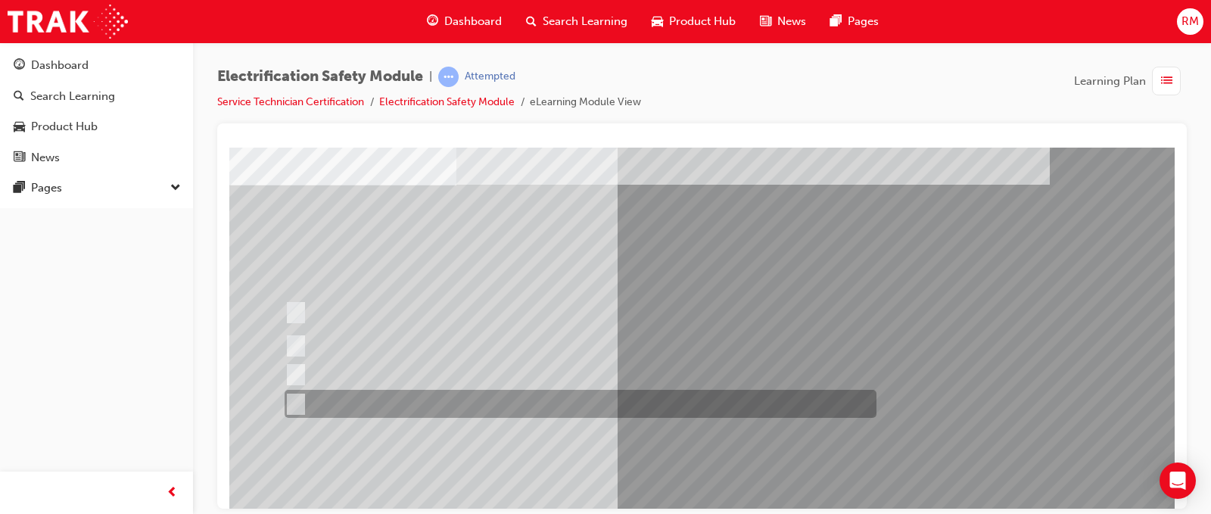
click at [466, 394] on div at bounding box center [577, 404] width 592 height 28
checkbox input "true"
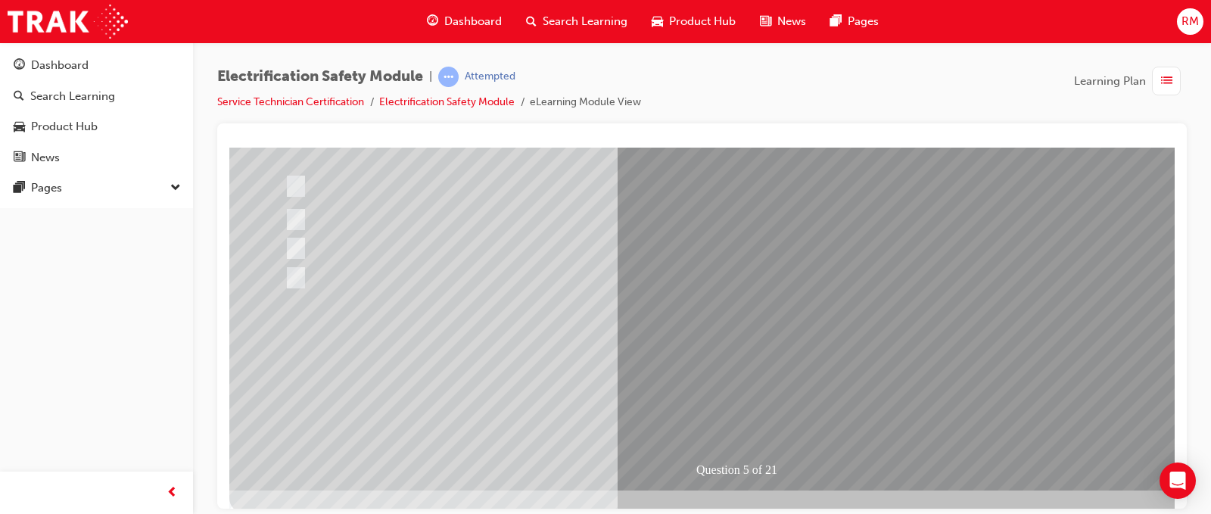
scroll to position [218, 0]
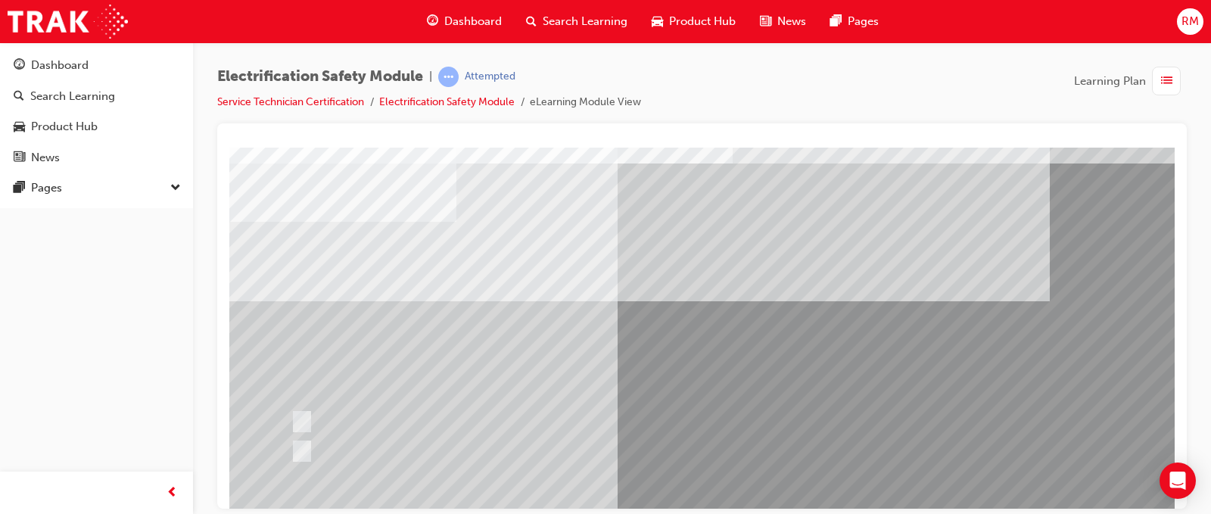
scroll to position [76, 0]
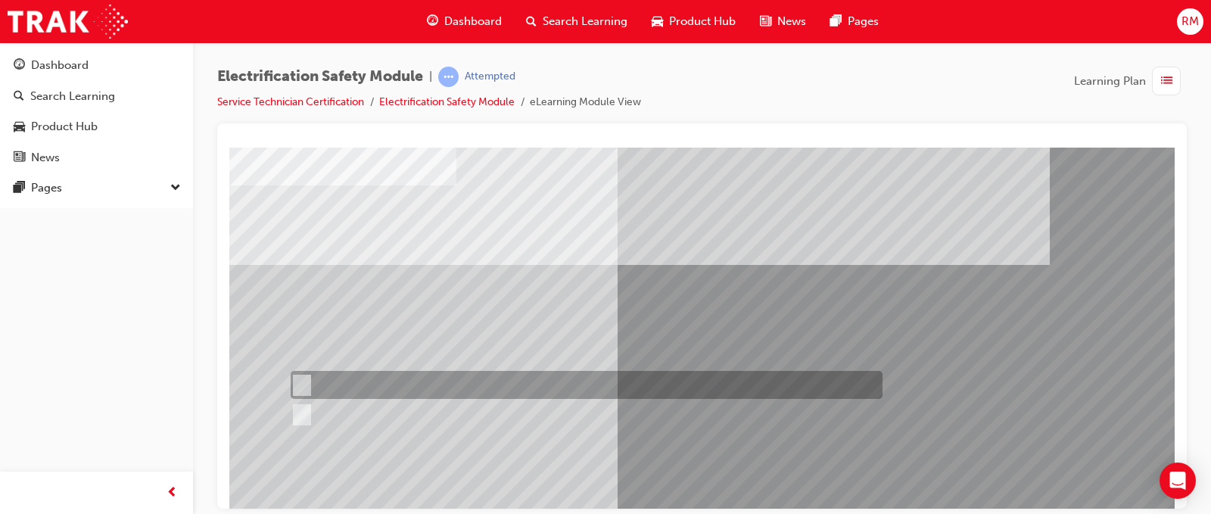
click at [354, 387] on div at bounding box center [583, 385] width 592 height 28
radio input "true"
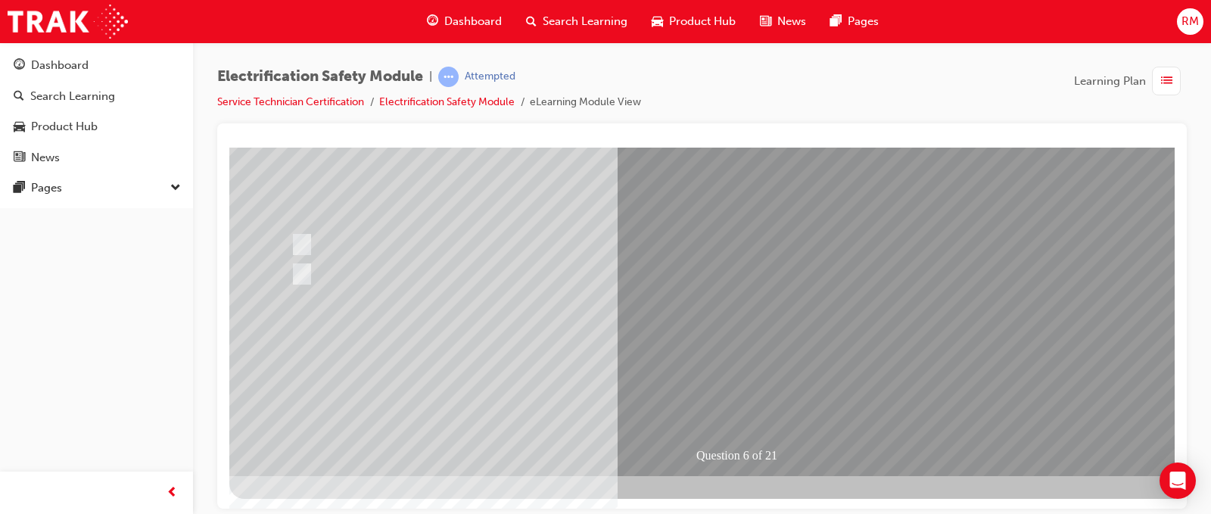
scroll to position [218, 0]
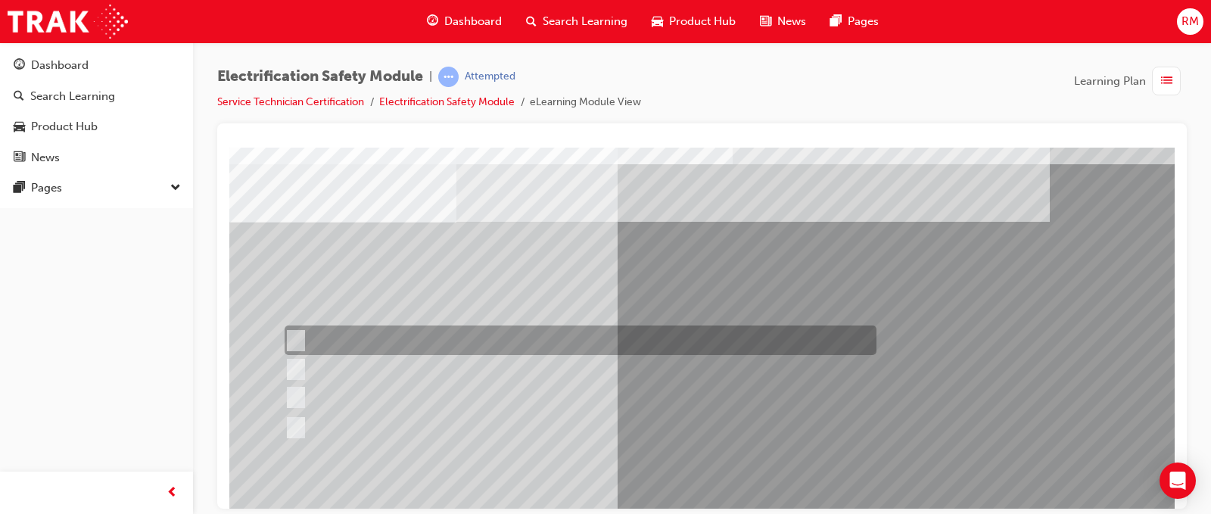
scroll to position [76, 0]
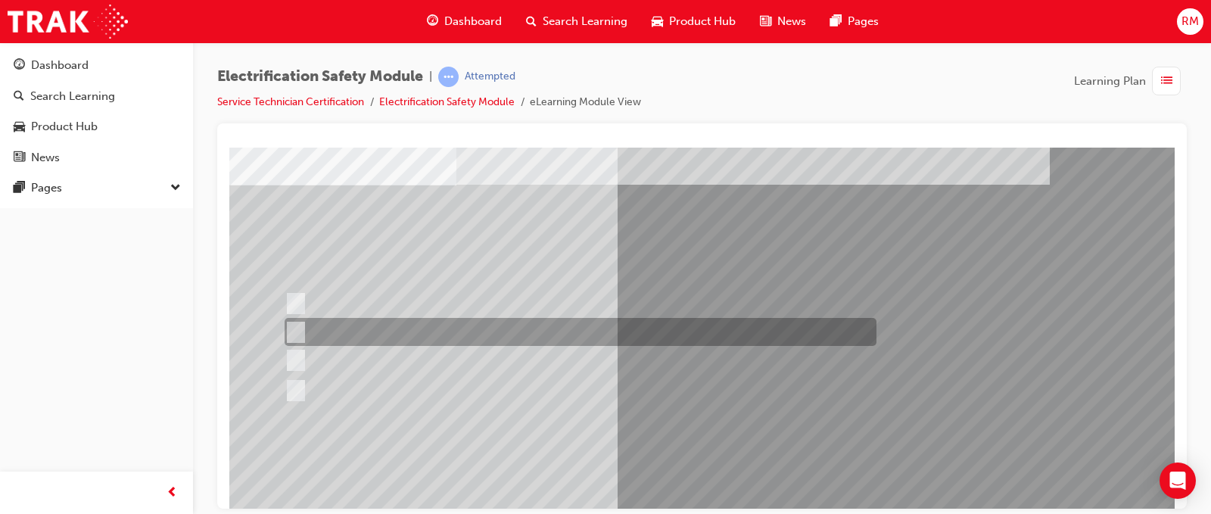
click at [474, 338] on div at bounding box center [577, 332] width 592 height 28
radio input "true"
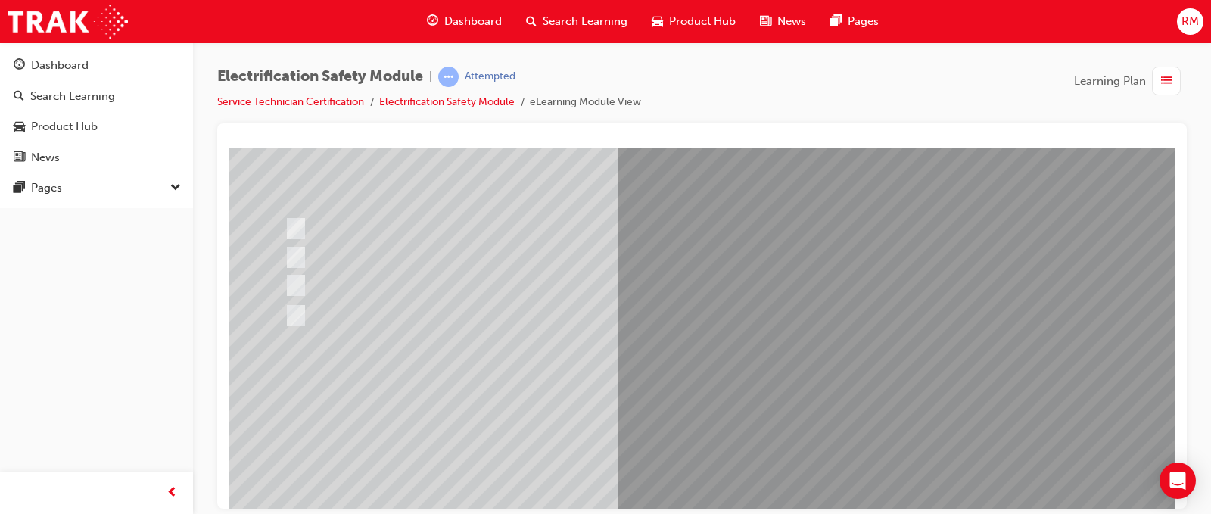
scroll to position [151, 0]
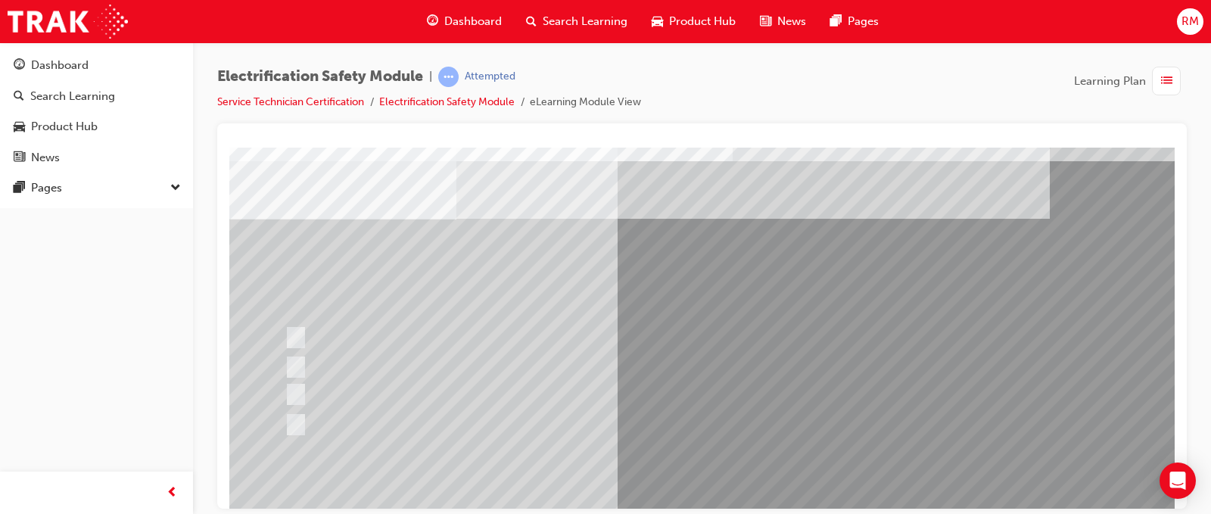
scroll to position [76, 0]
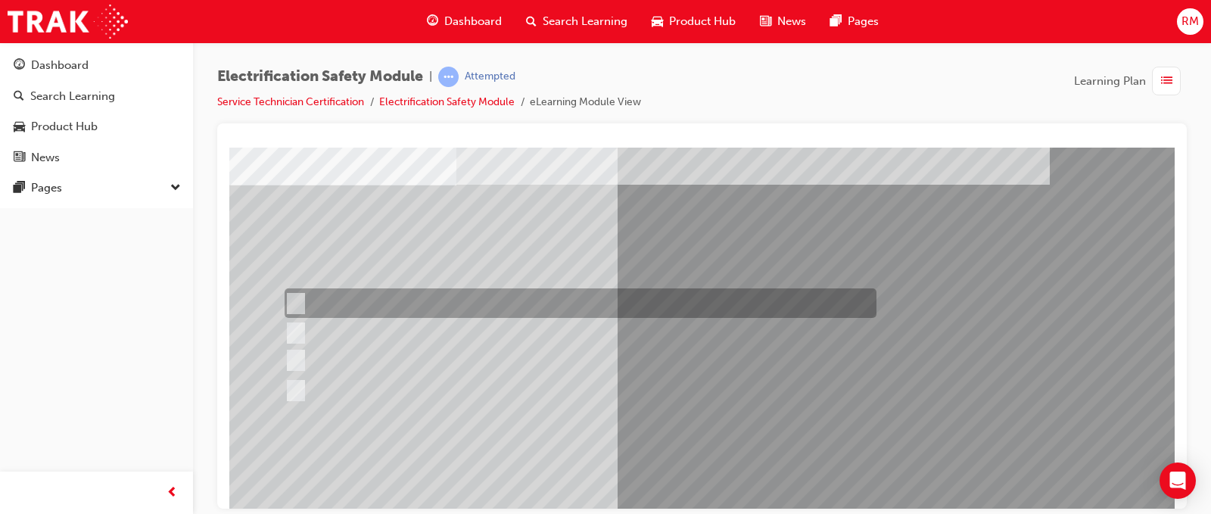
click at [502, 308] on div at bounding box center [577, 303] width 592 height 30
radio input "true"
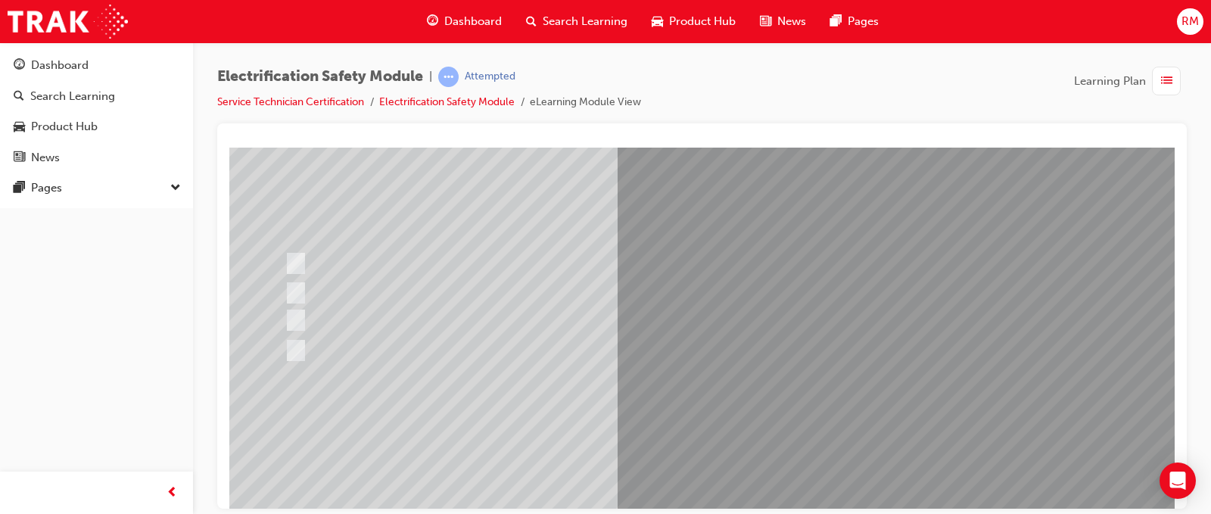
scroll to position [151, 0]
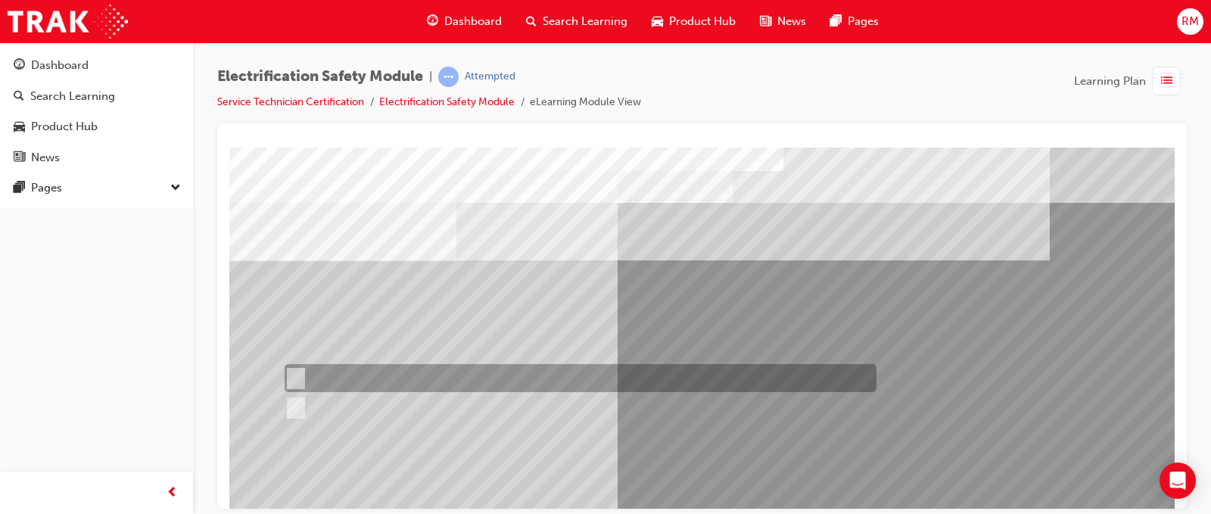
click at [681, 384] on div at bounding box center [577, 378] width 592 height 28
radio input "true"
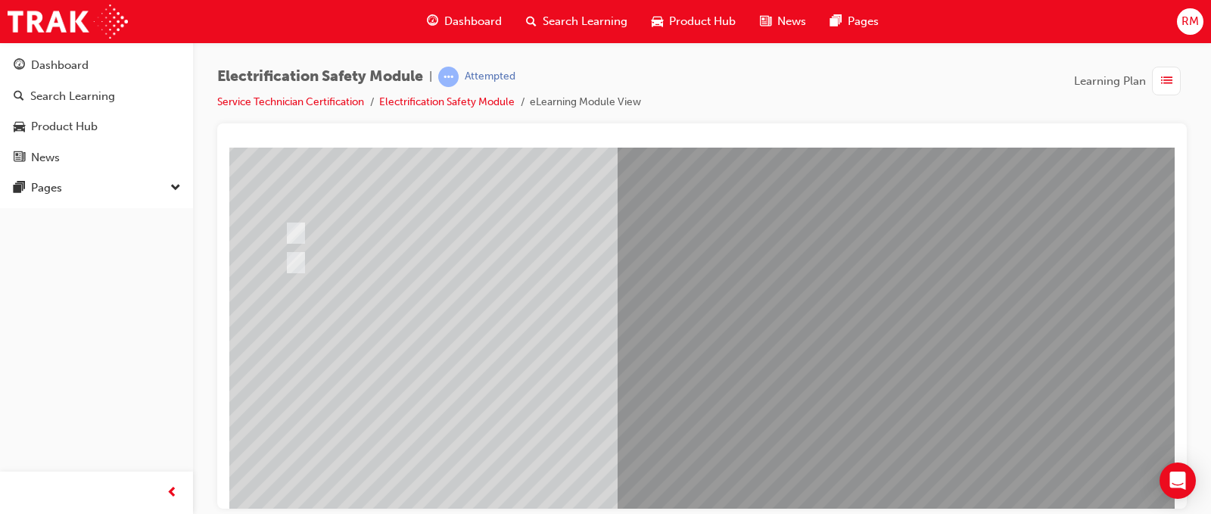
scroll to position [151, 0]
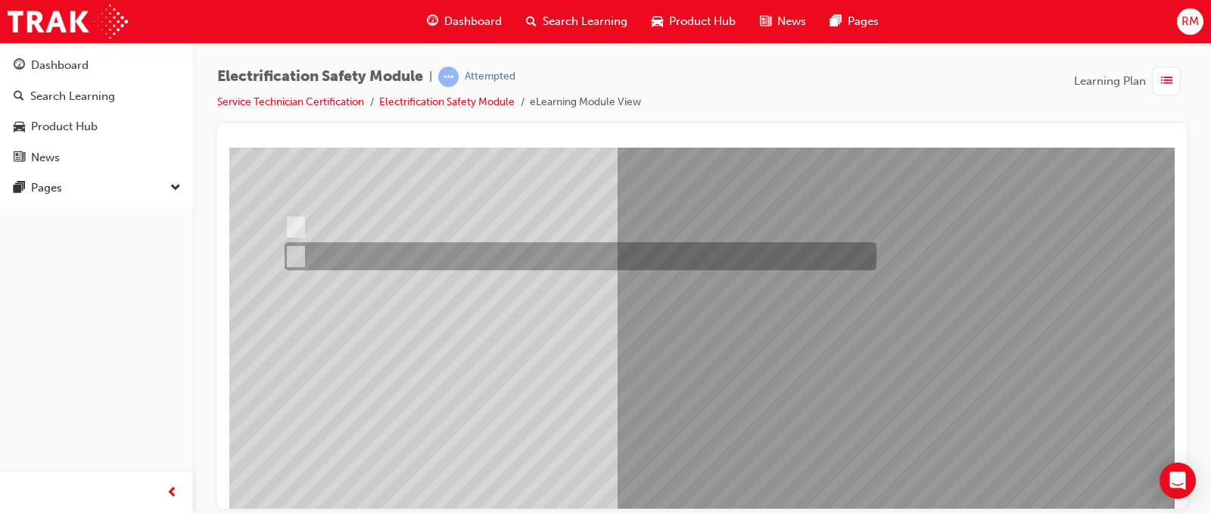
scroll to position [0, 0]
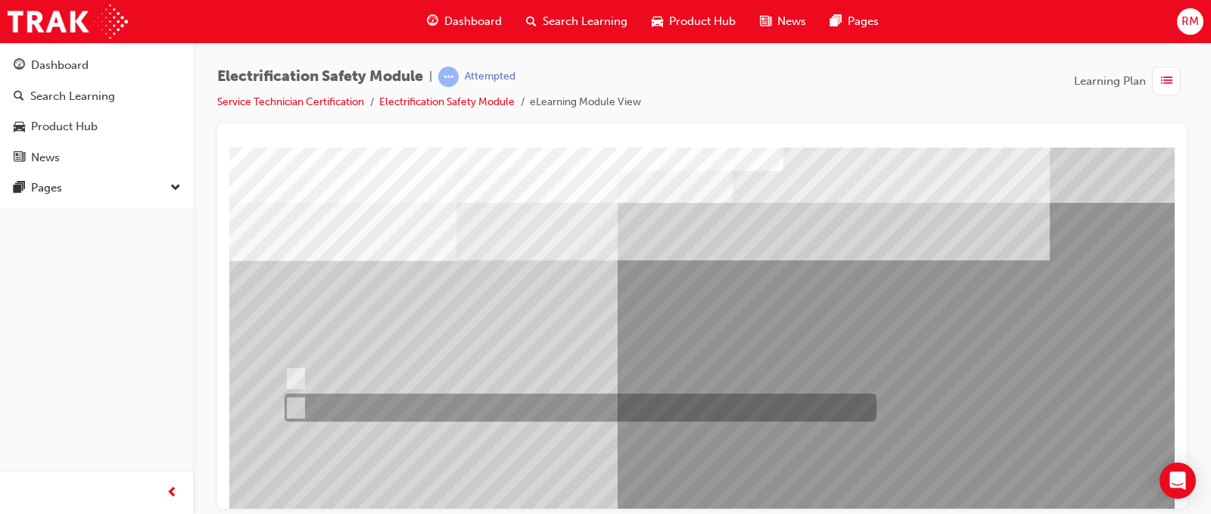
click at [522, 412] on div at bounding box center [577, 408] width 592 height 28
radio input "true"
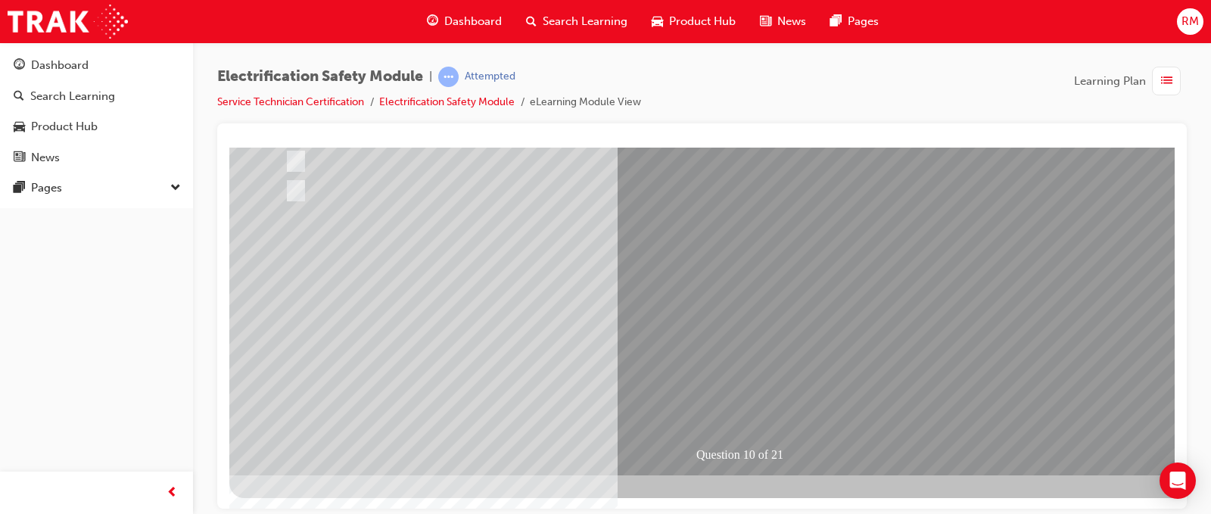
scroll to position [218, 0]
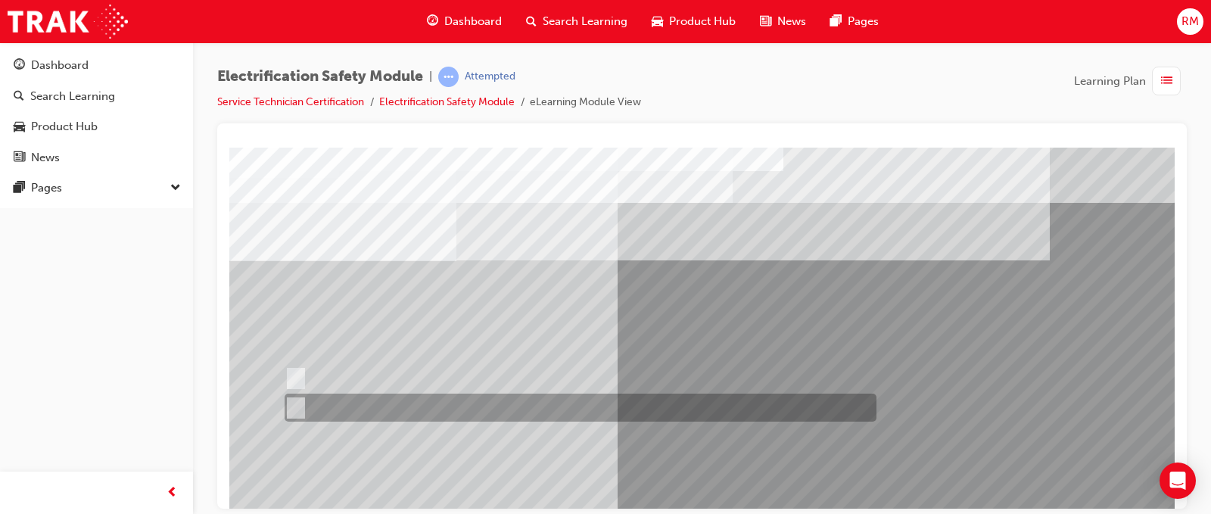
click at [484, 405] on div at bounding box center [577, 408] width 592 height 28
radio input "true"
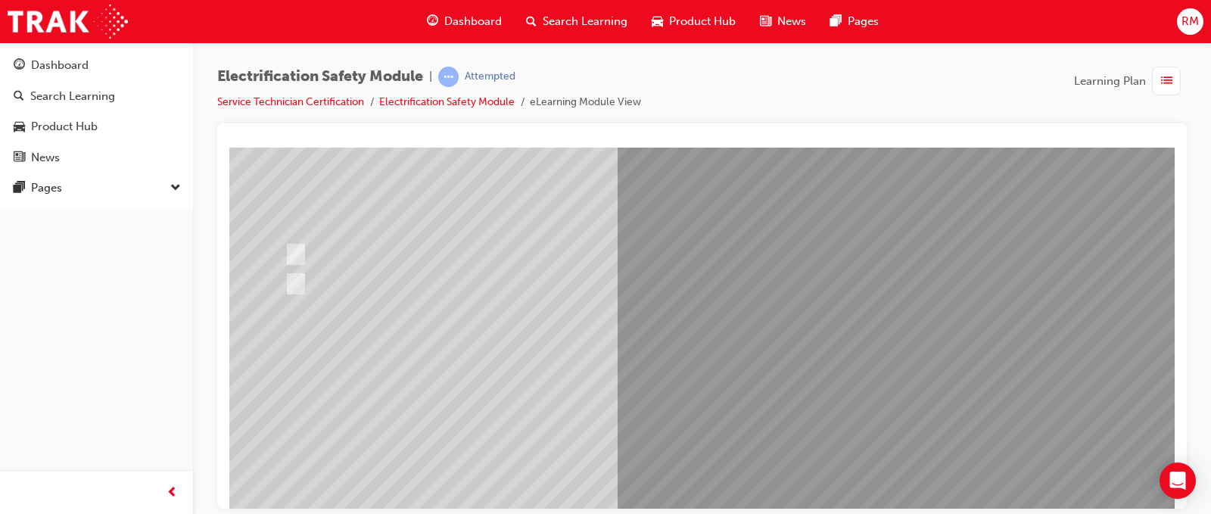
scroll to position [151, 0]
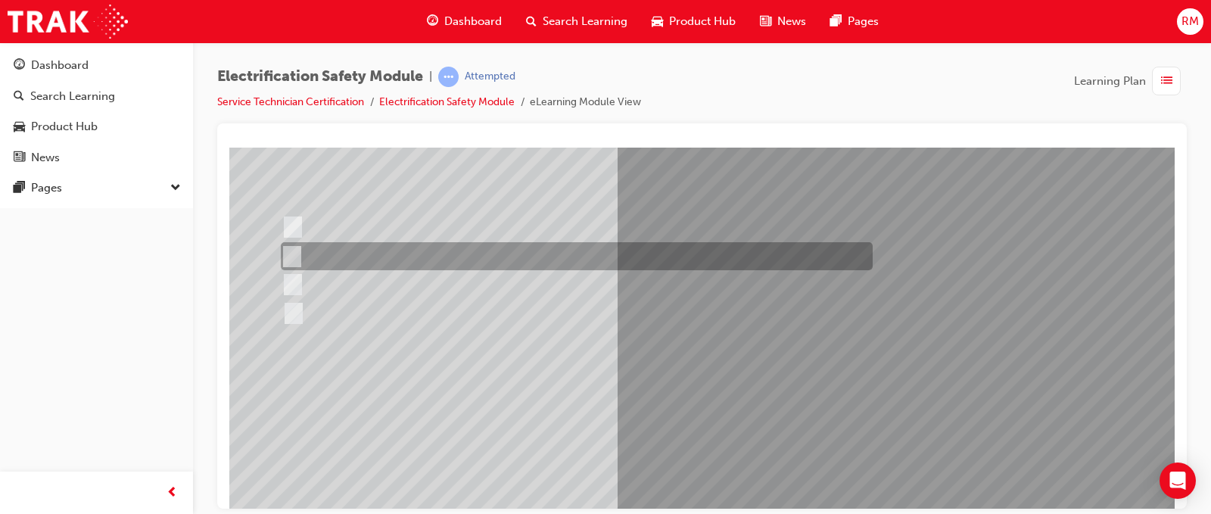
scroll to position [0, 0]
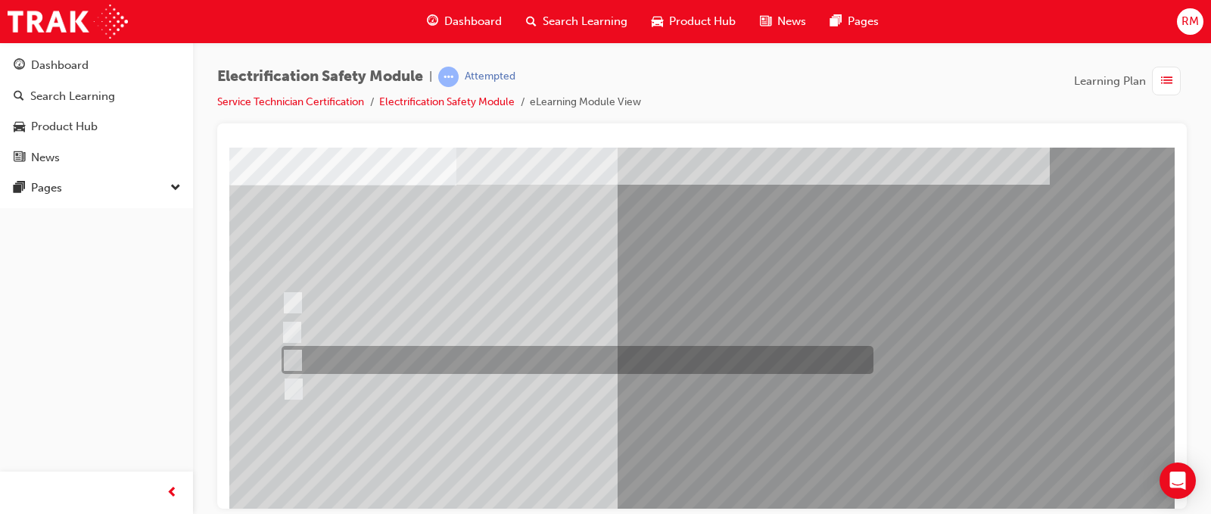
click at [519, 356] on div at bounding box center [574, 360] width 592 height 28
radio input "true"
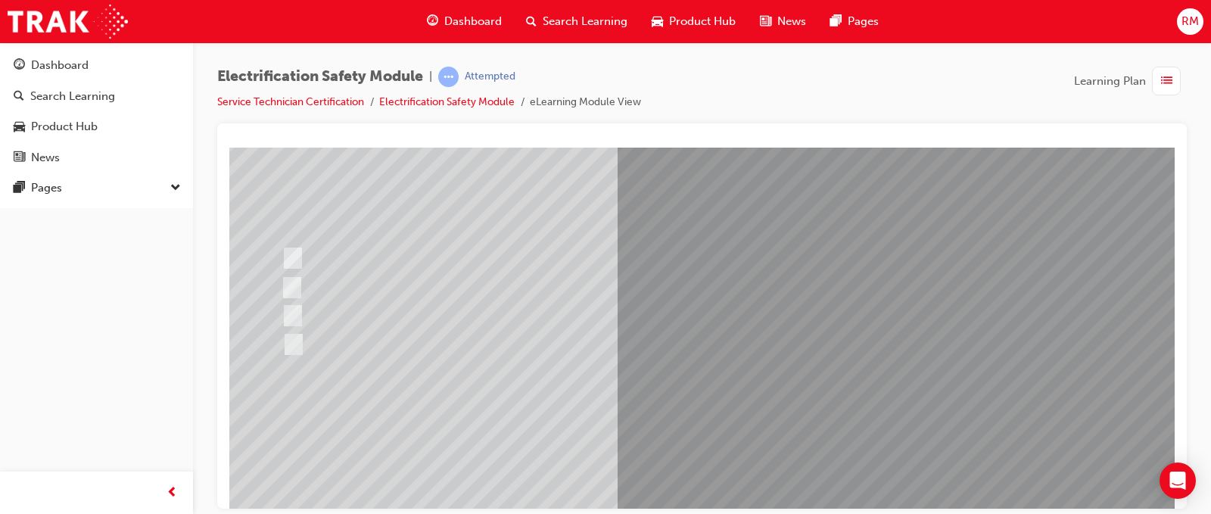
scroll to position [218, 0]
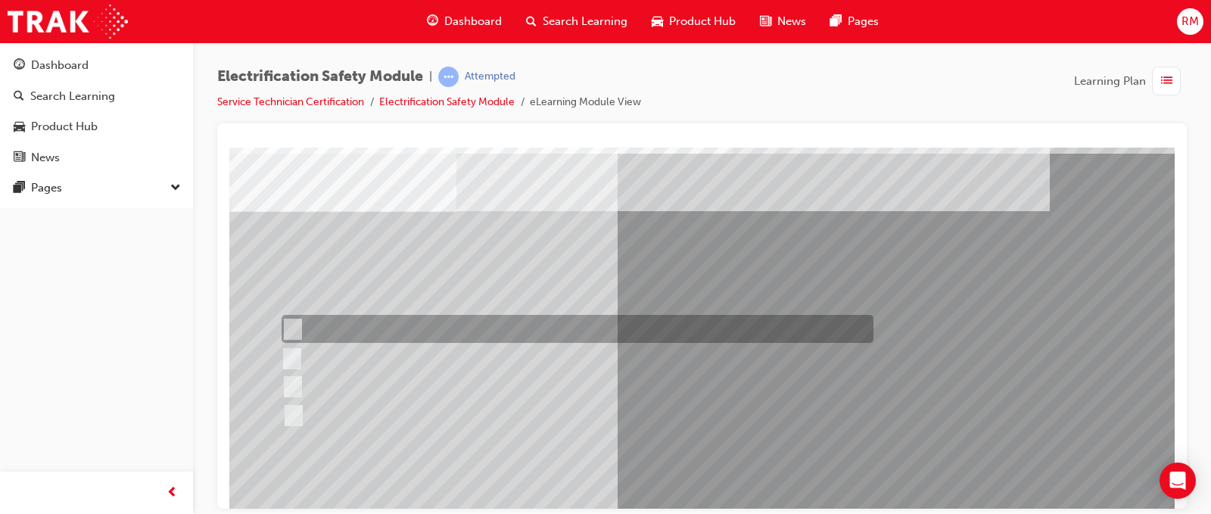
scroll to position [76, 0]
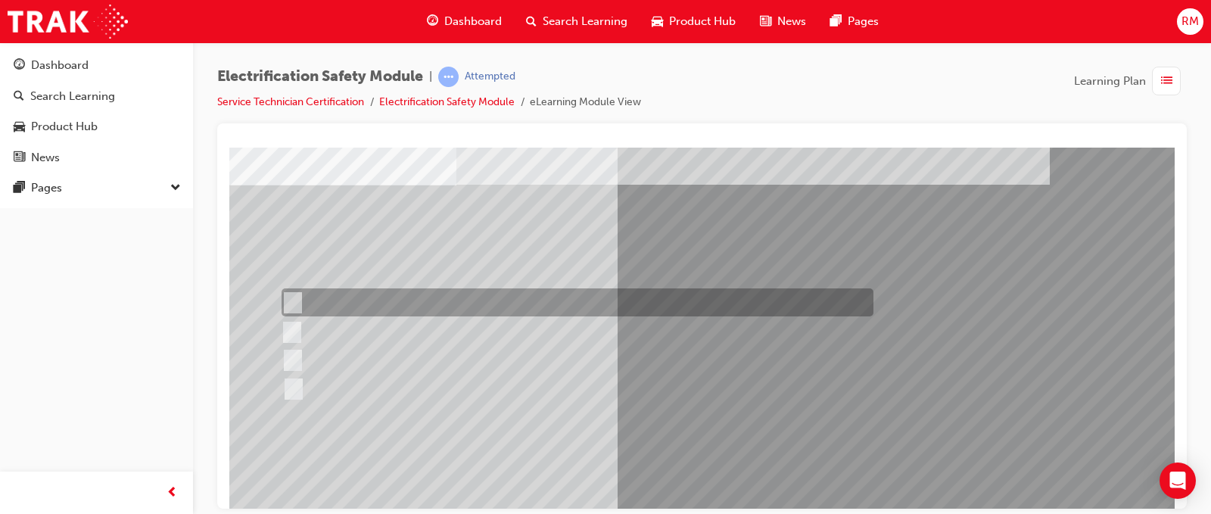
click at [546, 294] on div at bounding box center [574, 302] width 592 height 28
click at [549, 315] on div at bounding box center [574, 302] width 592 height 28
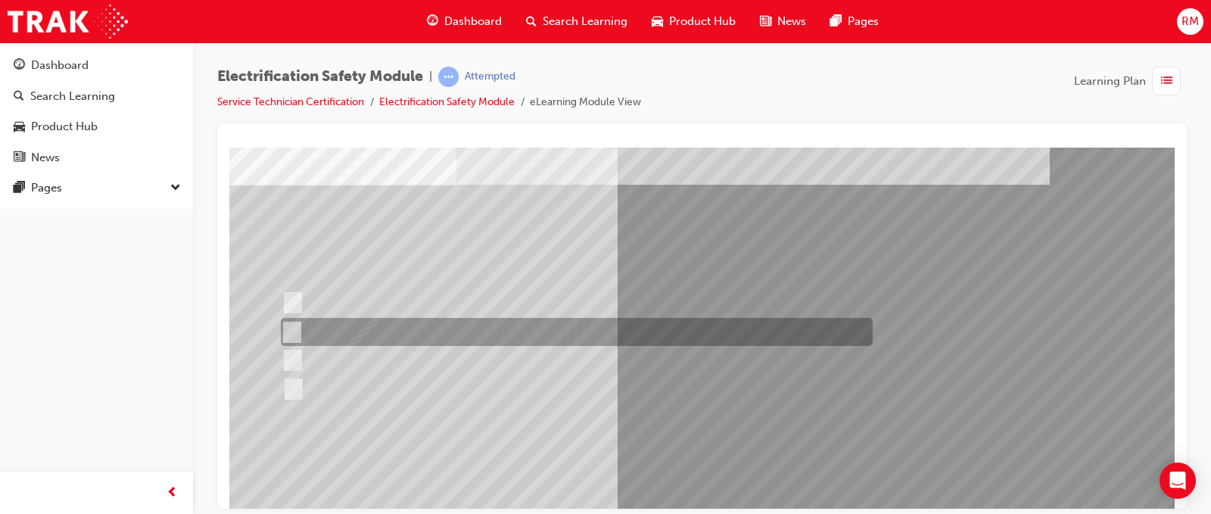
click at [550, 322] on div at bounding box center [573, 332] width 592 height 28
radio input "false"
radio input "true"
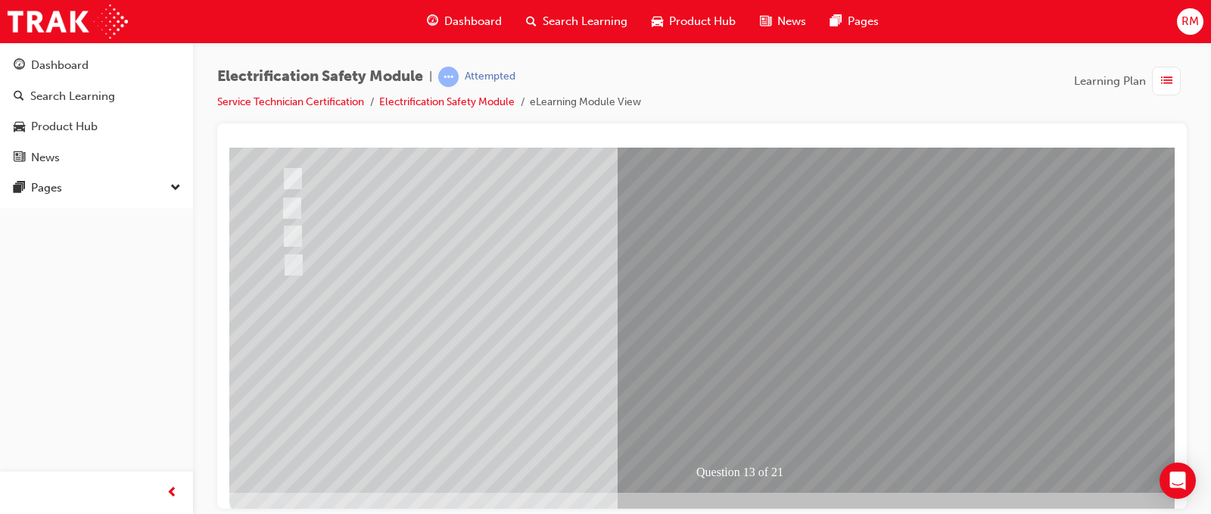
scroll to position [218, 0]
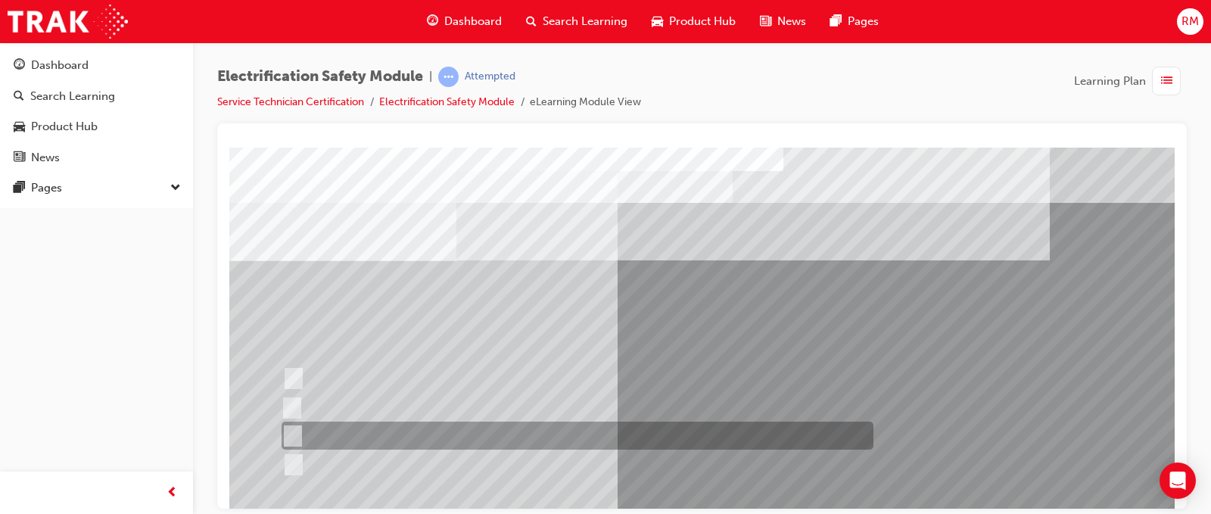
click at [466, 436] on div at bounding box center [574, 436] width 592 height 28
radio input "true"
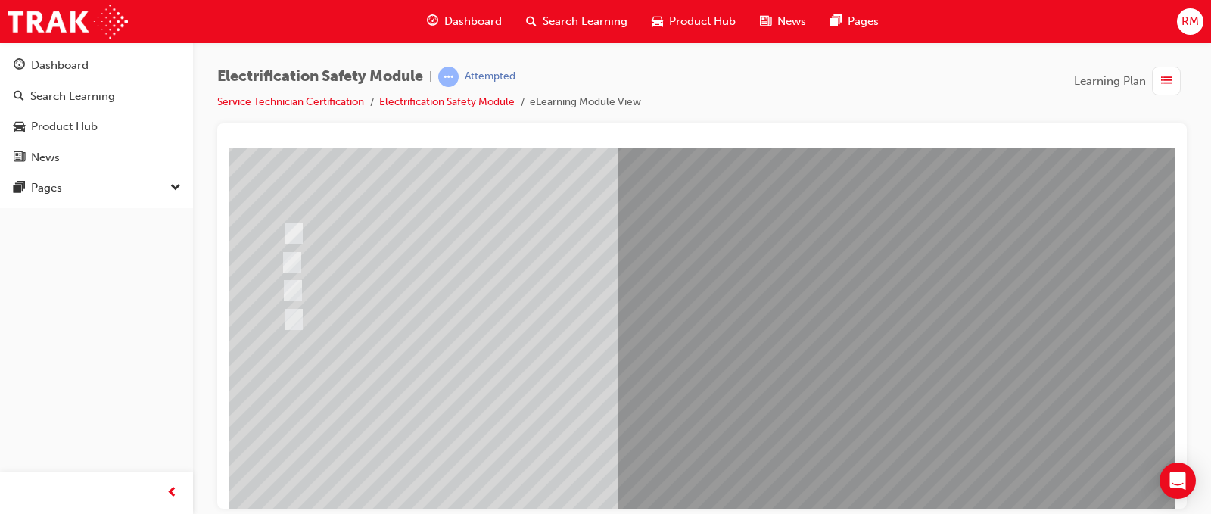
scroll to position [151, 0]
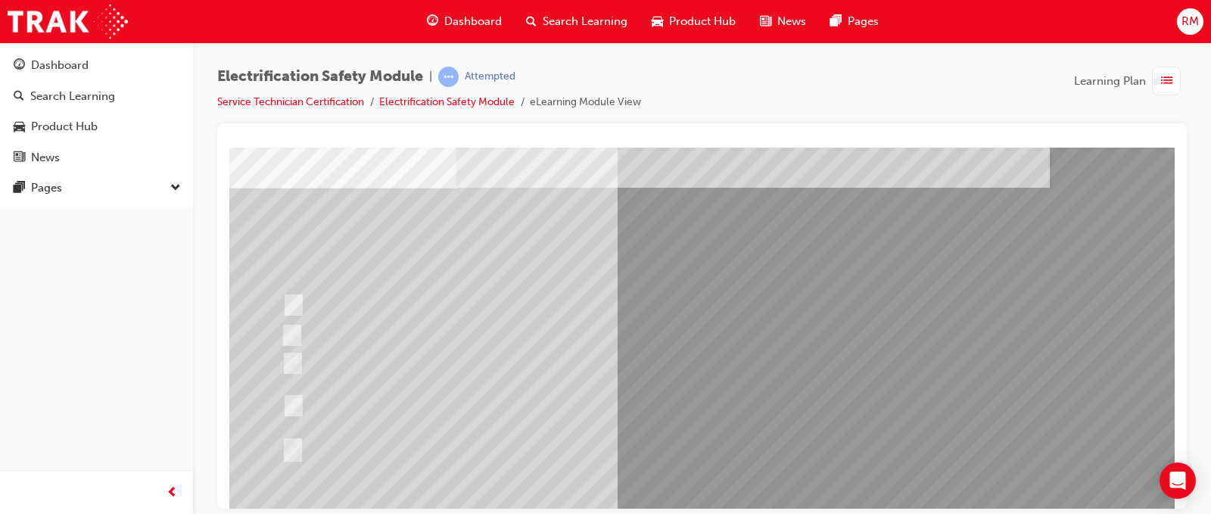
scroll to position [76, 0]
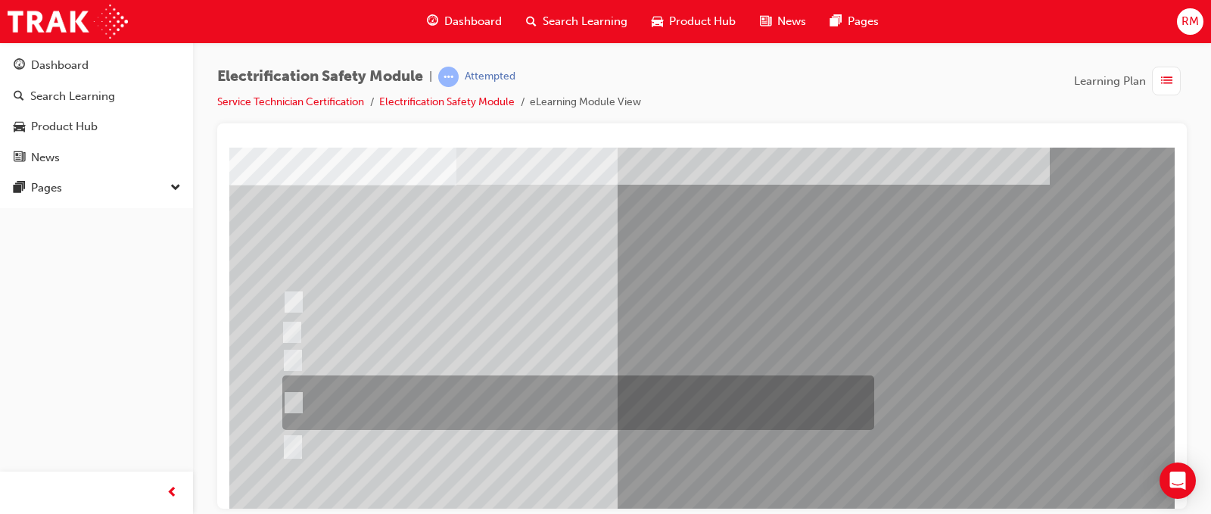
click at [573, 397] on div at bounding box center [574, 402] width 592 height 54
radio input "true"
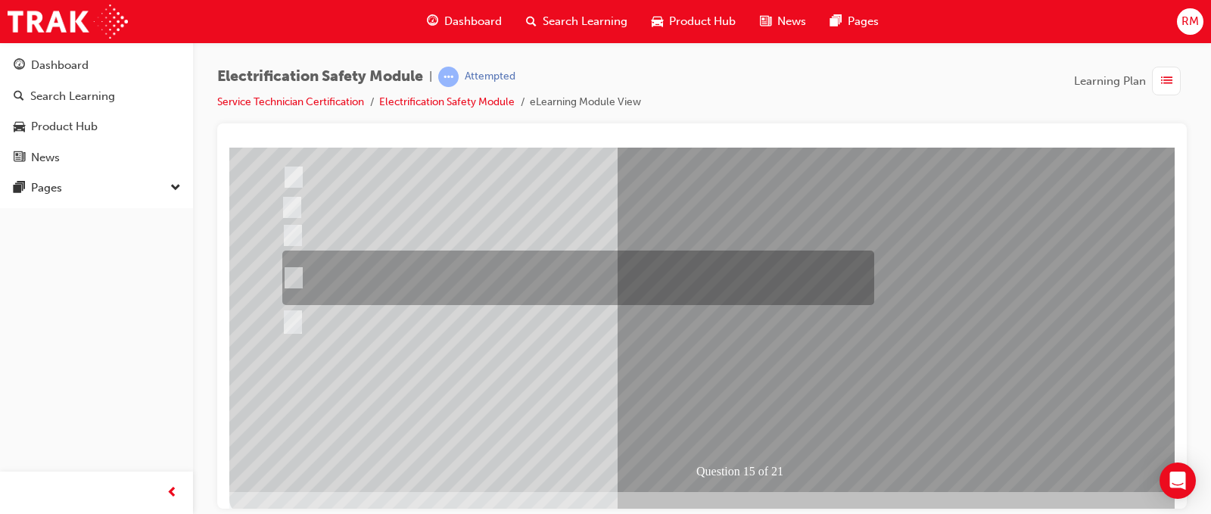
scroll to position [218, 0]
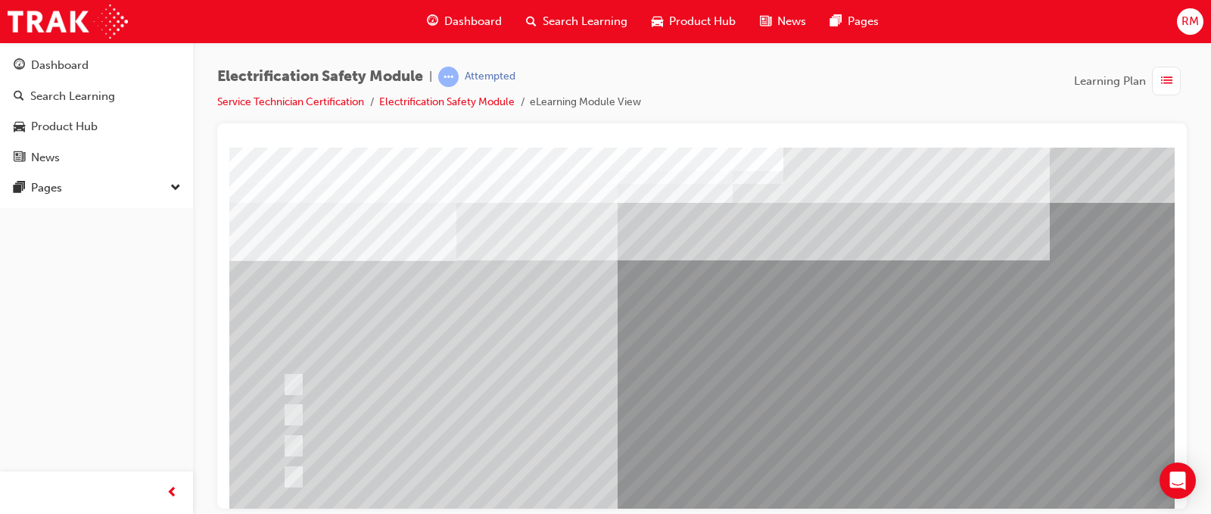
scroll to position [76, 0]
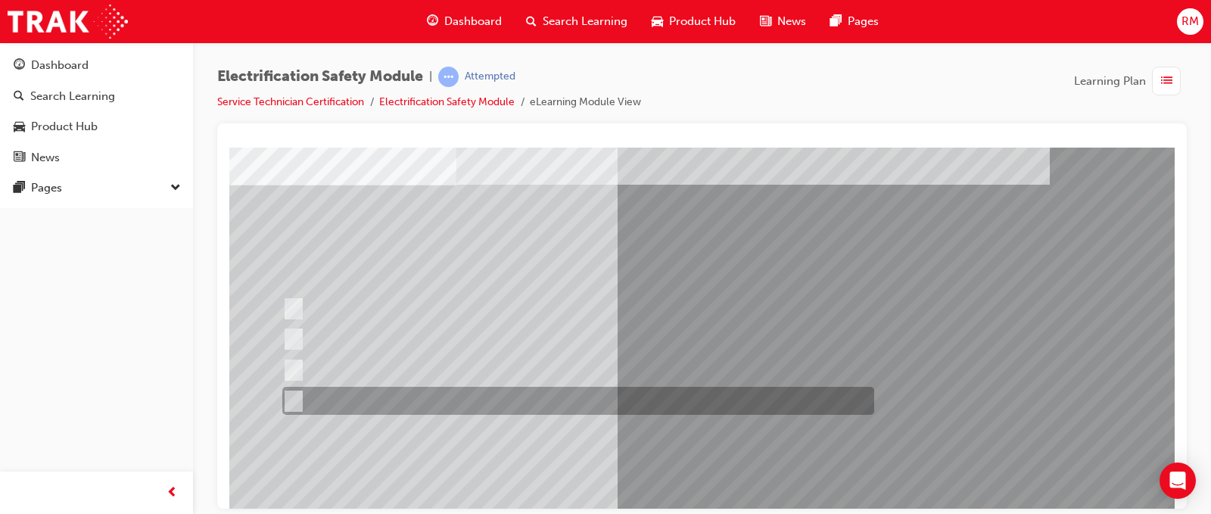
click at [634, 399] on div at bounding box center [574, 401] width 592 height 28
radio input "true"
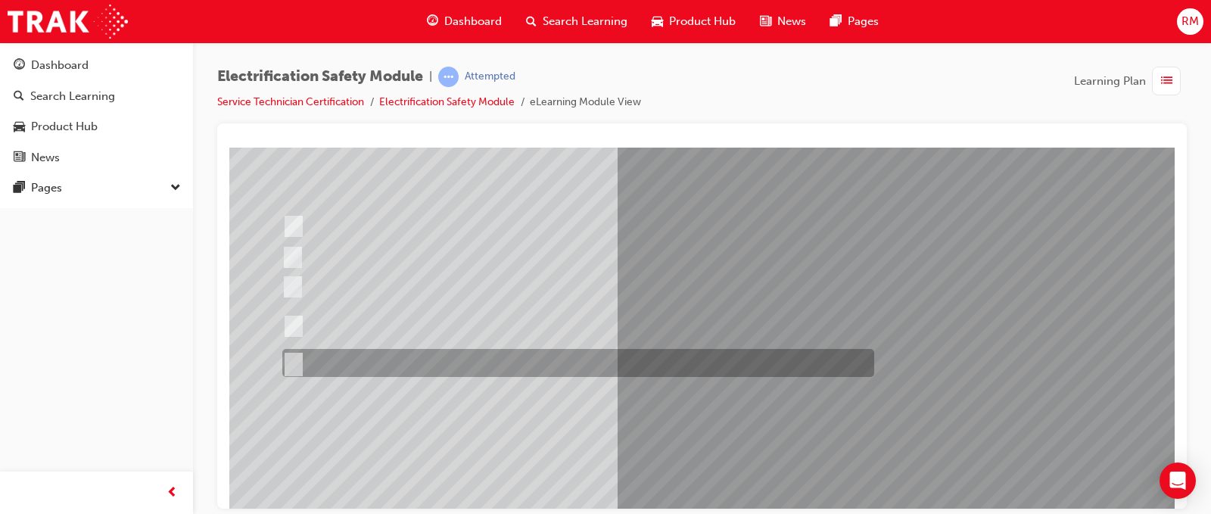
click at [571, 357] on div at bounding box center [574, 363] width 592 height 28
radio input "true"
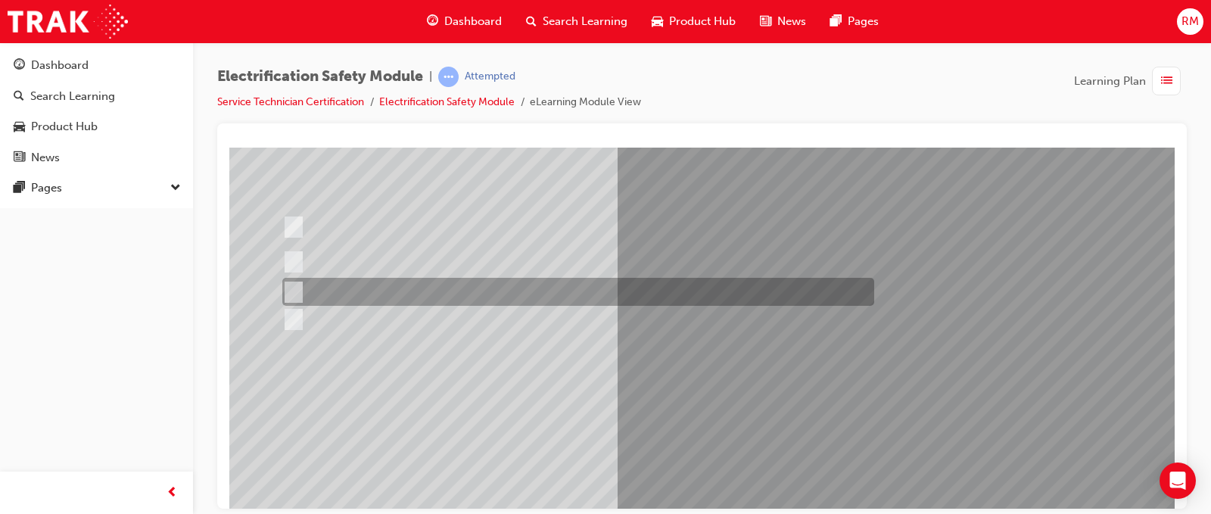
click at [565, 278] on div at bounding box center [574, 292] width 592 height 28
radio input "true"
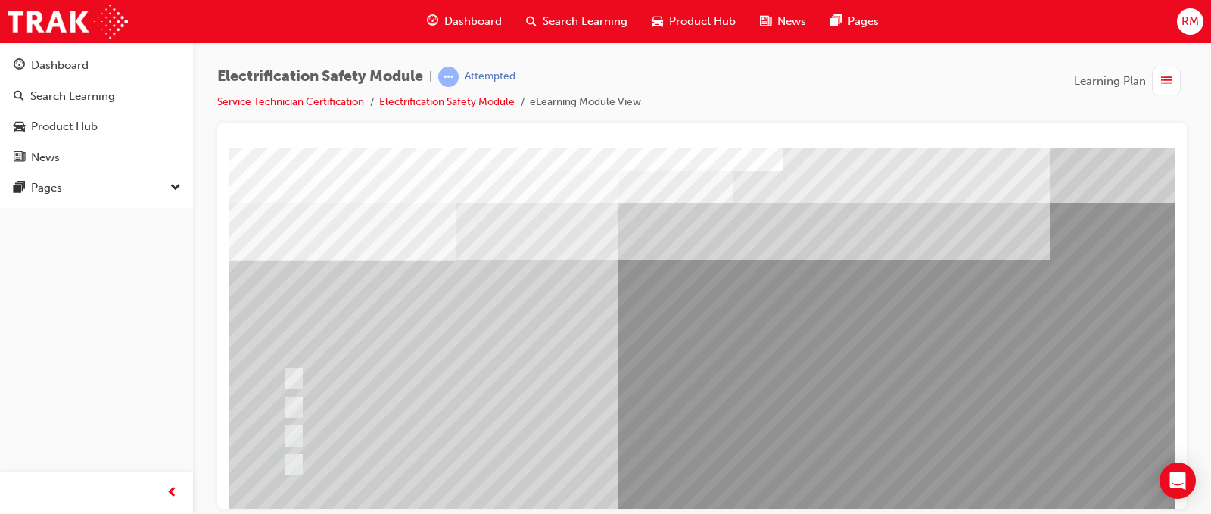
scroll to position [76, 0]
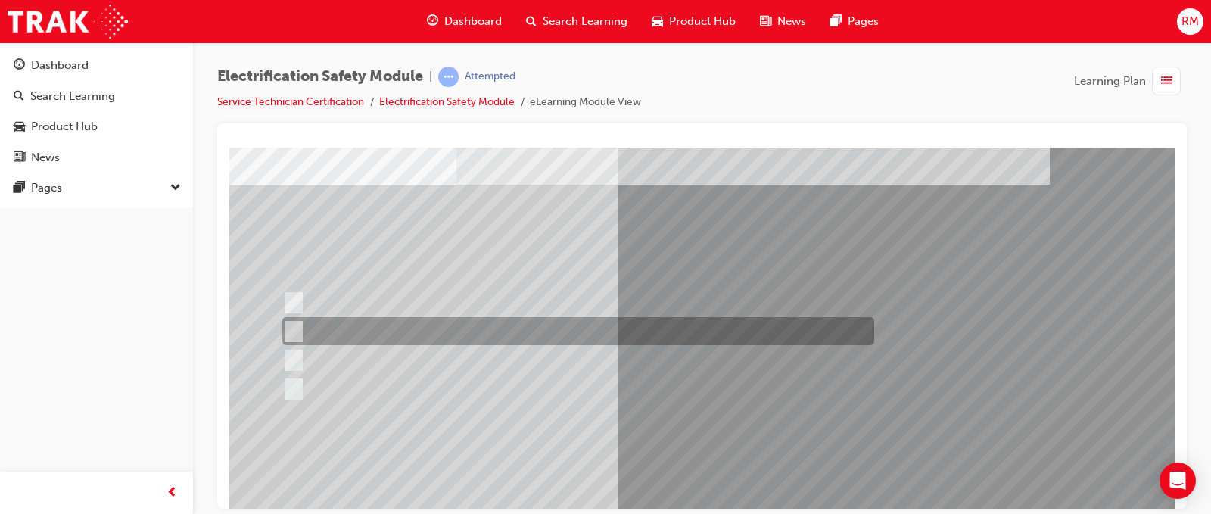
click at [674, 335] on div at bounding box center [574, 331] width 592 height 28
radio input "true"
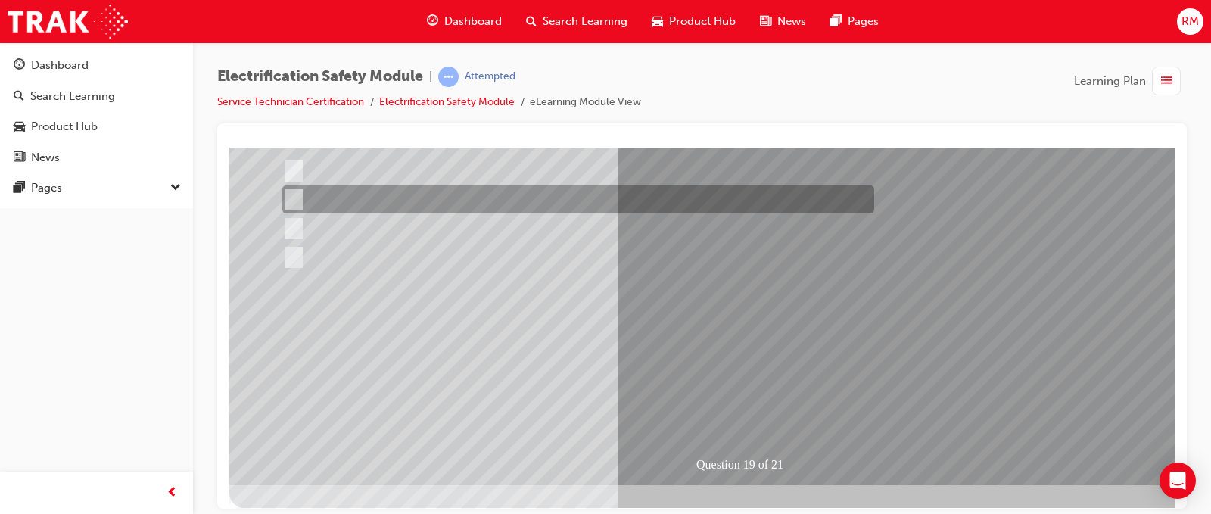
scroll to position [218, 0]
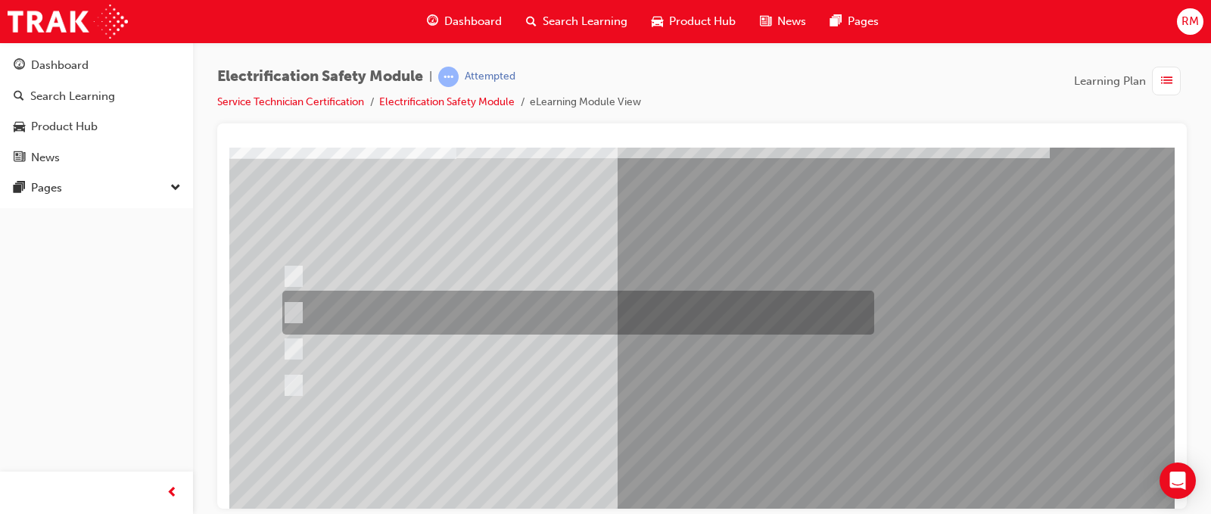
scroll to position [76, 0]
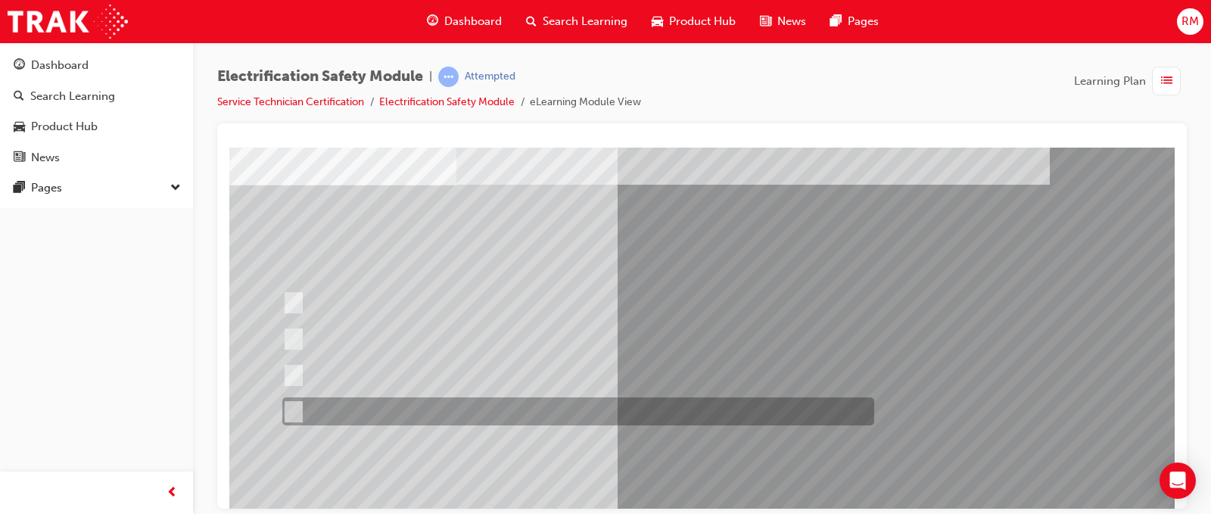
click at [778, 406] on div at bounding box center [574, 411] width 592 height 28
radio input "true"
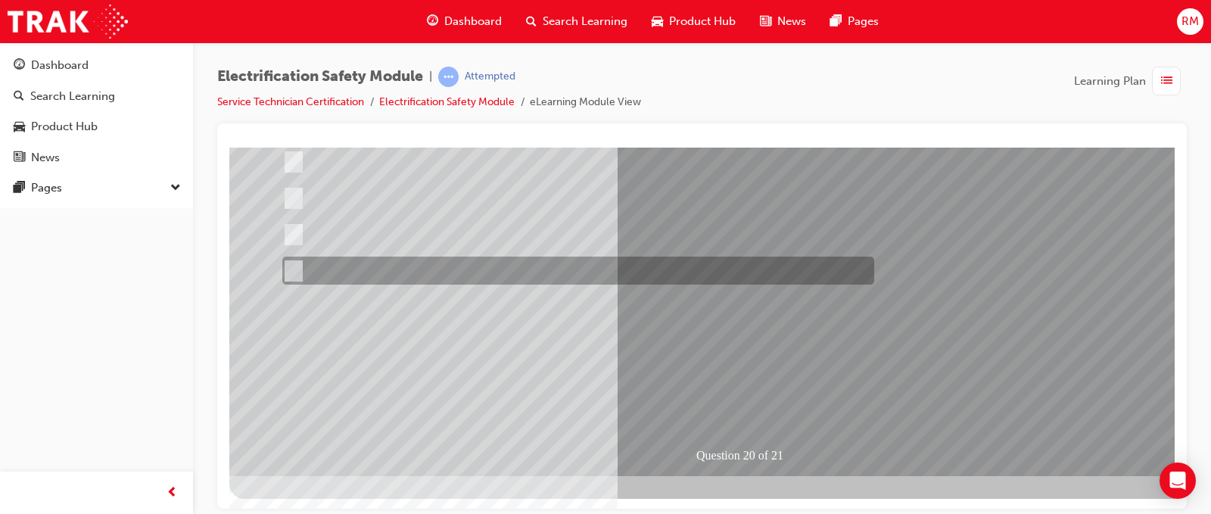
scroll to position [218, 0]
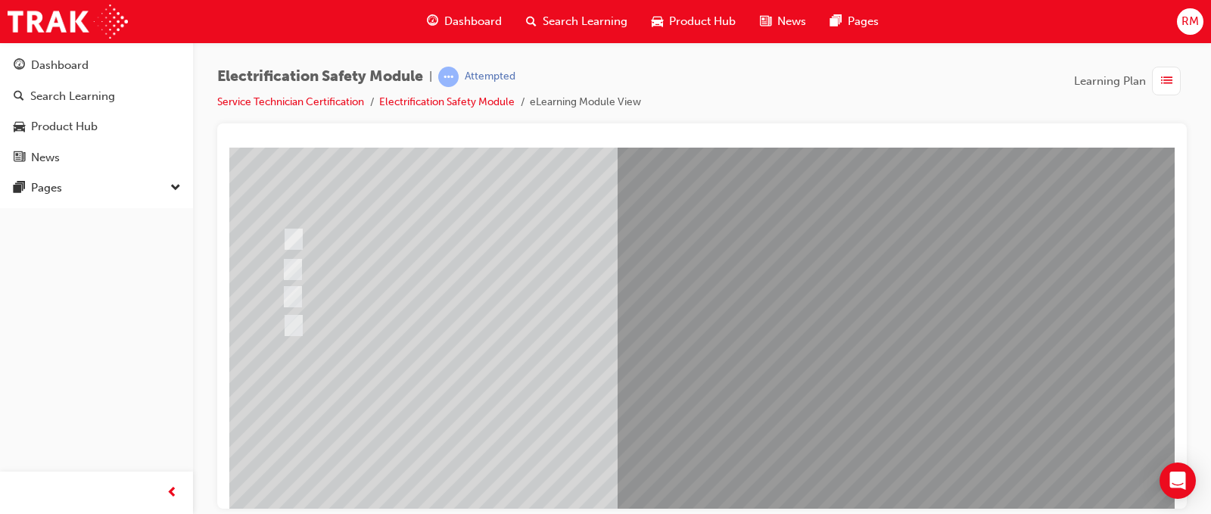
scroll to position [151, 0]
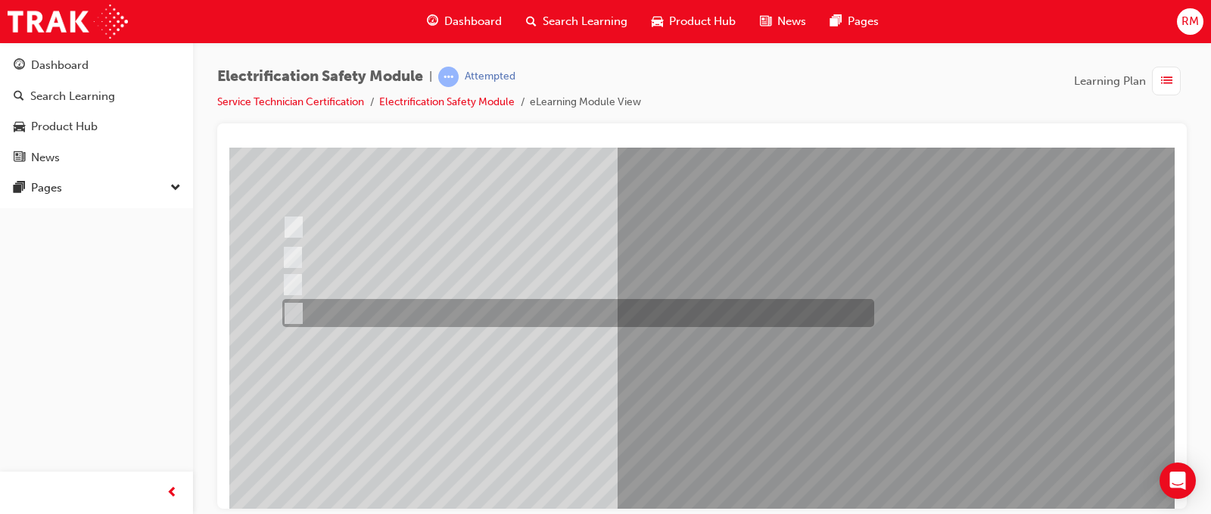
click at [502, 302] on div at bounding box center [574, 313] width 592 height 28
radio input "true"
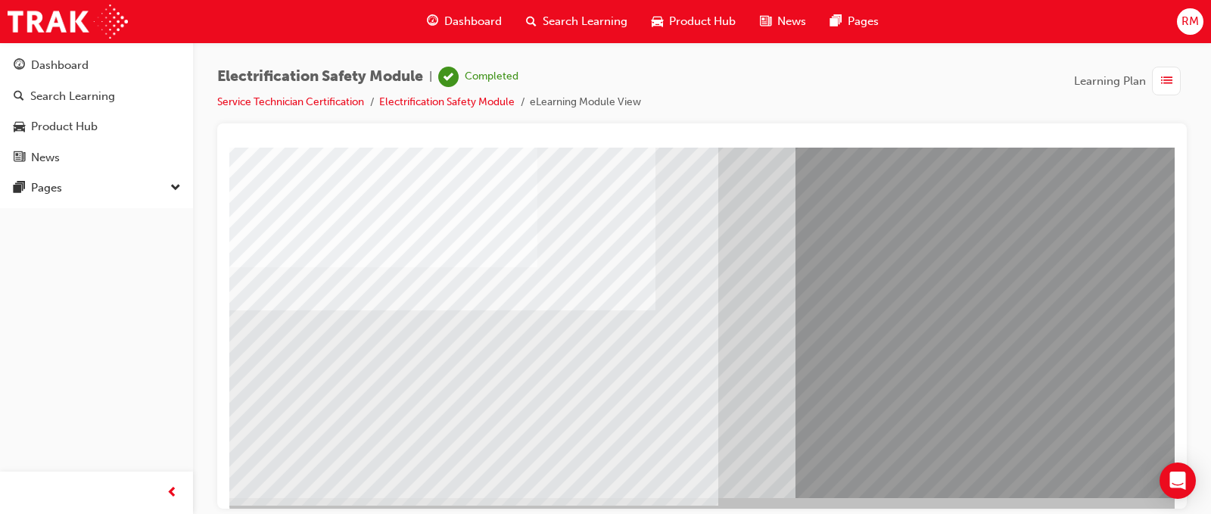
scroll to position [218, 0]
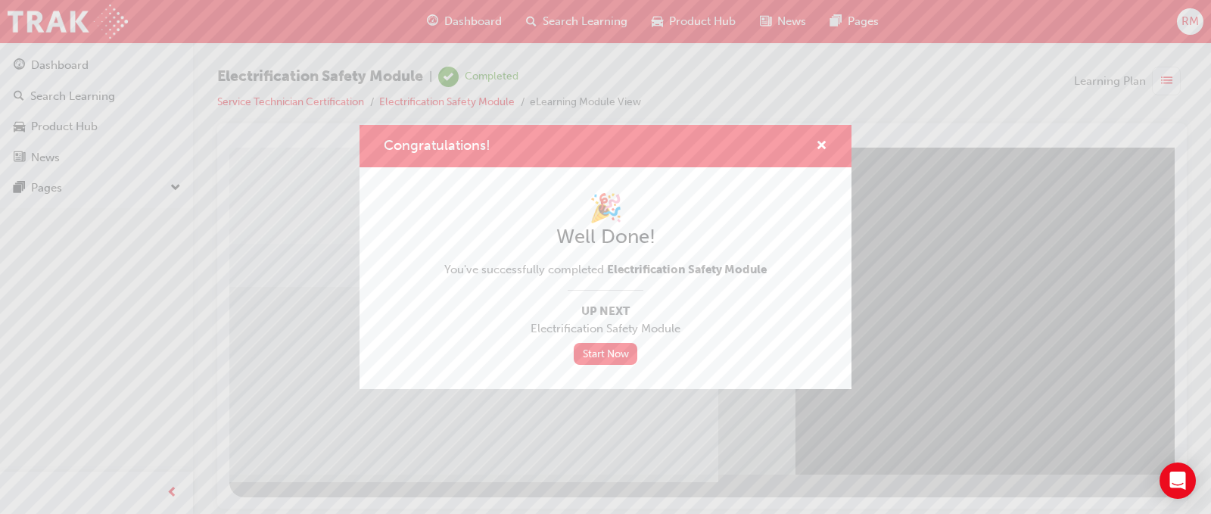
drag, startPoint x: 488, startPoint y: 144, endPoint x: 549, endPoint y: 151, distance: 61.7
click at [549, 151] on div "Congratulations!" at bounding box center [605, 146] width 443 height 19
click at [829, 147] on div "Congratulations!" at bounding box center [605, 146] width 492 height 43
click at [825, 147] on span "cross-icon" at bounding box center [821, 147] width 11 height 14
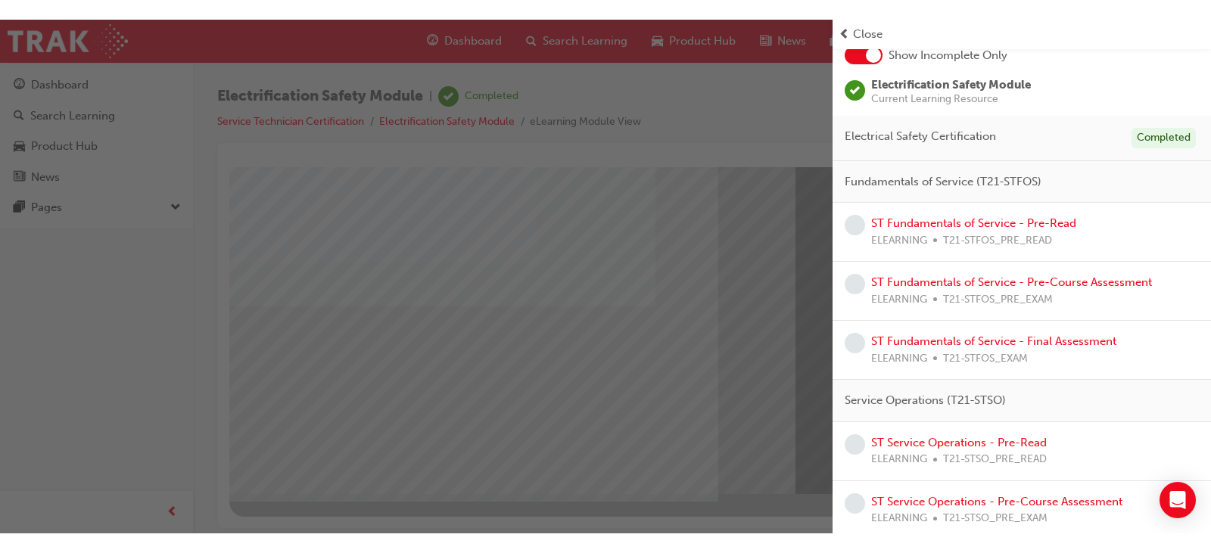
scroll to position [0, 0]
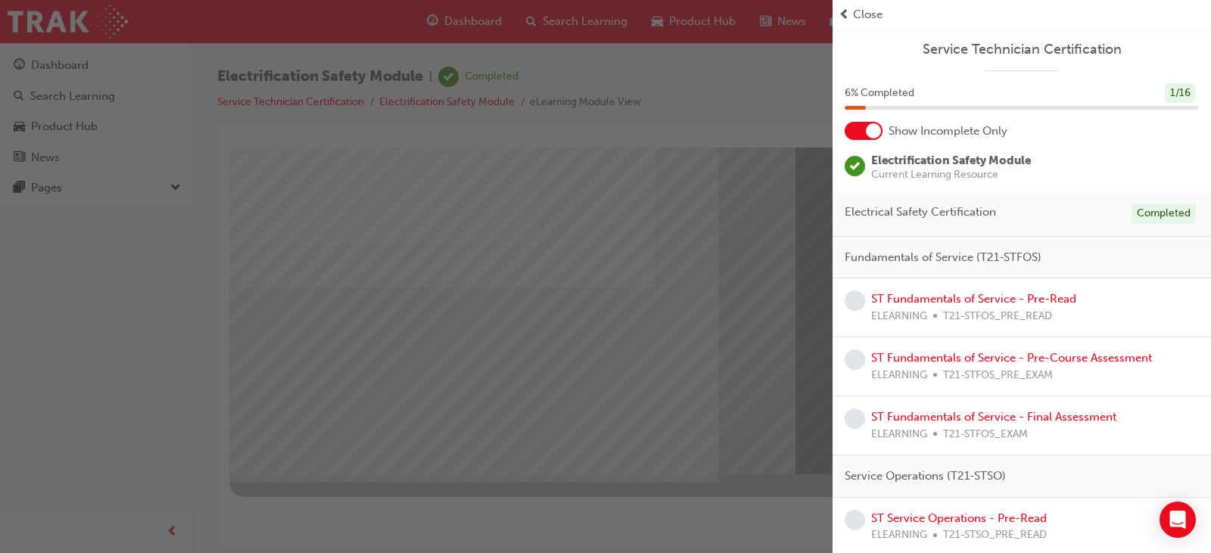
click at [867, 13] on span "Close" at bounding box center [868, 14] width 30 height 17
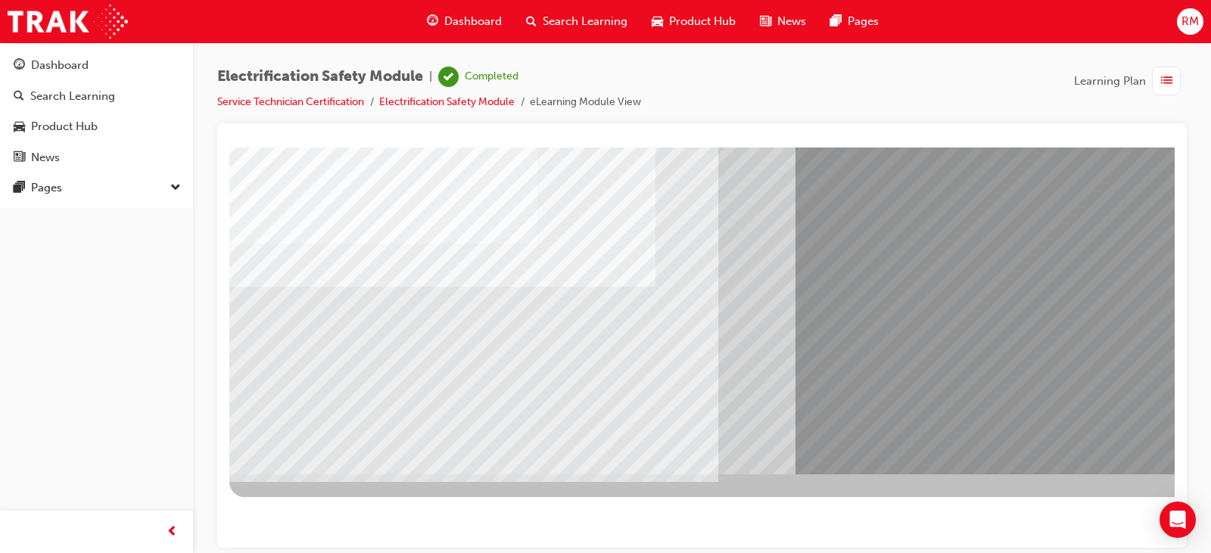
click at [1181, 17] on span "RM" at bounding box center [1189, 21] width 17 height 17
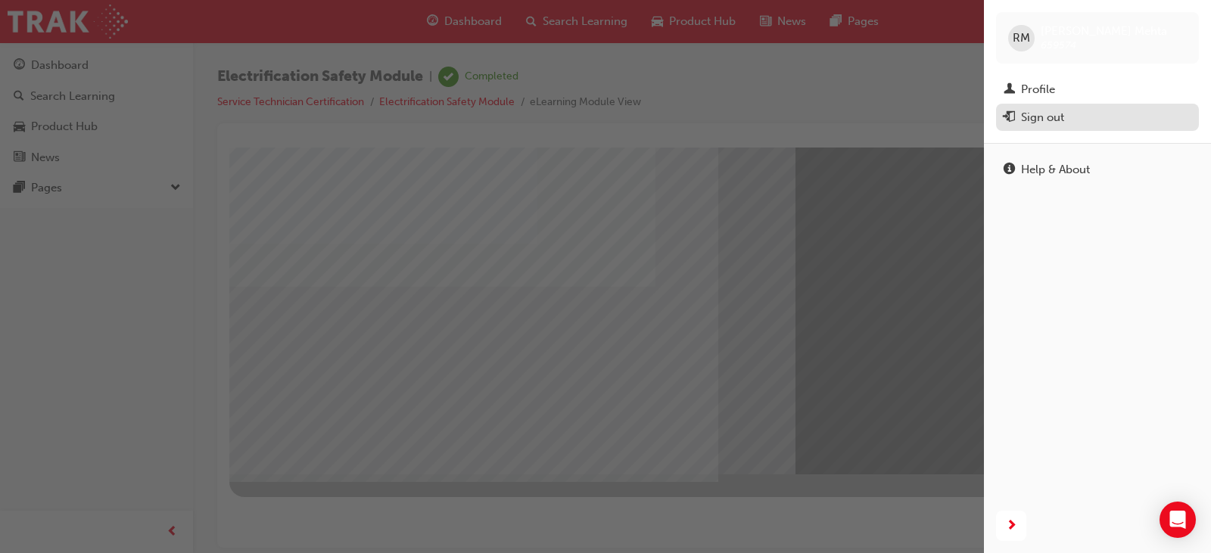
click at [1076, 120] on div "Sign out" at bounding box center [1097, 117] width 188 height 19
